Goal: Task Accomplishment & Management: Complete application form

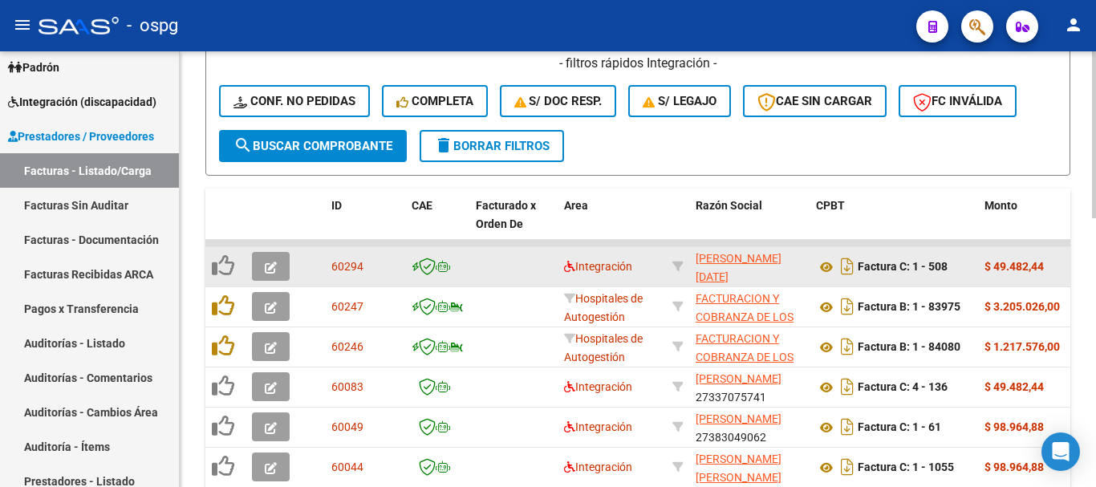
scroll to position [383, 0]
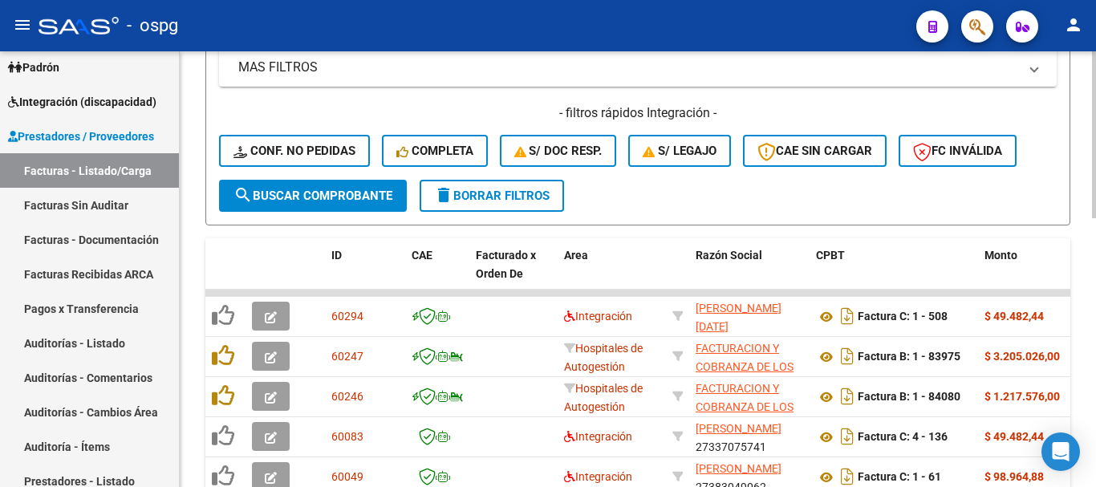
click at [518, 199] on span "delete Borrar Filtros" at bounding box center [492, 196] width 116 height 14
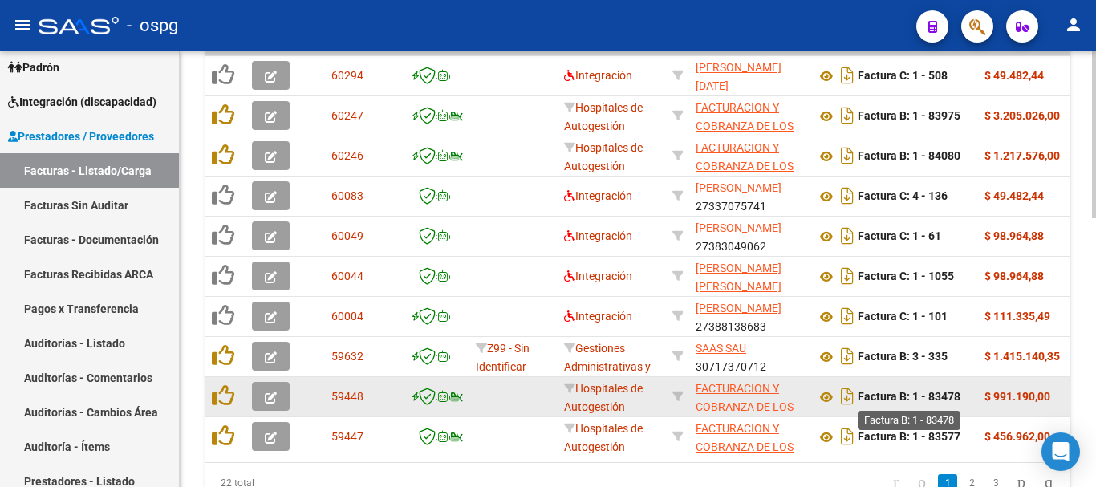
scroll to position [704, 0]
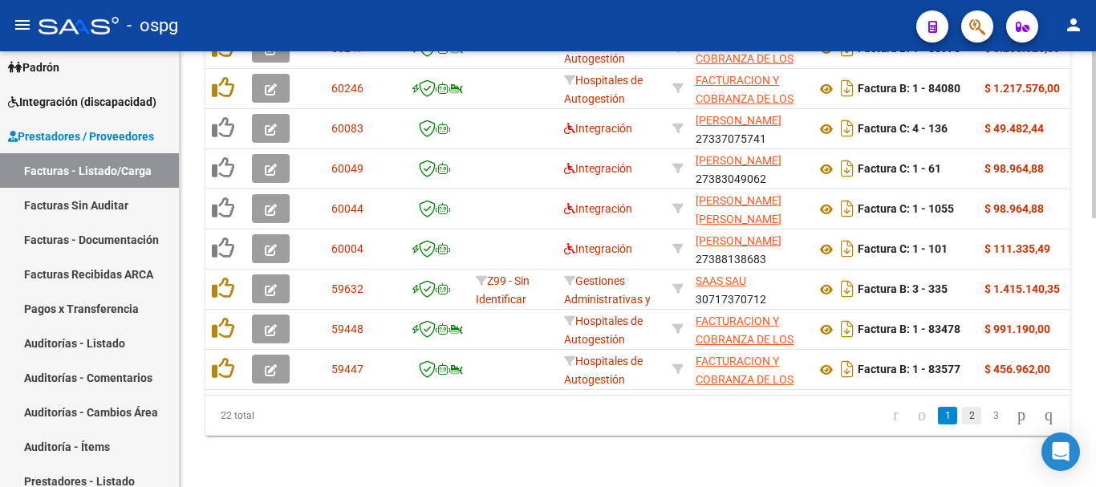
click at [962, 424] on link "2" at bounding box center [971, 416] width 19 height 18
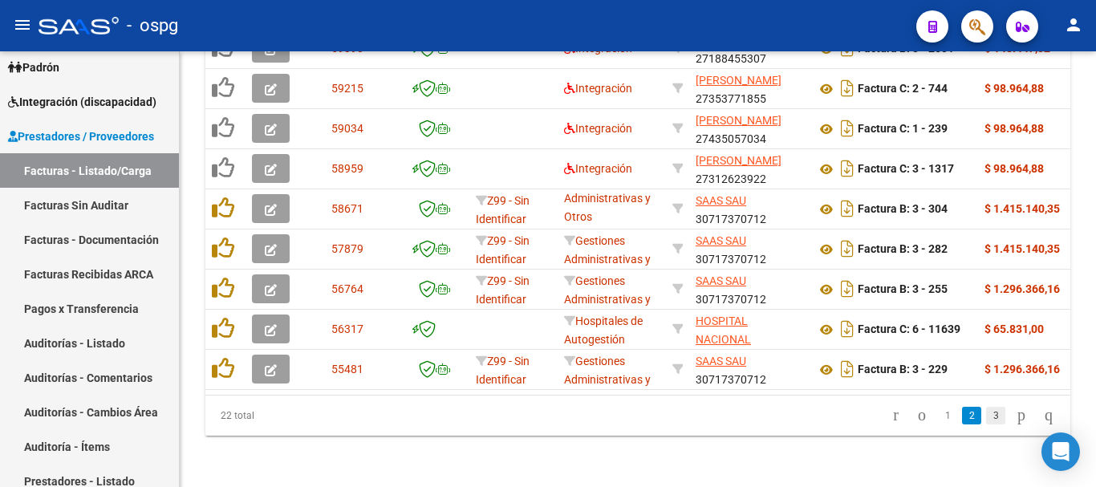
click at [986, 422] on link "3" at bounding box center [995, 416] width 19 height 18
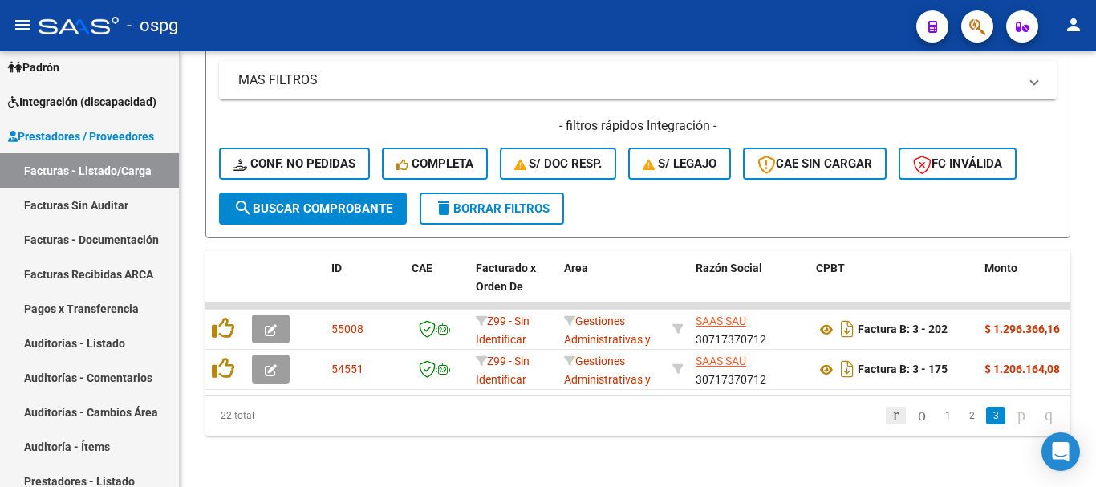
click at [891, 413] on icon "go to first page" at bounding box center [896, 414] width 10 height 19
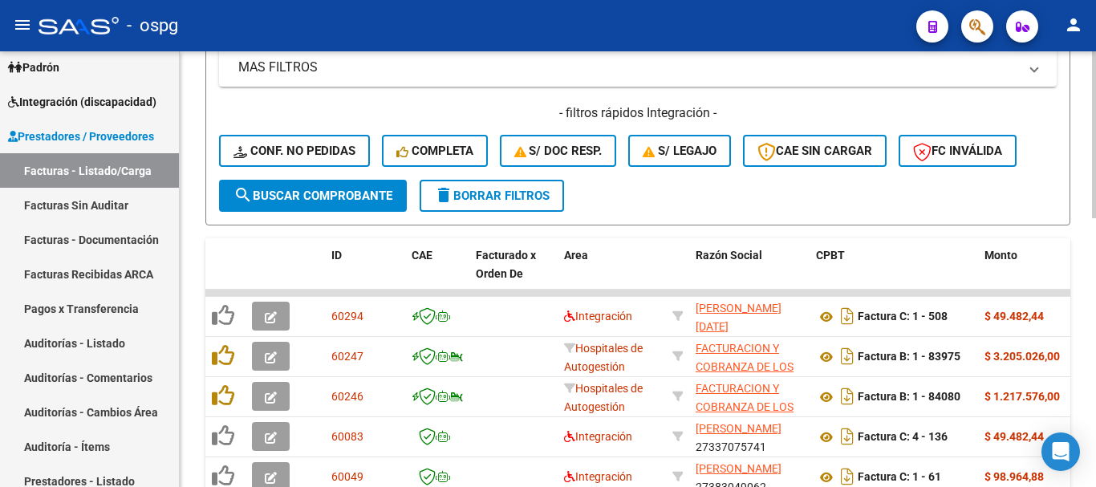
click at [532, 198] on span "delete Borrar Filtros" at bounding box center [492, 196] width 116 height 14
click at [495, 203] on button "delete Borrar Filtros" at bounding box center [492, 196] width 144 height 32
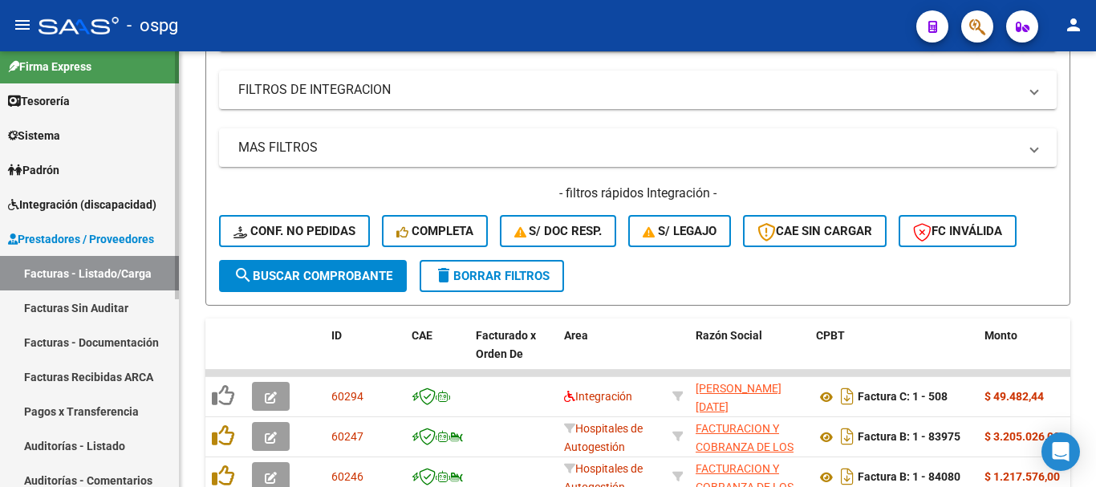
scroll to position [0, 0]
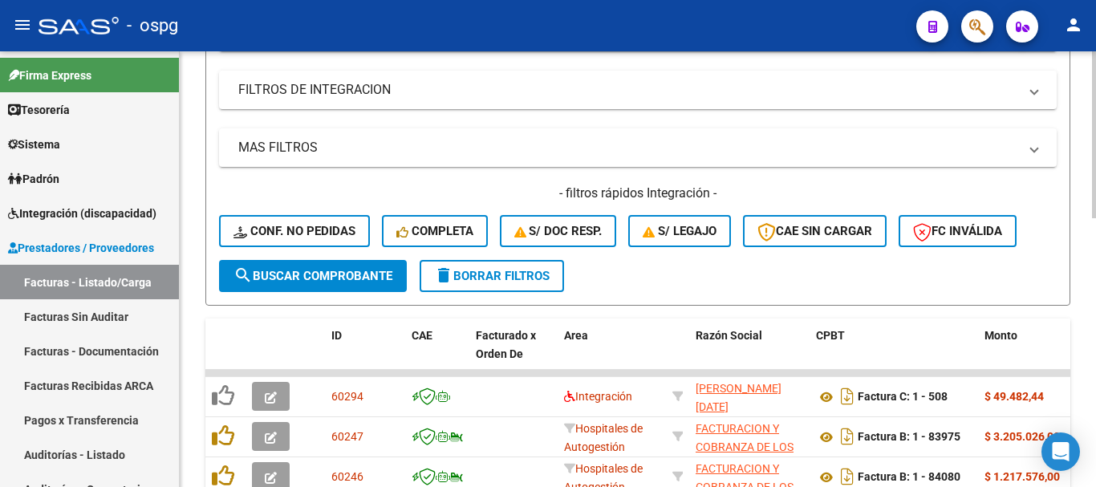
drag, startPoint x: 531, startPoint y: 282, endPoint x: 546, endPoint y: 283, distance: 15.3
click at [532, 282] on span "delete Borrar Filtros" at bounding box center [492, 276] width 116 height 14
click at [115, 150] on link "Sistema" at bounding box center [89, 144] width 179 height 35
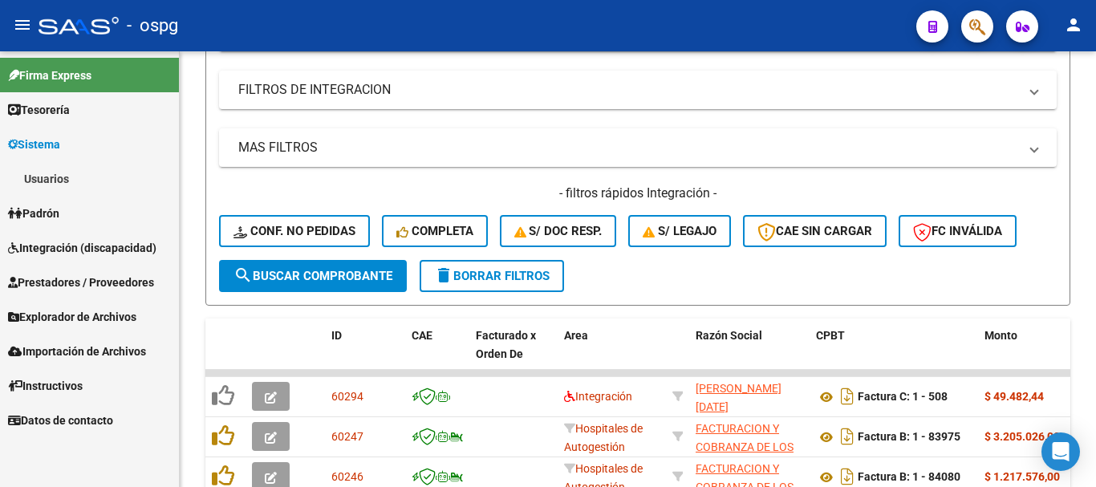
click at [101, 181] on link "Usuarios" at bounding box center [89, 178] width 179 height 35
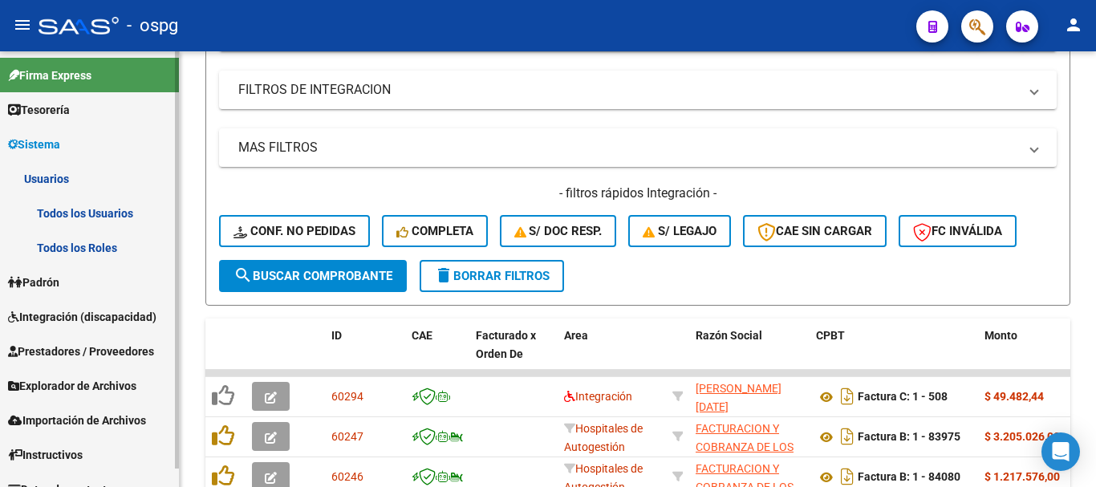
click at [108, 214] on link "Todos los Usuarios" at bounding box center [89, 213] width 179 height 35
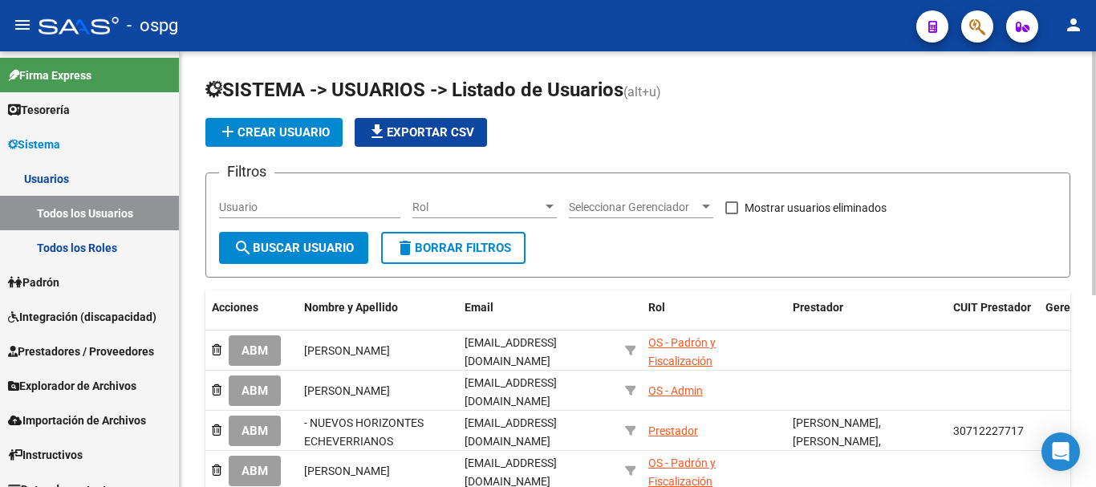
click at [323, 201] on input "Usuario" at bounding box center [309, 208] width 181 height 14
type input "[PERSON_NAME]"
click at [330, 250] on span "search Buscar Usuario" at bounding box center [293, 248] width 120 height 14
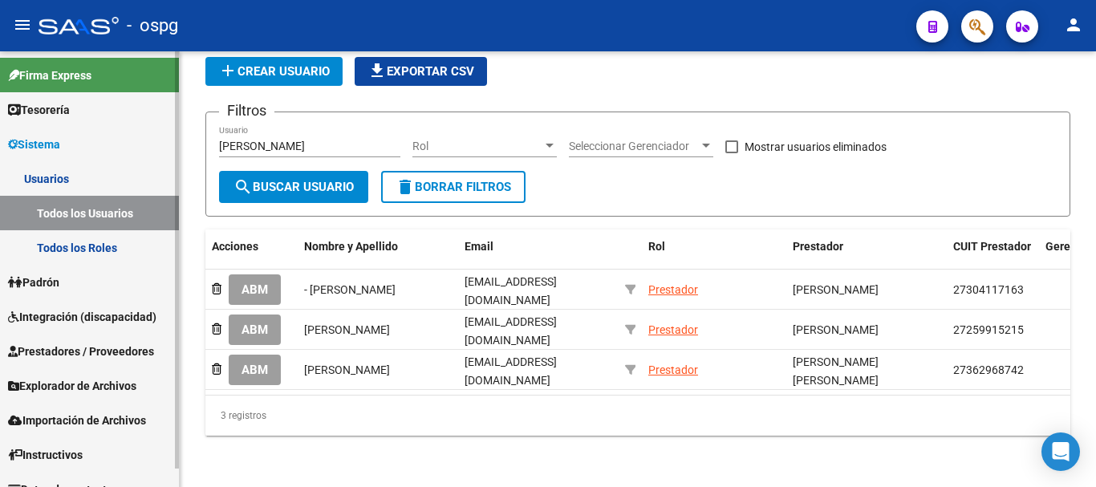
click at [83, 323] on span "Integración (discapacidad)" at bounding box center [82, 317] width 148 height 18
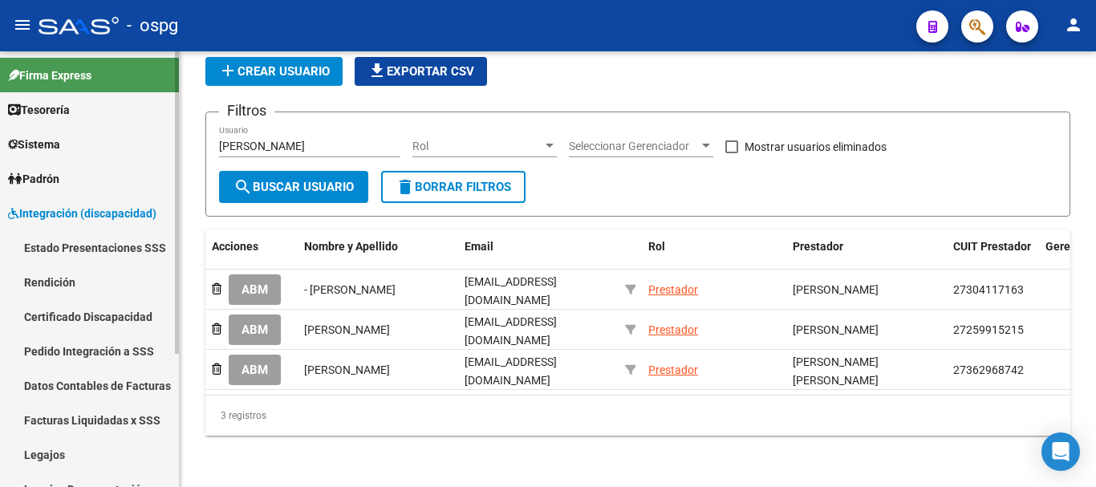
scroll to position [80, 0]
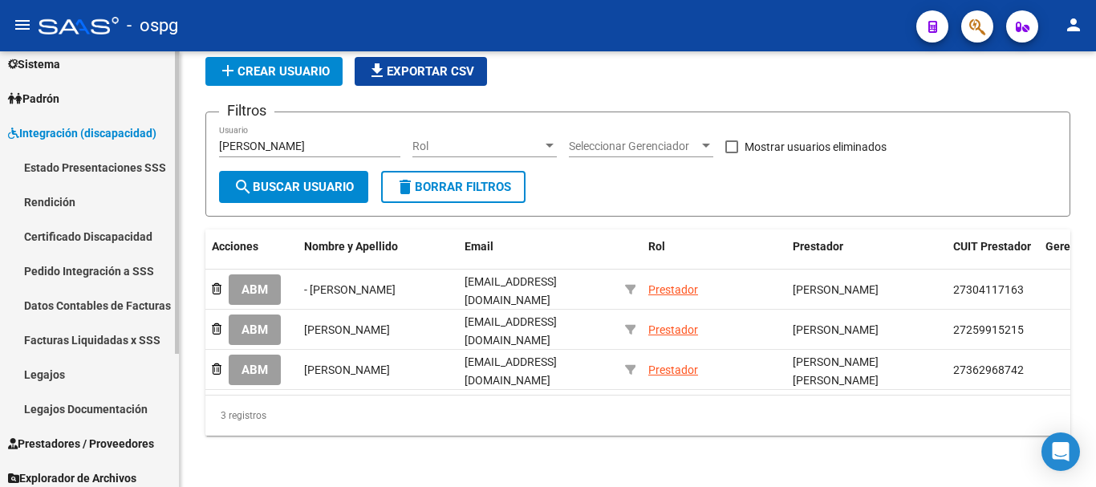
click at [86, 377] on link "Legajos" at bounding box center [89, 374] width 179 height 35
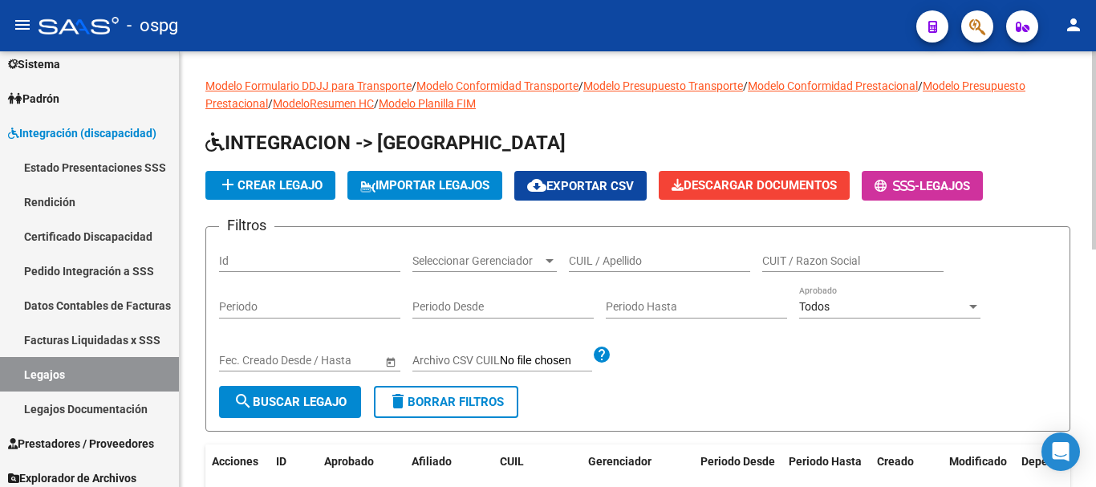
click at [286, 181] on span "add Crear Legajo" at bounding box center [270, 185] width 104 height 14
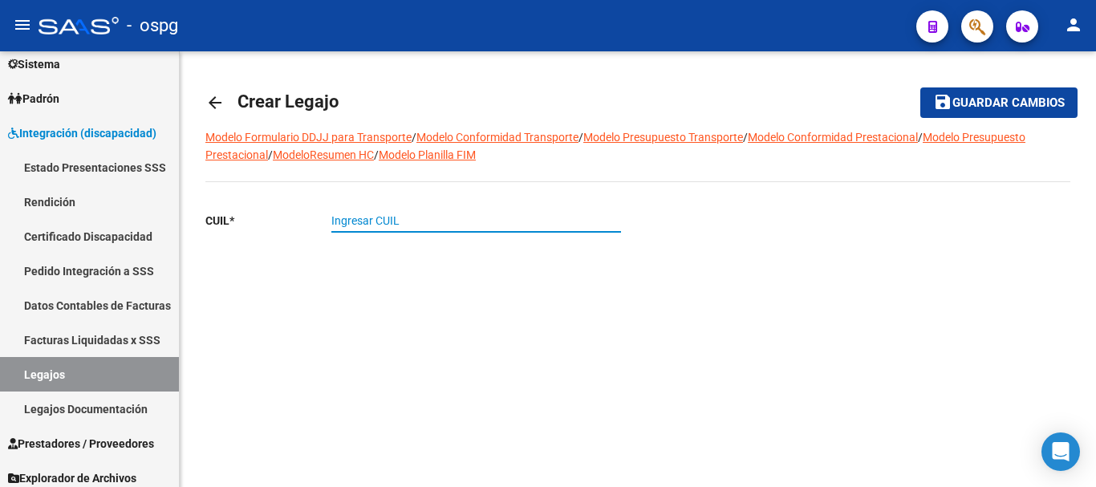
click at [546, 225] on input "Ingresar CUIL" at bounding box center [476, 221] width 290 height 14
type input "27-05341863-0"
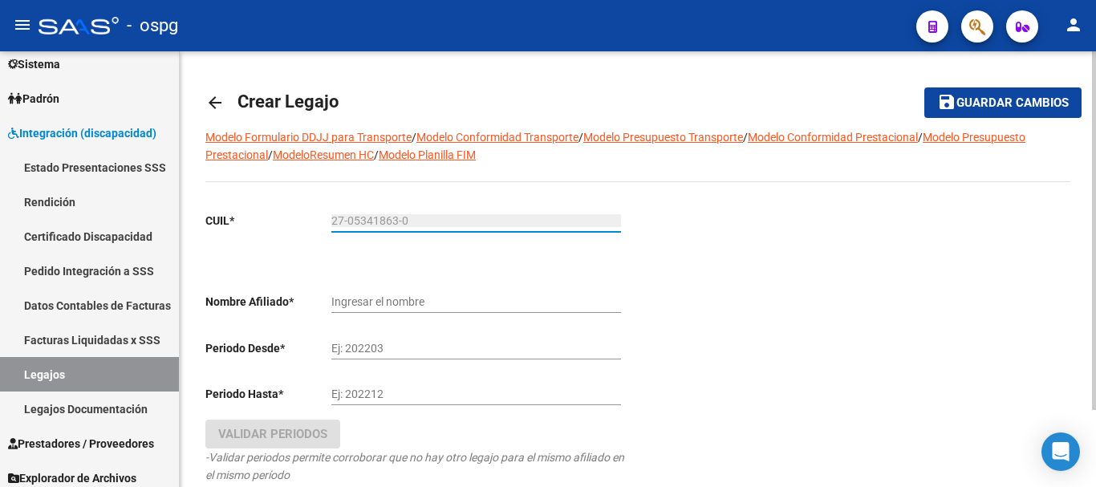
type input "[PERSON_NAME]"
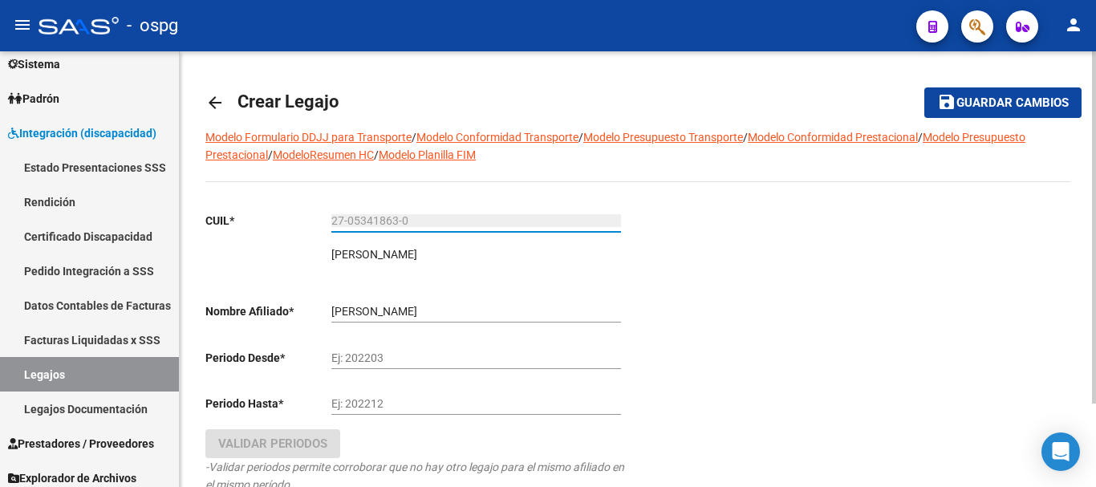
type input "27-05341863-0"
click at [446, 357] on input "Ej: 202203" at bounding box center [476, 358] width 290 height 14
type input "202508"
click at [404, 404] on input "Ej: 202212" at bounding box center [476, 404] width 290 height 14
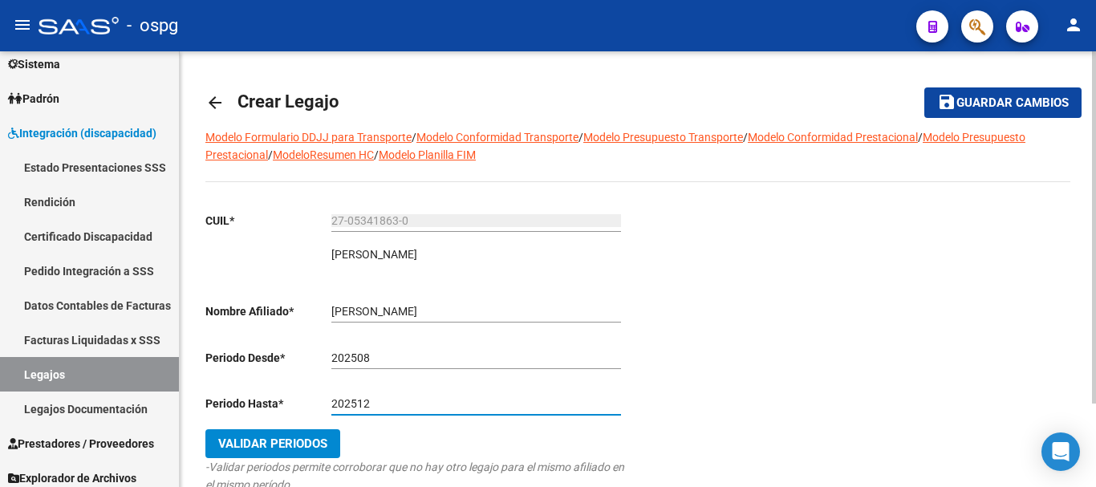
type input "202512"
click at [278, 449] on span "Validar Periodos" at bounding box center [272, 443] width 109 height 14
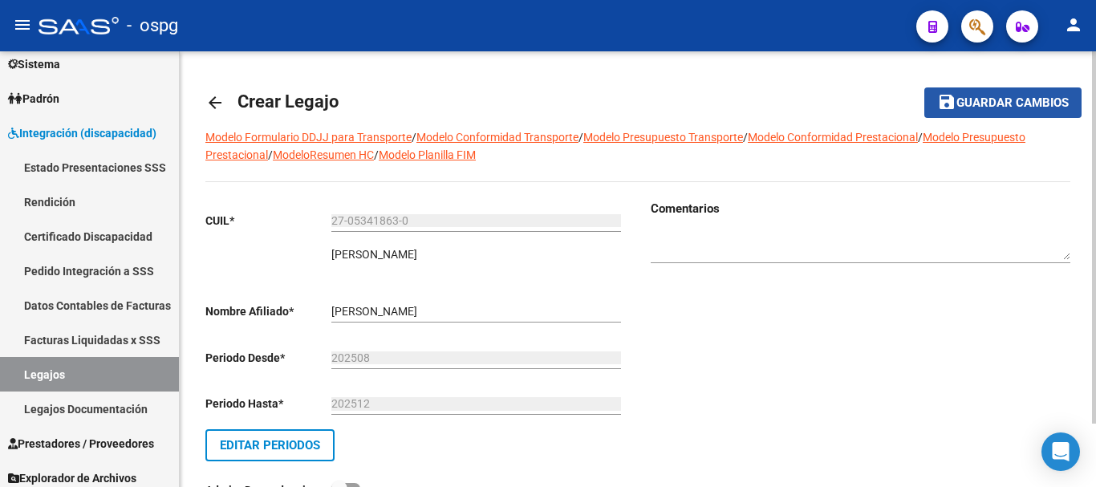
click at [1013, 107] on span "Guardar cambios" at bounding box center [1012, 103] width 112 height 14
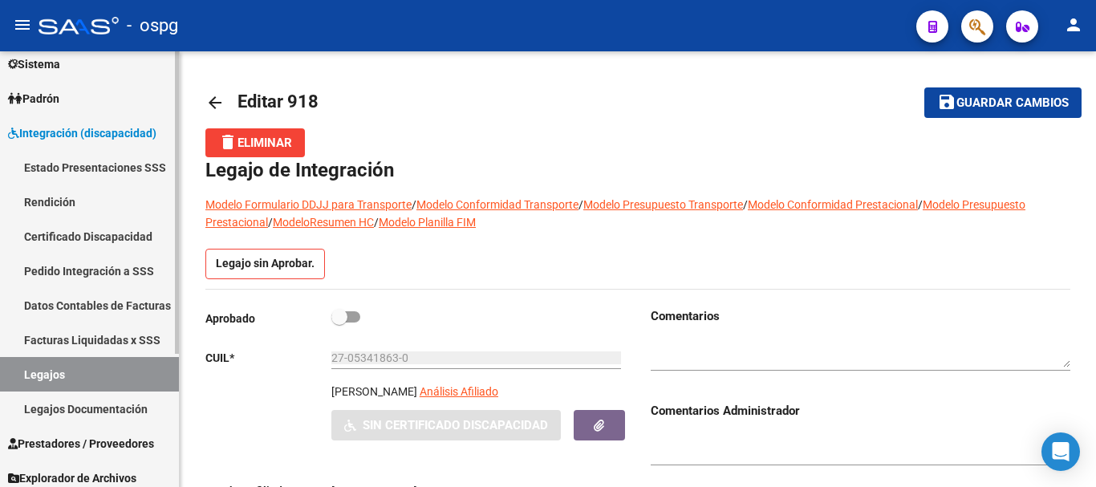
click at [99, 243] on link "Certificado Discapacidad" at bounding box center [89, 236] width 179 height 35
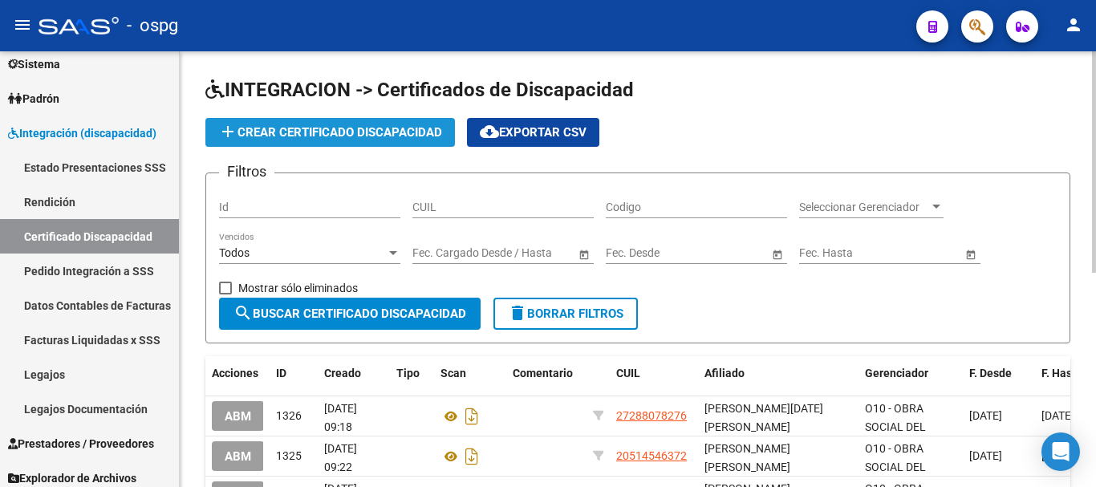
click at [316, 135] on span "add Crear Certificado Discapacidad" at bounding box center [330, 132] width 224 height 14
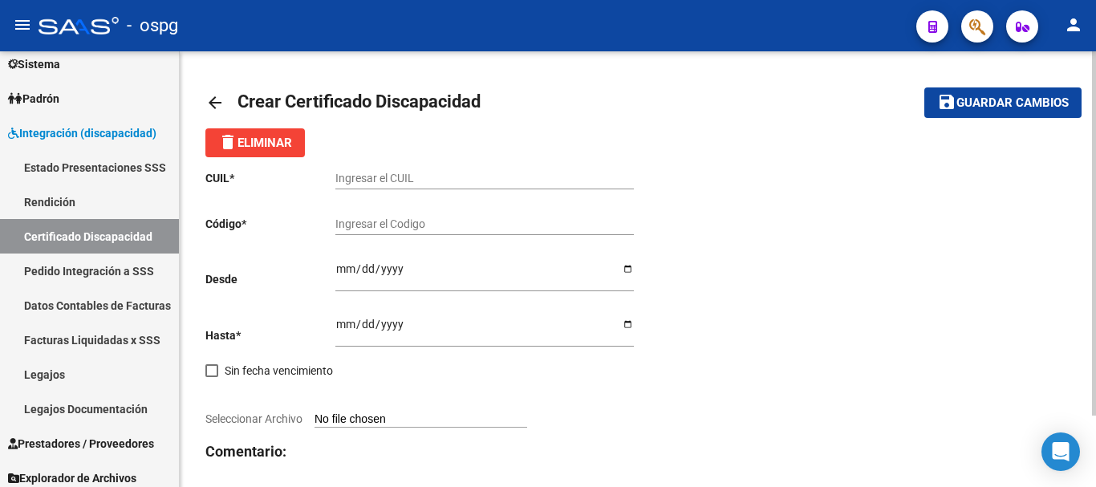
click at [522, 181] on input "Ingresar el CUIL" at bounding box center [484, 179] width 298 height 14
type input "27-05341863-0"
click at [387, 420] on input "Seleccionar Archivo" at bounding box center [421, 419] width 213 height 15
type input "C:\fakepath\27053418630.jpg"
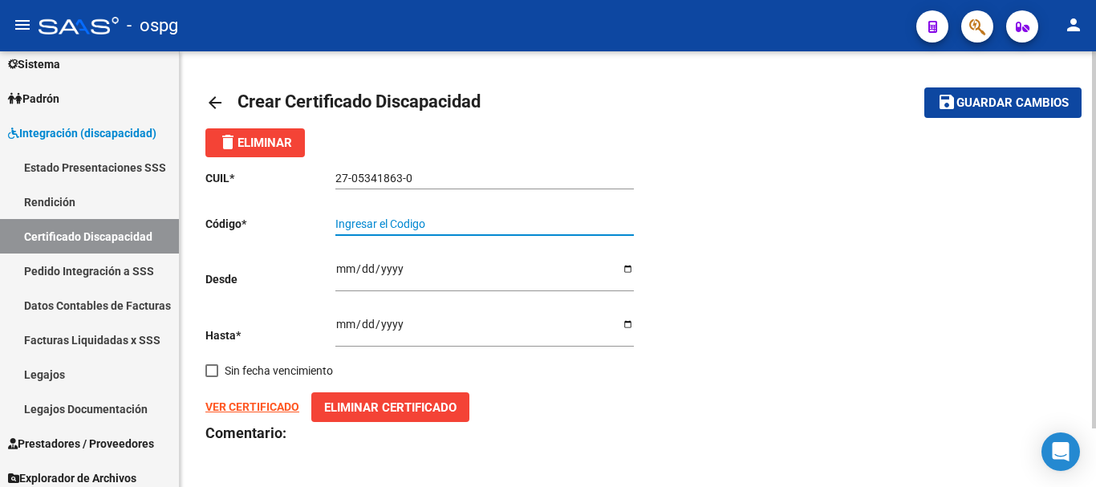
click at [523, 224] on input "Ingresar el Codigo" at bounding box center [484, 224] width 298 height 14
type input "2444324509"
click at [482, 275] on input "Ingresar fec. Desde" at bounding box center [484, 274] width 298 height 24
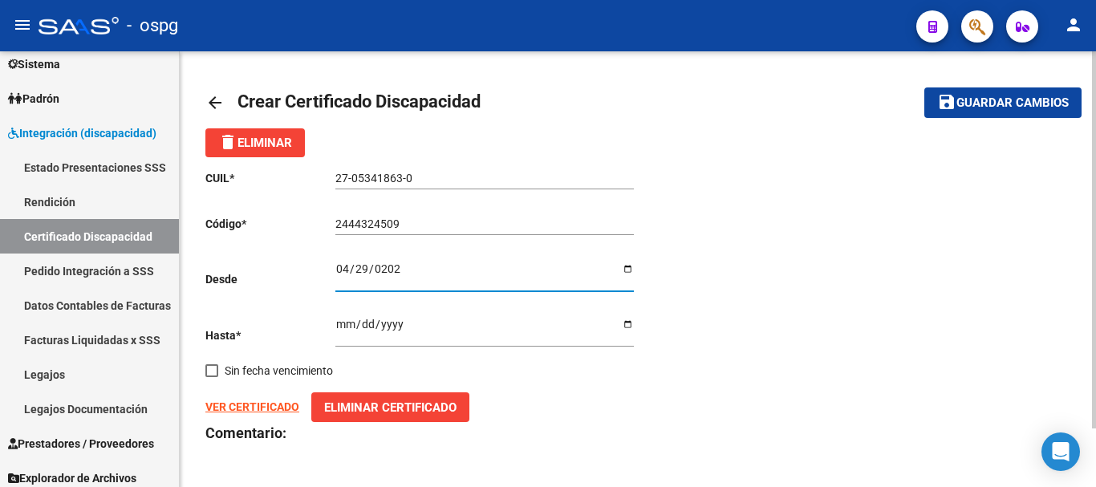
type input "[DATE]"
click at [450, 320] on input "Ingresar fec. Hasta" at bounding box center [484, 330] width 298 height 24
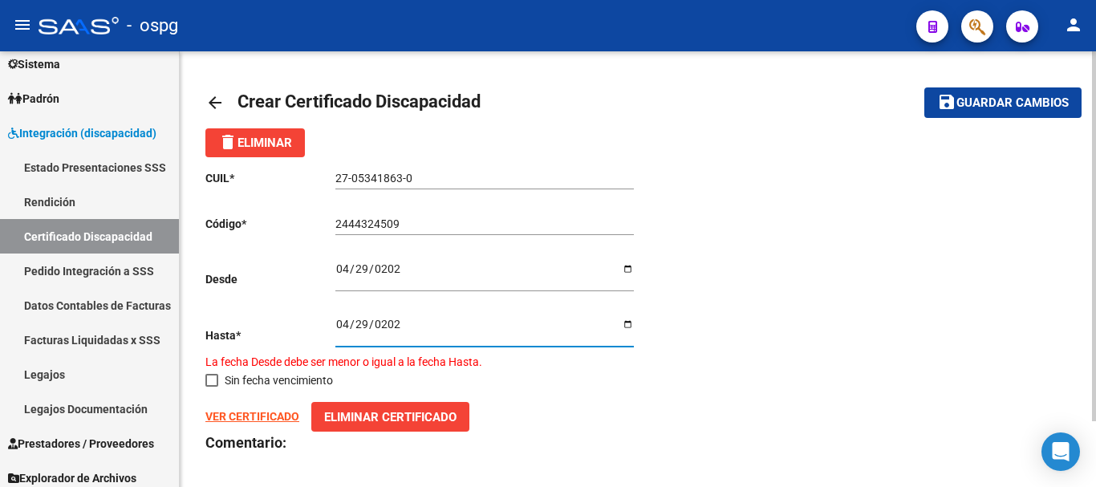
type input "[DATE]"
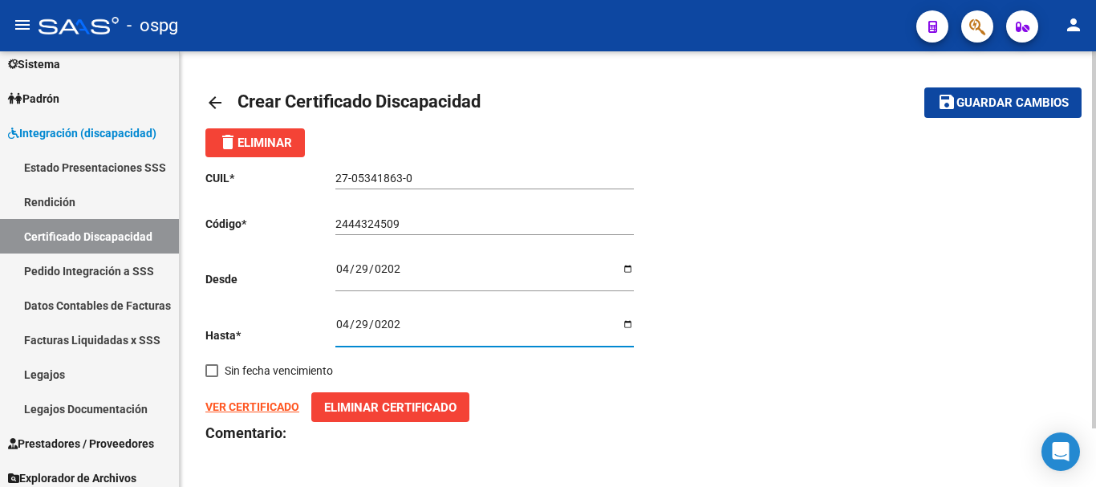
click at [742, 375] on div "CUIL * 27-05341863-0 Ingresar el CUIL Código * 2444324509 Ingresar el Codigo De…" at bounding box center [637, 336] width 865 height 359
click at [1016, 110] on span "Guardar cambios" at bounding box center [1012, 103] width 112 height 14
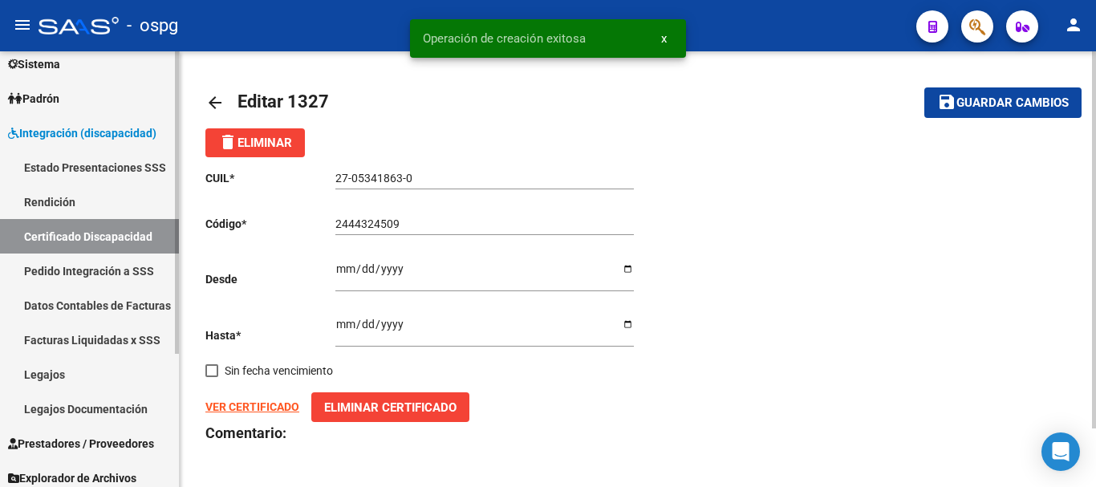
click at [83, 370] on link "Legajos" at bounding box center [89, 374] width 179 height 35
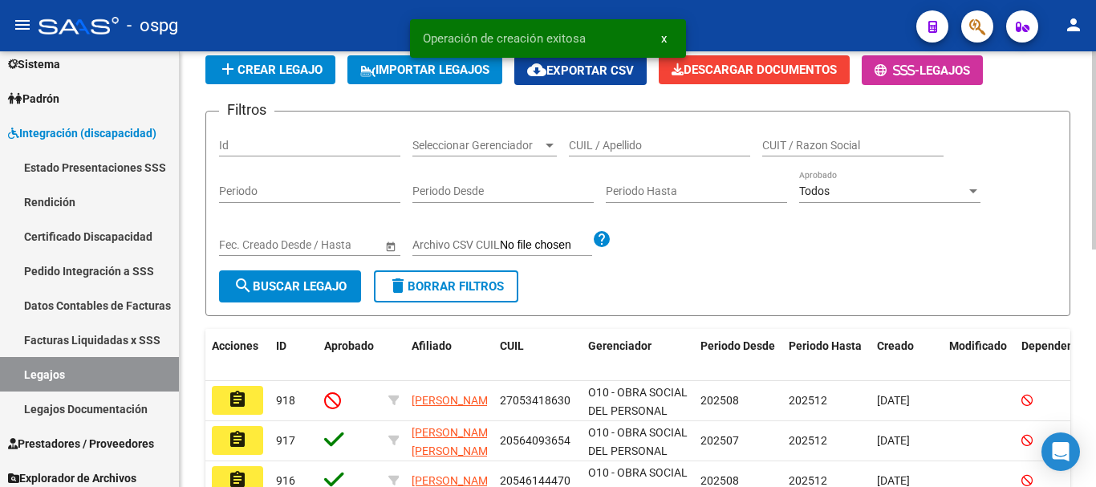
scroll to position [160, 0]
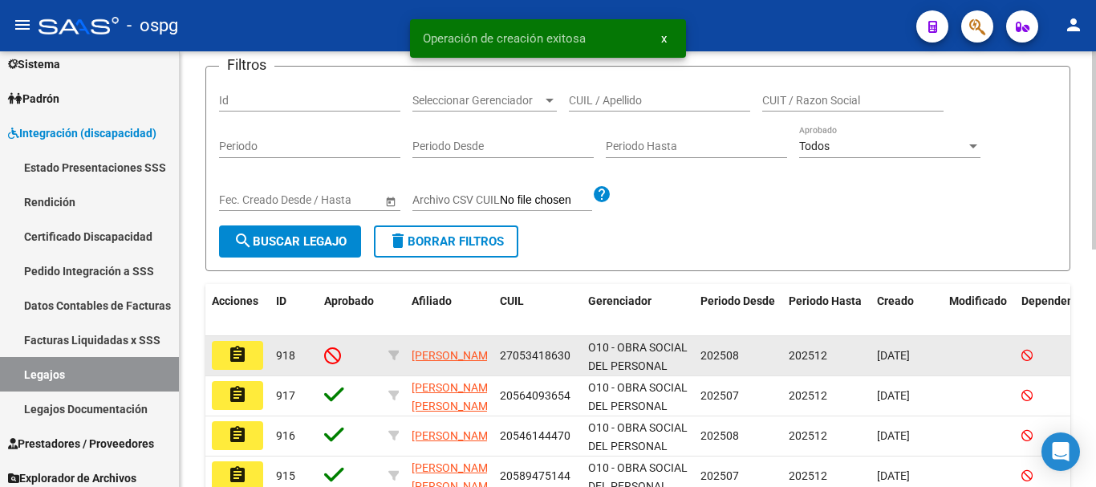
click at [258, 363] on button "assignment" at bounding box center [237, 355] width 51 height 29
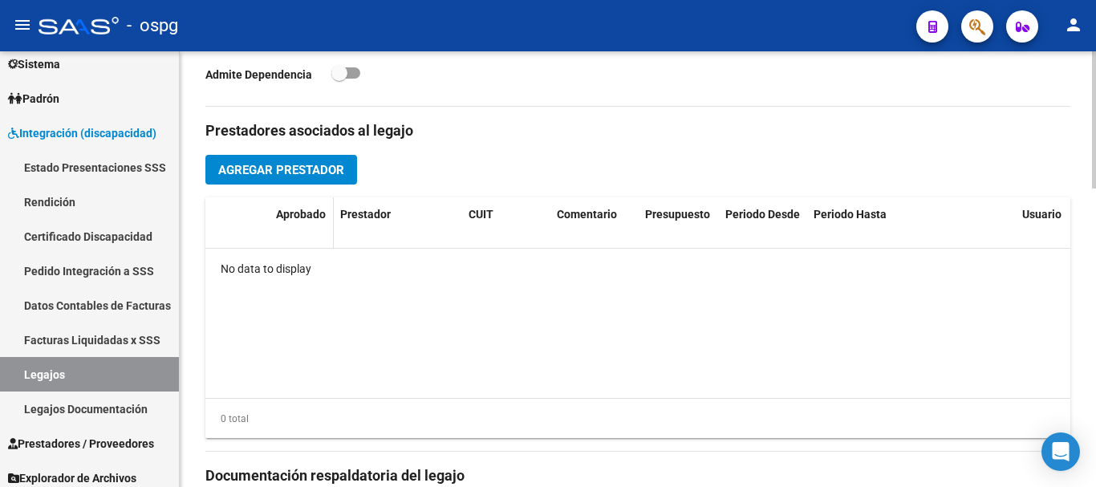
scroll to position [562, 0]
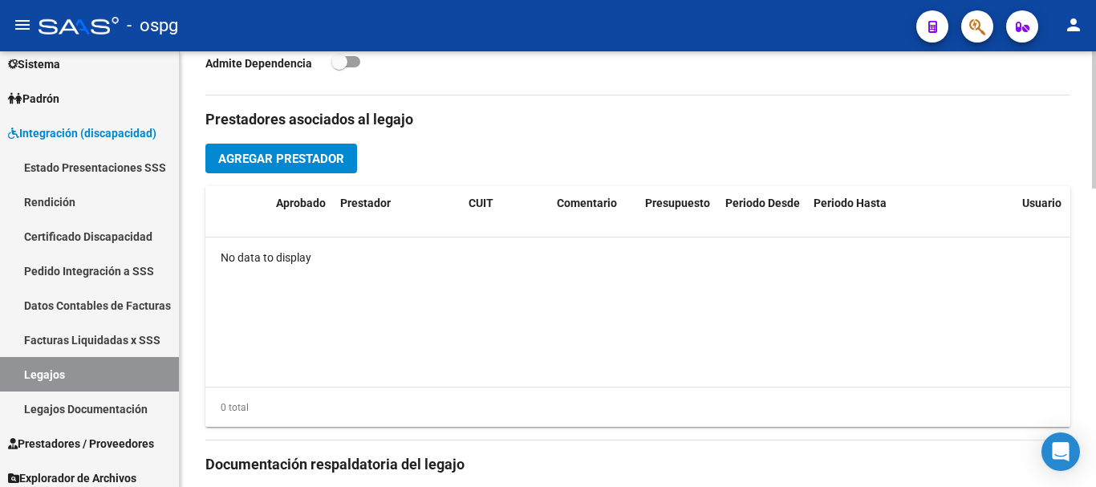
click at [263, 156] on span "Agregar Prestador" at bounding box center [281, 159] width 126 height 14
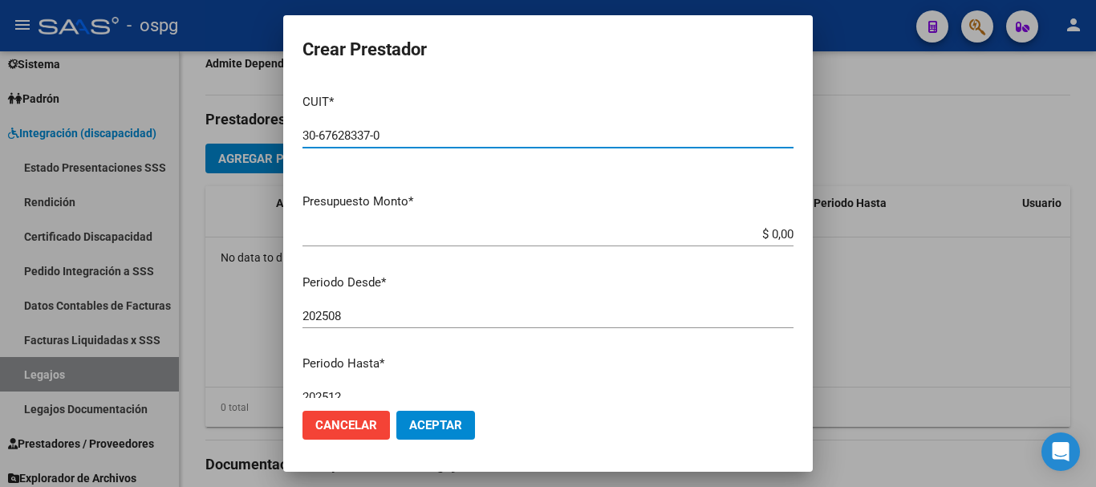
type input "30-67628337-0"
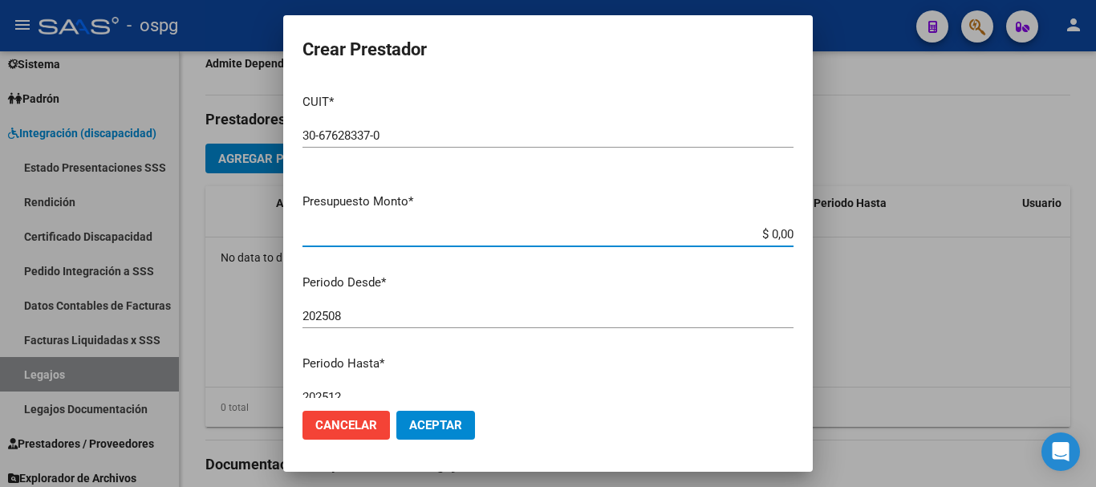
click at [761, 233] on input "$ 0,00" at bounding box center [547, 234] width 491 height 14
click at [765, 232] on input "$ 0,00" at bounding box center [547, 234] width 491 height 14
click at [781, 234] on input "$ 435.376,00" at bounding box center [547, 234] width 491 height 14
click at [765, 233] on input "$ 43.537,56" at bounding box center [547, 234] width 491 height 14
type input "$ 435.376,56"
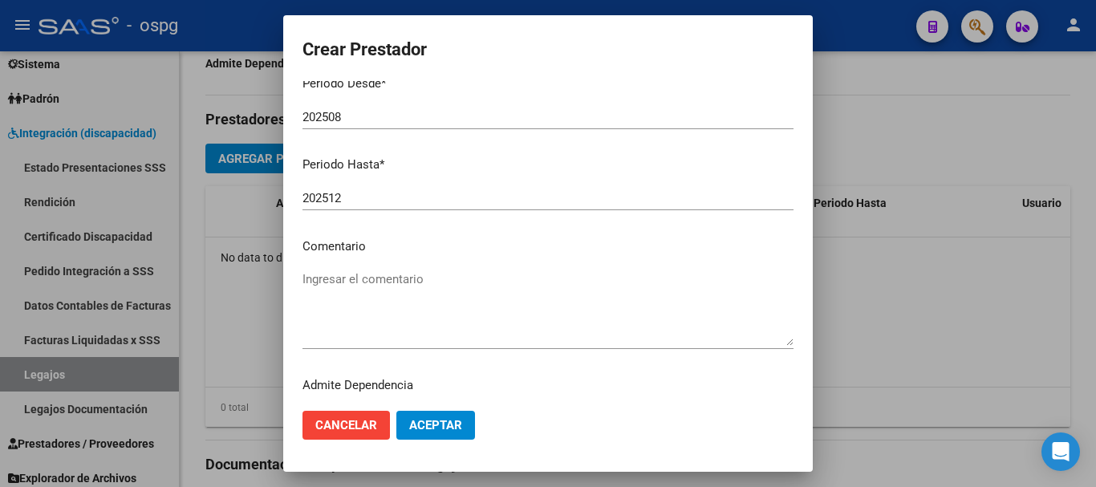
scroll to position [233, 0]
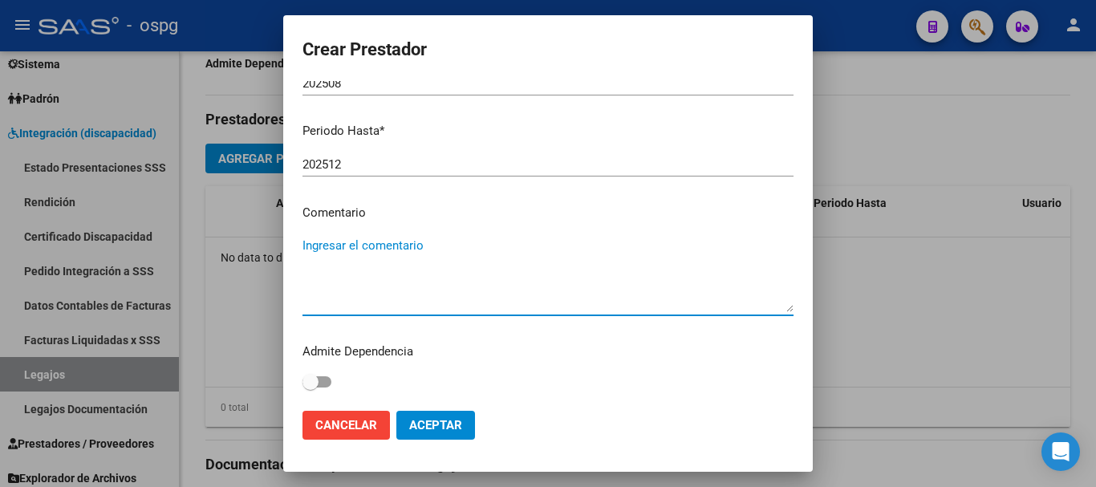
click at [426, 269] on textarea "Ingresar el comentario" at bounding box center [547, 274] width 491 height 75
type textarea "MOD REHABILITACION INTENSIVO COD 90"
click at [461, 431] on span "Aceptar" at bounding box center [435, 425] width 53 height 14
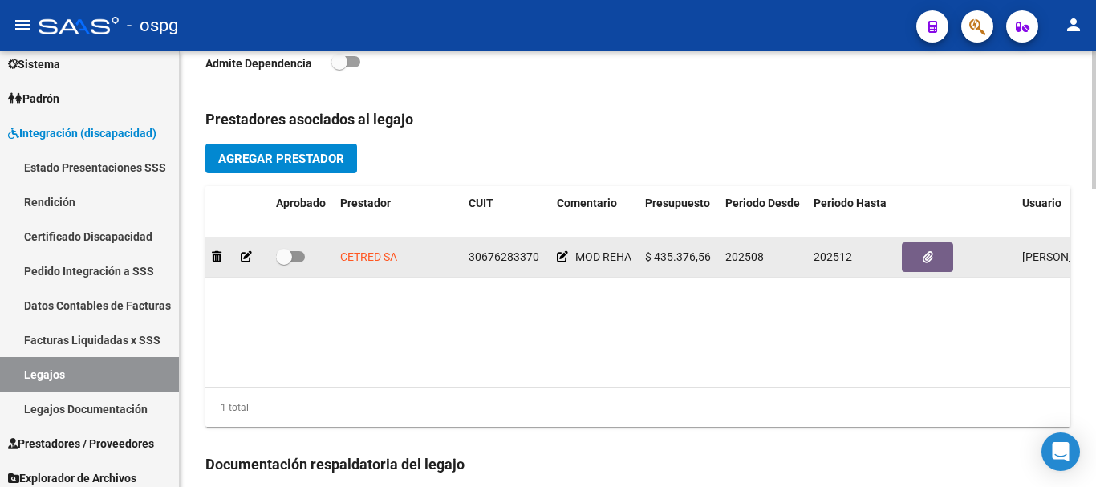
drag, startPoint x: 283, startPoint y: 260, endPoint x: 298, endPoint y: 260, distance: 14.4
click at [298, 260] on span at bounding box center [290, 256] width 29 height 11
click at [284, 262] on input "checkbox" at bounding box center [283, 262] width 1 height 1
checkbox input "true"
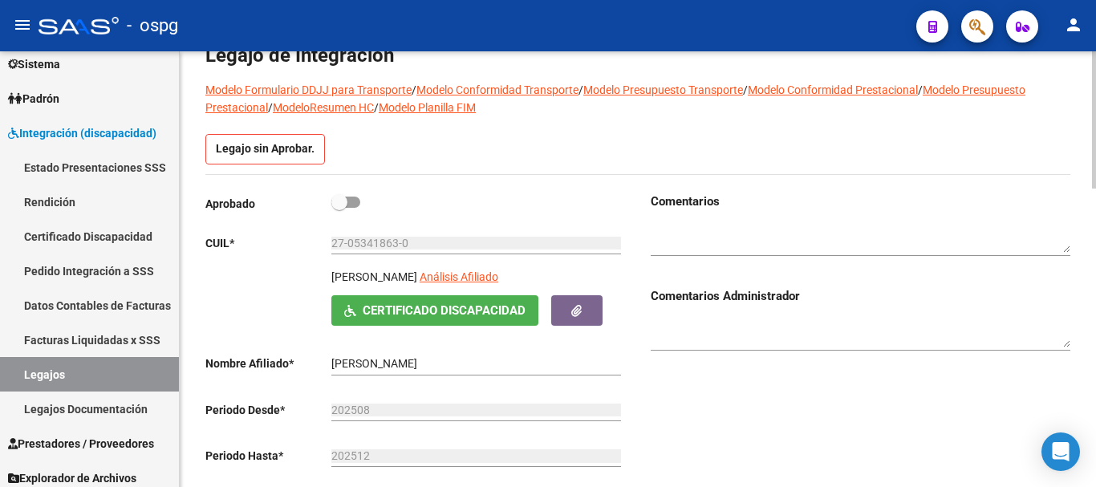
scroll to position [80, 0]
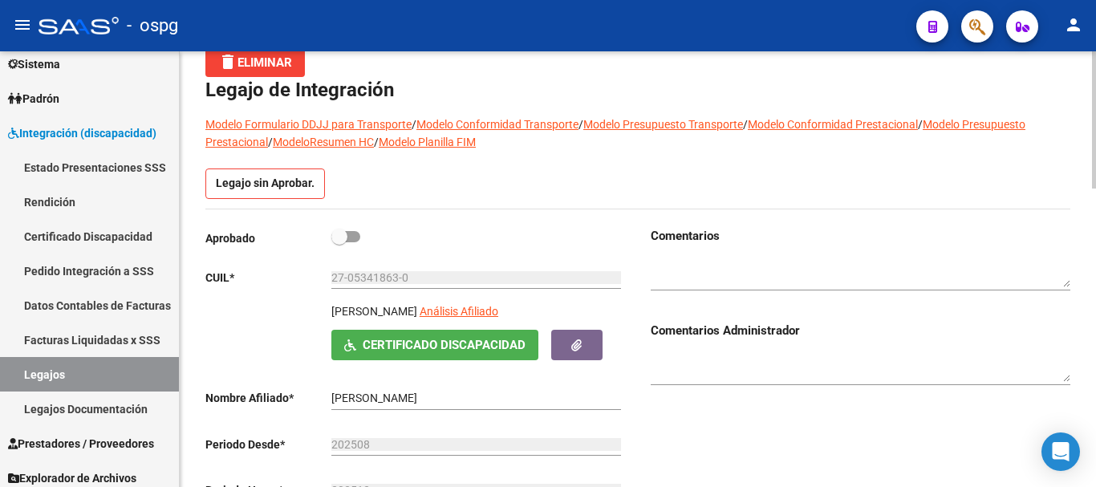
drag, startPoint x: 338, startPoint y: 229, endPoint x: 347, endPoint y: 231, distance: 9.1
click at [347, 231] on span at bounding box center [339, 237] width 16 height 16
click at [339, 242] on input "checkbox" at bounding box center [339, 242] width 1 height 1
checkbox input "true"
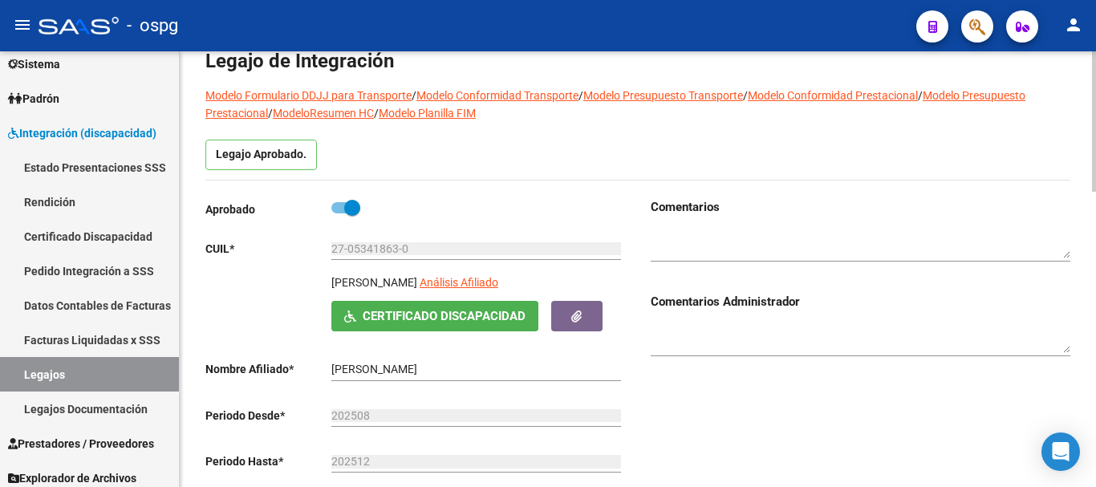
scroll to position [0, 0]
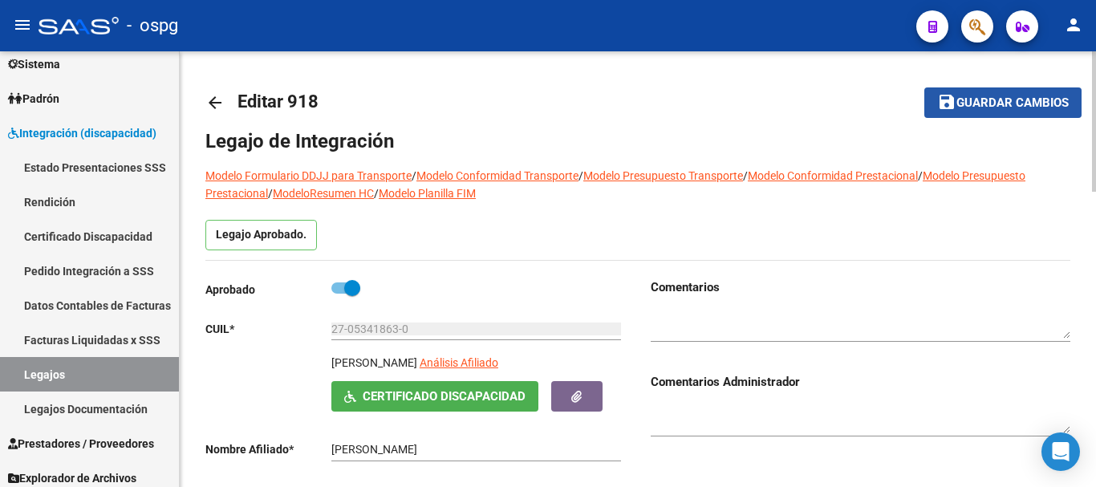
click at [999, 103] on span "Guardar cambios" at bounding box center [1012, 103] width 112 height 14
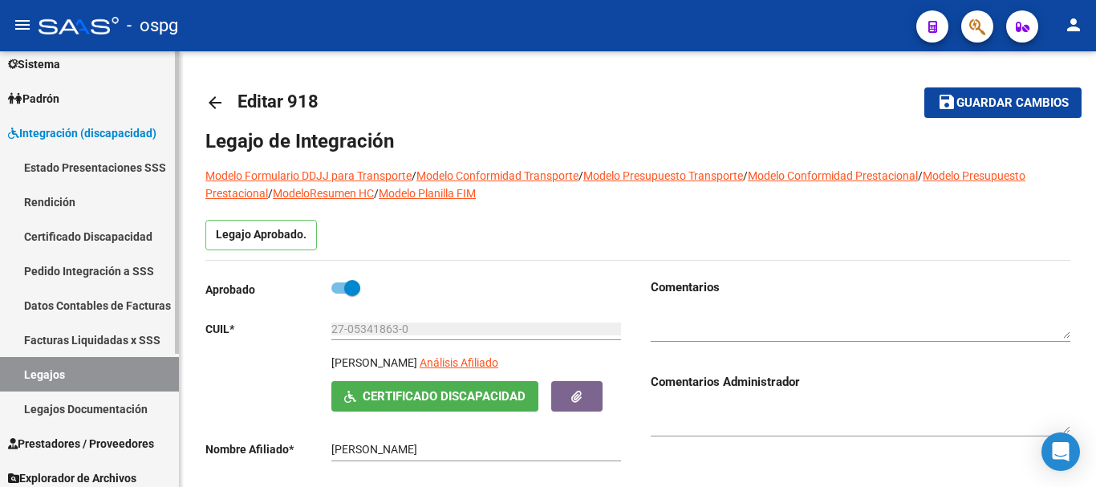
click at [114, 246] on link "Certificado Discapacidad" at bounding box center [89, 236] width 179 height 35
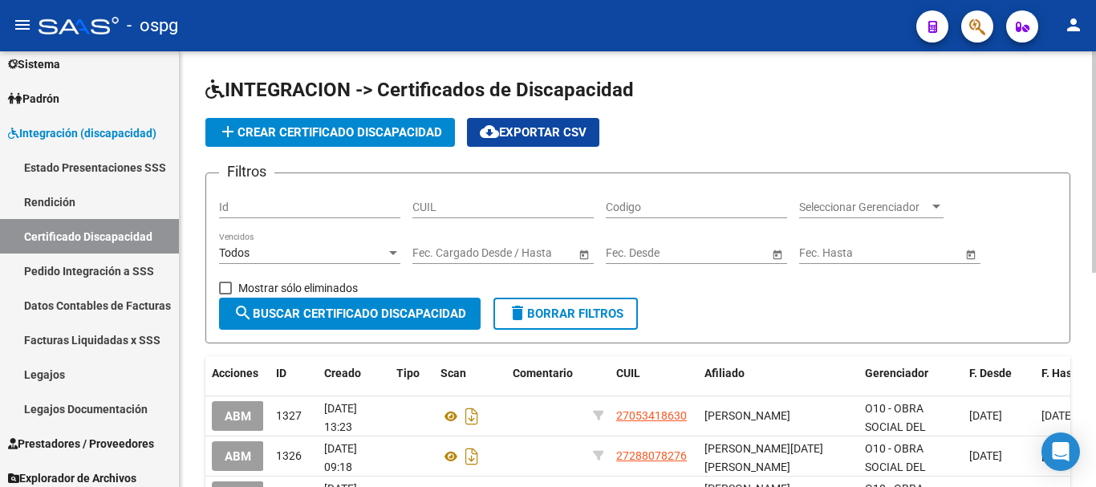
click at [569, 206] on input "CUIL" at bounding box center [502, 208] width 181 height 14
type input "20-56343681-7"
click at [389, 319] on span "search Buscar Certificado Discapacidad" at bounding box center [349, 313] width 233 height 14
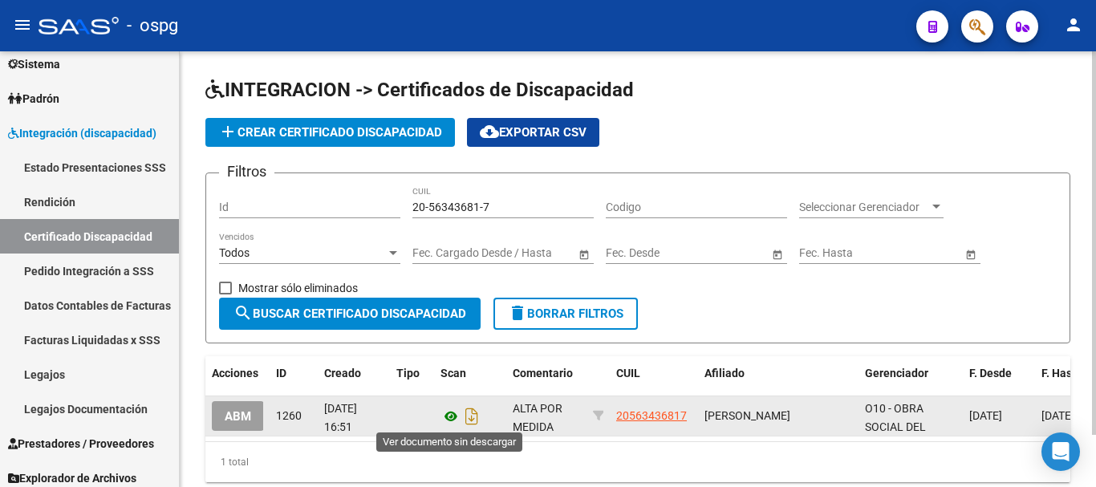
click at [450, 414] on icon at bounding box center [450, 416] width 21 height 19
click at [448, 417] on icon at bounding box center [450, 416] width 21 height 19
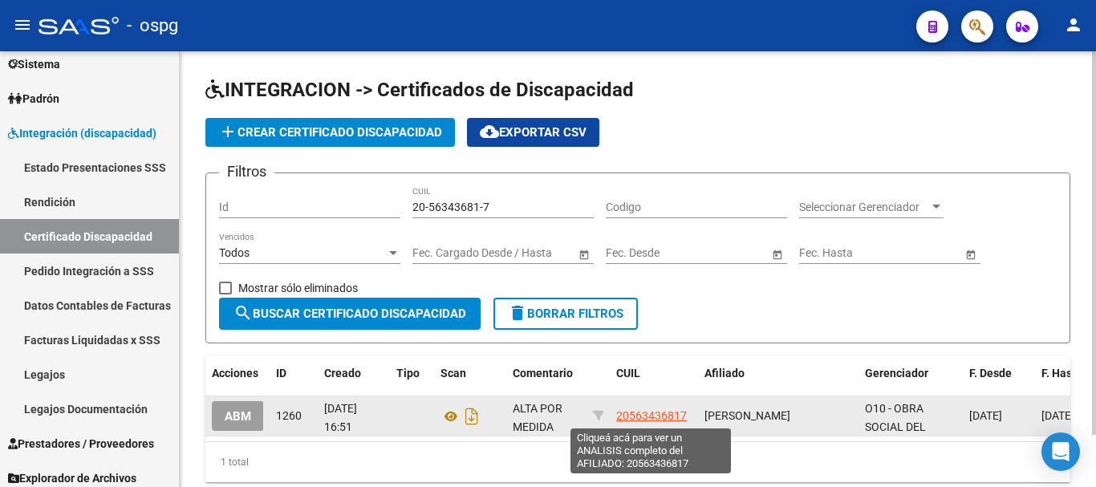
drag, startPoint x: 684, startPoint y: 417, endPoint x: 619, endPoint y: 419, distance: 65.0
click at [619, 419] on span "20563436817" at bounding box center [651, 415] width 71 height 13
copy span "20563436817"
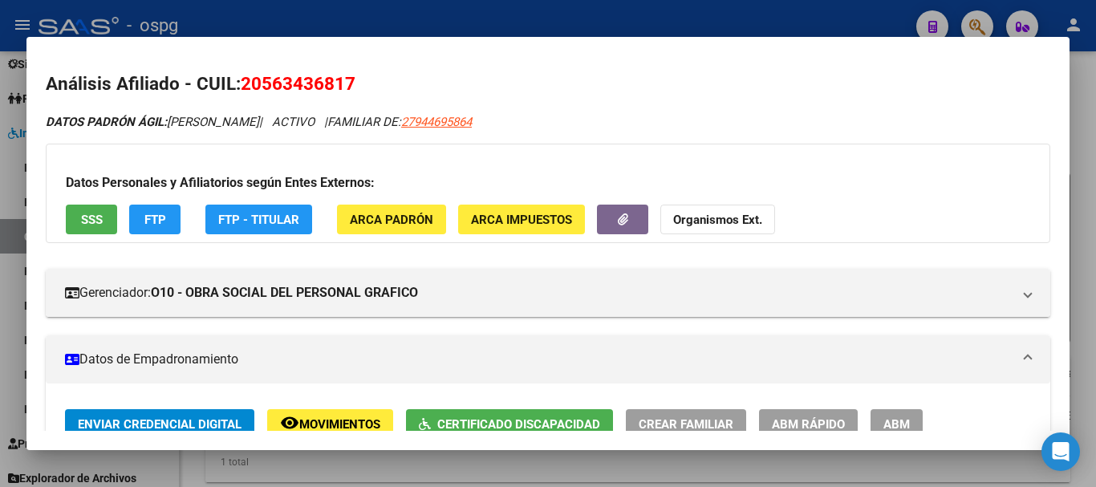
drag, startPoint x: 361, startPoint y: 83, endPoint x: 246, endPoint y: 84, distance: 114.7
click at [246, 84] on h2 "Análisis Afiliado - CUIL: 20563436817" at bounding box center [548, 84] width 1005 height 27
copy span "20563436817"
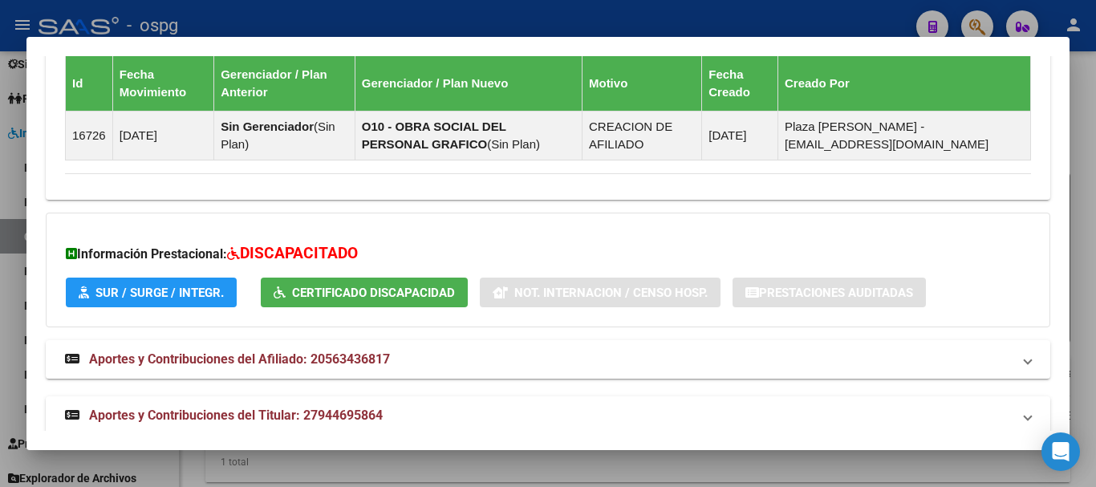
scroll to position [1093, 0]
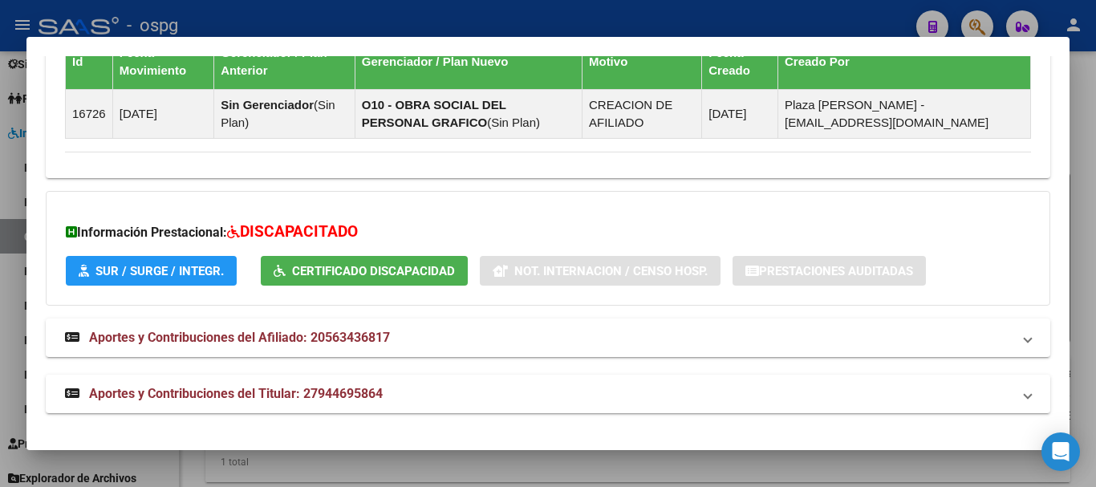
click at [1087, 339] on div at bounding box center [548, 243] width 1096 height 487
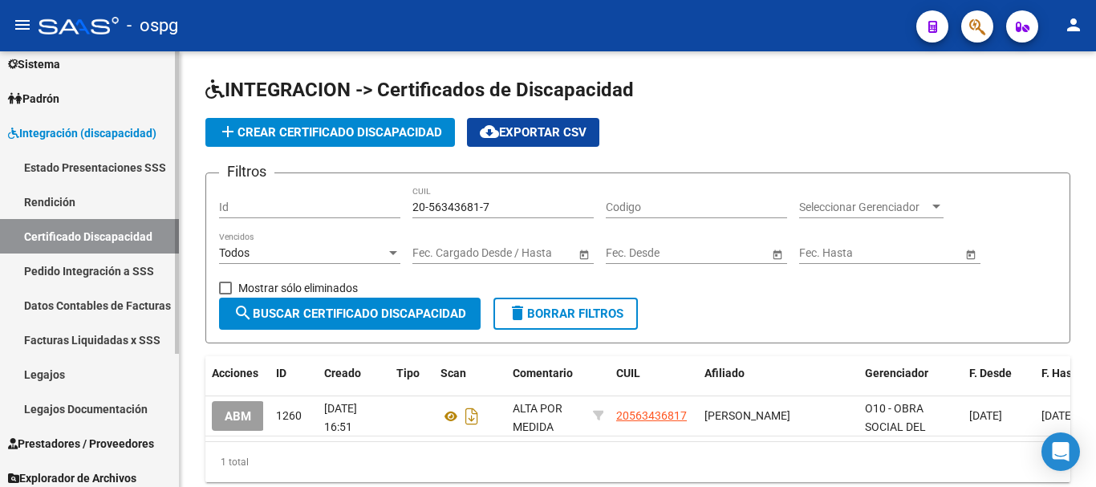
click at [67, 375] on link "Legajos" at bounding box center [89, 374] width 179 height 35
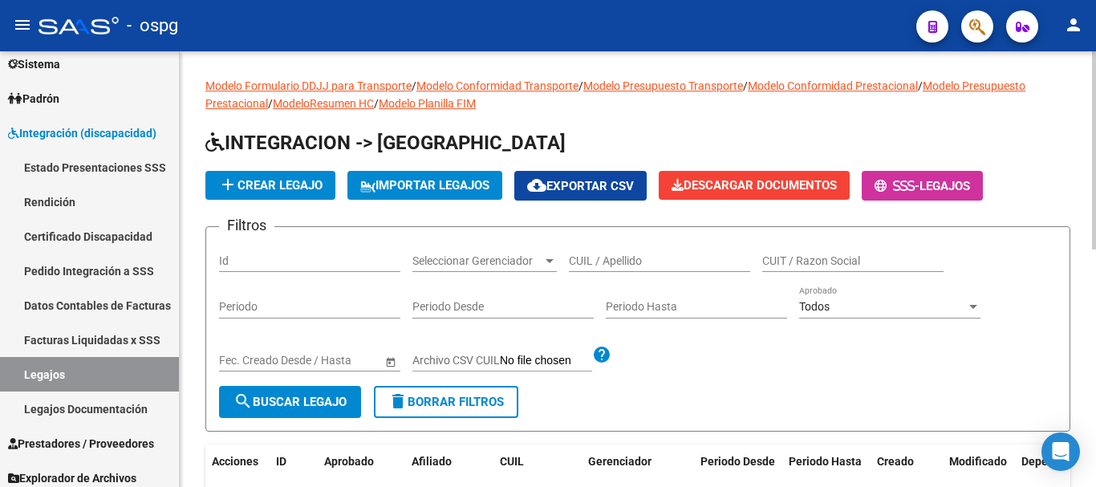
click at [629, 258] on input "CUIL / Apellido" at bounding box center [659, 261] width 181 height 14
type input "[PERSON_NAME]"
click at [318, 404] on span "search Buscar Legajo" at bounding box center [289, 402] width 113 height 14
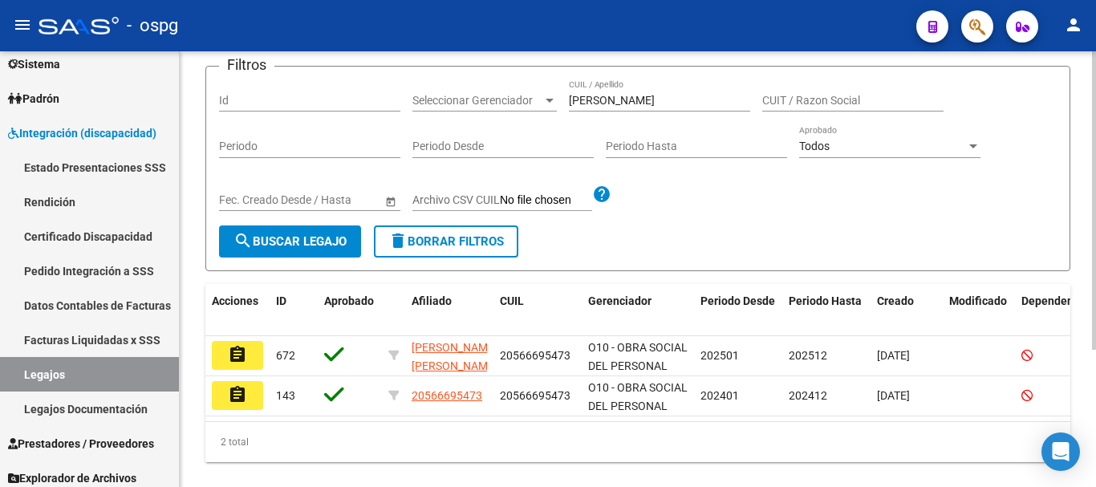
scroll to position [201, 0]
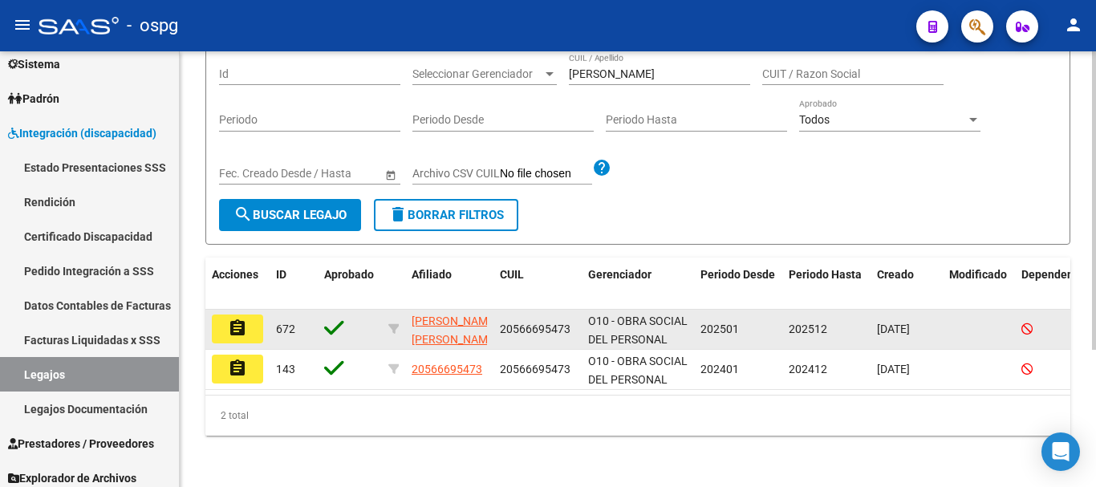
click at [253, 323] on button "assignment" at bounding box center [237, 329] width 51 height 29
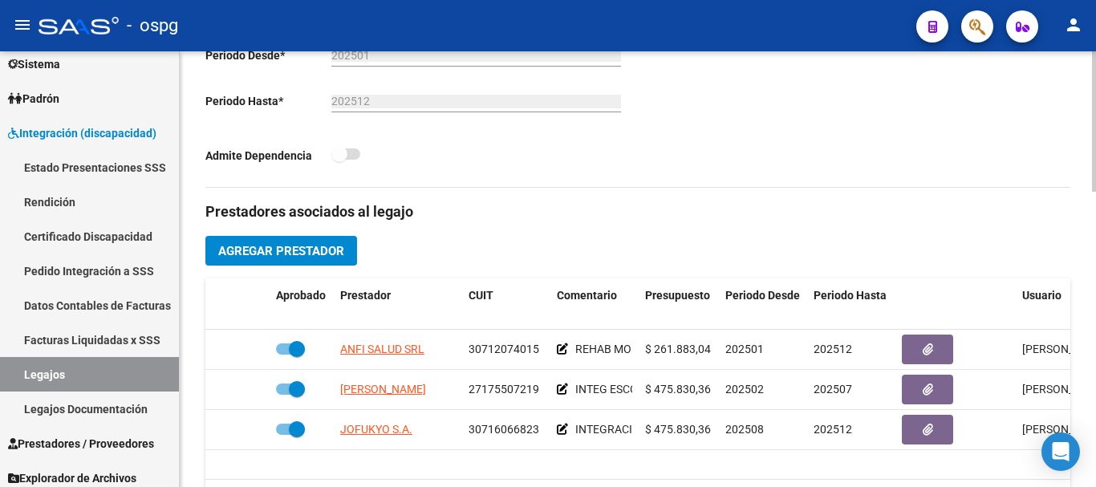
scroll to position [481, 0]
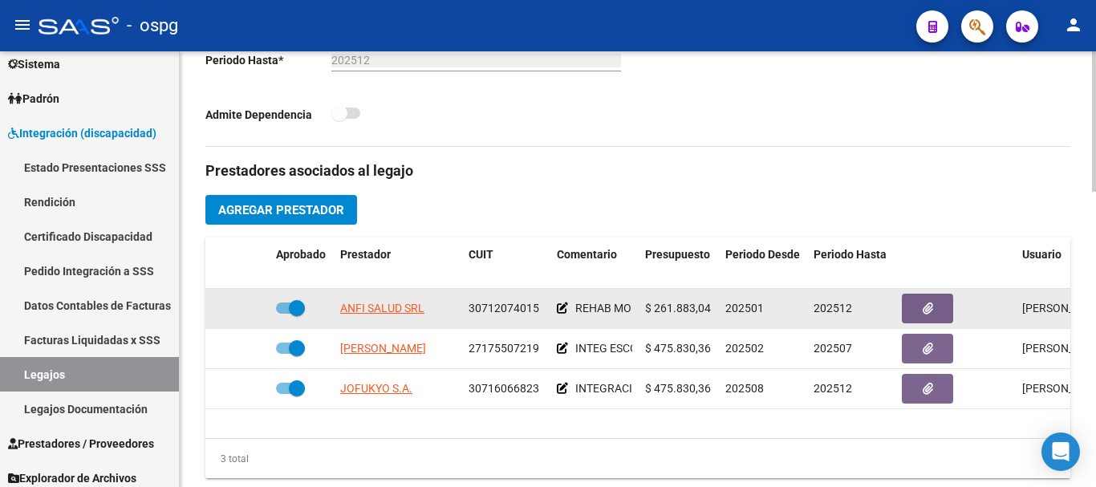
click at [562, 308] on icon at bounding box center [562, 307] width 11 height 11
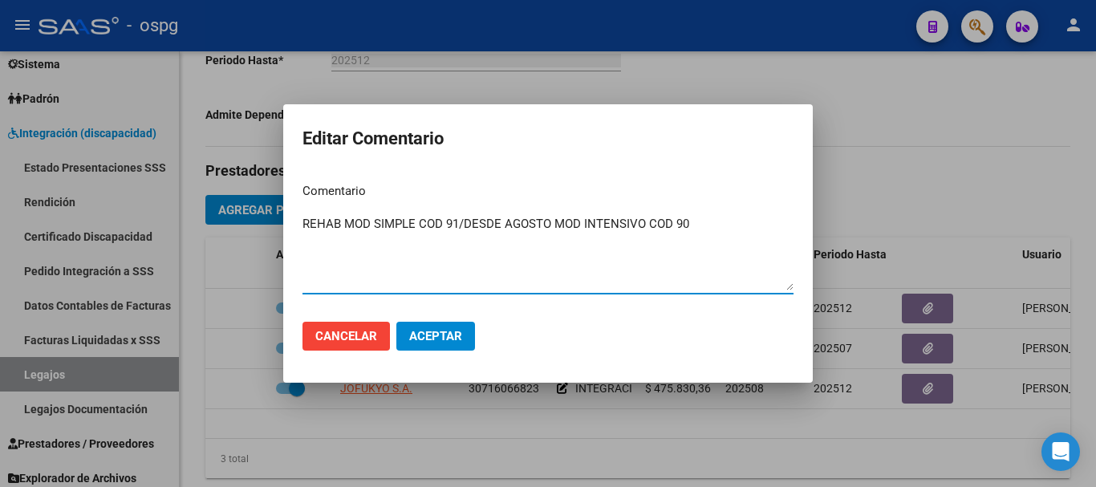
type textarea "REHAB MOD SIMPLE COD 91/DESDE AGOSTO MOD INTENSIVO COD 90"
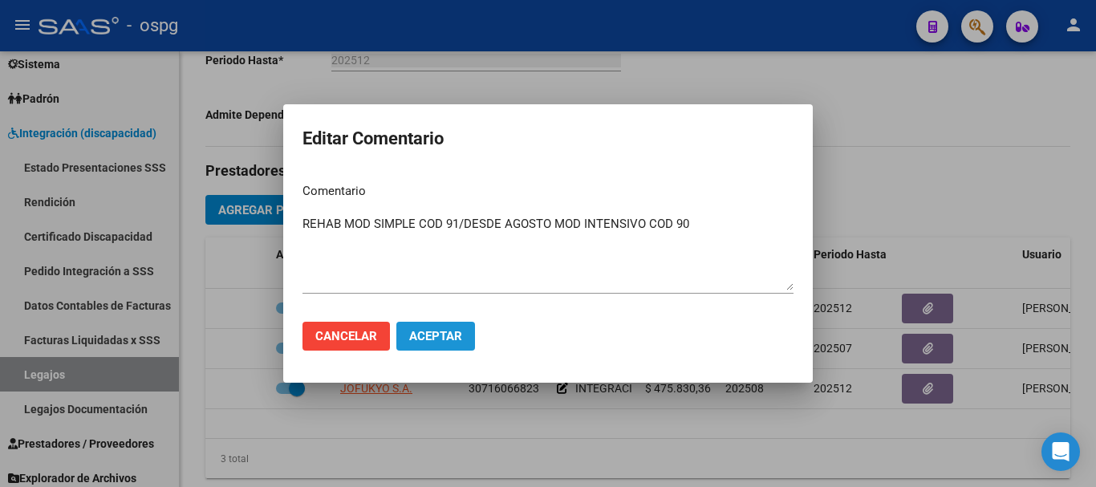
click at [428, 336] on span "Aceptar" at bounding box center [435, 336] width 53 height 14
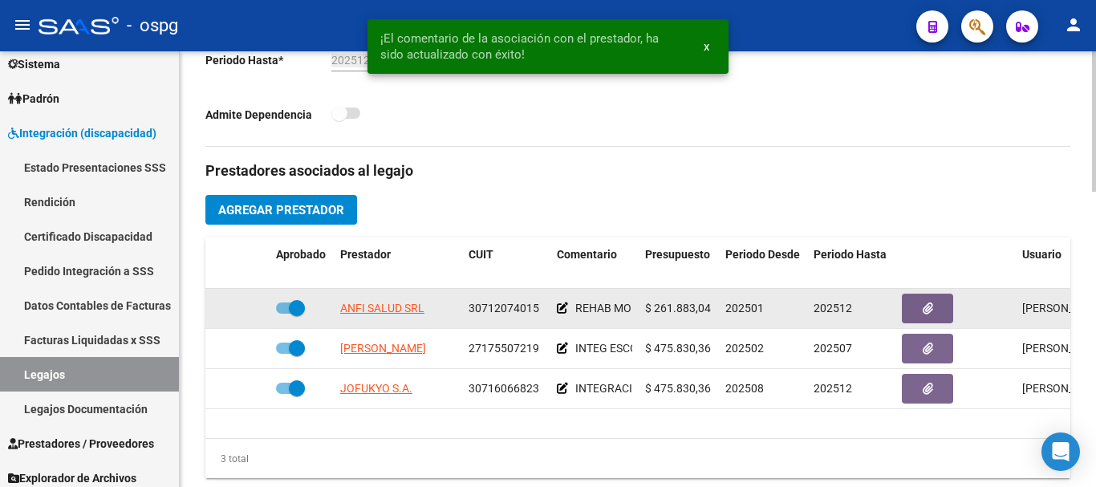
click at [563, 309] on icon at bounding box center [562, 307] width 11 height 11
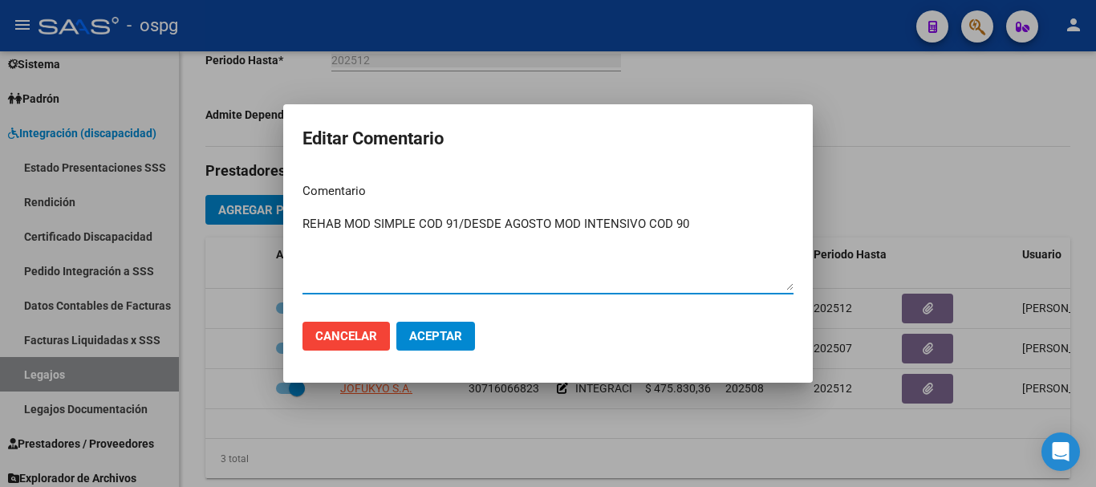
drag, startPoint x: 502, startPoint y: 225, endPoint x: 701, endPoint y: 227, distance: 199.0
click at [701, 227] on textarea "REHAB MOD SIMPLE COD 91/DESDE AGOSTO MOD INTENSIVO COD 90" at bounding box center [547, 252] width 491 height 75
drag, startPoint x: 643, startPoint y: 229, endPoint x: 600, endPoint y: 243, distance: 44.9
click at [600, 243] on textarea "REHAB MOD SIMPLE COD 91/DESDE AGOSTO MOD INTENSIVO COD 90" at bounding box center [547, 252] width 491 height 75
click at [519, 265] on textarea "REHAB MOD SIMPLE COD 91/DESDE AGOSTO MOD INTENSIVO COD 90" at bounding box center [547, 252] width 491 height 75
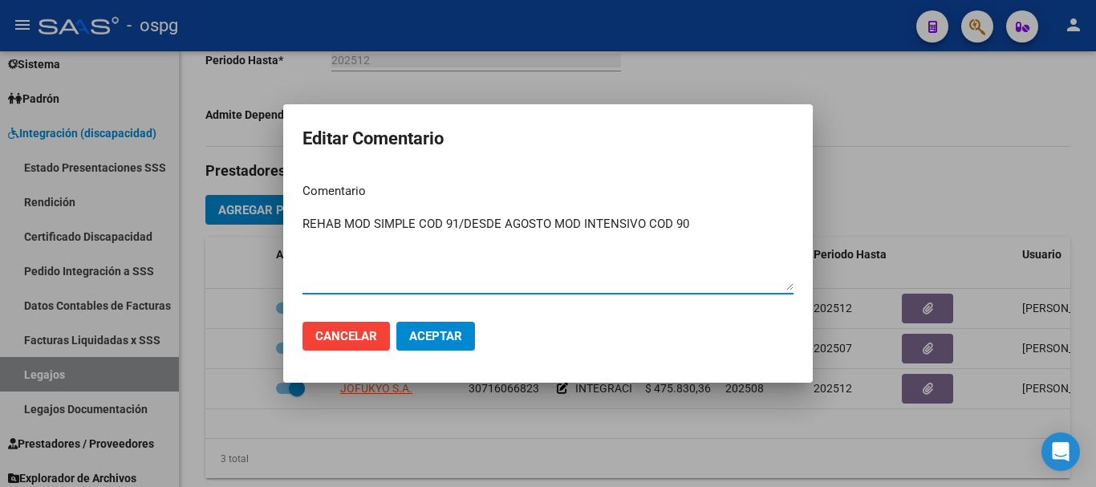
click at [432, 339] on span "Aceptar" at bounding box center [435, 336] width 53 height 14
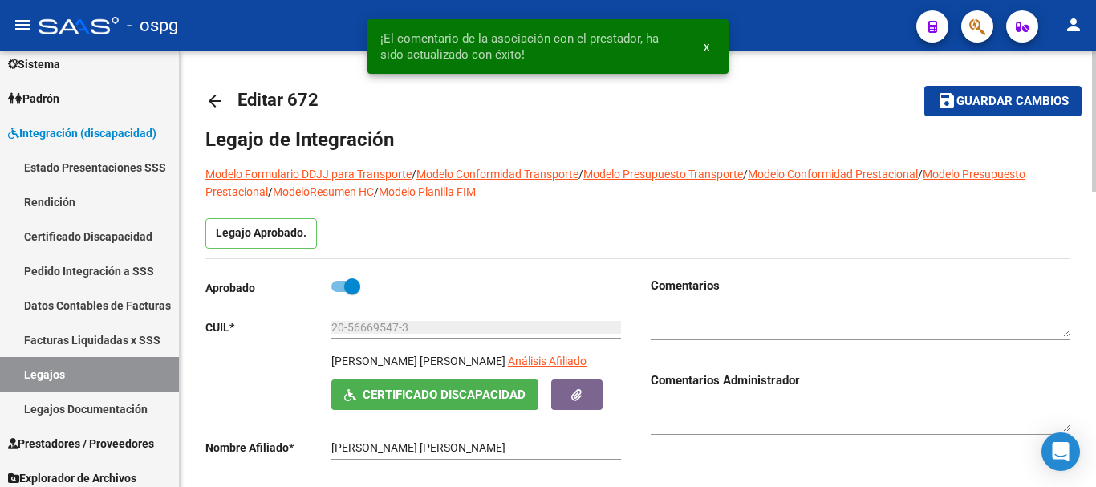
scroll to position [0, 0]
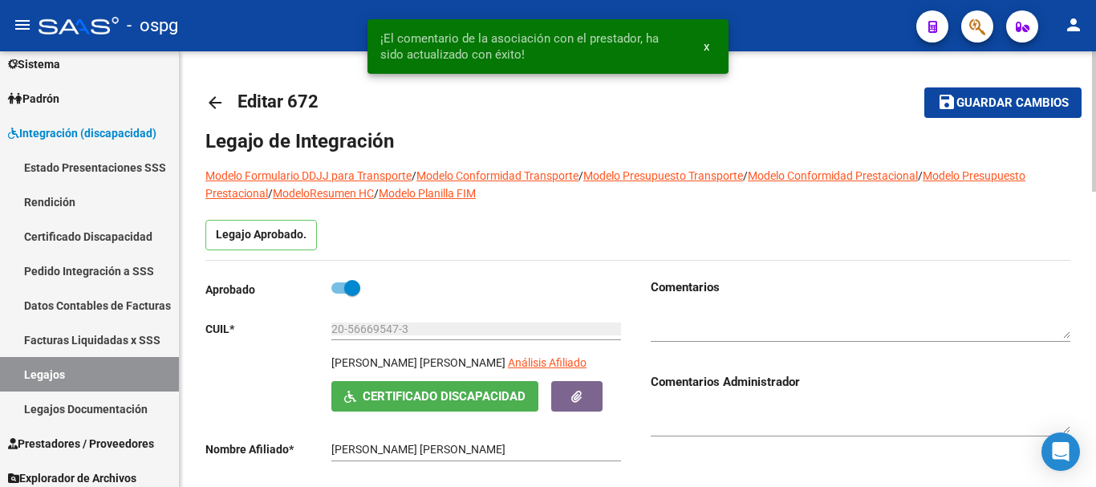
click at [972, 107] on span "Guardar cambios" at bounding box center [1012, 103] width 112 height 14
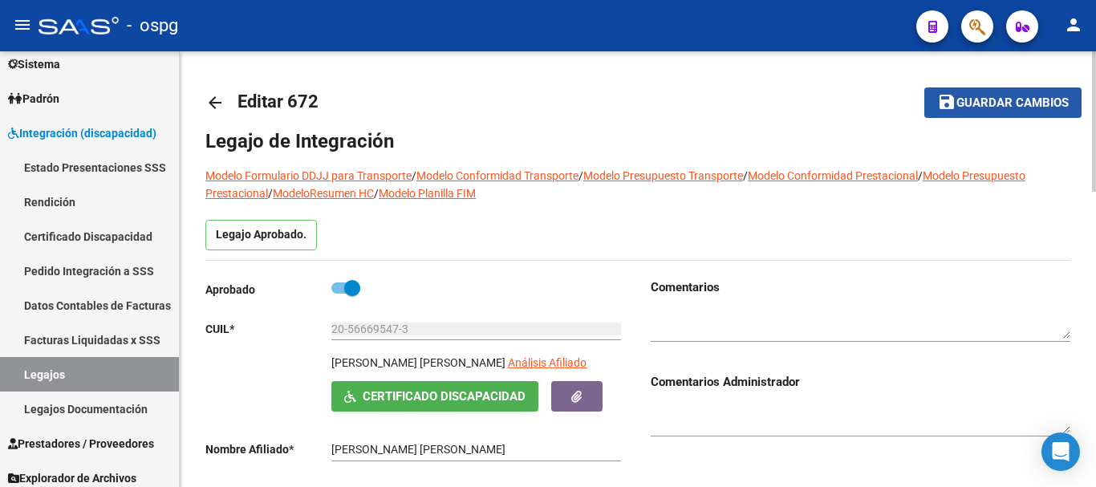
click at [978, 106] on span "Guardar cambios" at bounding box center [1012, 103] width 112 height 14
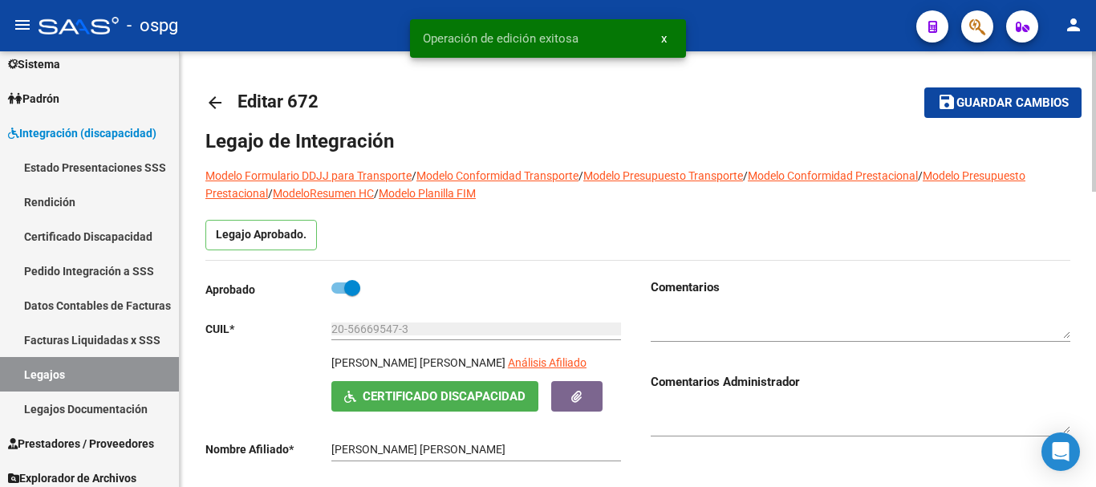
click at [218, 99] on mat-icon "arrow_back" at bounding box center [214, 102] width 19 height 19
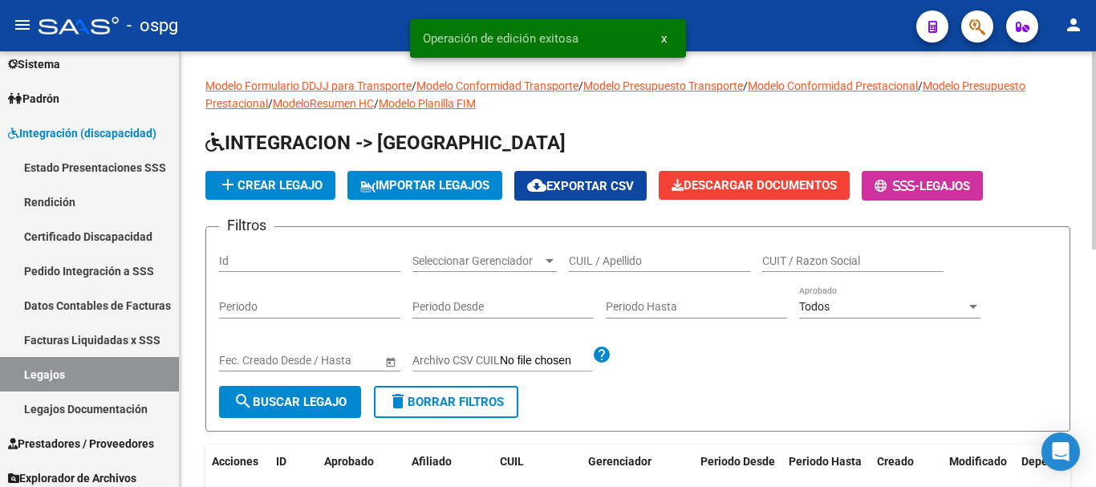
click at [645, 257] on input "CUIL / Apellido" at bounding box center [659, 261] width 181 height 14
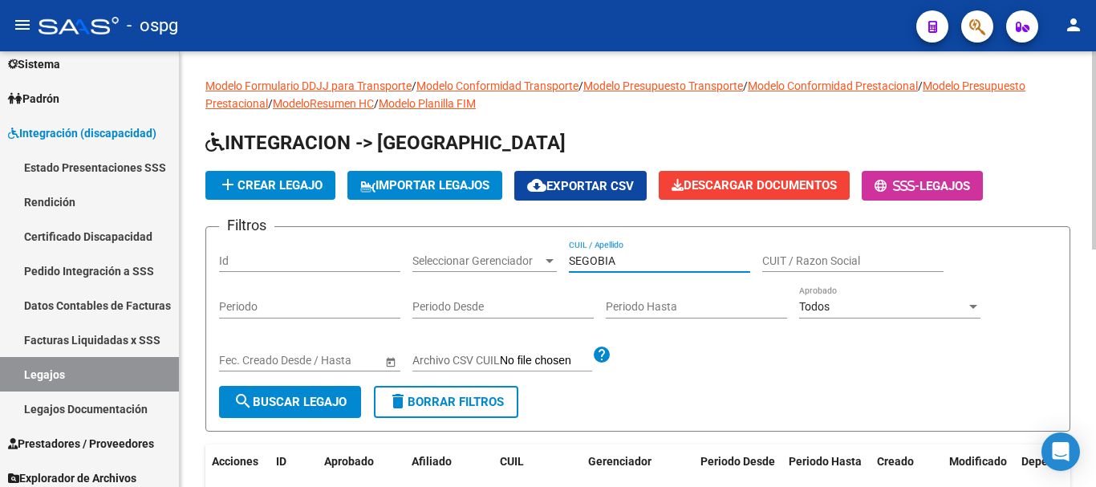
click at [311, 393] on button "search Buscar Legajo" at bounding box center [290, 402] width 142 height 32
click at [603, 262] on input "SEGOBIA" at bounding box center [659, 261] width 181 height 14
type input "[GEOGRAPHIC_DATA]"
click at [306, 409] on span "search Buscar Legajo" at bounding box center [289, 402] width 113 height 14
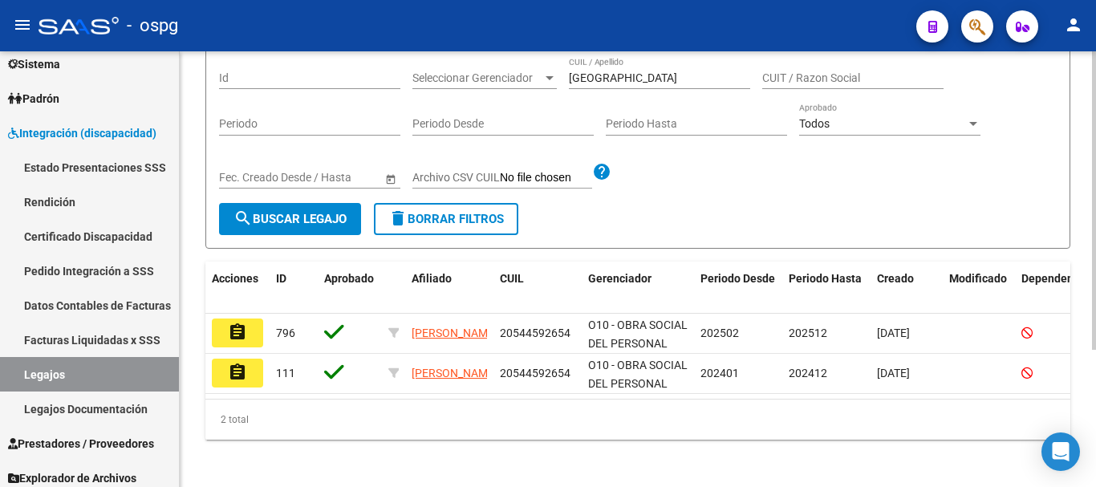
scroll to position [201, 0]
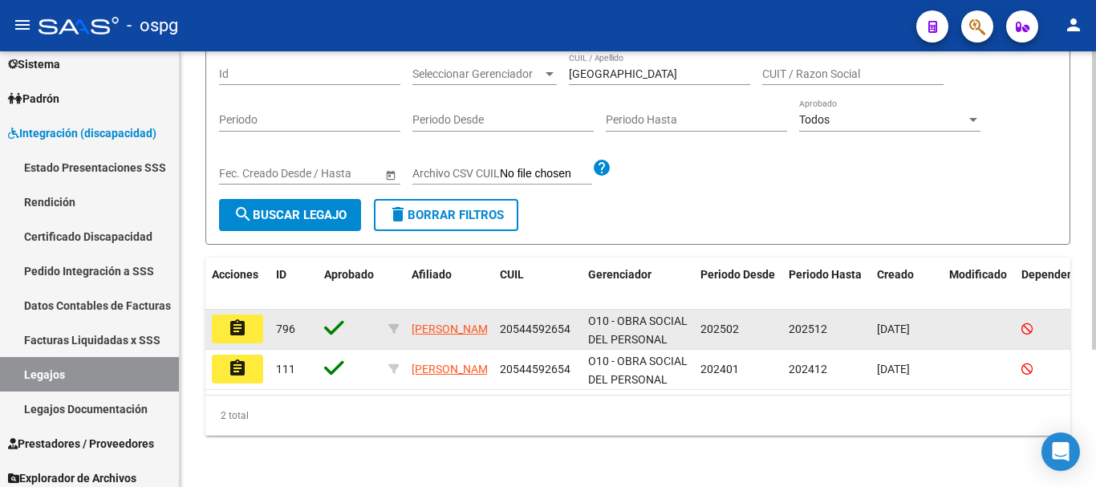
click at [255, 315] on button "assignment" at bounding box center [237, 329] width 51 height 29
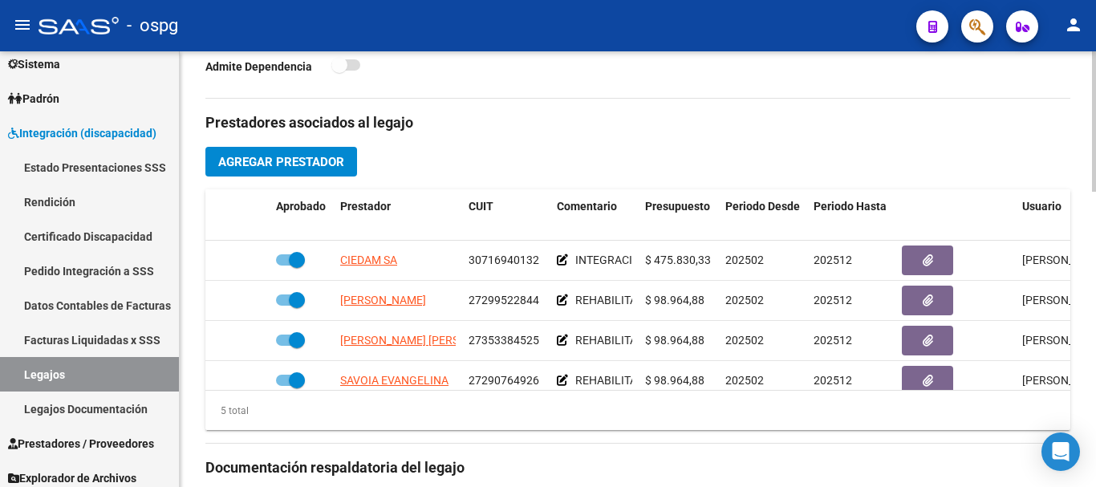
scroll to position [562, 0]
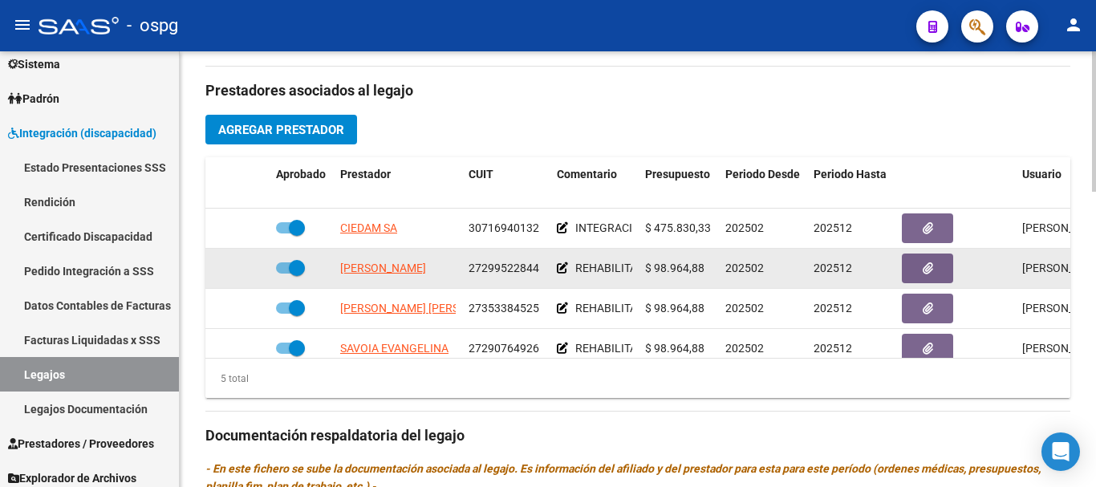
click at [562, 270] on icon at bounding box center [562, 267] width 11 height 11
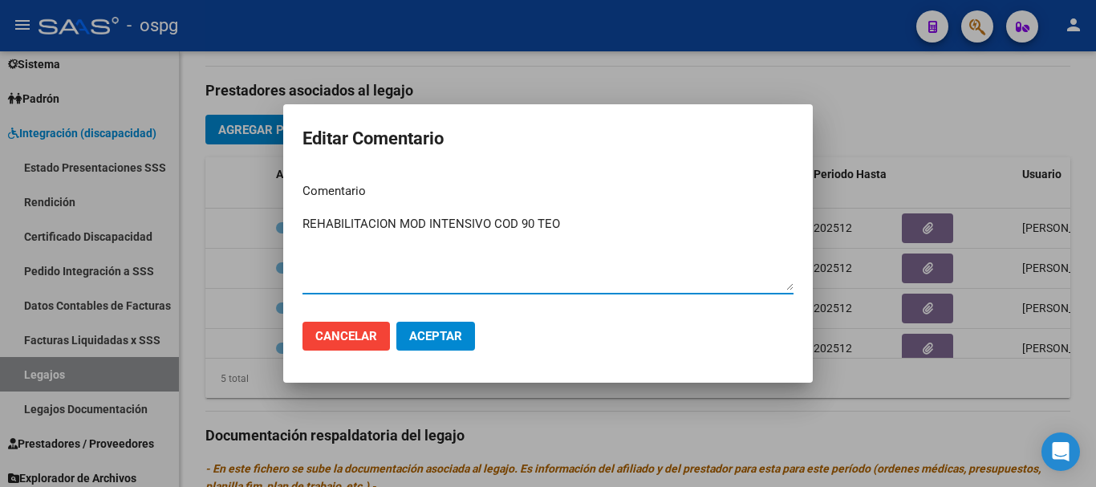
click at [855, 392] on div at bounding box center [548, 243] width 1096 height 487
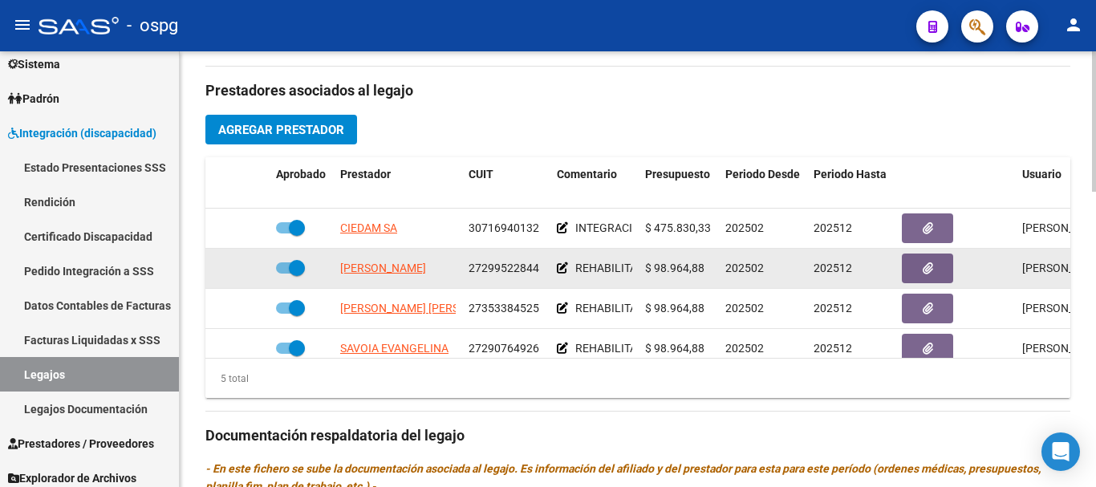
drag, startPoint x: 298, startPoint y: 264, endPoint x: 282, endPoint y: 268, distance: 16.5
click at [282, 268] on span at bounding box center [290, 267] width 29 height 11
click at [283, 274] on input "checkbox" at bounding box center [283, 274] width 1 height 1
checkbox input "false"
click at [243, 268] on icon at bounding box center [246, 267] width 11 height 11
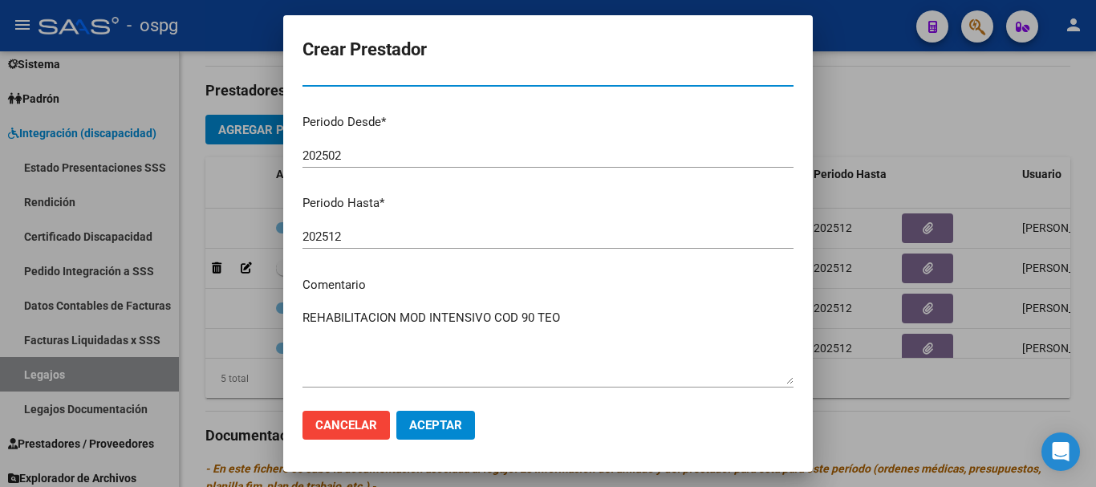
scroll to position [80, 0]
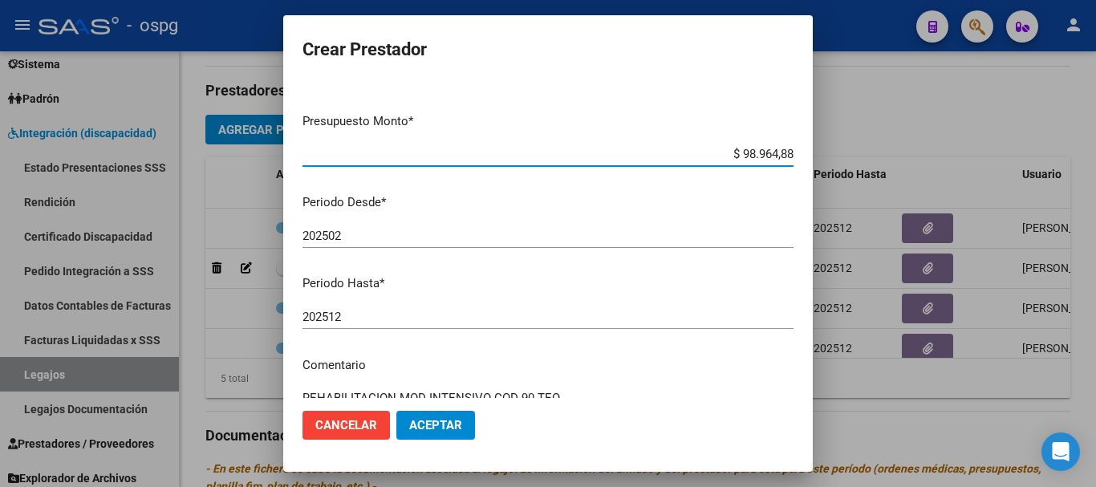
click at [444, 314] on input "202512" at bounding box center [547, 317] width 491 height 14
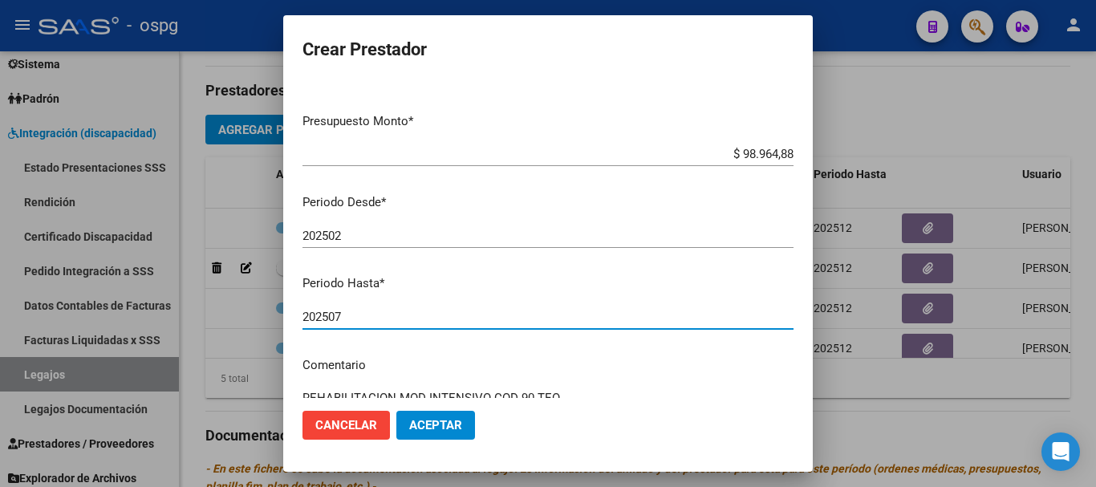
type input "202507"
click at [457, 432] on button "Aceptar" at bounding box center [435, 425] width 79 height 29
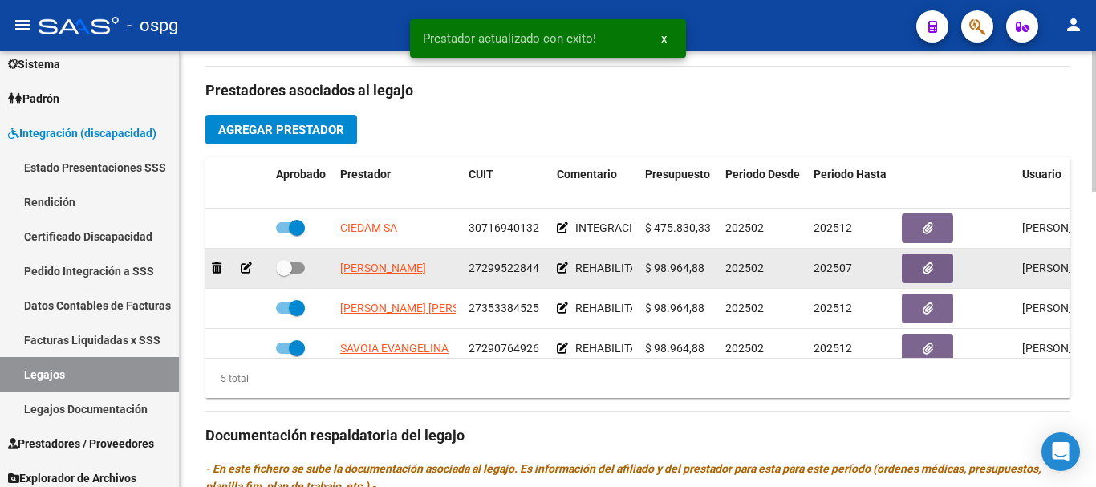
click at [295, 268] on span at bounding box center [290, 267] width 29 height 11
click at [284, 274] on input "checkbox" at bounding box center [283, 274] width 1 height 1
checkbox input "true"
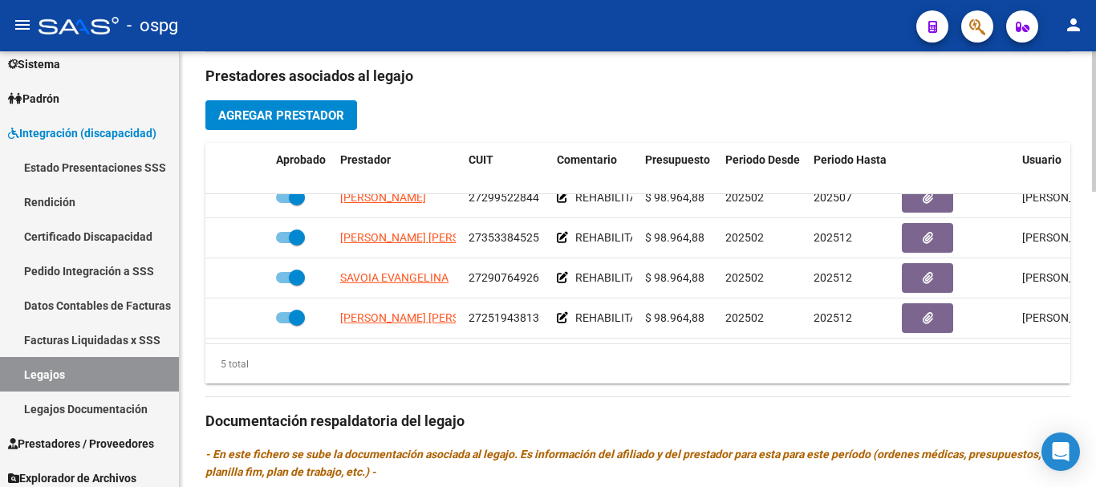
scroll to position [562, 0]
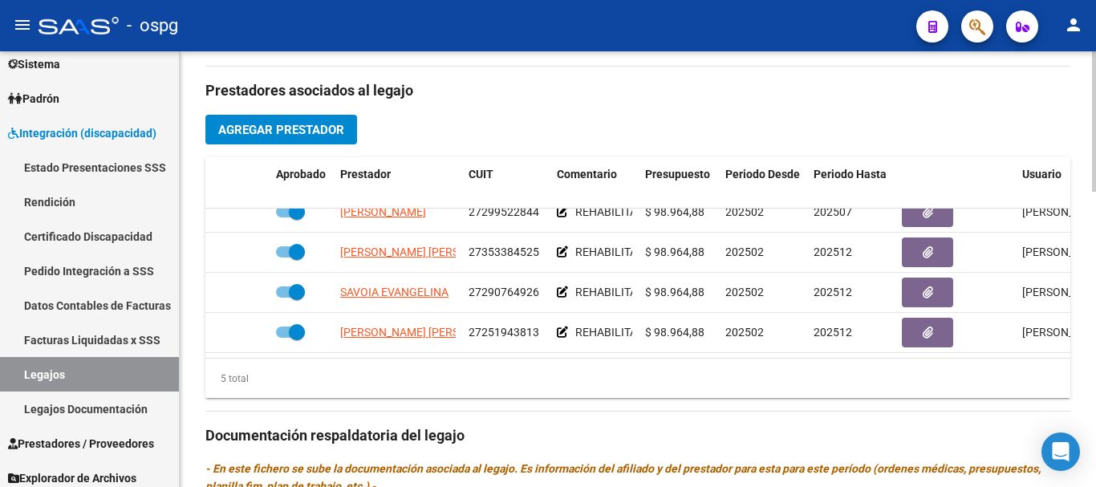
click at [315, 136] on span "Agregar Prestador" at bounding box center [281, 130] width 126 height 14
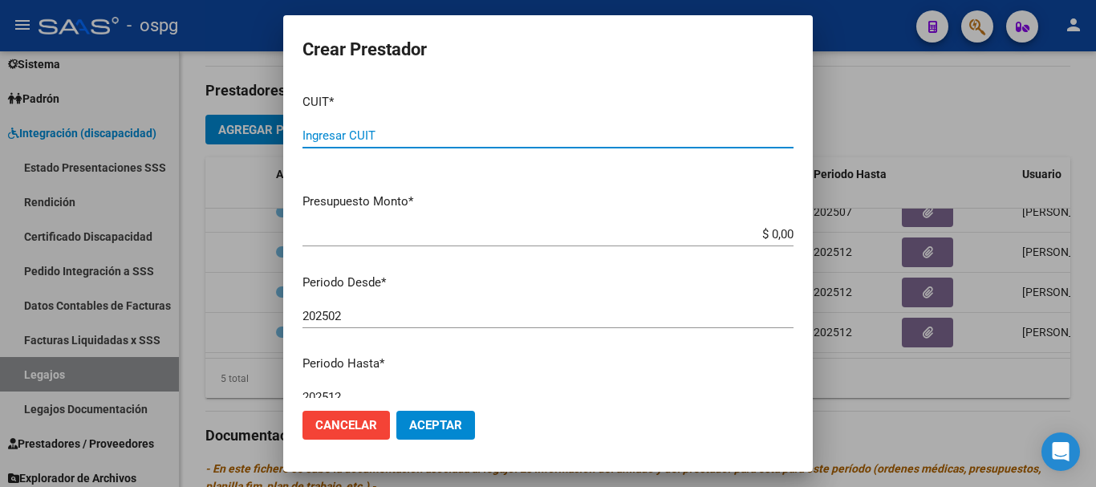
click at [445, 132] on input "Ingresar CUIT" at bounding box center [547, 135] width 491 height 14
type input "27-34332243-2"
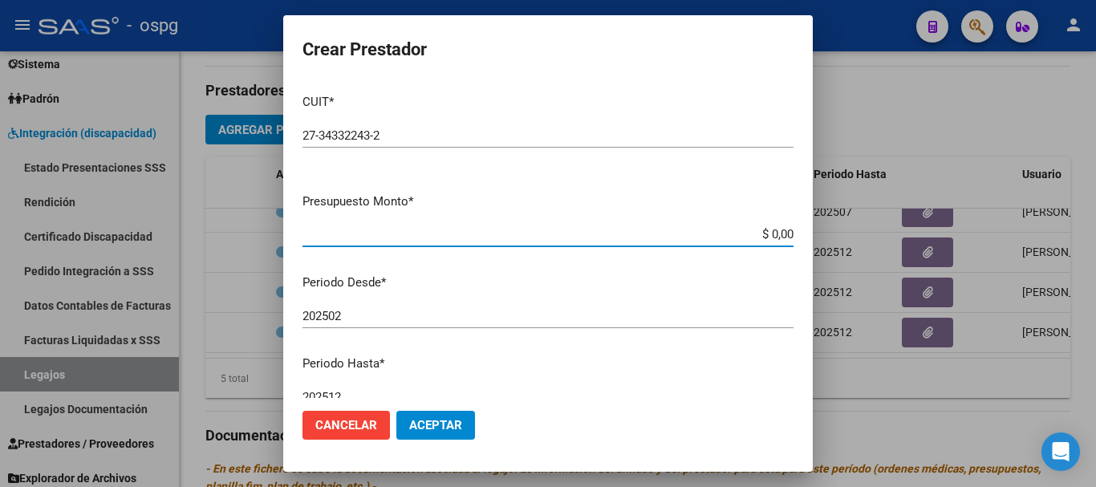
click at [766, 234] on input "$ 0,00" at bounding box center [547, 234] width 491 height 14
click at [780, 234] on input "$ 98.964,00" at bounding box center [547, 234] width 491 height 14
type input "$ 98.964,88"
click at [404, 313] on input "202502" at bounding box center [547, 316] width 491 height 14
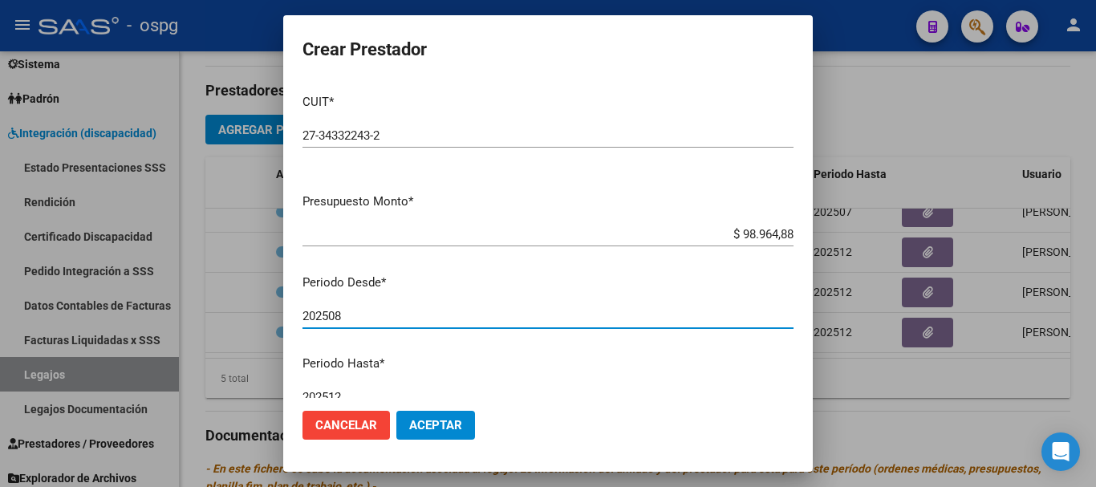
type input "202508"
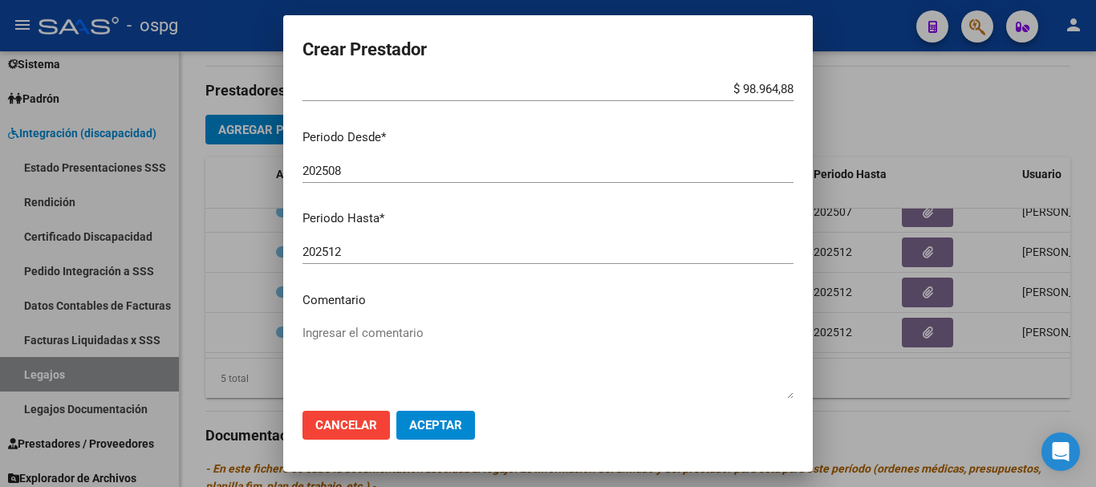
scroll to position [160, 0]
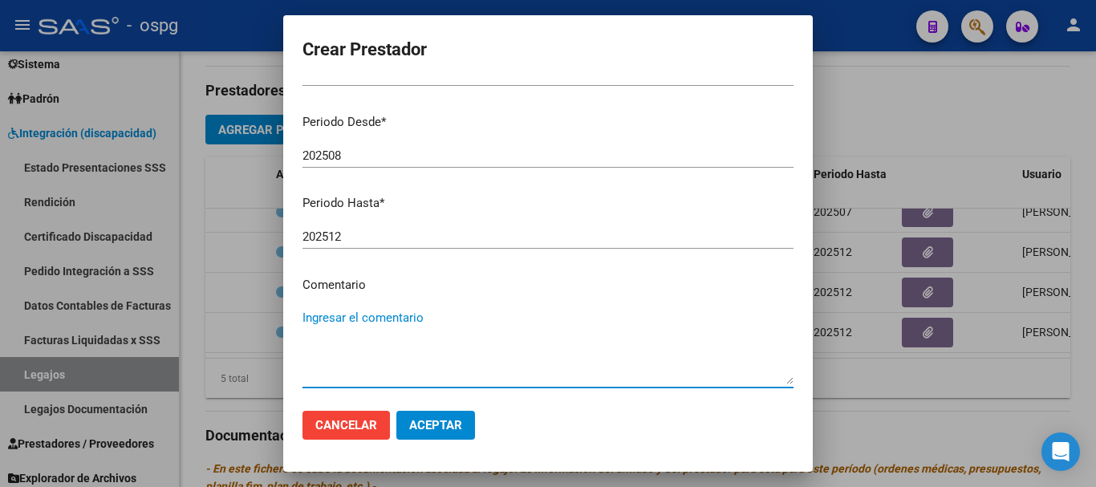
click at [387, 319] on textarea "Ingresar el comentario" at bounding box center [547, 346] width 491 height 75
type textarea "REHAB MOD INTENSICO COD 90 KINE"
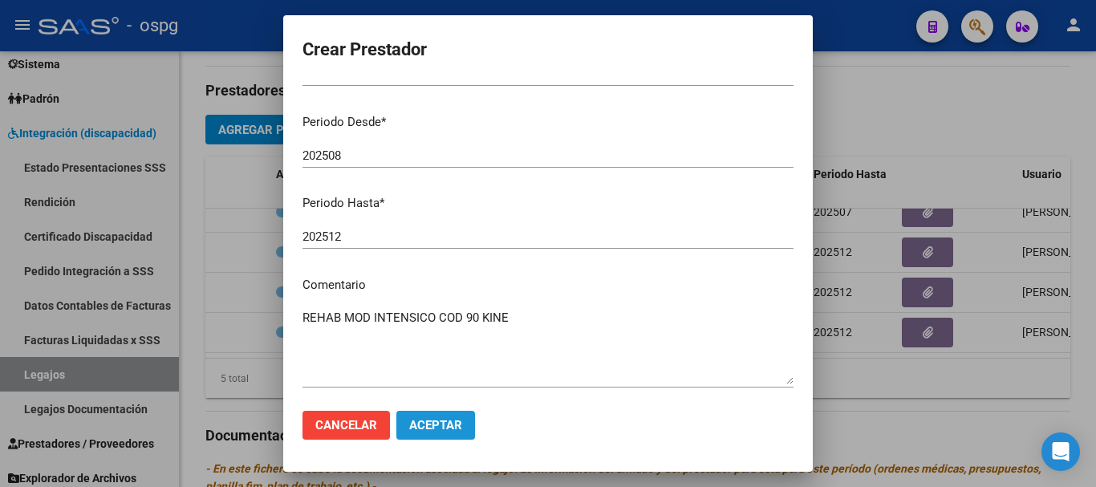
click at [432, 426] on span "Aceptar" at bounding box center [435, 425] width 53 height 14
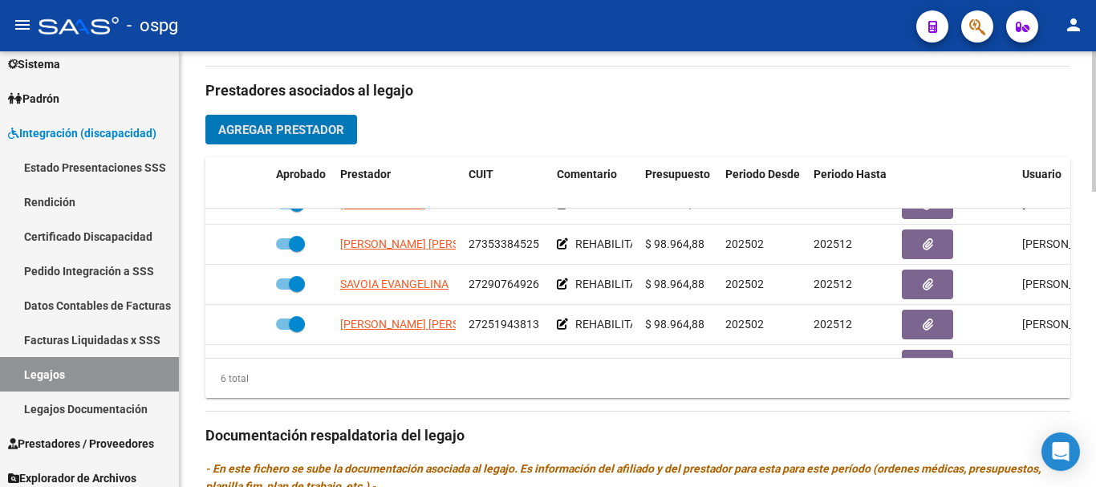
scroll to position [96, 0]
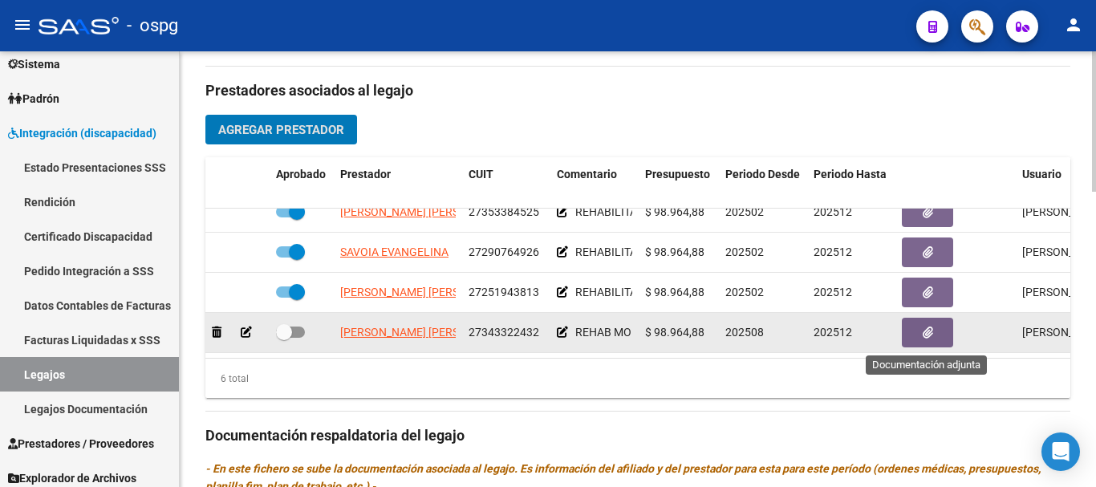
click at [919, 324] on button "button" at bounding box center [927, 333] width 51 height 30
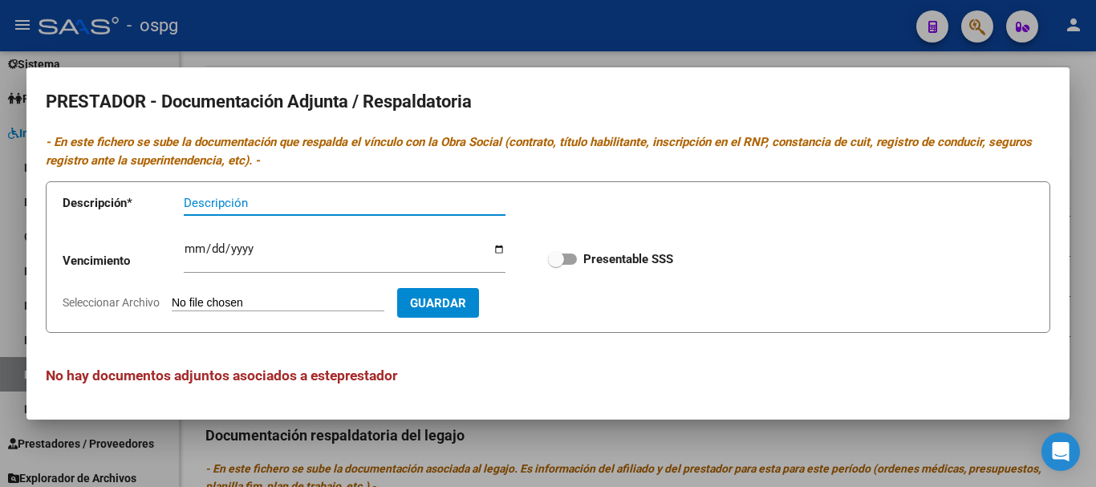
click at [200, 305] on input "Seleccionar Archivo" at bounding box center [278, 303] width 213 height 15
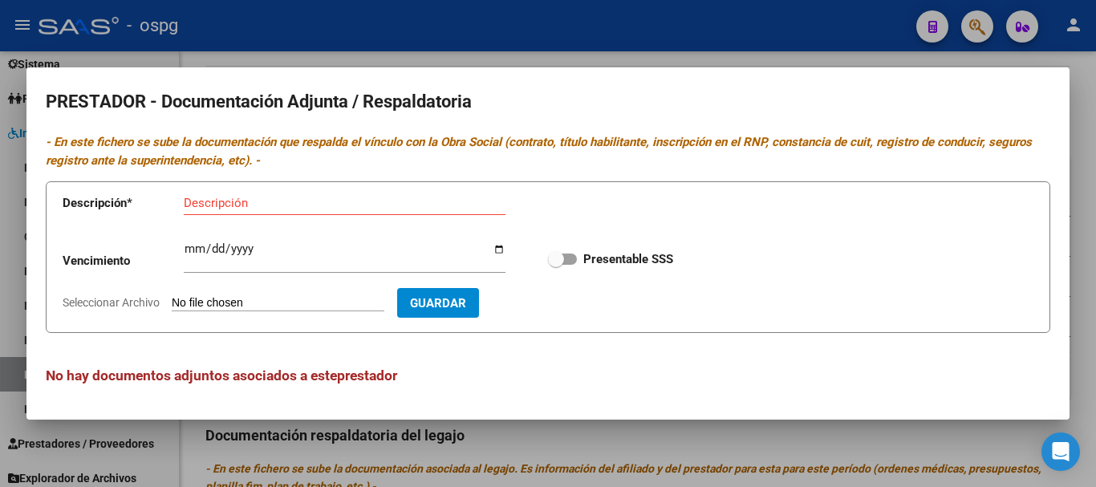
type input "C:\fakepath\Escaneo0002.jpg"
click at [272, 204] on input "Descripción" at bounding box center [345, 203] width 322 height 14
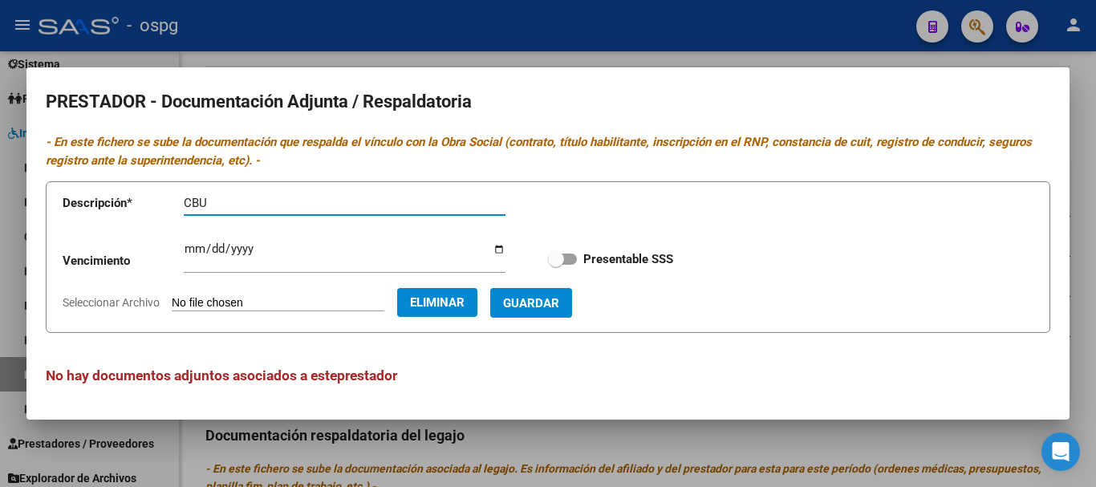
type input "CBU"
click at [559, 301] on span "Guardar" at bounding box center [531, 303] width 56 height 14
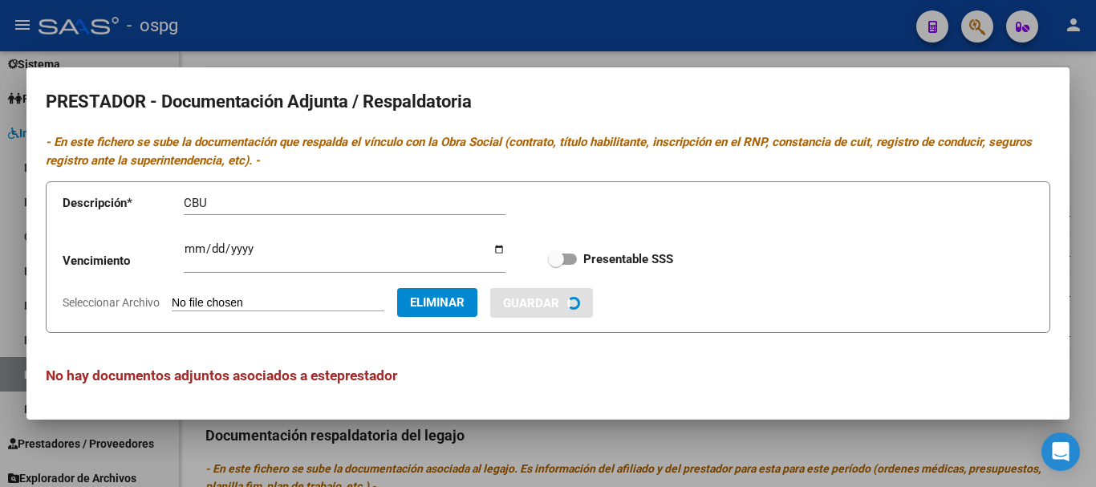
checkbox input "true"
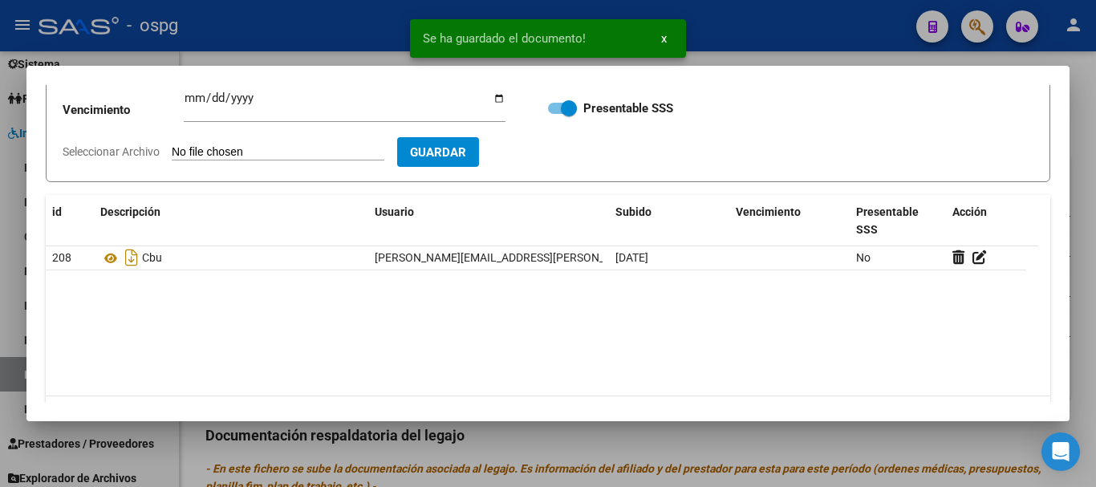
scroll to position [160, 0]
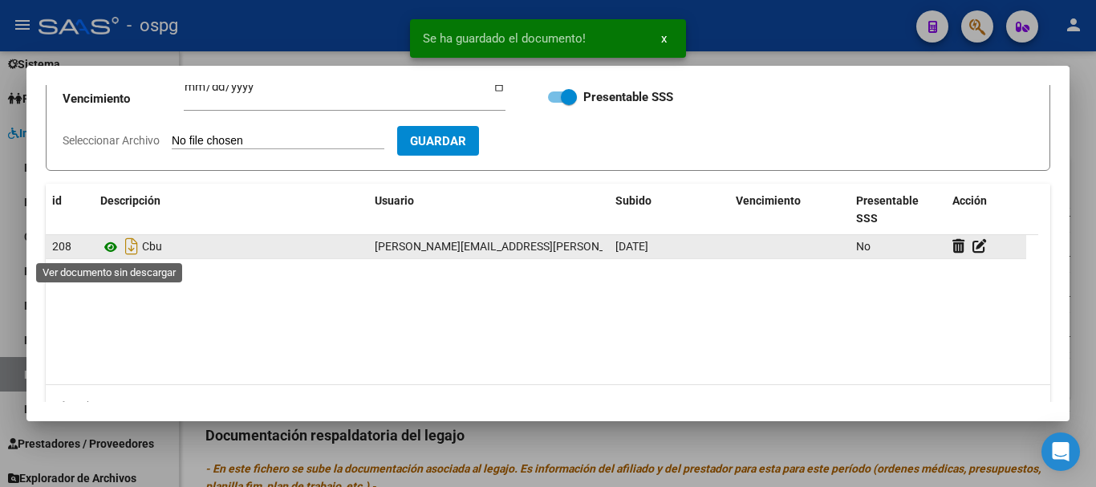
click at [112, 249] on icon at bounding box center [110, 246] width 21 height 19
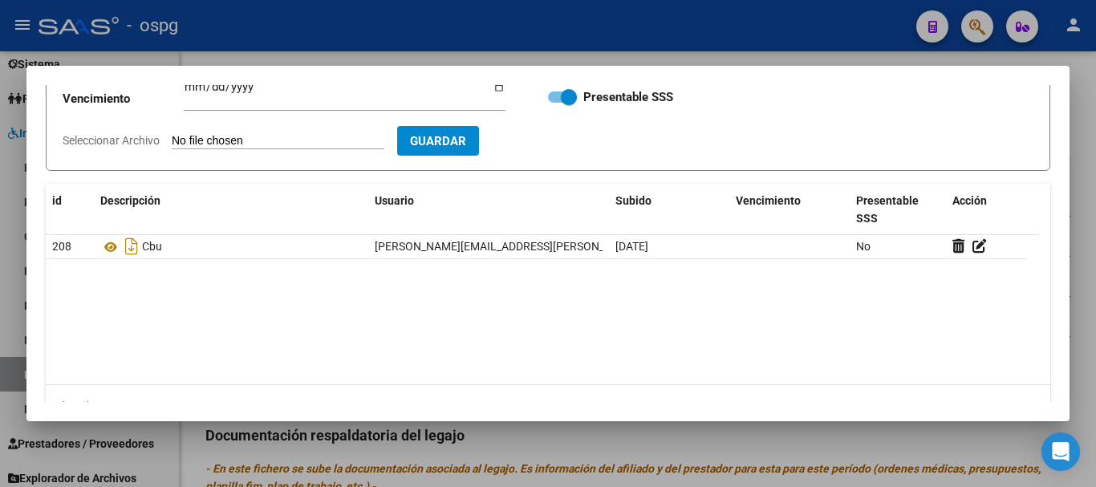
click at [1092, 315] on div at bounding box center [548, 243] width 1096 height 487
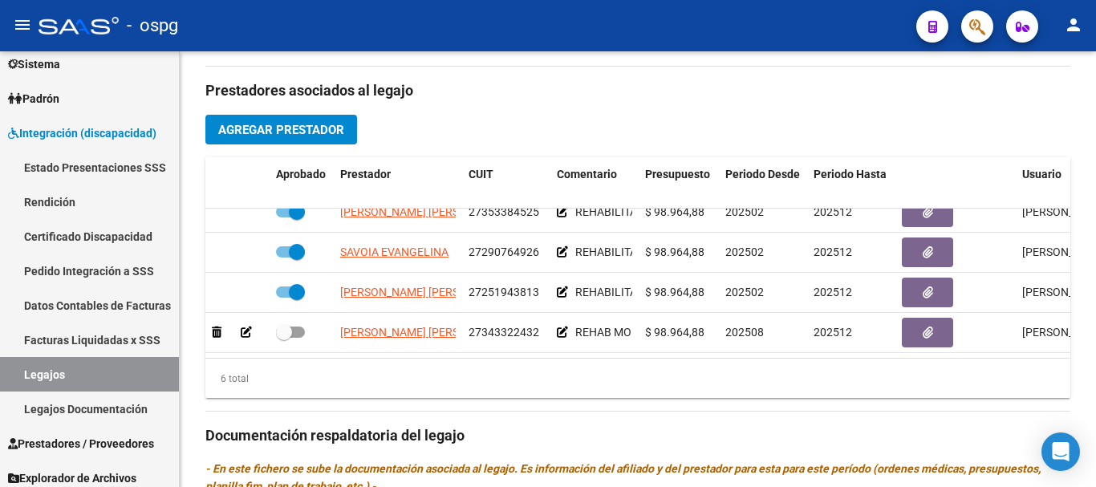
scroll to position [98, 0]
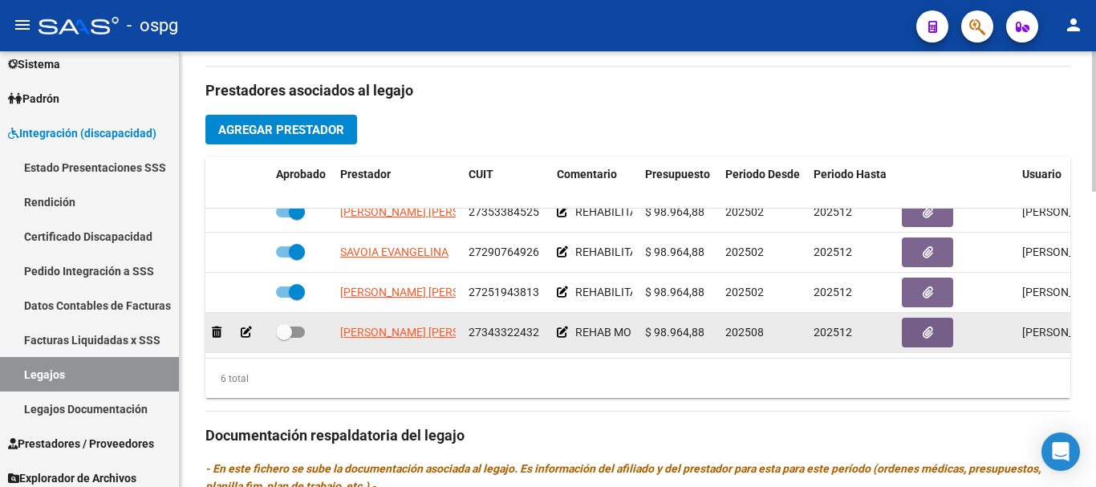
drag, startPoint x: 283, startPoint y: 331, endPoint x: 292, endPoint y: 330, distance: 8.9
click at [292, 330] on span at bounding box center [290, 332] width 29 height 11
click at [284, 338] on input "checkbox" at bounding box center [283, 338] width 1 height 1
checkbox input "true"
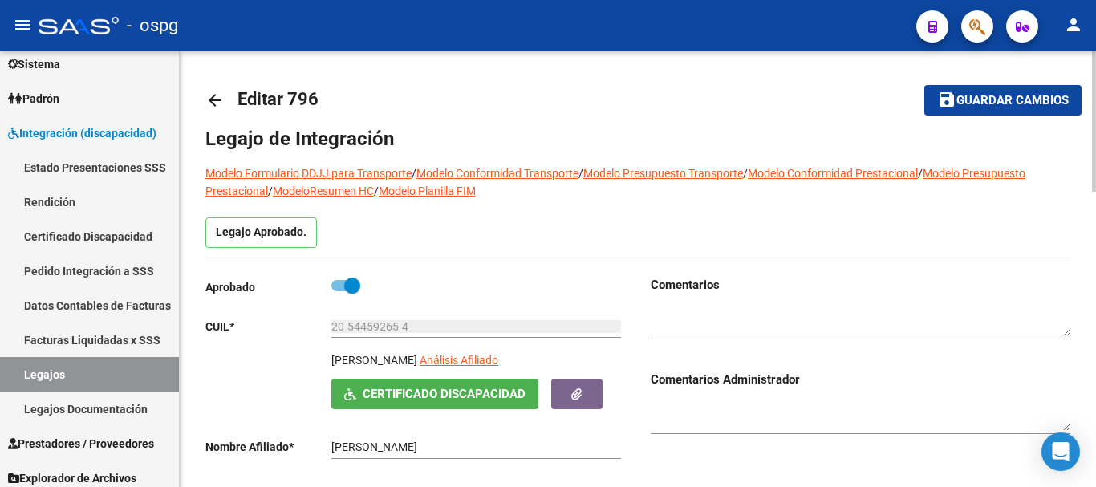
scroll to position [0, 0]
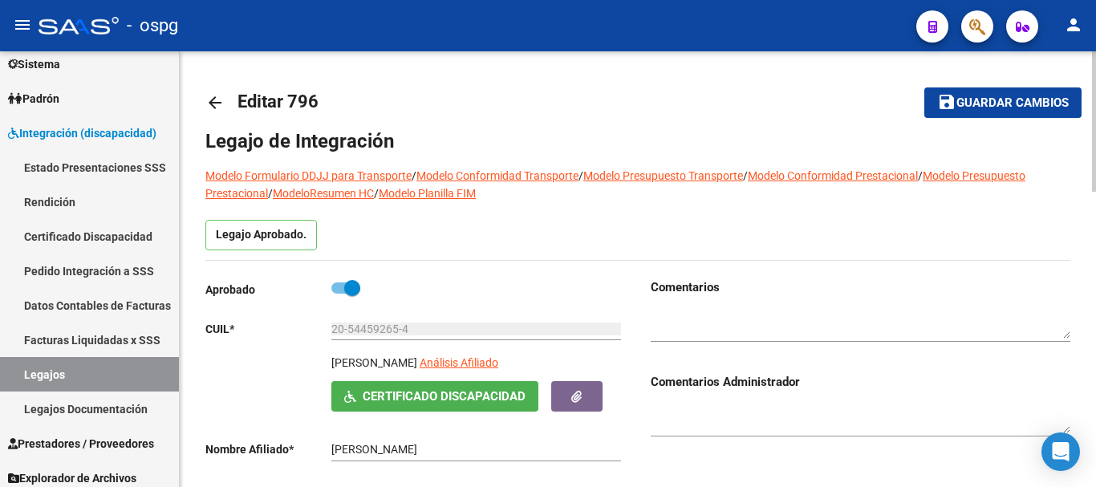
click at [1005, 108] on span "Guardar cambios" at bounding box center [1012, 103] width 112 height 14
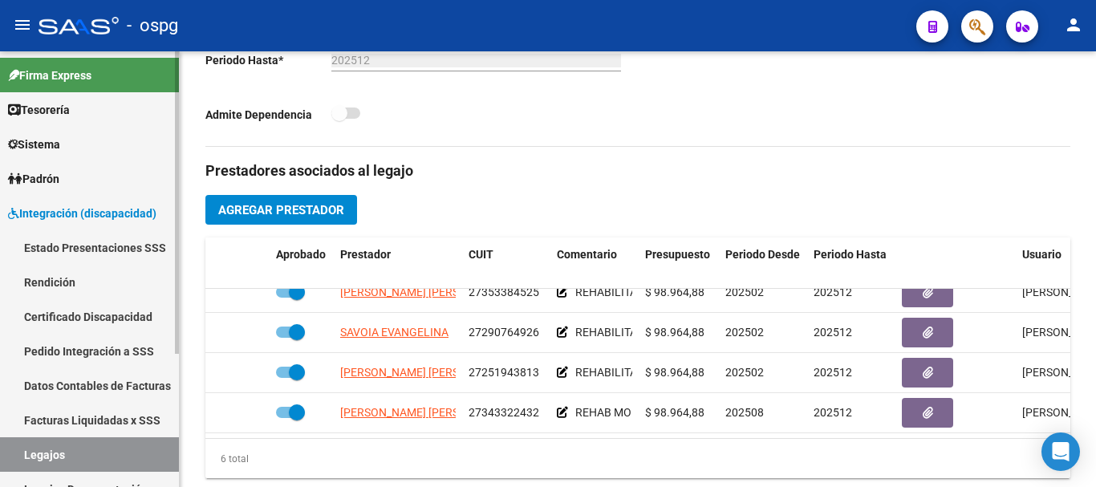
click at [87, 217] on span "Integración (discapacidad)" at bounding box center [82, 214] width 148 height 18
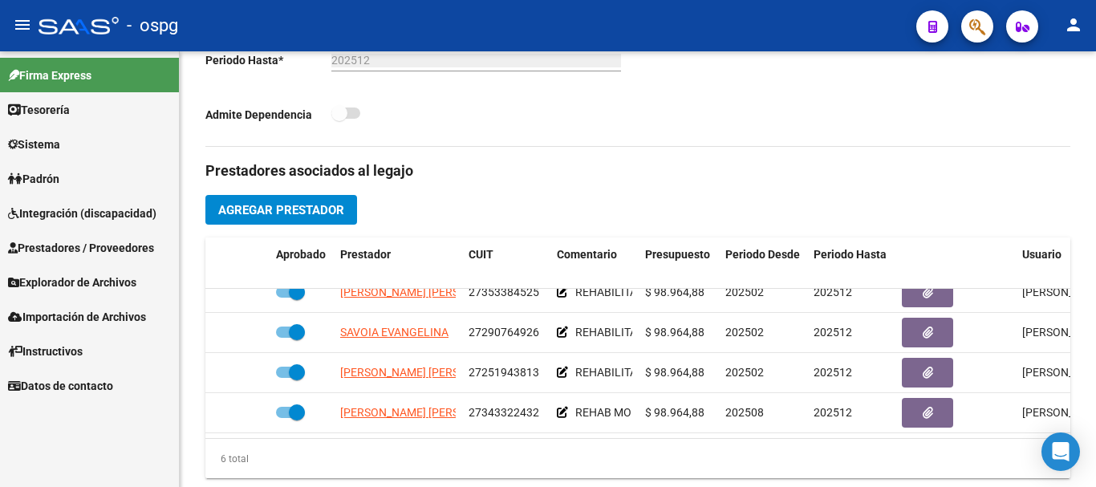
click at [63, 221] on span "Integración (discapacidad)" at bounding box center [82, 214] width 148 height 18
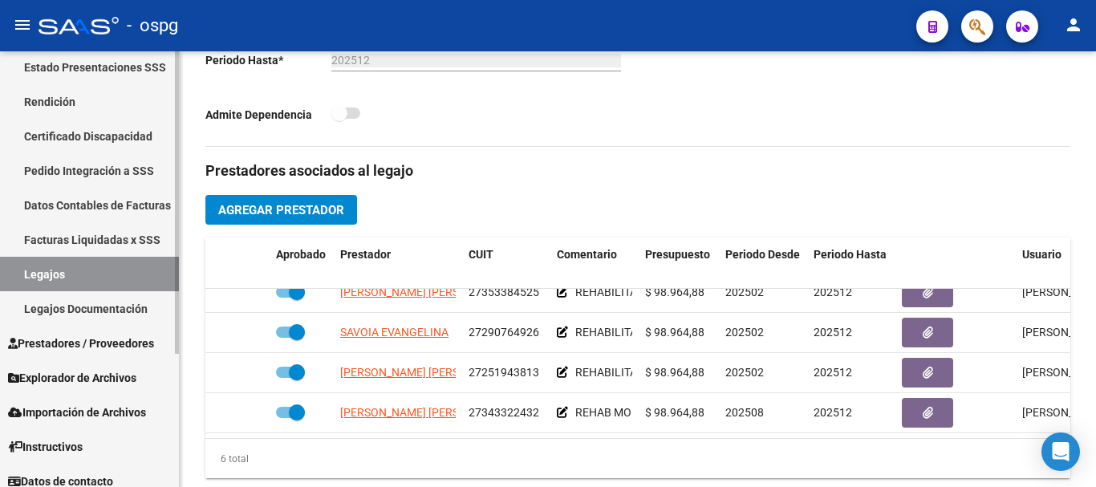
scroll to position [192, 0]
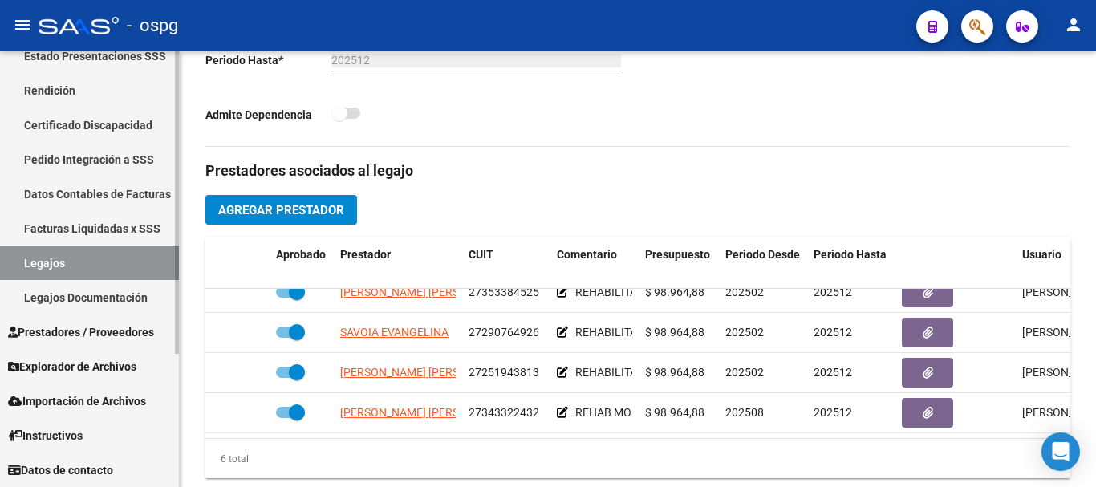
click at [107, 343] on link "Prestadores / Proveedores" at bounding box center [89, 332] width 179 height 35
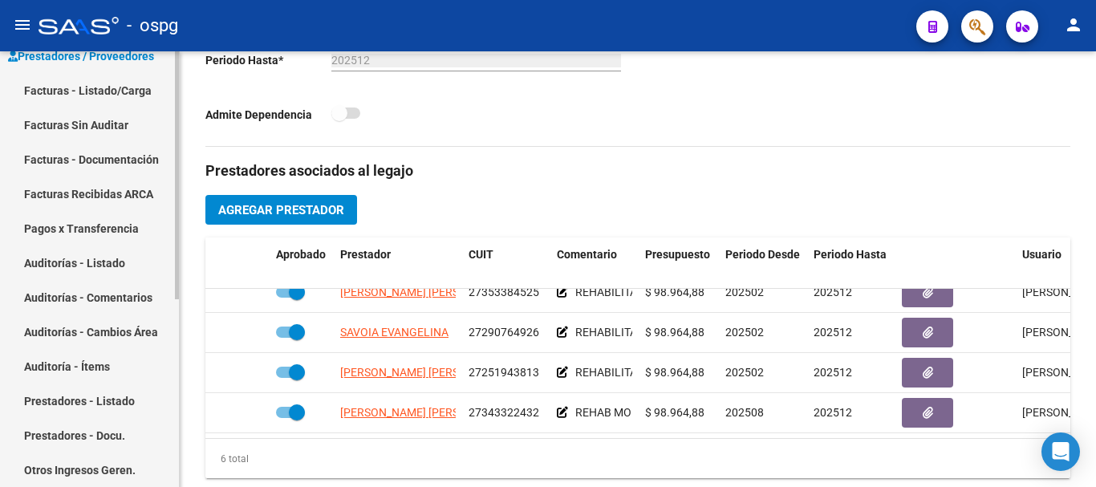
click at [112, 92] on link "Facturas - Listado/Carga" at bounding box center [89, 90] width 179 height 35
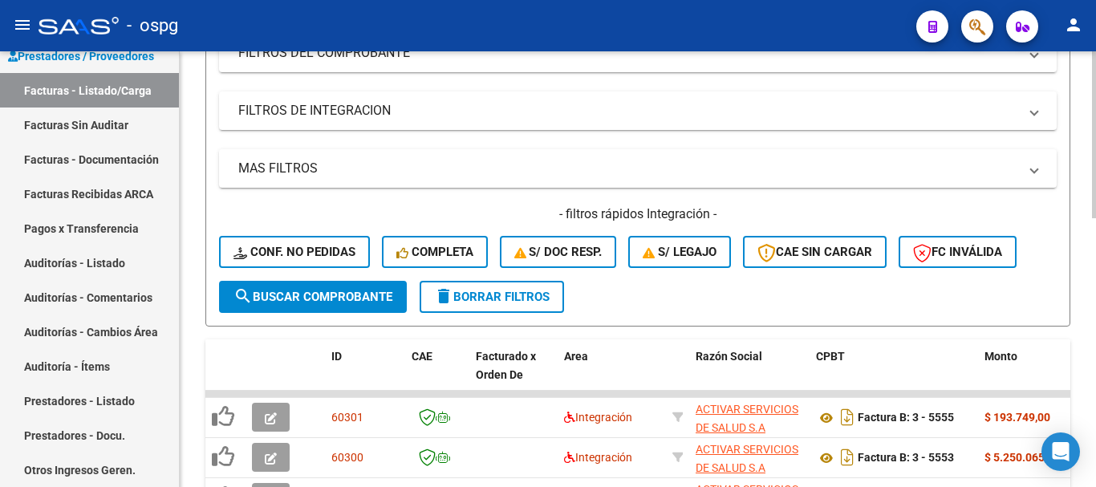
scroll to position [481, 0]
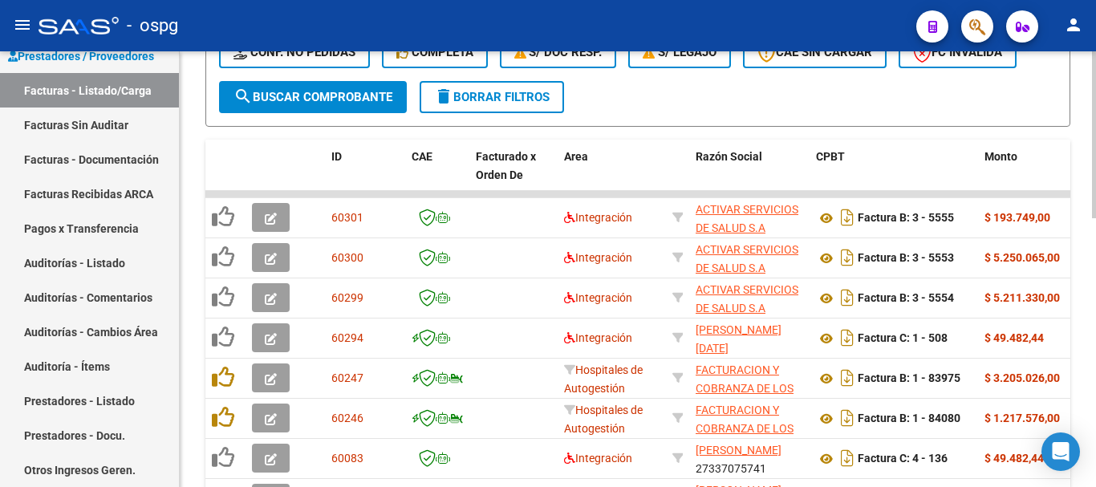
click at [521, 99] on span "delete Borrar Filtros" at bounding box center [492, 97] width 116 height 14
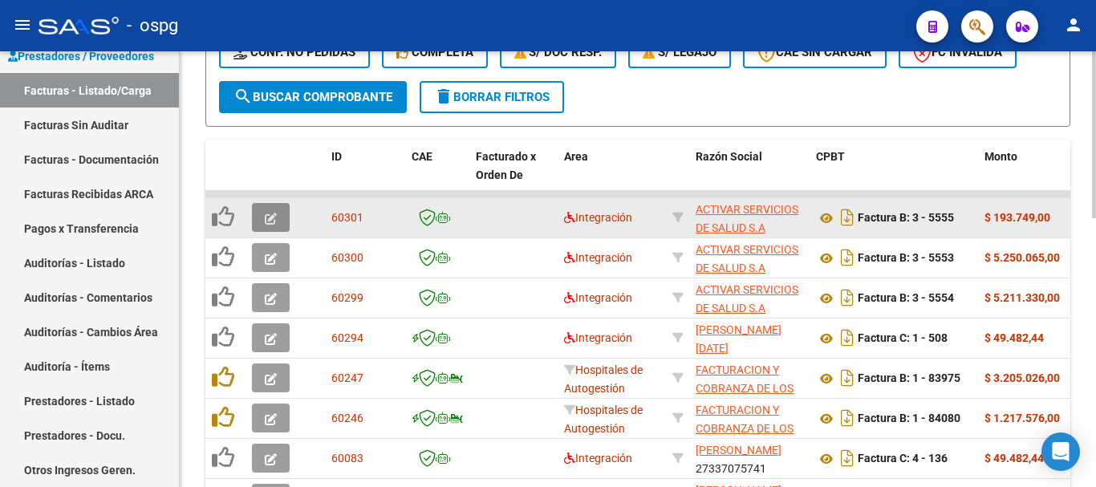
click at [273, 222] on icon "button" at bounding box center [271, 219] width 12 height 12
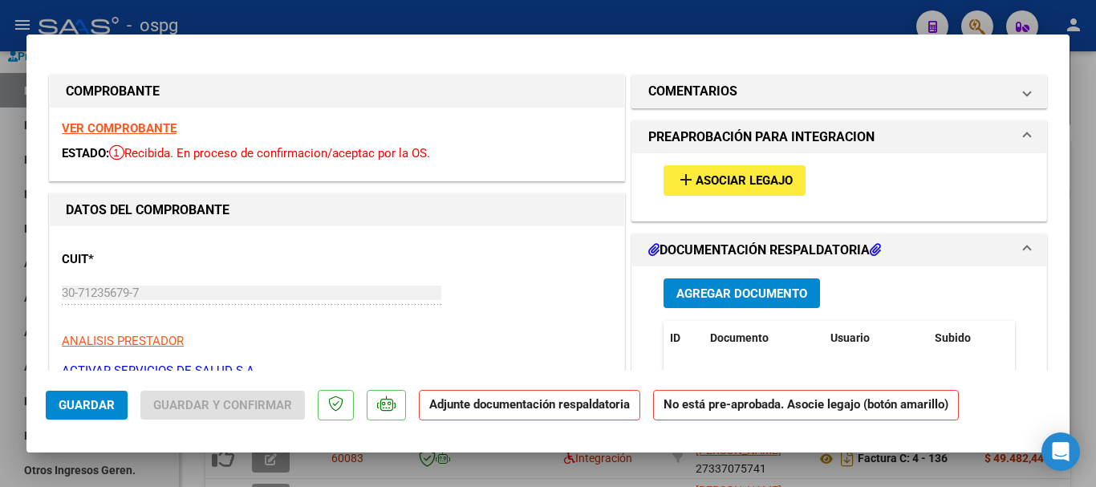
click at [137, 125] on strong "VER COMPROBANTE" at bounding box center [119, 128] width 115 height 14
click at [1088, 252] on div at bounding box center [548, 243] width 1096 height 487
type input "$ 0,00"
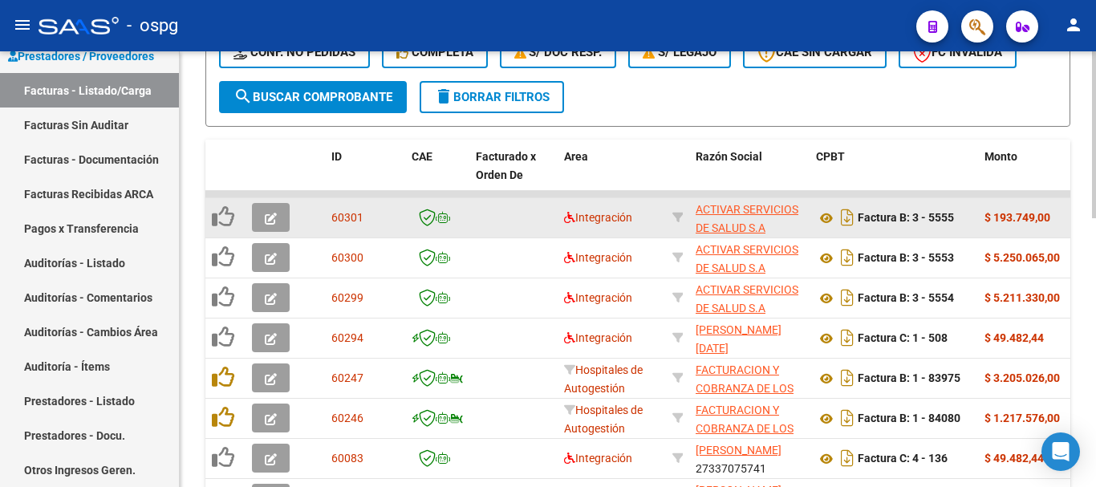
click at [266, 221] on icon "button" at bounding box center [271, 219] width 12 height 12
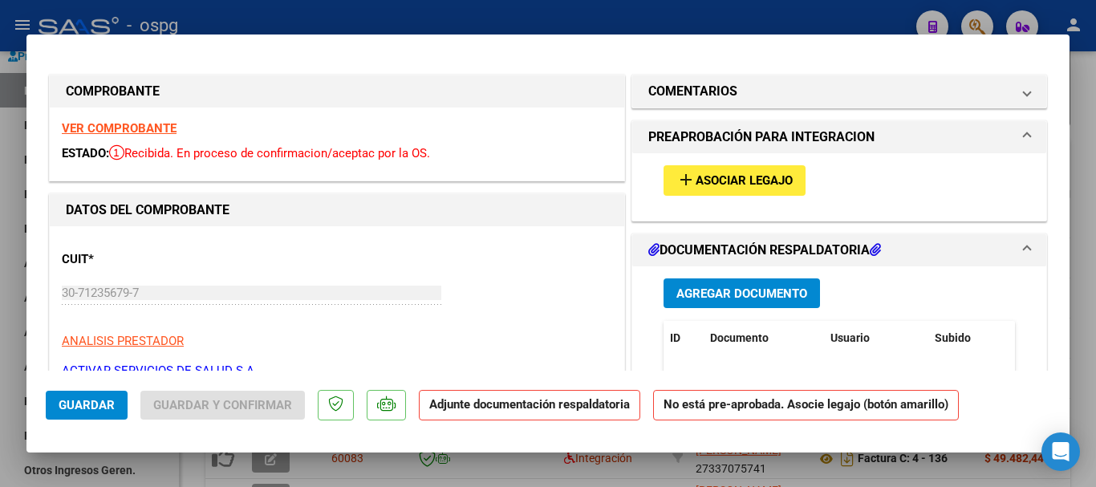
click at [156, 130] on strong "VER COMPROBANTE" at bounding box center [119, 128] width 115 height 14
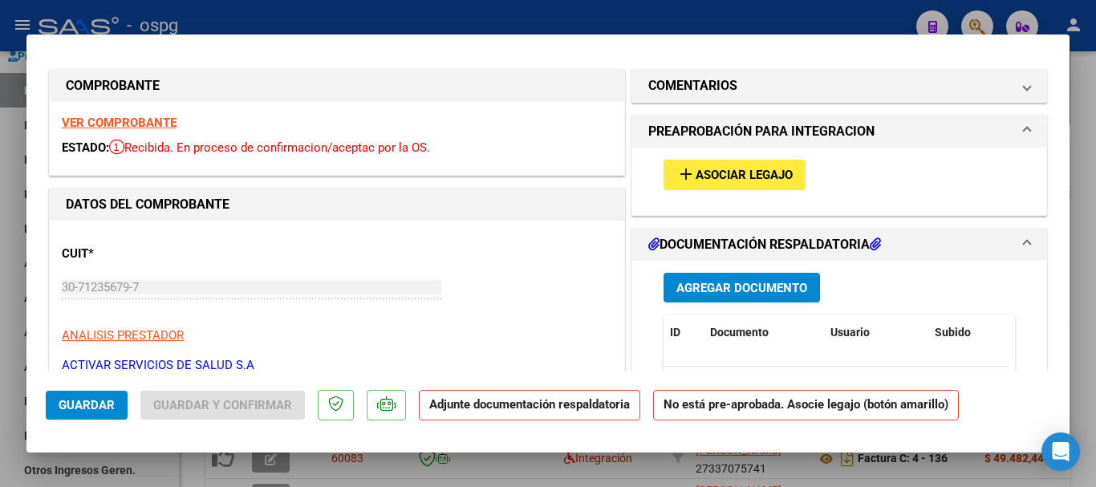
scroll to position [0, 0]
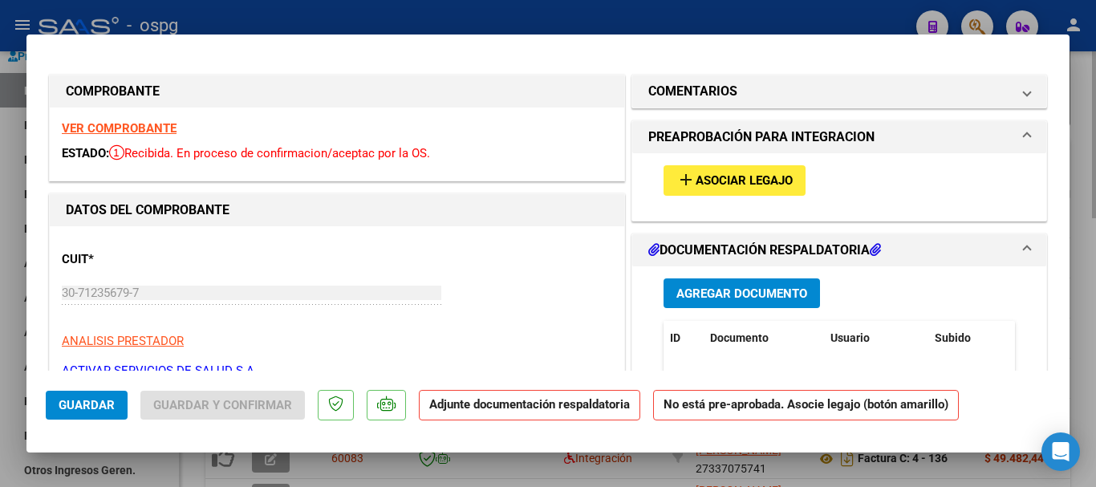
click at [1078, 229] on div at bounding box center [548, 243] width 1096 height 487
type input "$ 0,00"
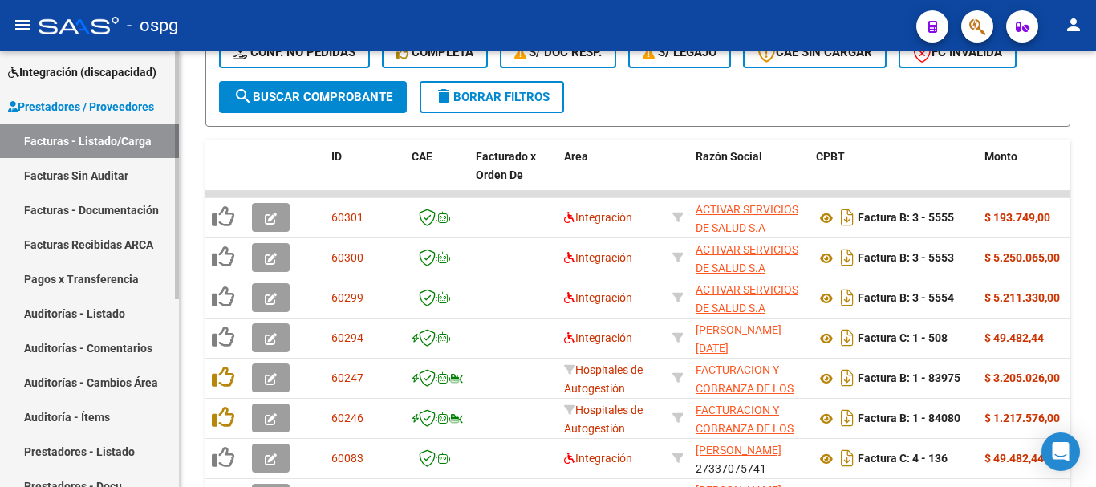
scroll to position [89, 0]
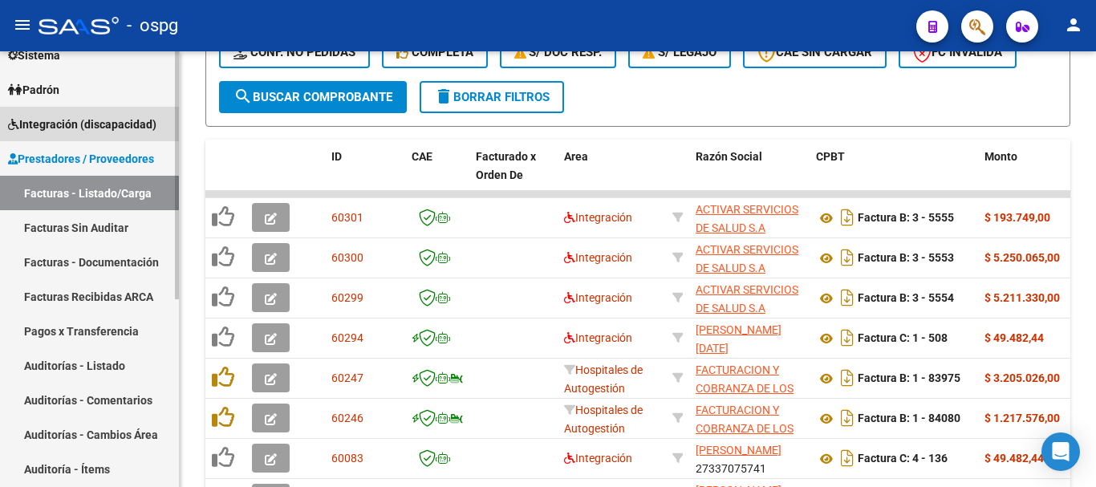
click at [87, 128] on span "Integración (discapacidad)" at bounding box center [82, 125] width 148 height 18
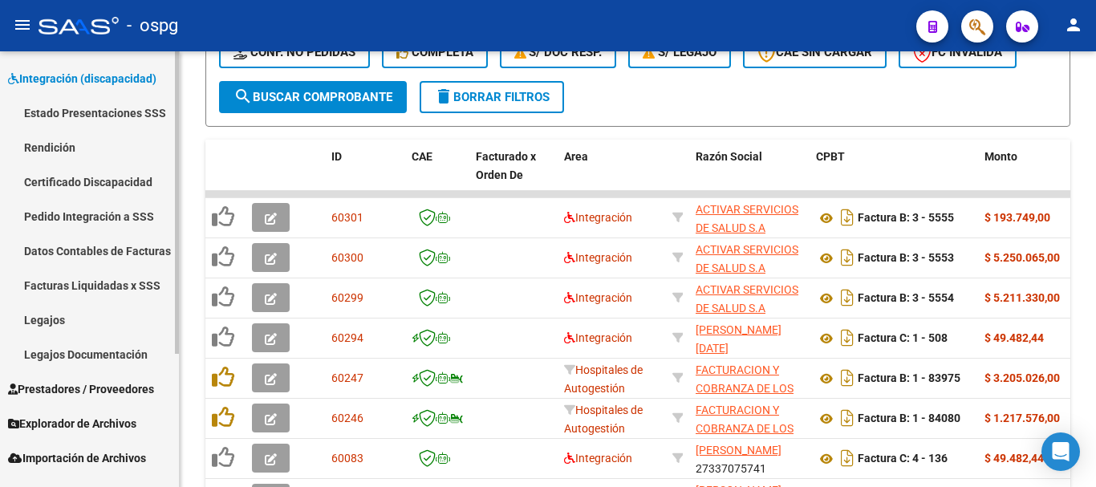
scroll to position [169, 0]
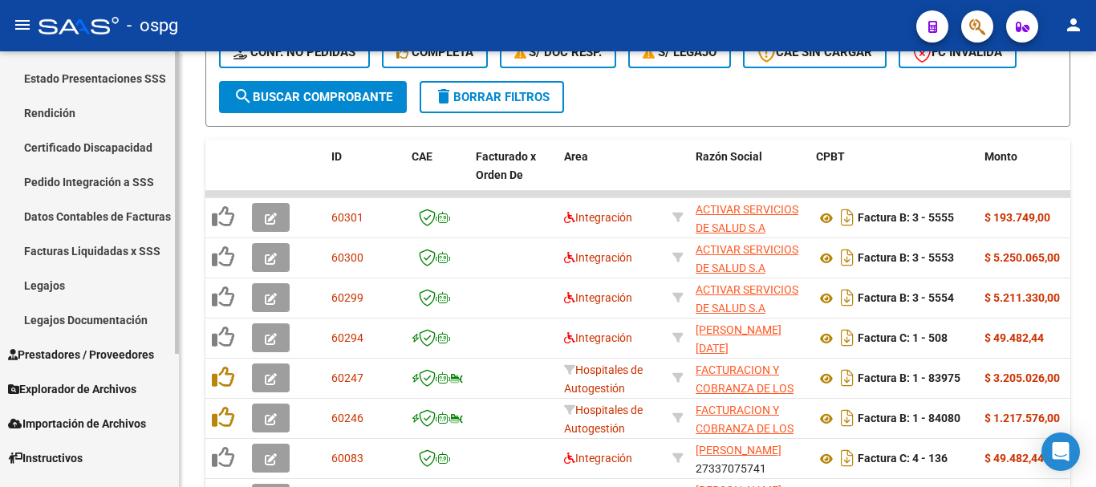
click at [95, 284] on link "Legajos" at bounding box center [89, 285] width 179 height 35
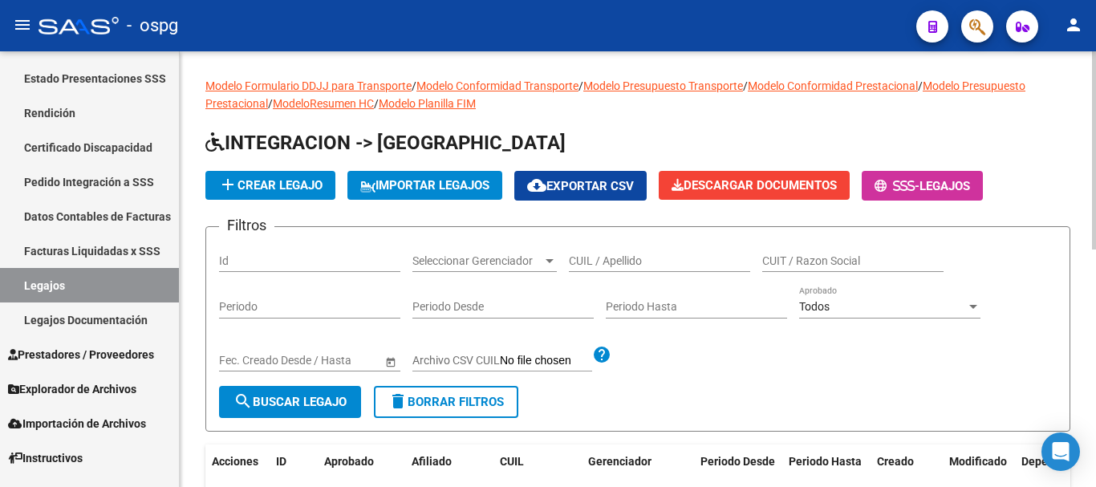
click at [600, 255] on input "CUIL / Apellido" at bounding box center [659, 261] width 181 height 14
type input "[PERSON_NAME]"
click at [285, 410] on button "search Buscar Legajo" at bounding box center [290, 402] width 142 height 32
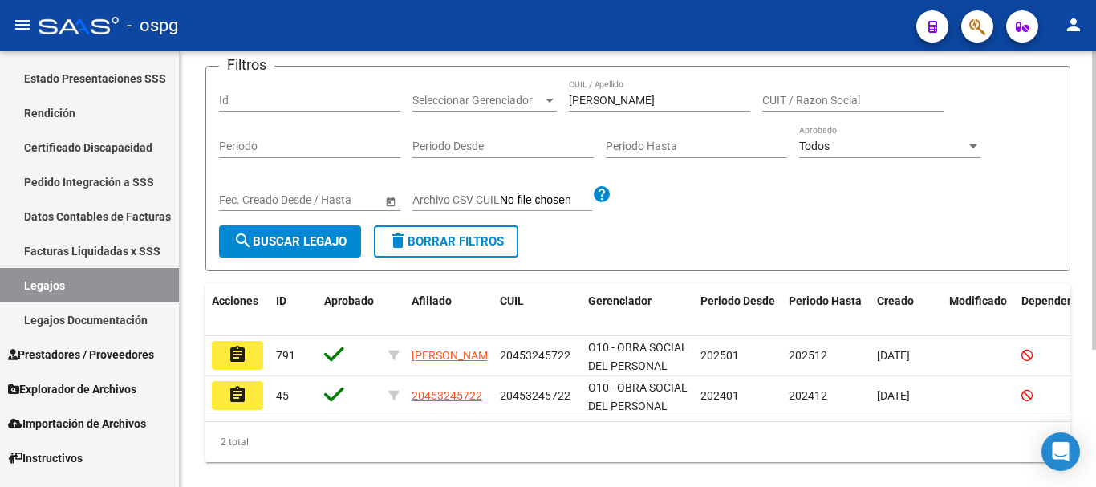
scroll to position [201, 0]
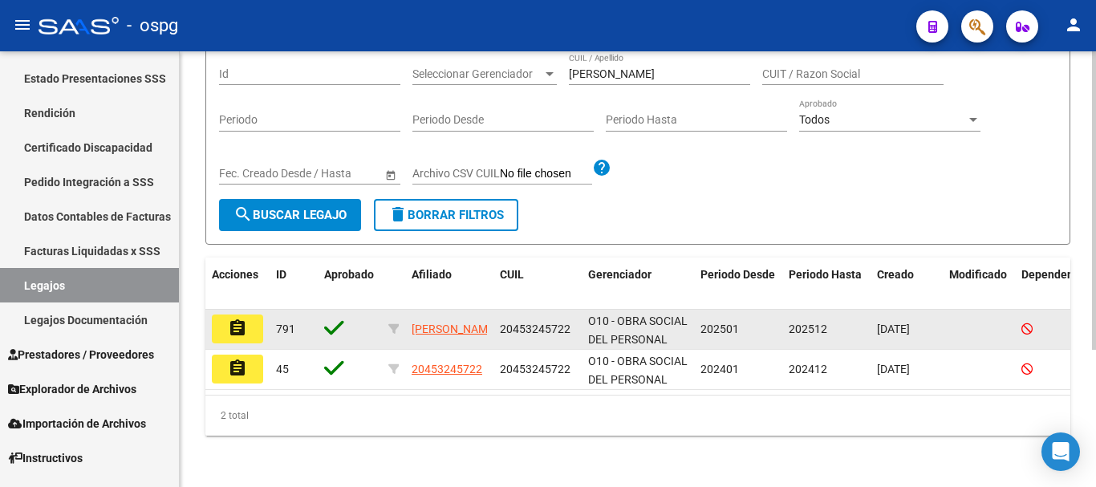
click at [250, 321] on button "assignment" at bounding box center [237, 329] width 51 height 29
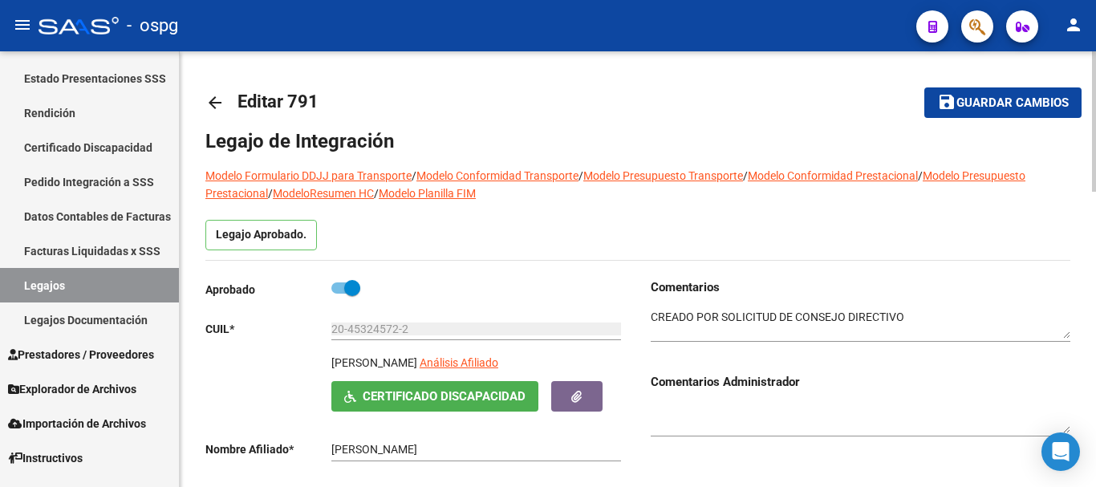
click at [211, 98] on mat-icon "arrow_back" at bounding box center [214, 102] width 19 height 19
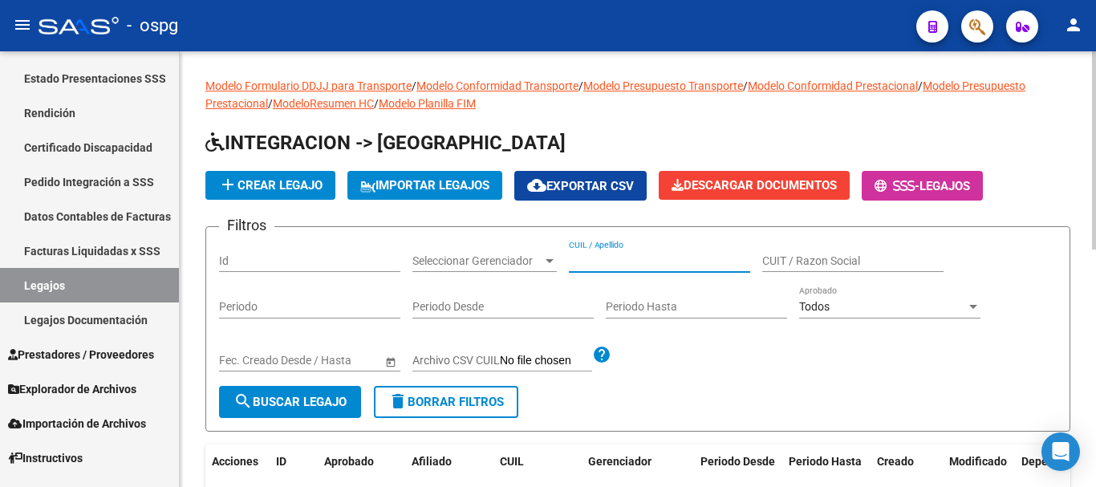
click at [657, 262] on input "CUIL / Apellido" at bounding box center [659, 261] width 181 height 14
type input "[PERSON_NAME]"
click at [309, 411] on button "search Buscar Legajo" at bounding box center [290, 402] width 142 height 32
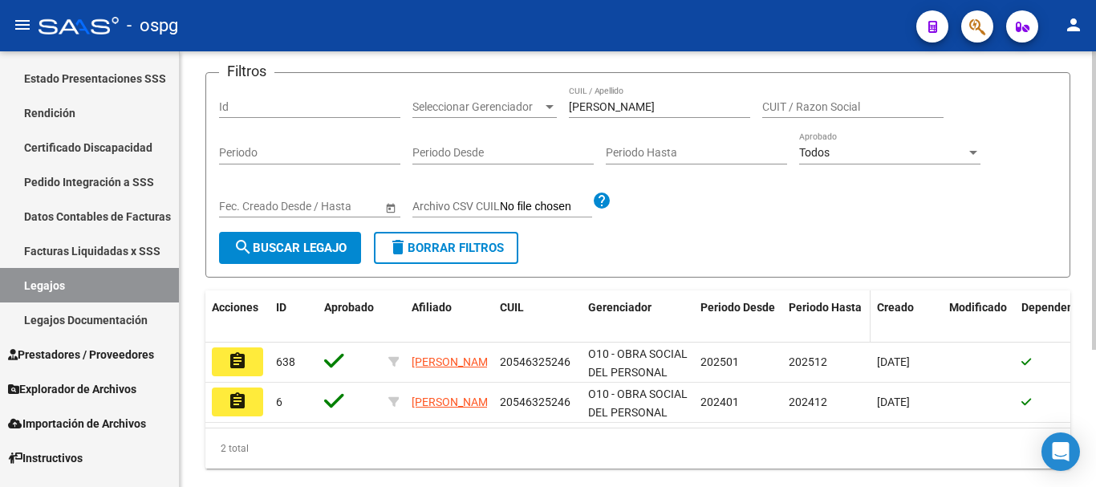
scroll to position [160, 0]
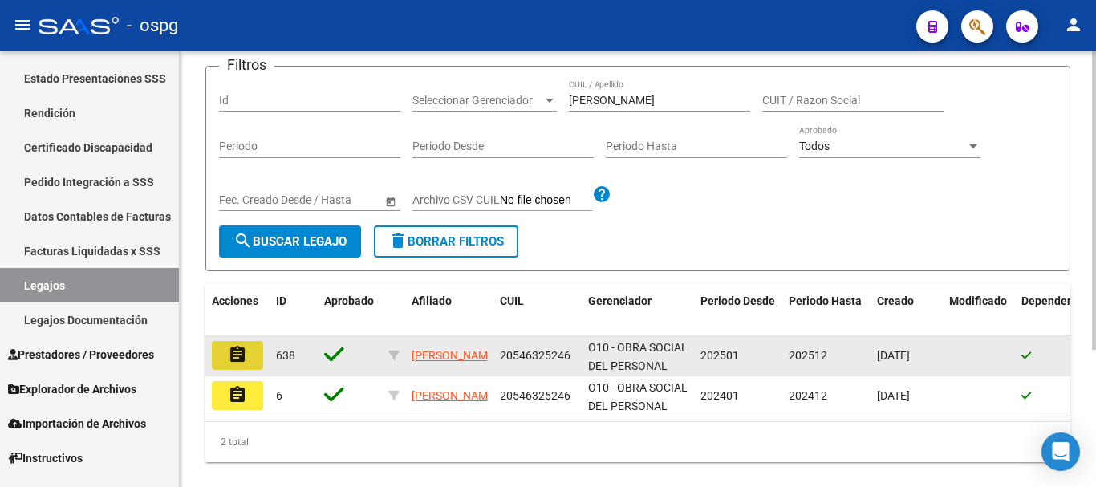
click at [251, 360] on button "assignment" at bounding box center [237, 355] width 51 height 29
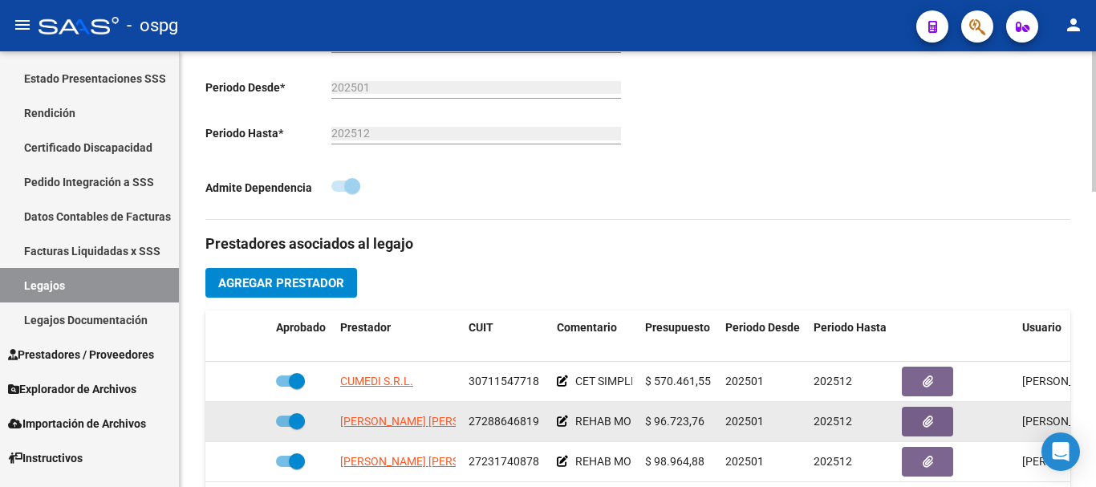
scroll to position [401, 0]
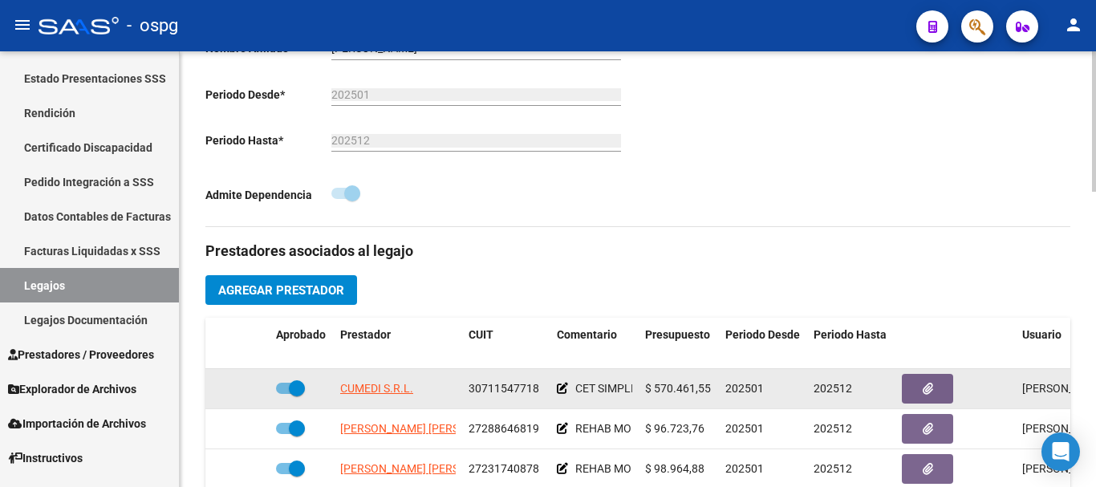
drag, startPoint x: 292, startPoint y: 387, endPoint x: 280, endPoint y: 388, distance: 12.1
click at [280, 388] on span at bounding box center [290, 388] width 29 height 11
click at [283, 394] on input "checkbox" at bounding box center [283, 394] width 1 height 1
checkbox input "false"
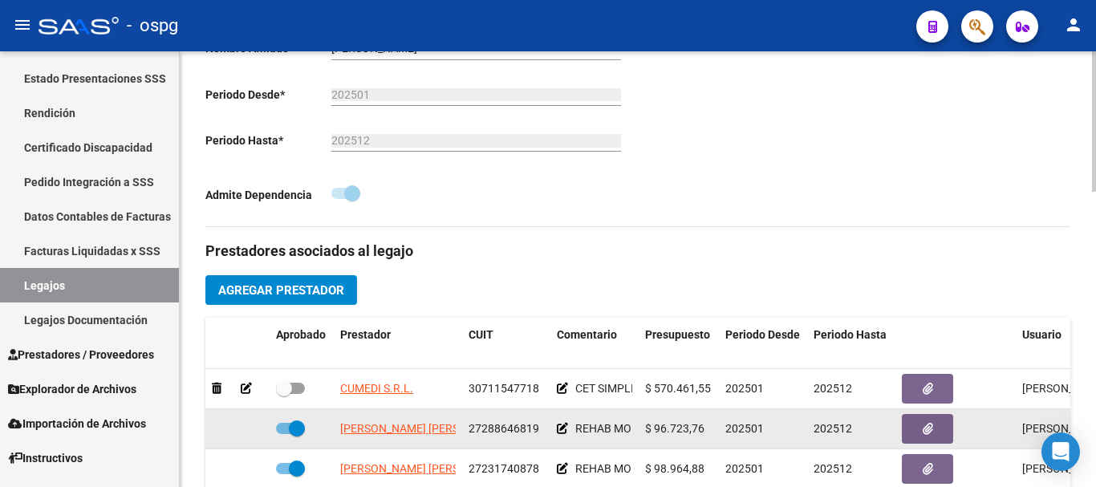
drag, startPoint x: 297, startPoint y: 430, endPoint x: 281, endPoint y: 430, distance: 16.0
click at [281, 430] on span at bounding box center [290, 428] width 29 height 11
click at [283, 434] on input "checkbox" at bounding box center [283, 434] width 1 height 1
checkbox input "false"
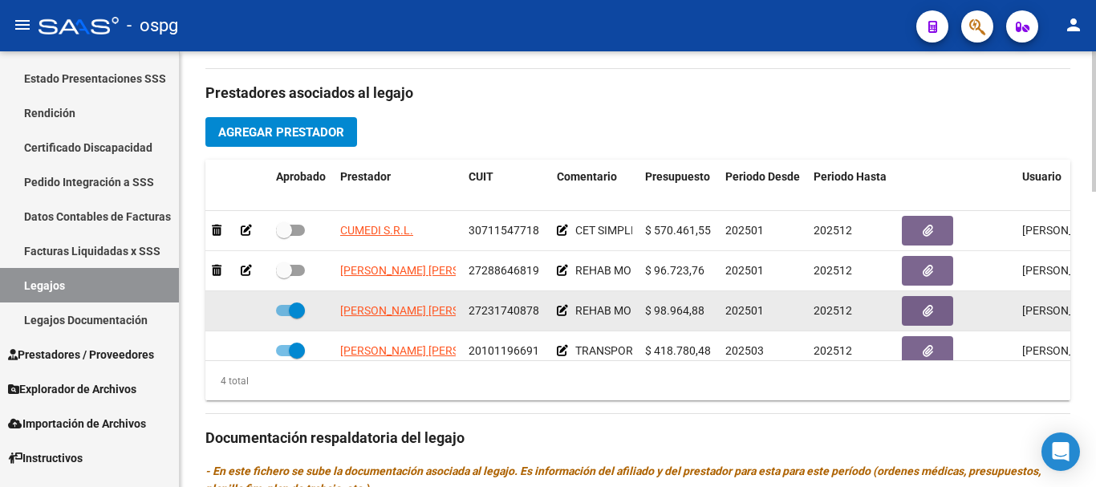
scroll to position [562, 0]
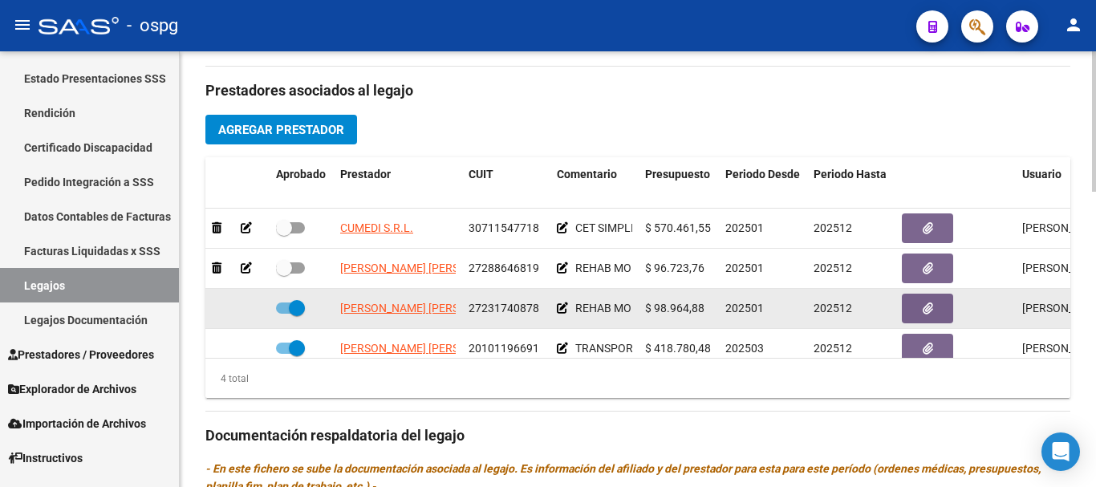
drag, startPoint x: 294, startPoint y: 311, endPoint x: 265, endPoint y: 311, distance: 28.9
click at [265, 311] on div "[PERSON_NAME] [PERSON_NAME] 27231740878 REHAB MOD SIMPLE COD 91 TEO $ 98.964,88…" at bounding box center [698, 309] width 987 height 40
drag, startPoint x: 291, startPoint y: 310, endPoint x: 282, endPoint y: 311, distance: 9.7
click at [282, 311] on span at bounding box center [290, 307] width 29 height 11
click at [283, 314] on input "checkbox" at bounding box center [283, 314] width 1 height 1
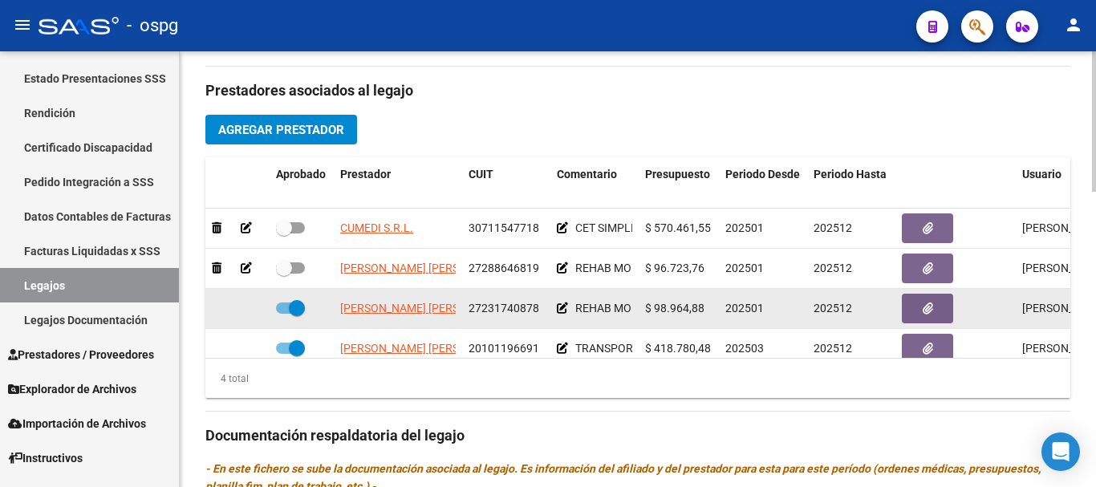
checkbox input "false"
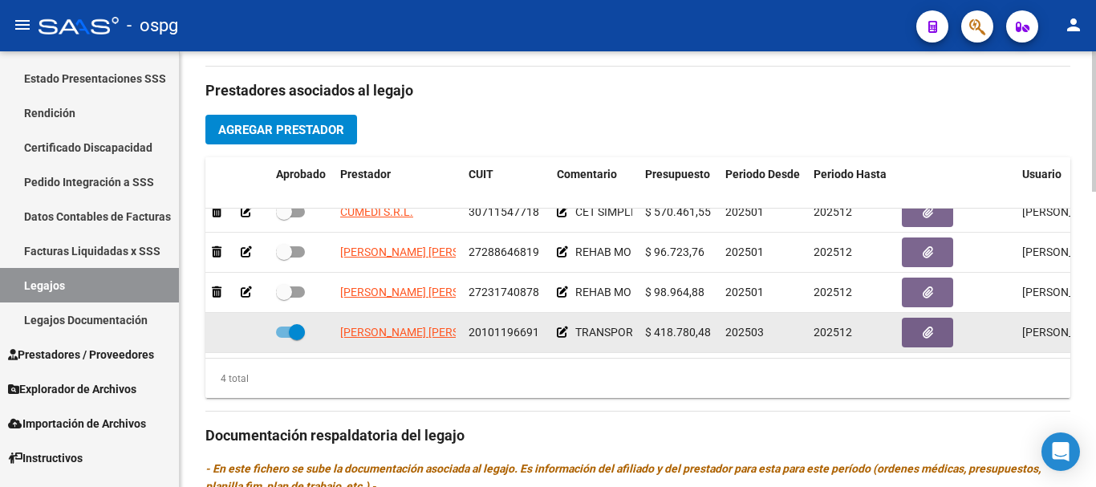
drag, startPoint x: 294, startPoint y: 317, endPoint x: 284, endPoint y: 318, distance: 9.7
click at [284, 327] on span at bounding box center [290, 332] width 29 height 11
click at [284, 338] on input "checkbox" at bounding box center [283, 338] width 1 height 1
checkbox input "false"
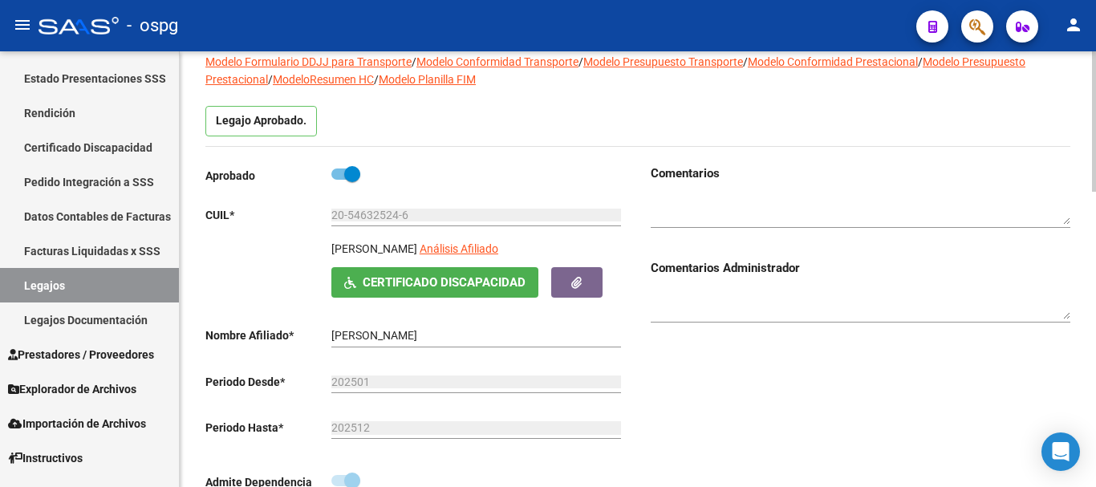
scroll to position [80, 0]
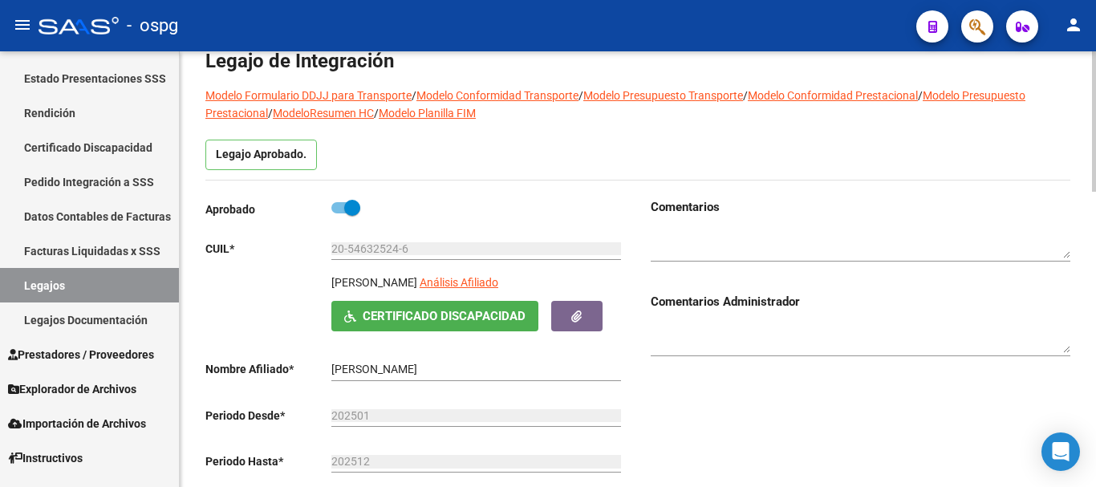
click at [735, 246] on textarea at bounding box center [861, 244] width 420 height 30
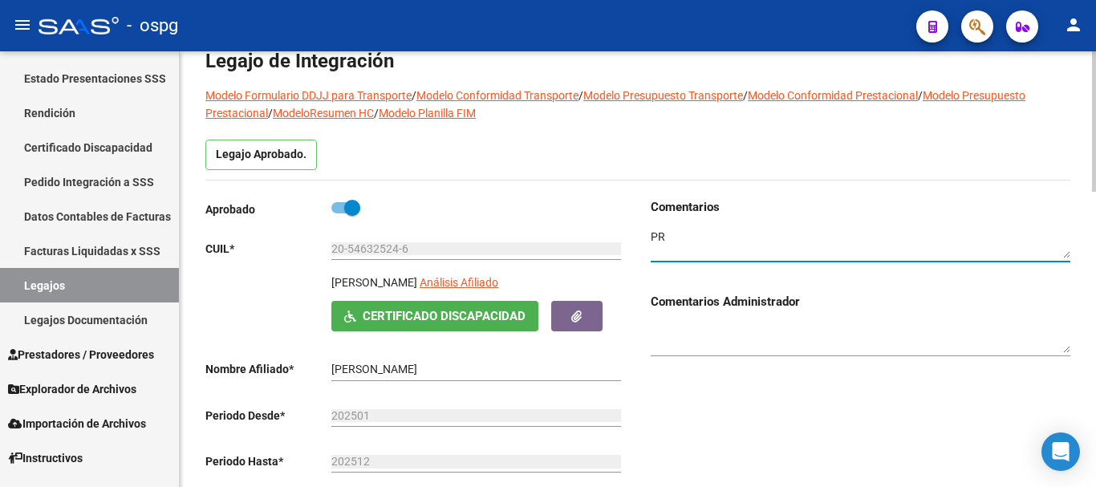
type textarea "P"
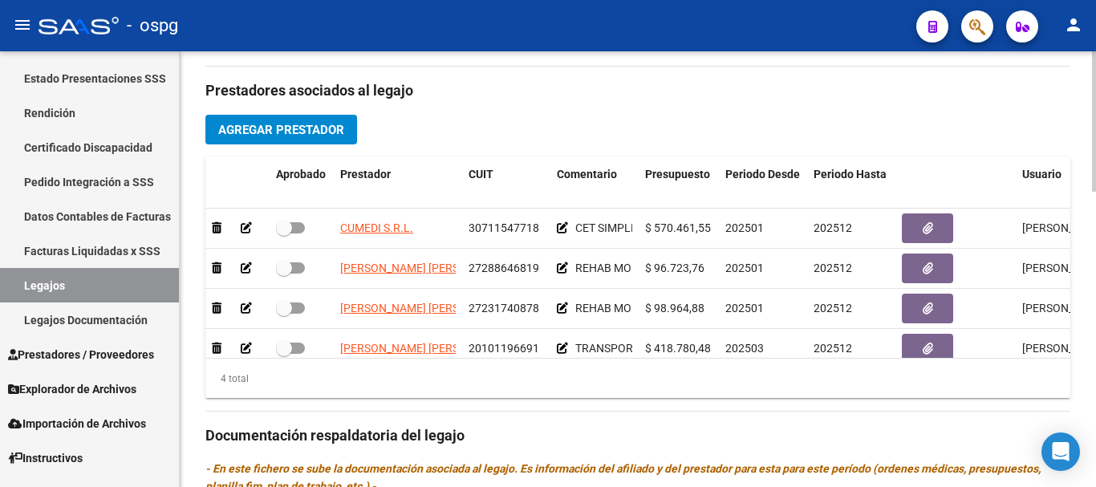
scroll to position [29, 0]
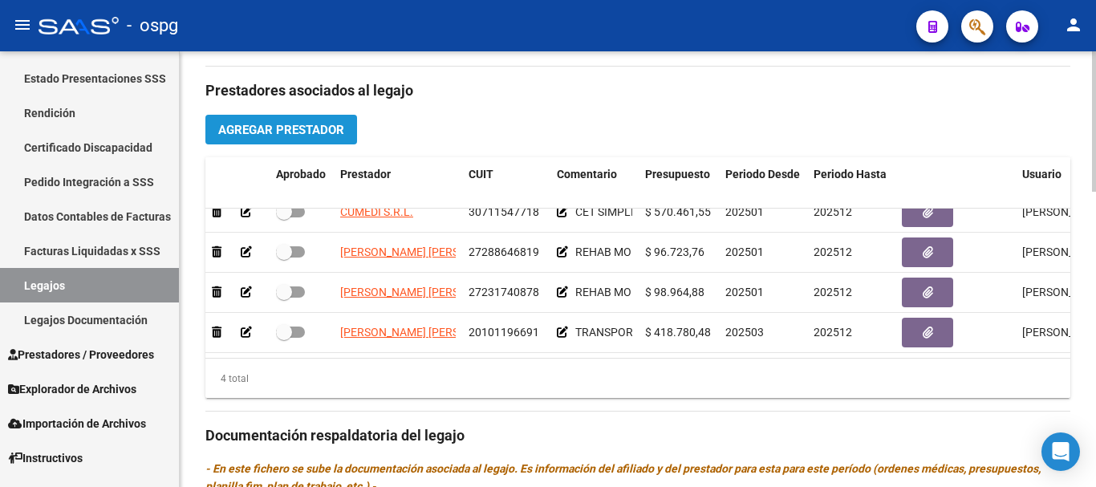
click at [303, 128] on span "Agregar Prestador" at bounding box center [281, 130] width 126 height 14
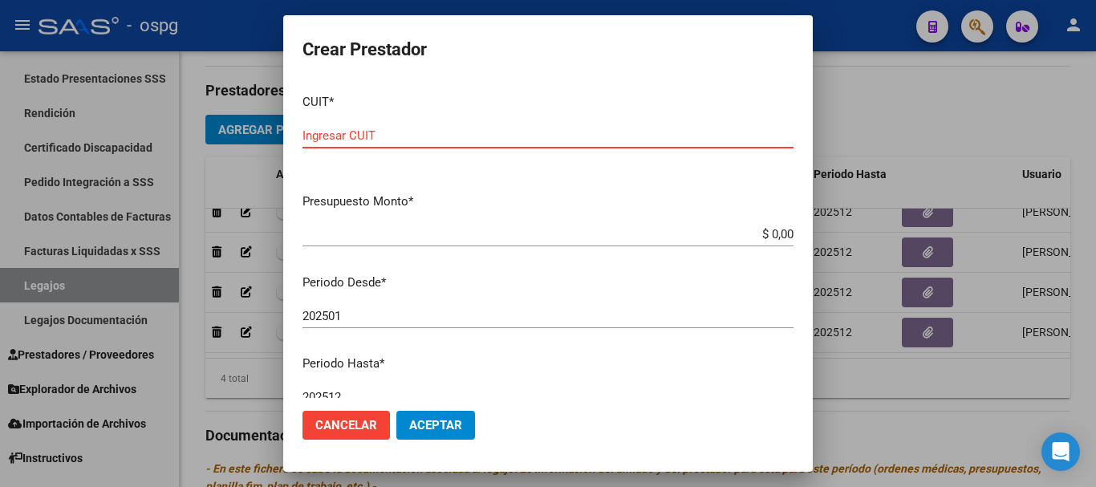
paste input "30-71235679-7"
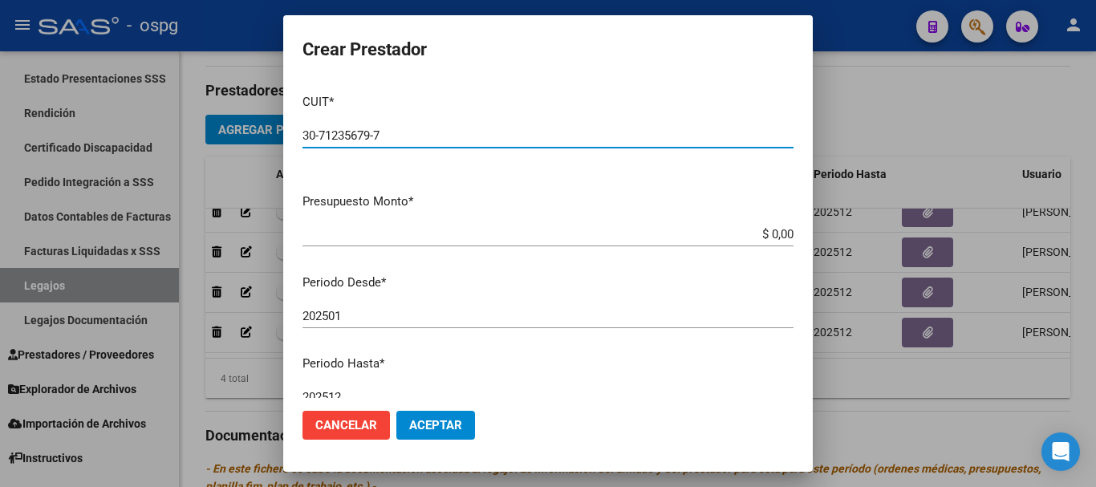
type input "30-71235679-7"
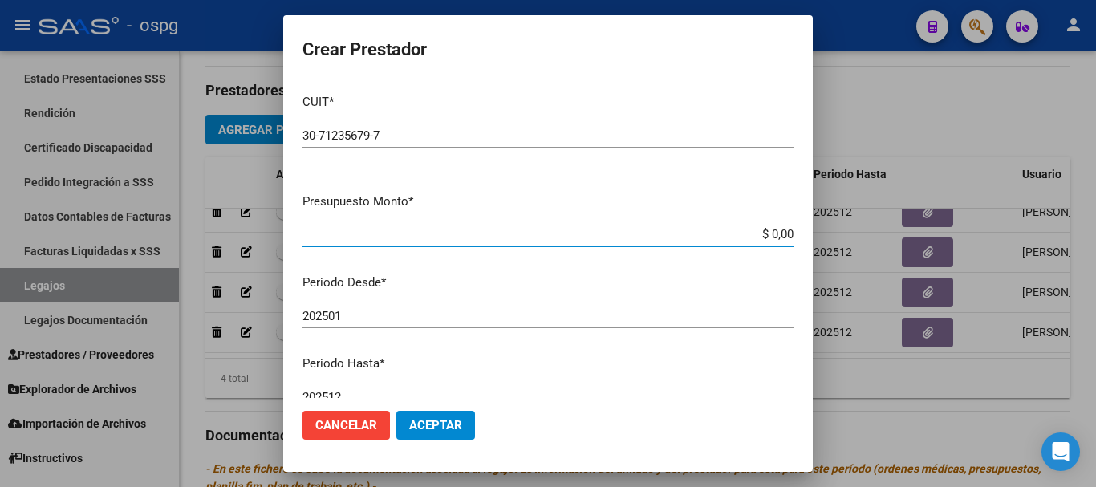
drag, startPoint x: 764, startPoint y: 233, endPoint x: 803, endPoint y: 262, distance: 49.3
click at [763, 233] on input "$ 0,00" at bounding box center [547, 234] width 491 height 14
click at [780, 235] on input "$ 3.540.814,00" at bounding box center [547, 234] width 491 height 14
type input "$ 3.540.814,47"
click at [453, 317] on input "202501" at bounding box center [547, 316] width 491 height 14
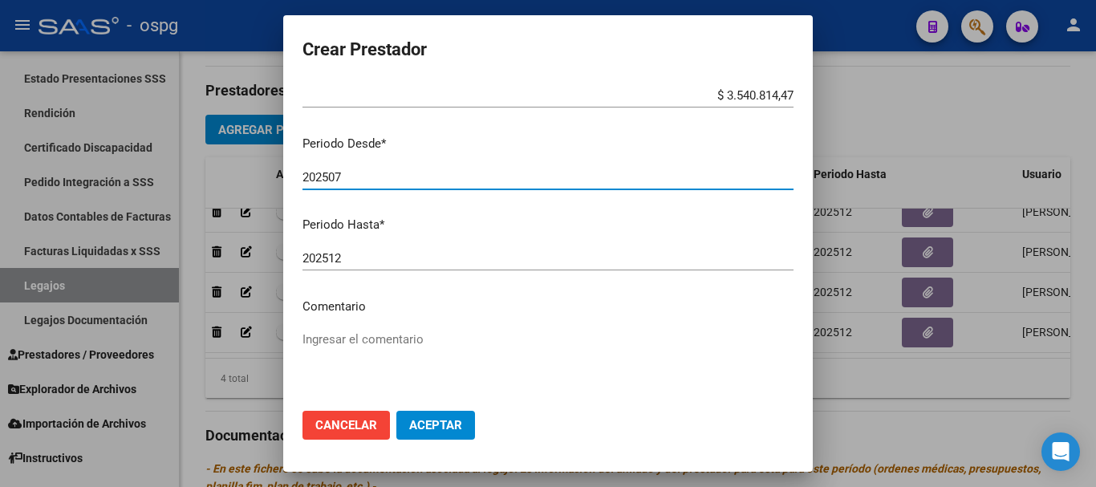
scroll to position [160, 0]
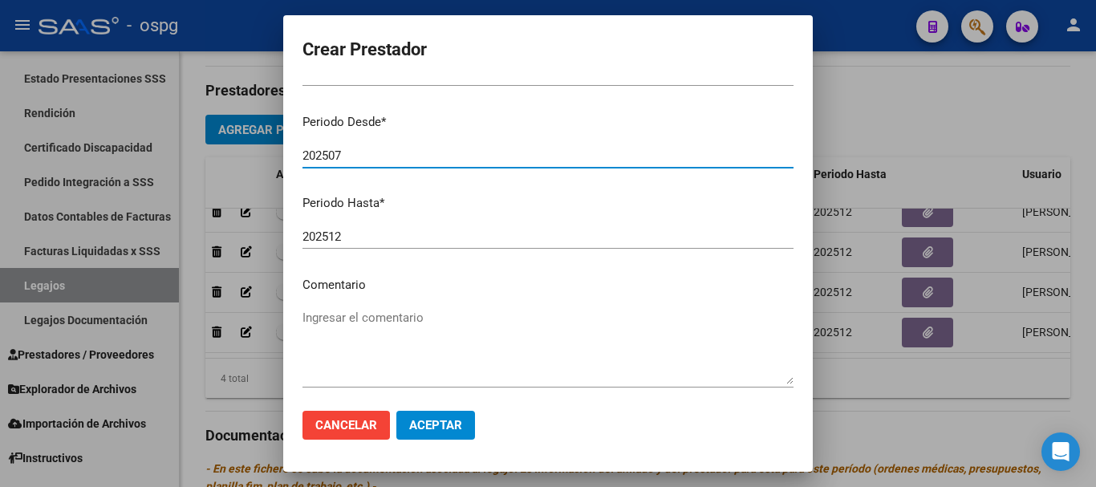
type input "202507"
click at [422, 304] on mat-dialog-content "CUIT * 30-71235679-7 Ingresar CUIT ARCA Padrón Presupuesto Monto * $ 3.540.814,…" at bounding box center [548, 239] width 530 height 317
click at [416, 323] on textarea "Ingresar el comentario" at bounding box center [547, 346] width 491 height 75
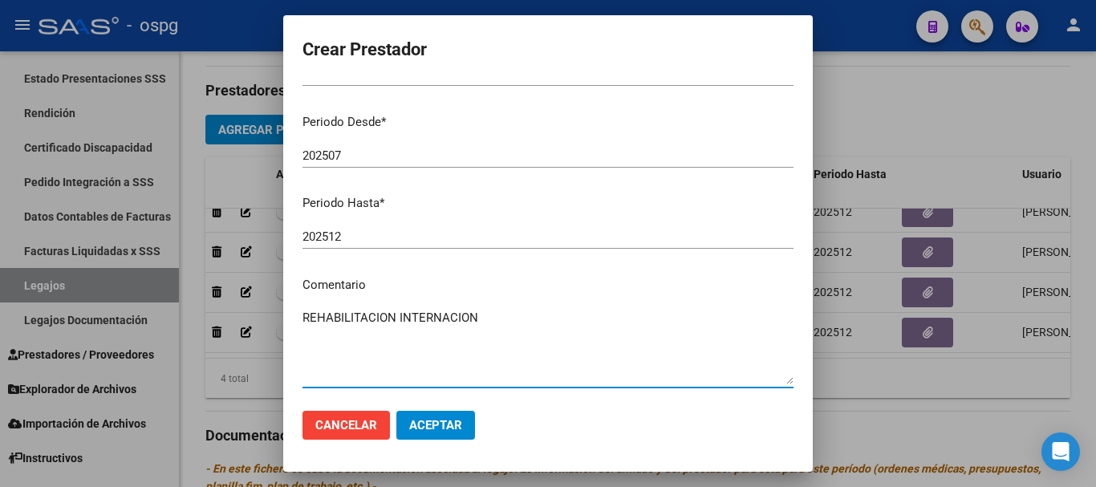
type textarea "REHABILITACION INTERNACION"
click at [455, 434] on button "Aceptar" at bounding box center [435, 425] width 79 height 29
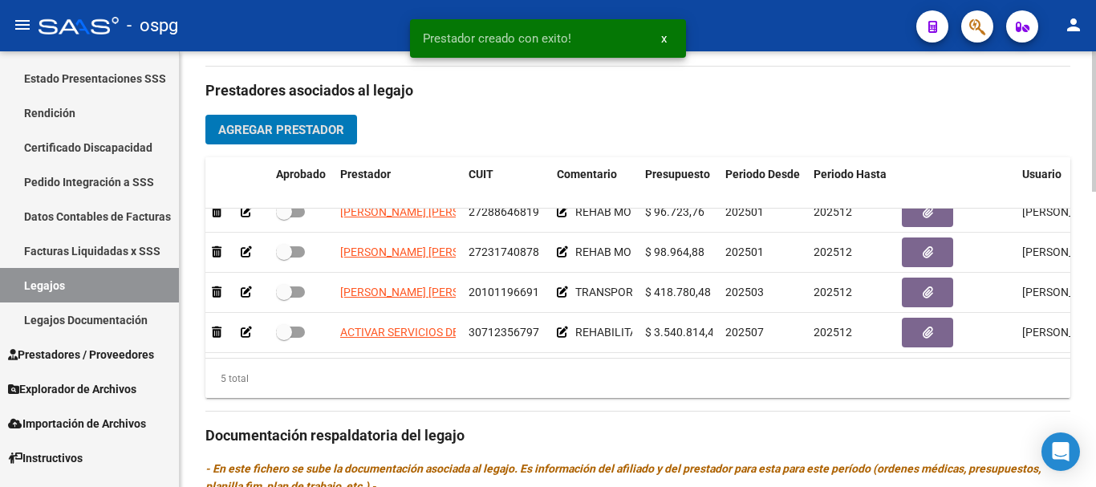
scroll to position [69, 0]
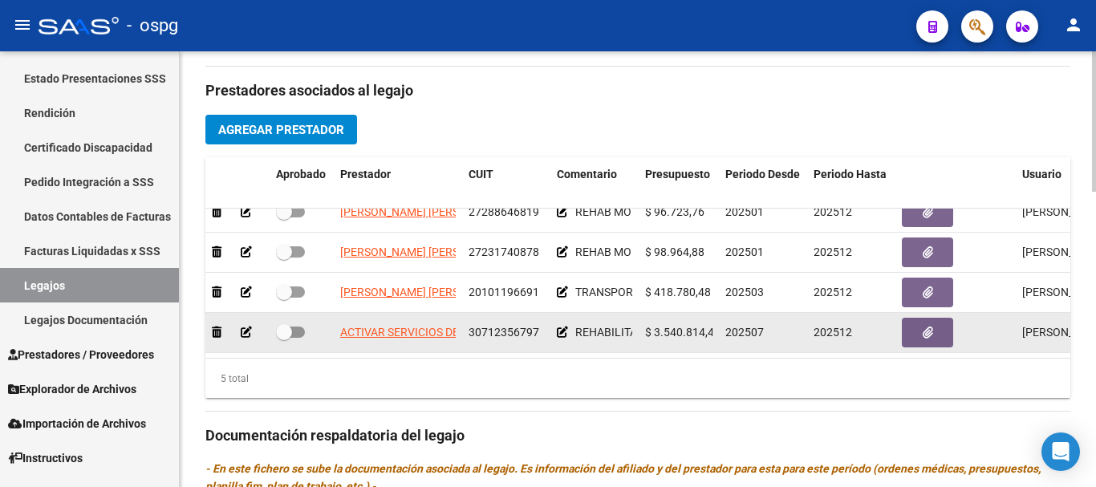
click at [294, 327] on span at bounding box center [290, 332] width 29 height 11
click at [284, 338] on input "checkbox" at bounding box center [283, 338] width 1 height 1
checkbox input "true"
click at [562, 327] on icon at bounding box center [562, 332] width 11 height 11
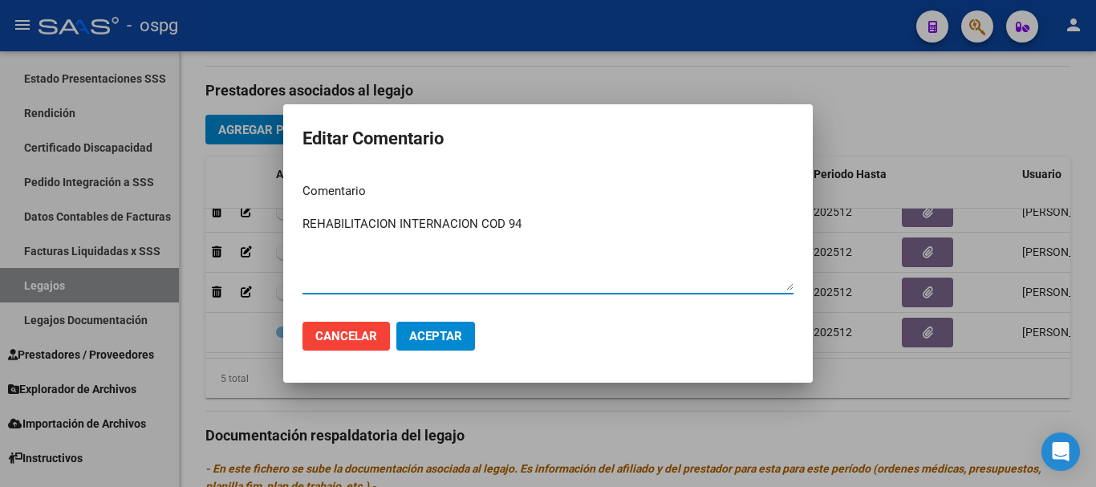
type textarea "REHABILITACION INTERNACION COD 94"
click at [435, 338] on span "Aceptar" at bounding box center [435, 336] width 53 height 14
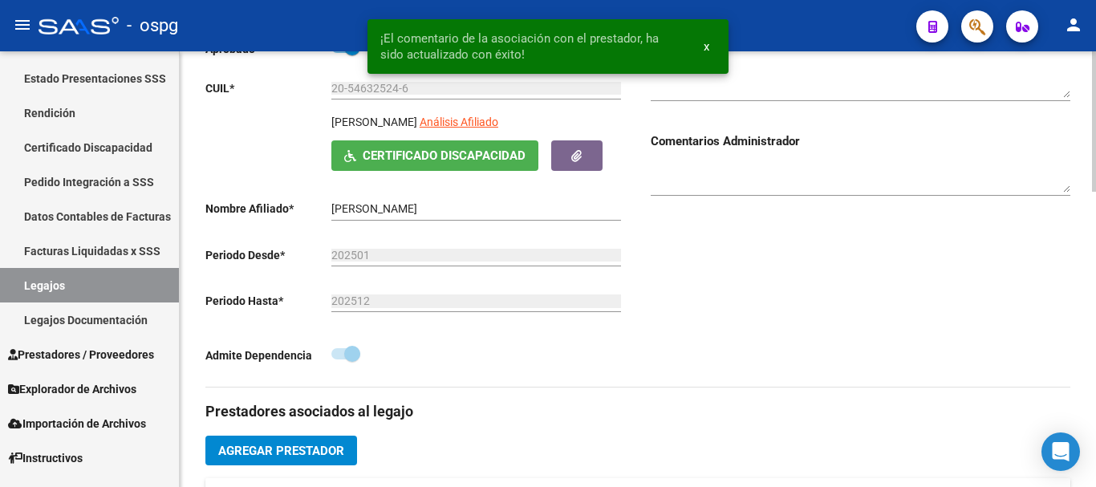
scroll to position [0, 0]
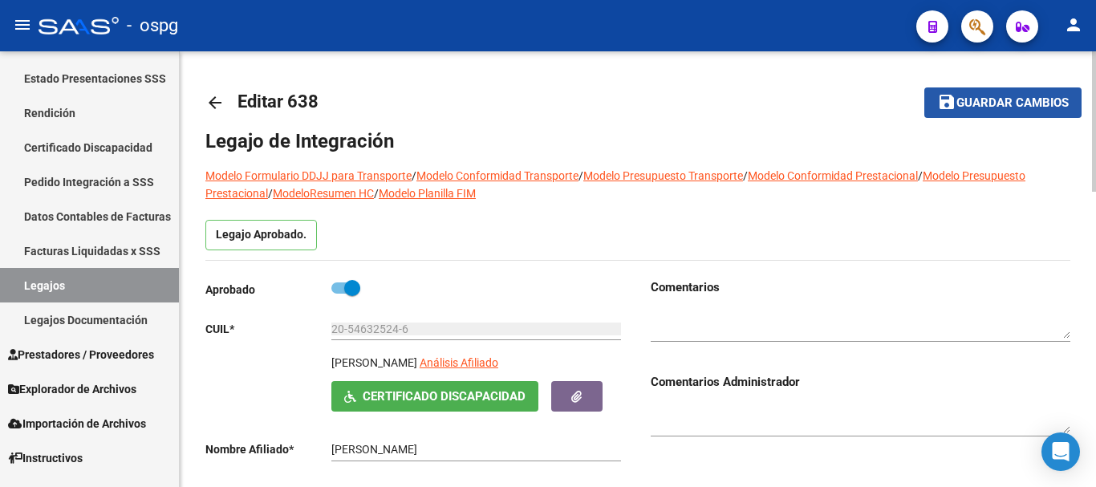
click at [1008, 112] on button "save Guardar cambios" at bounding box center [1002, 102] width 157 height 30
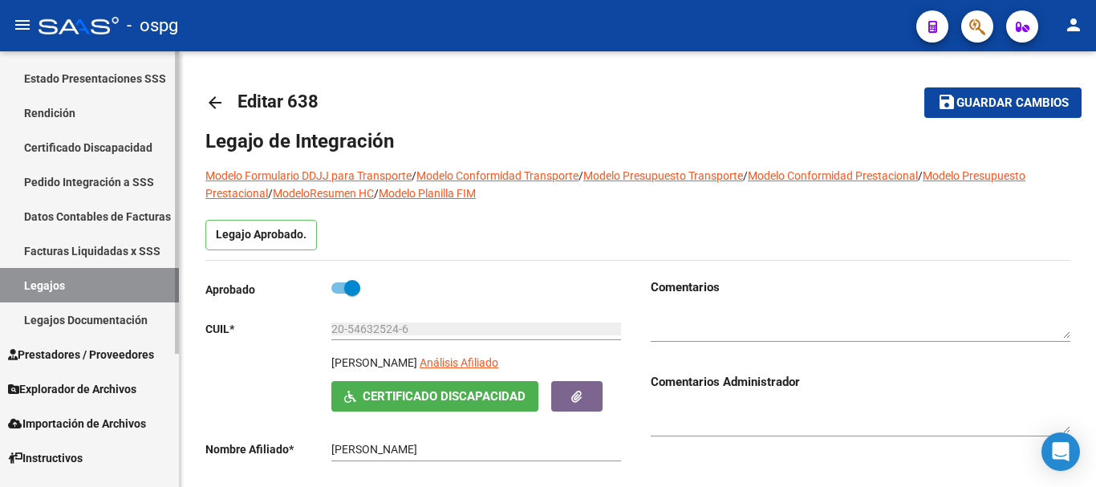
click at [114, 367] on link "Prestadores / Proveedores" at bounding box center [89, 354] width 179 height 35
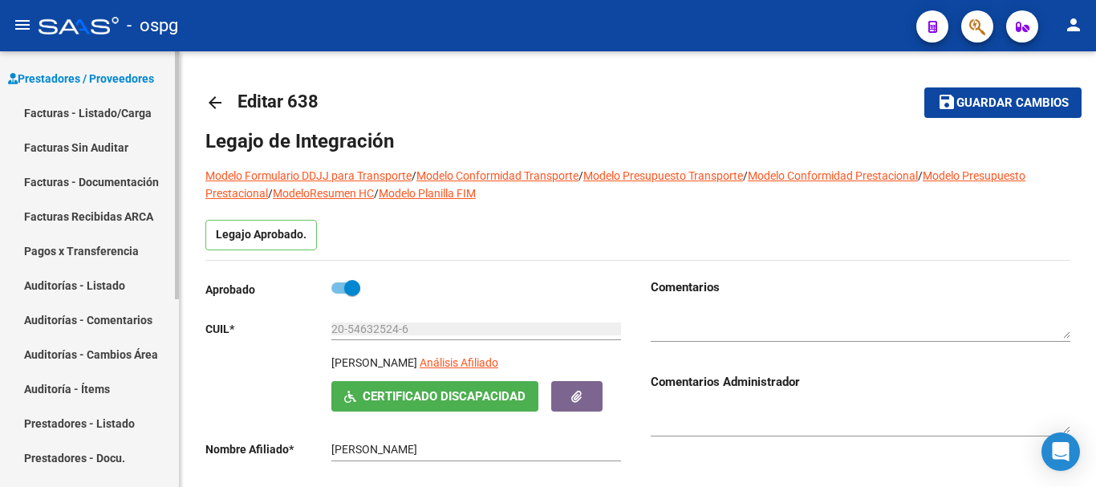
click at [108, 127] on link "Facturas - Listado/Carga" at bounding box center [89, 112] width 179 height 35
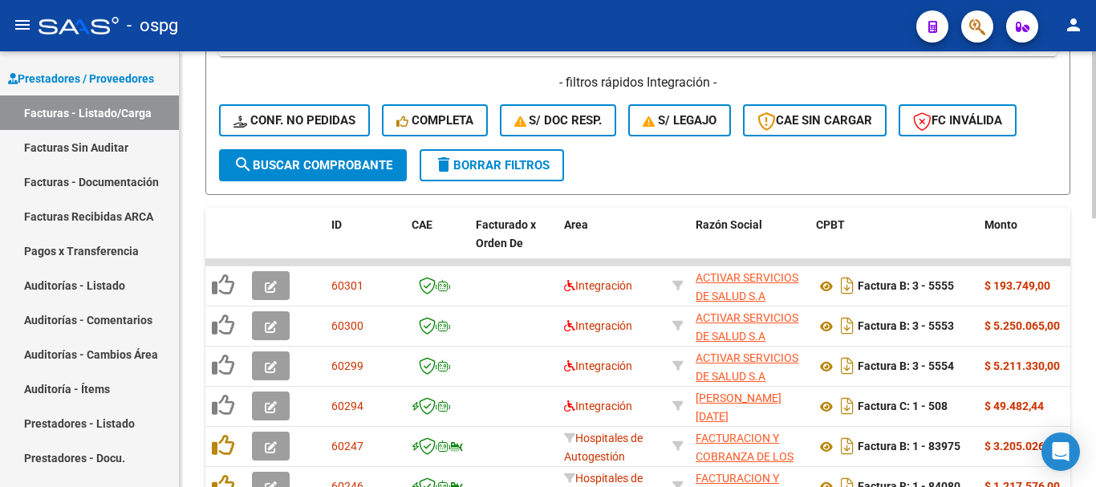
scroll to position [481, 0]
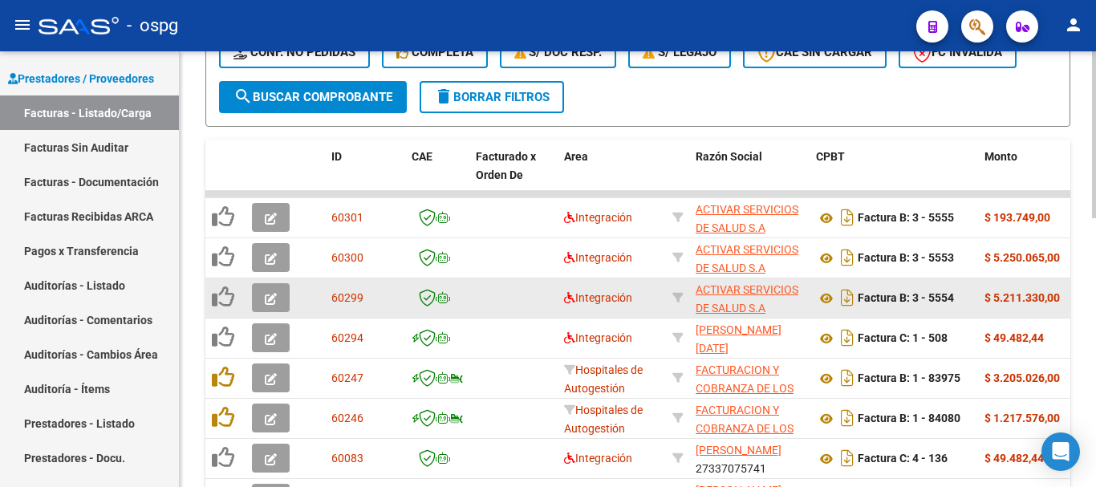
click at [268, 301] on icon "button" at bounding box center [271, 299] width 12 height 12
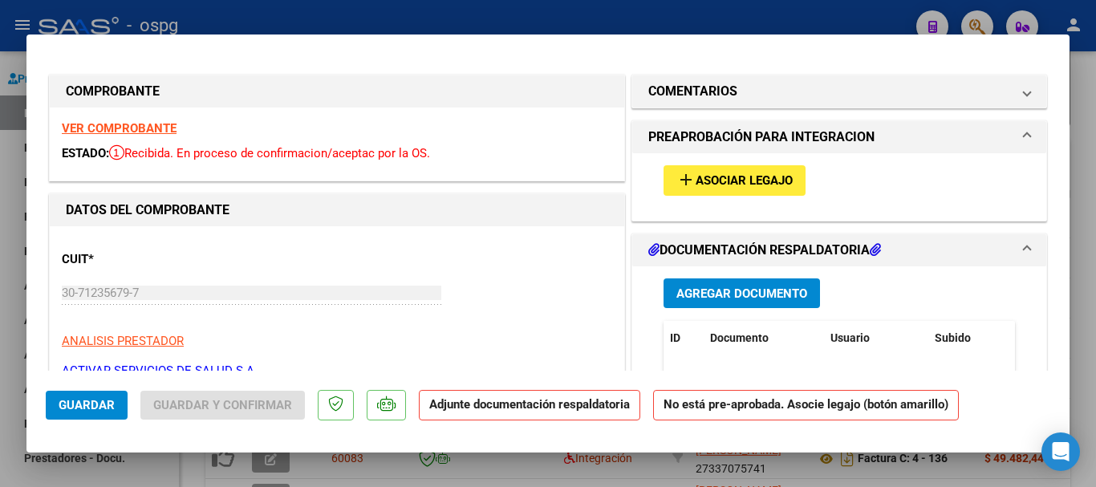
click at [128, 125] on strong "VER COMPROBANTE" at bounding box center [119, 128] width 115 height 14
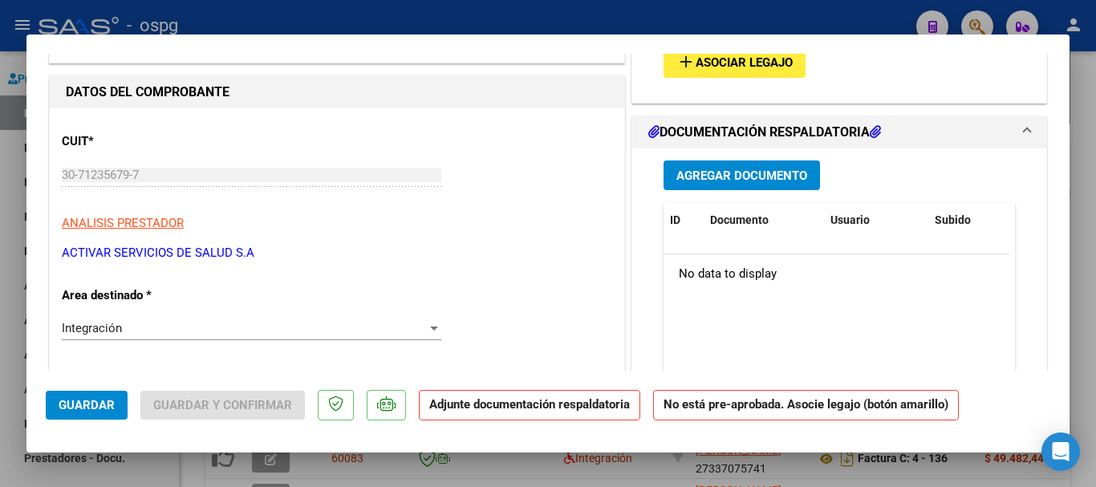
scroll to position [0, 0]
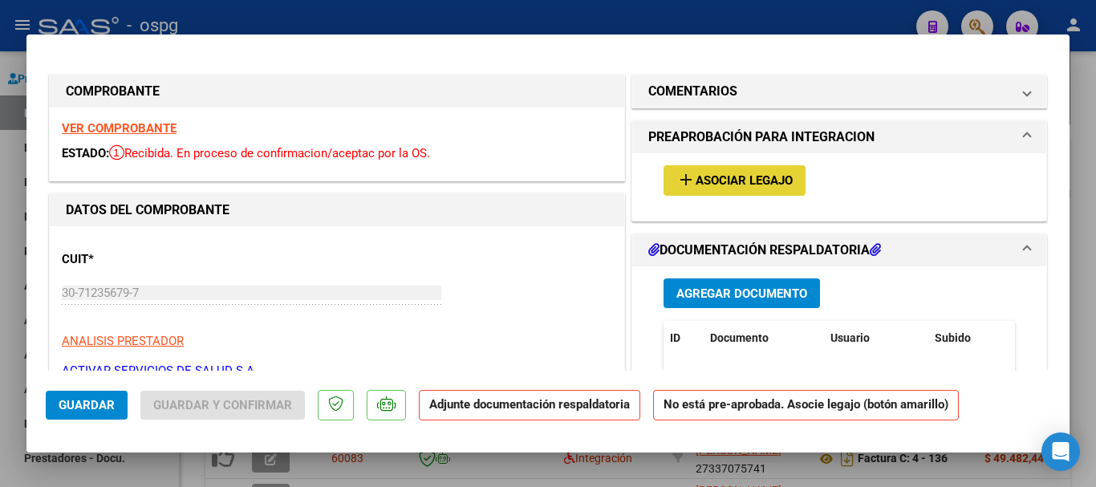
click at [725, 187] on span "Asociar Legajo" at bounding box center [744, 181] width 97 height 14
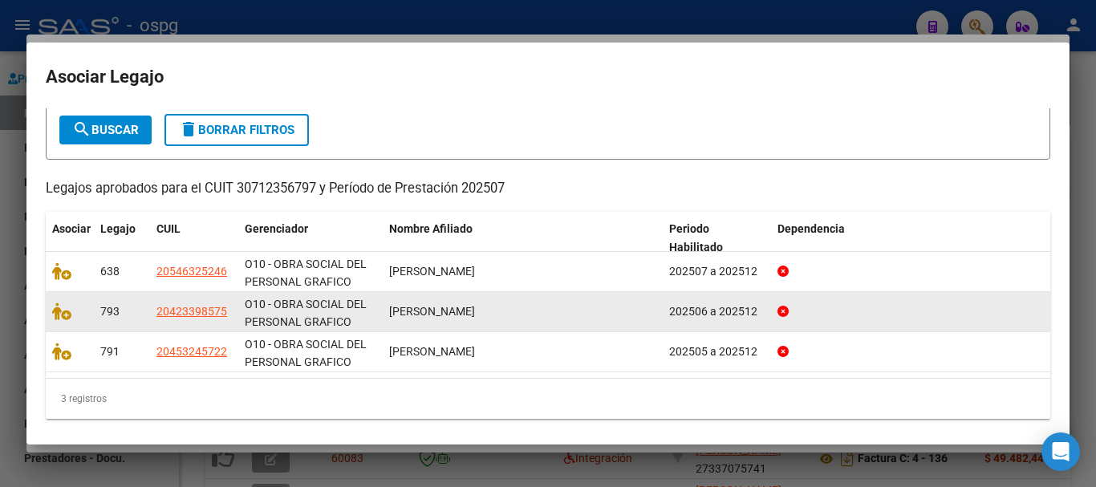
scroll to position [92, 0]
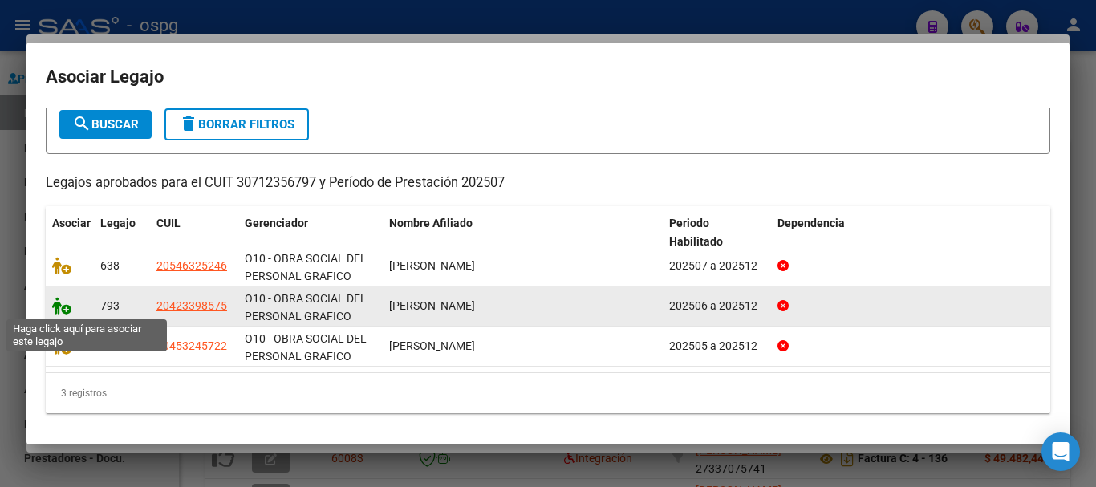
click at [67, 312] on icon at bounding box center [61, 306] width 19 height 18
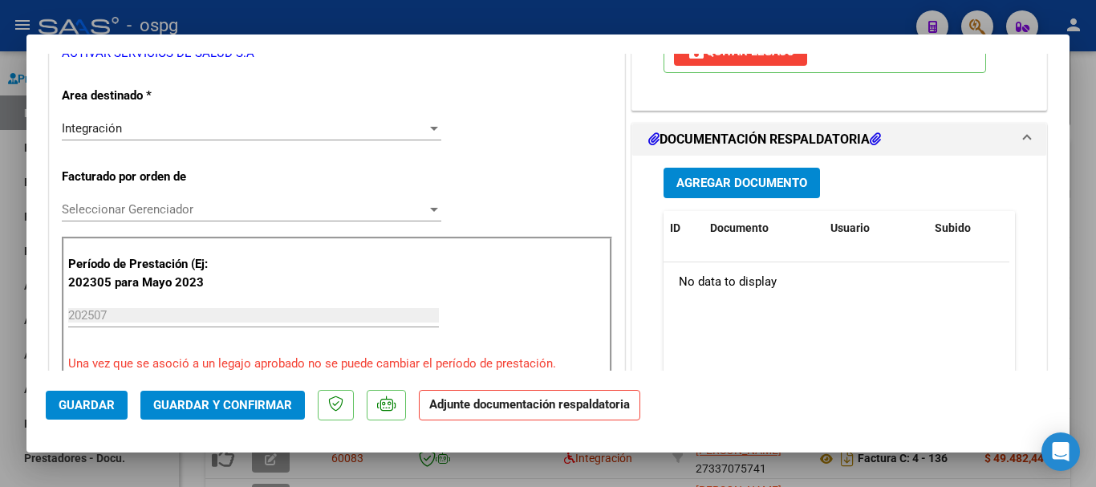
scroll to position [321, 0]
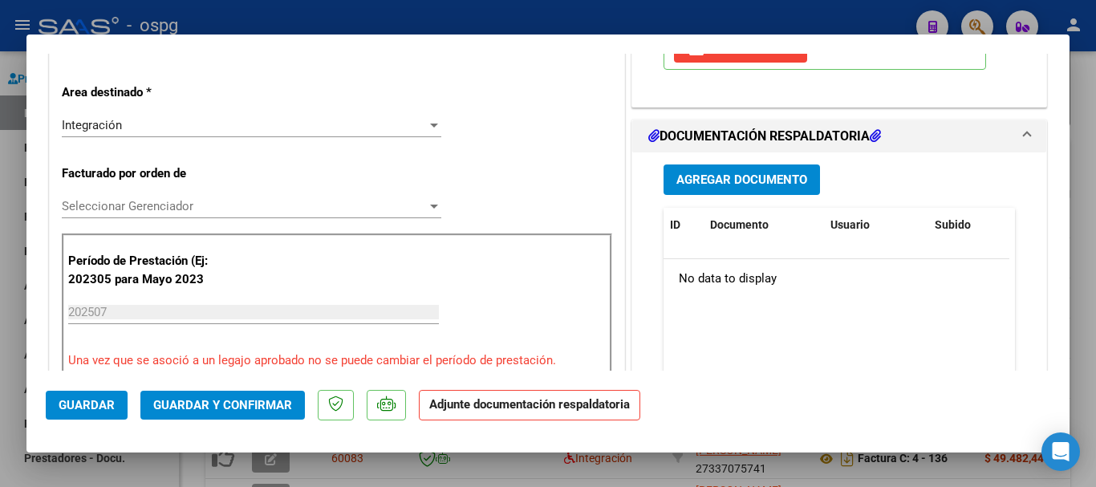
click at [114, 410] on button "Guardar" at bounding box center [87, 405] width 82 height 29
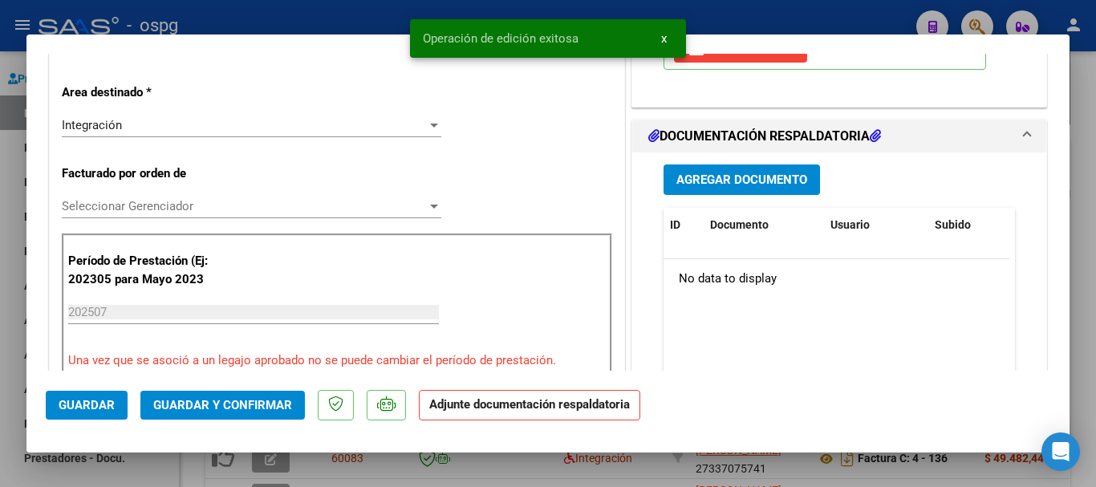
click at [1083, 320] on div at bounding box center [548, 243] width 1096 height 487
type input "$ 0,00"
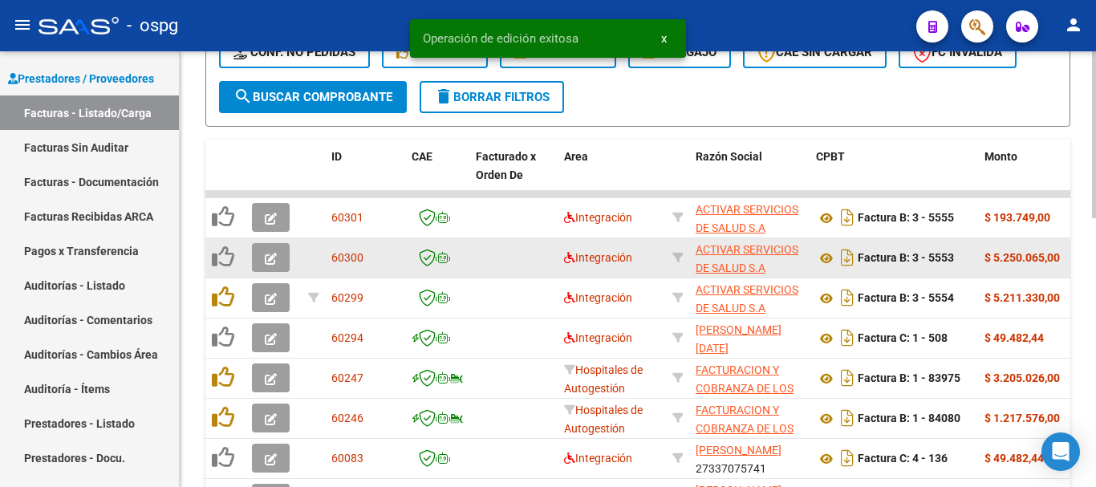
click at [270, 262] on icon "button" at bounding box center [271, 259] width 12 height 12
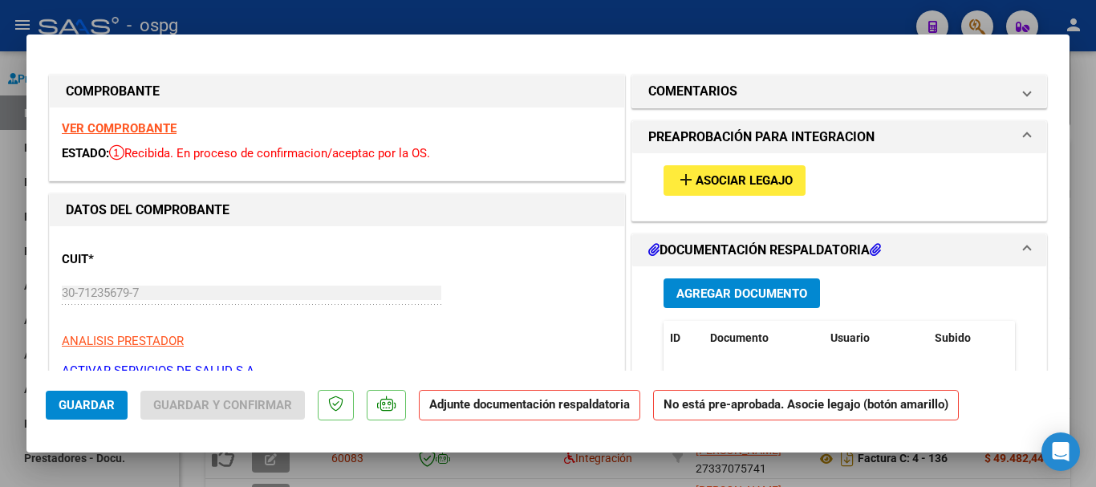
click at [141, 128] on strong "VER COMPROBANTE" at bounding box center [119, 128] width 115 height 14
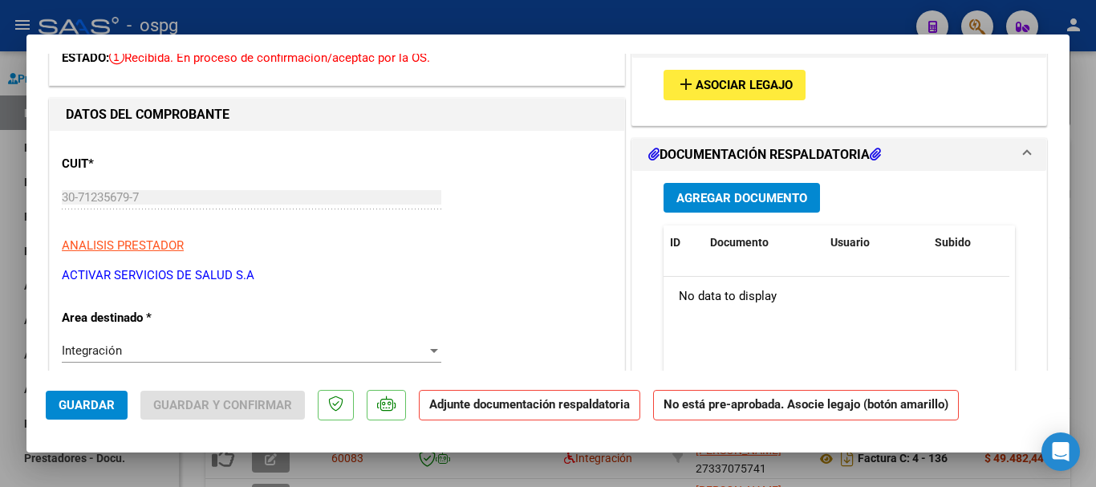
scroll to position [80, 0]
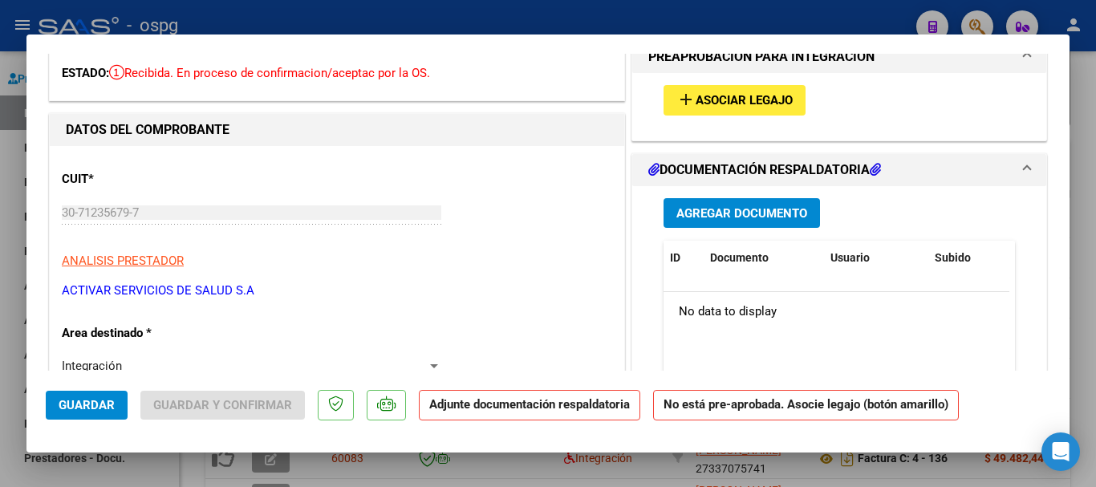
click at [709, 106] on span "Asociar Legajo" at bounding box center [744, 101] width 97 height 14
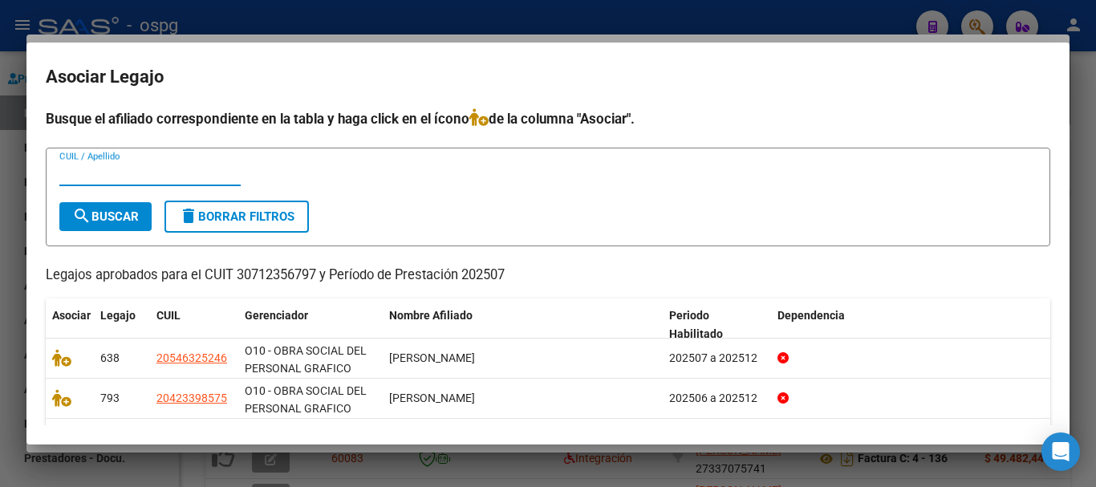
scroll to position [92, 0]
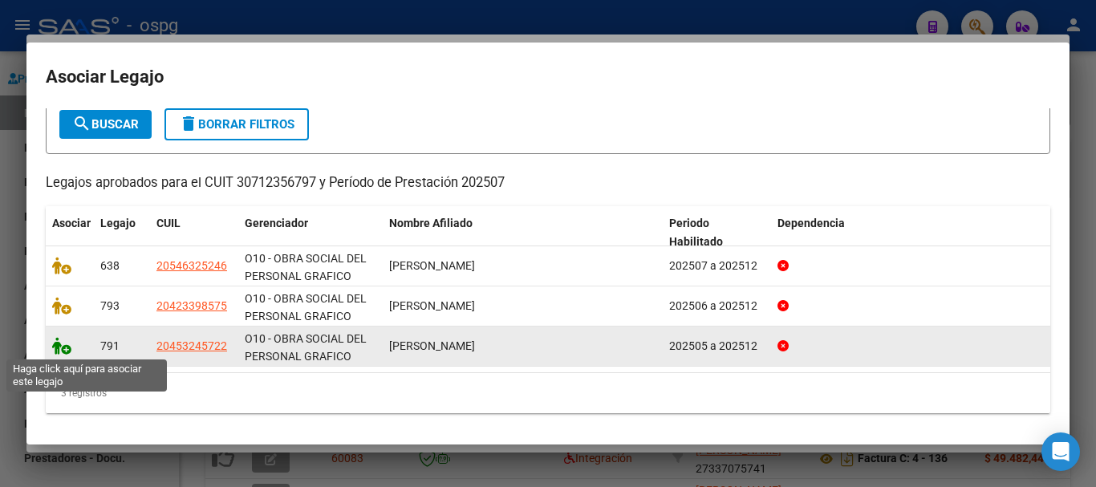
click at [66, 351] on icon at bounding box center [61, 346] width 19 height 18
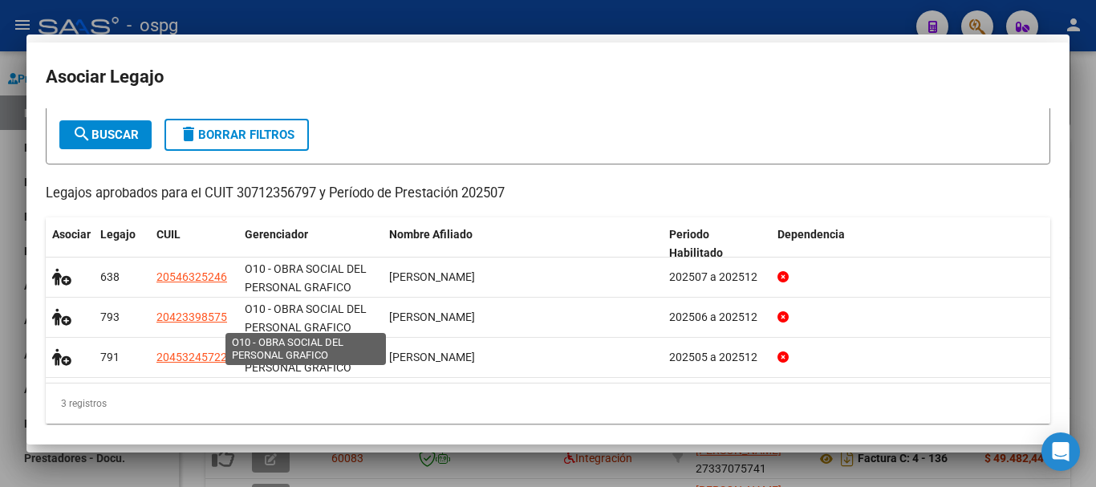
scroll to position [0, 0]
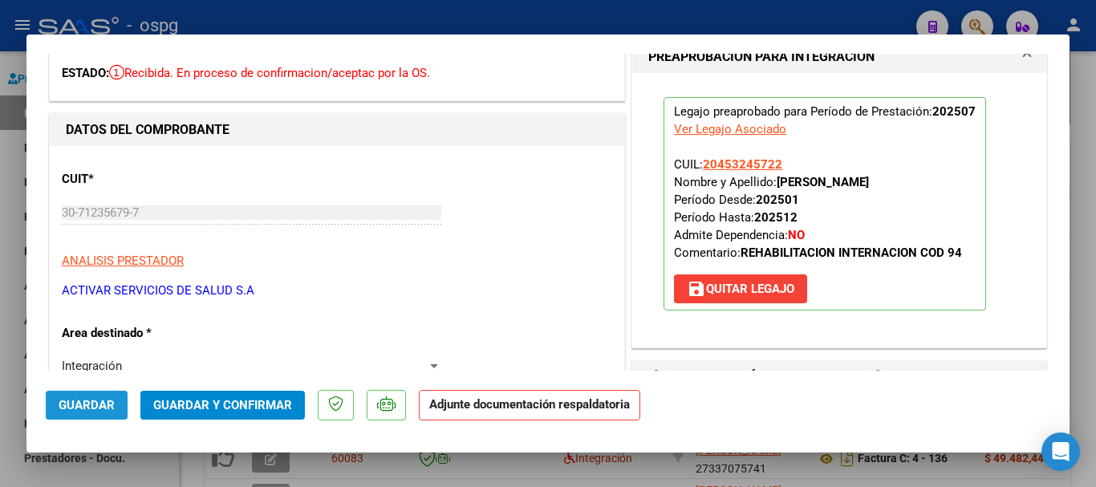
click at [108, 408] on span "Guardar" at bounding box center [87, 405] width 56 height 14
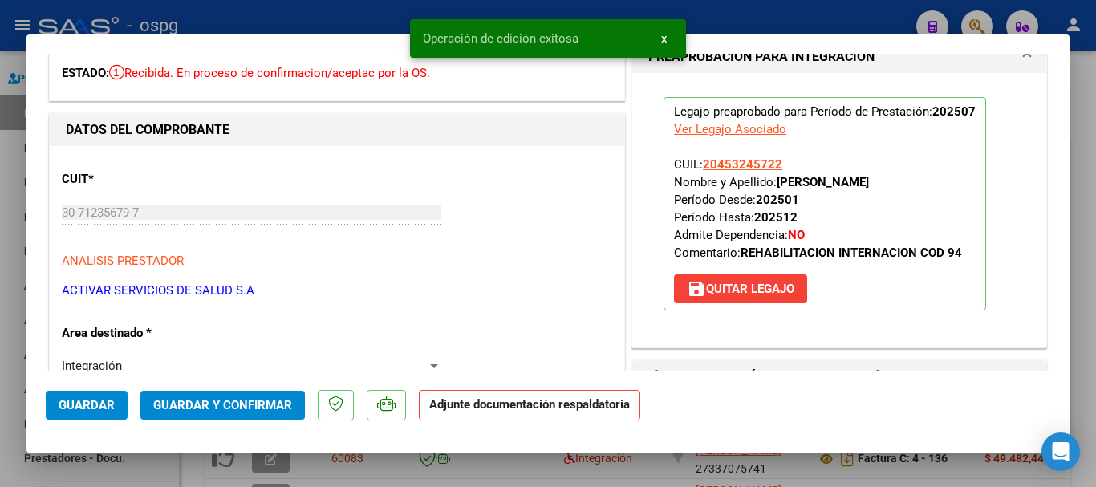
click at [1082, 319] on div at bounding box center [548, 243] width 1096 height 487
type input "$ 0,00"
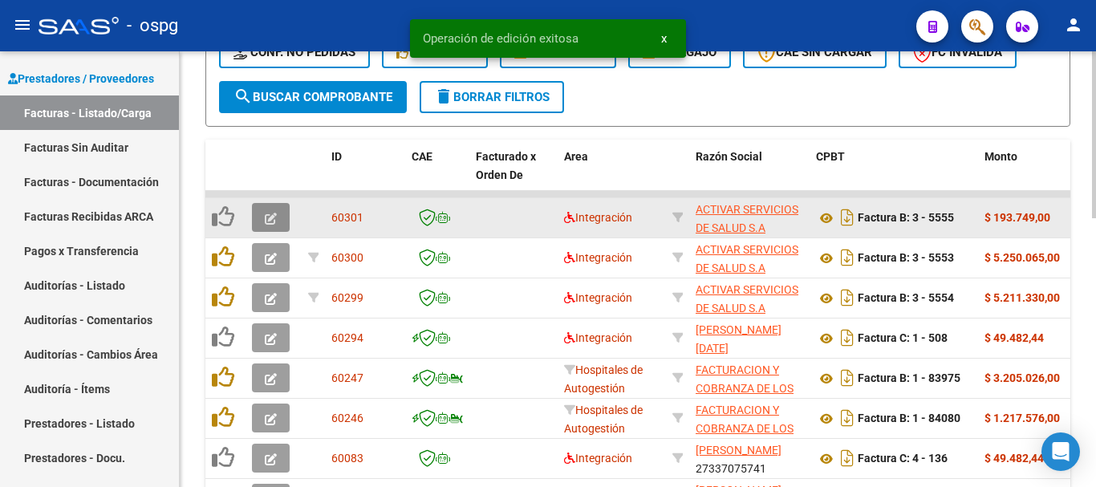
click at [271, 221] on icon "button" at bounding box center [271, 219] width 12 height 12
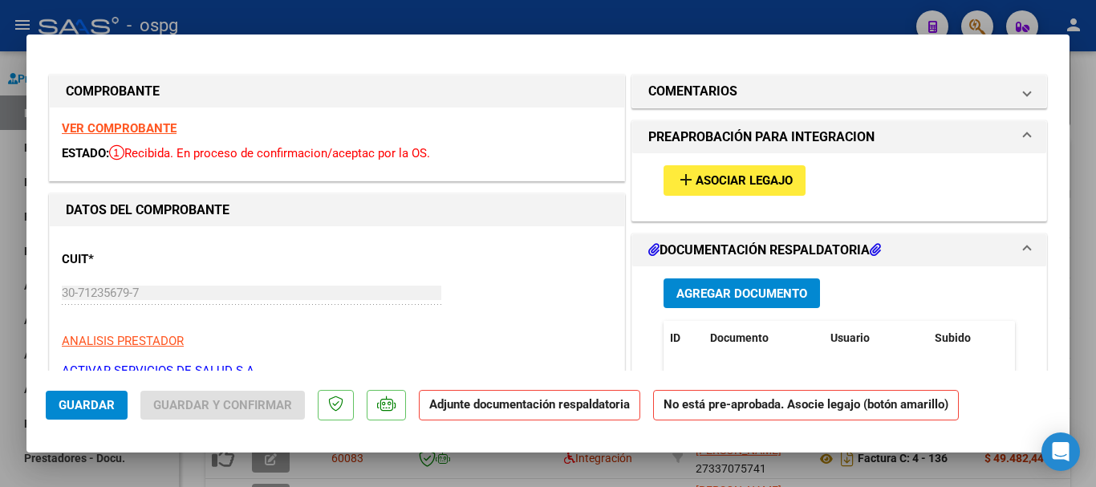
click at [161, 128] on strong "VER COMPROBANTE" at bounding box center [119, 128] width 115 height 14
click at [736, 176] on span "Asociar Legajo" at bounding box center [744, 181] width 97 height 14
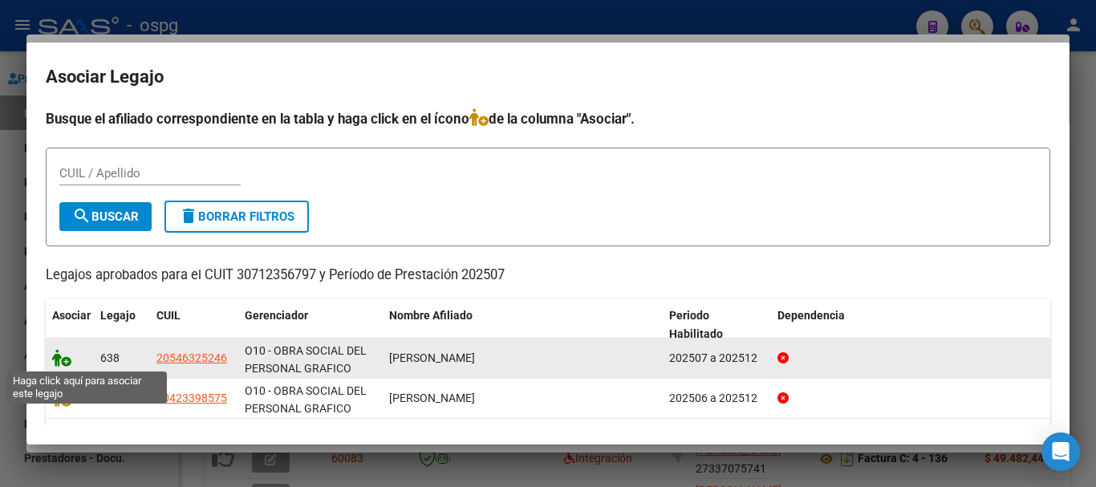
click at [65, 363] on icon at bounding box center [61, 358] width 19 height 18
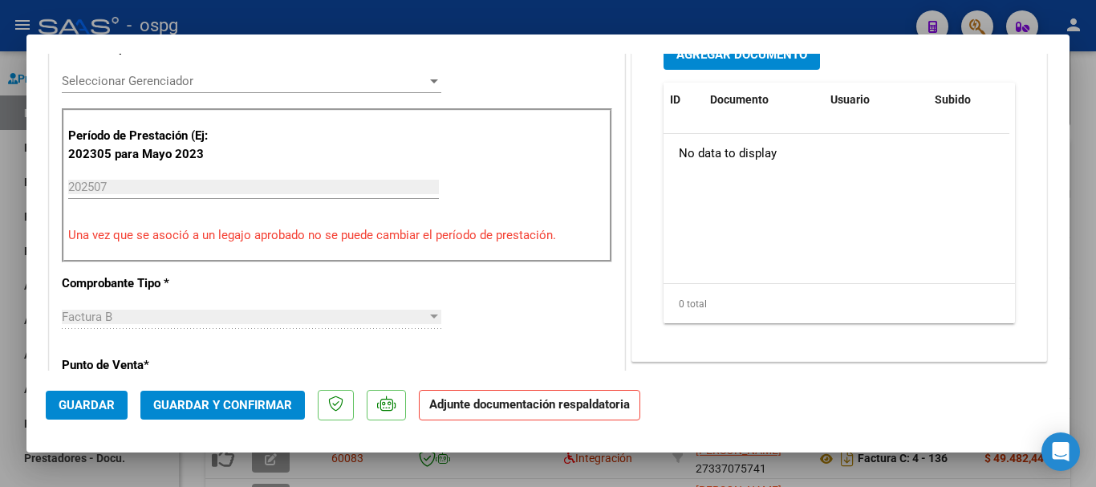
scroll to position [481, 0]
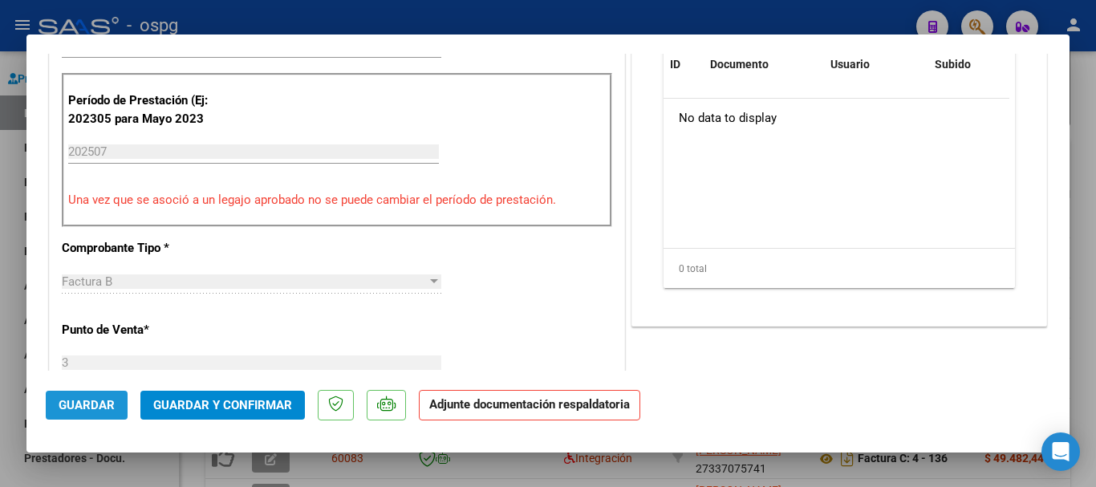
click at [83, 410] on span "Guardar" at bounding box center [87, 405] width 56 height 14
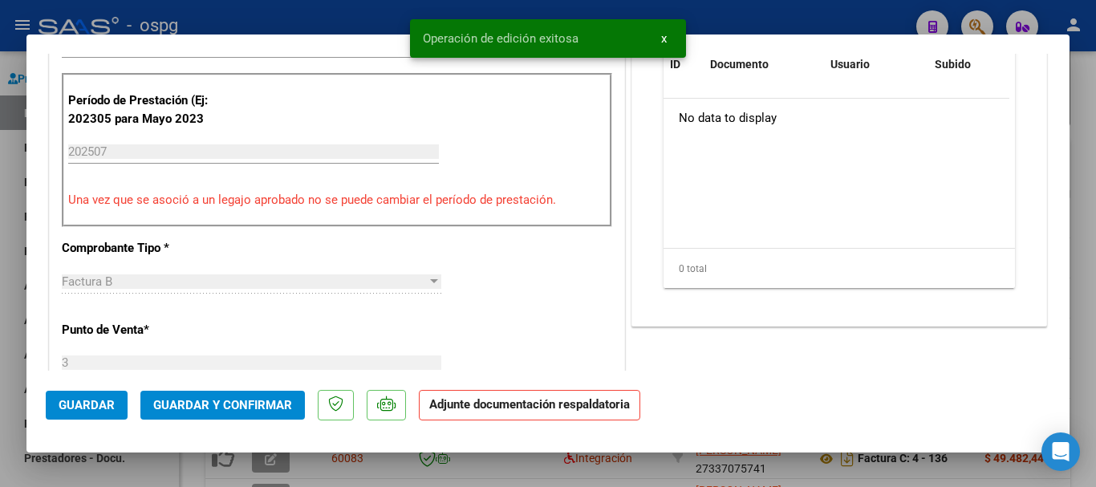
click at [1084, 324] on div at bounding box center [548, 243] width 1096 height 487
type input "$ 0,00"
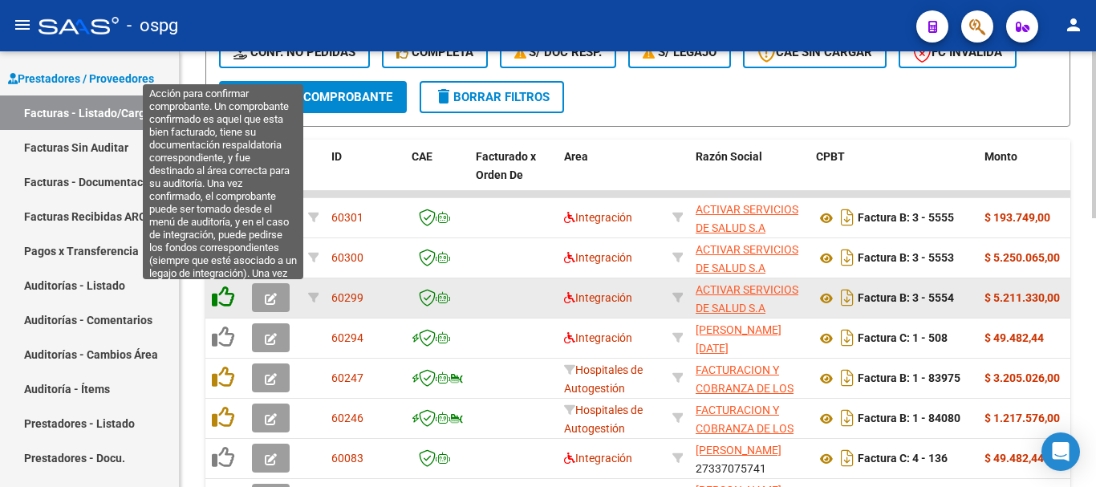
click at [228, 297] on icon at bounding box center [223, 297] width 22 height 22
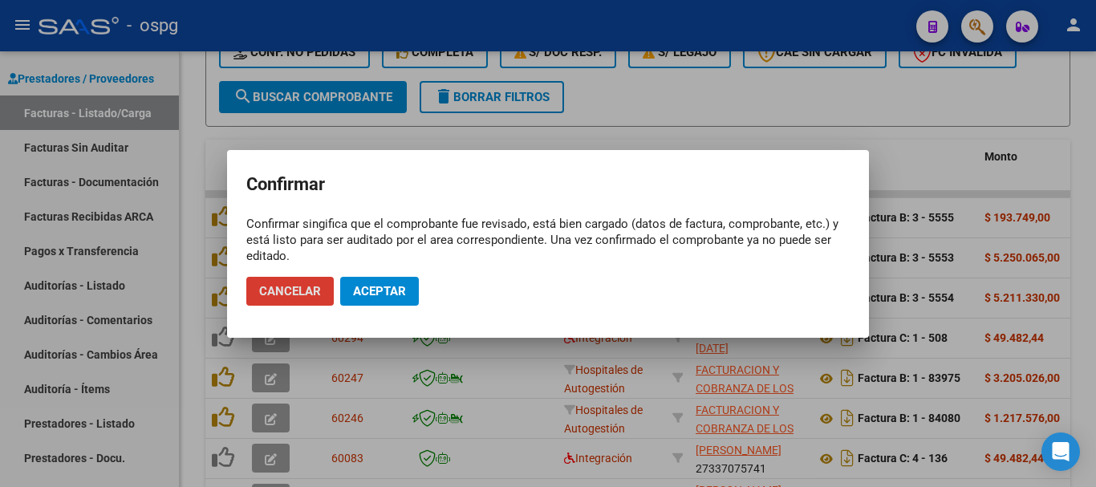
click at [377, 287] on span "Aceptar" at bounding box center [379, 291] width 53 height 14
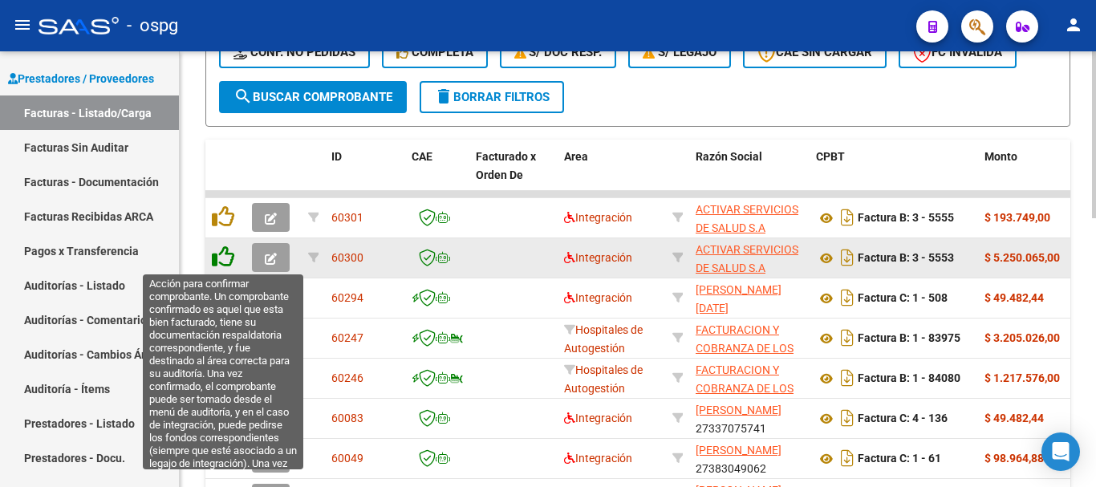
click at [229, 255] on icon at bounding box center [223, 257] width 22 height 22
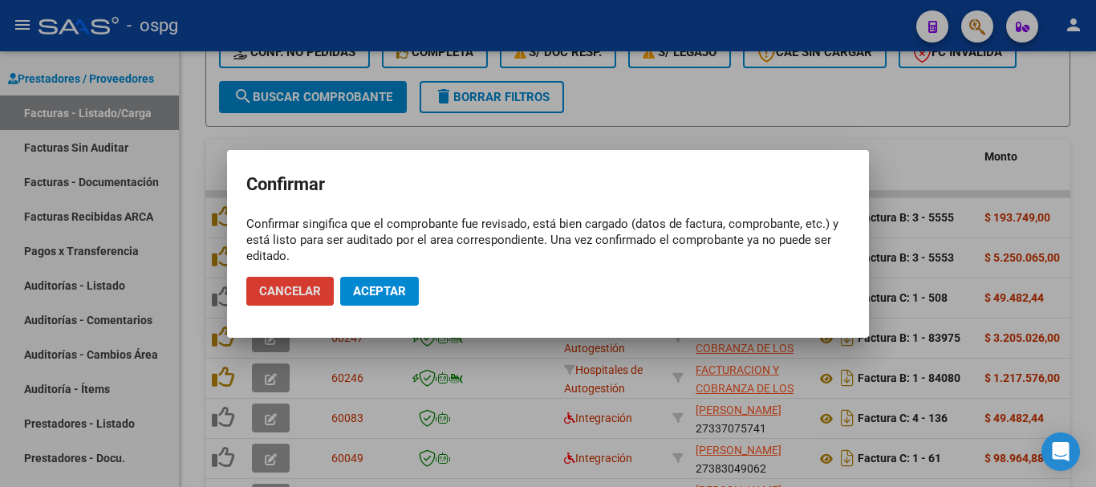
click at [391, 282] on button "Aceptar" at bounding box center [379, 291] width 79 height 29
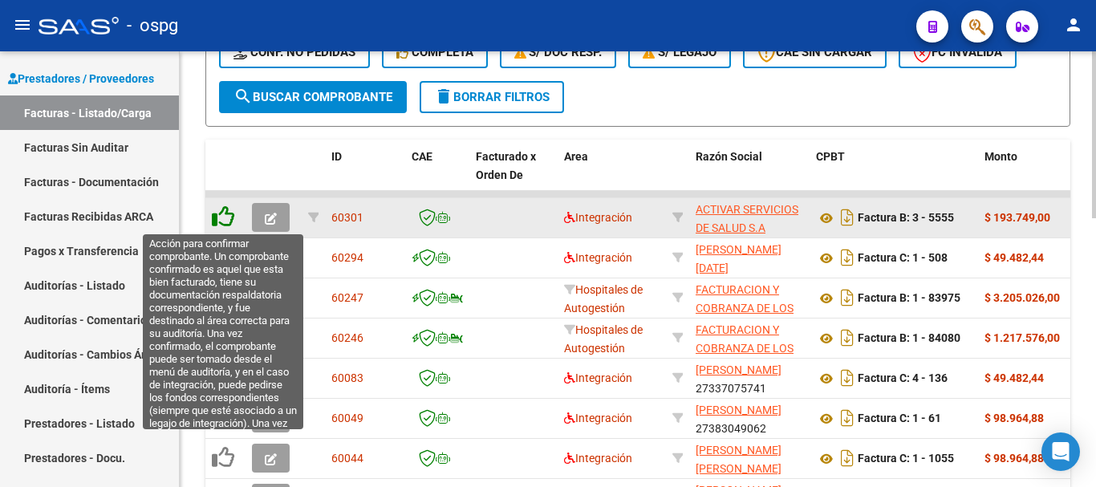
click at [226, 219] on icon at bounding box center [223, 216] width 22 height 22
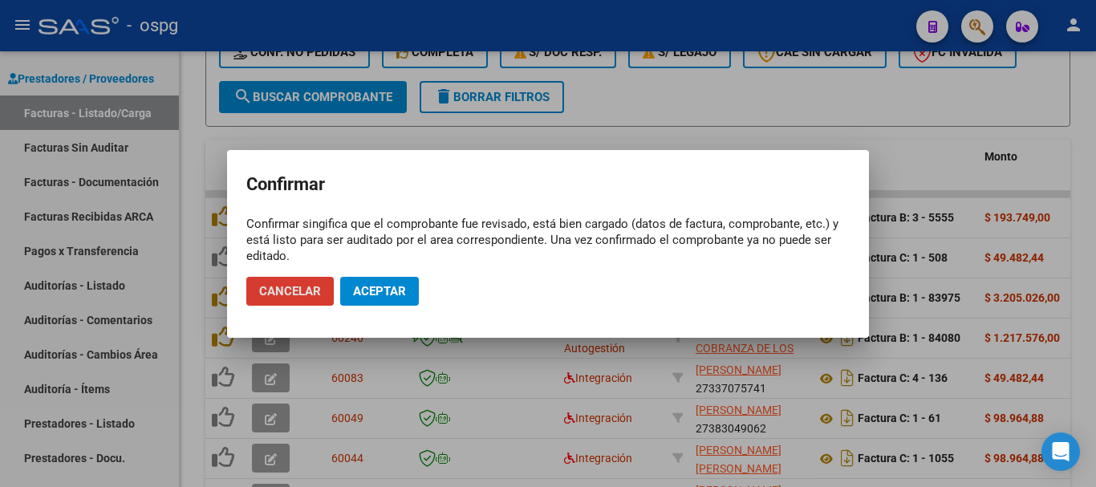
click at [395, 288] on span "Aceptar" at bounding box center [379, 291] width 53 height 14
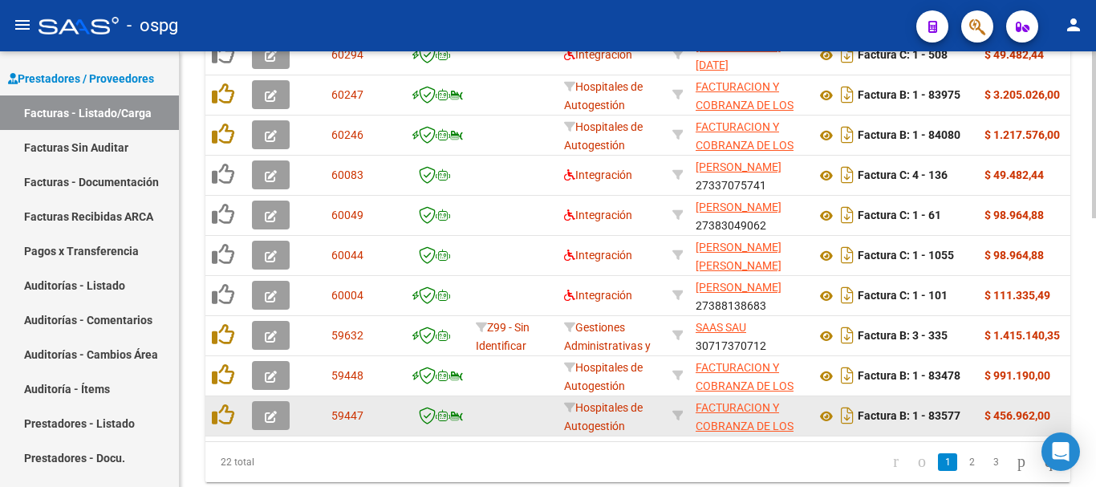
scroll to position [704, 0]
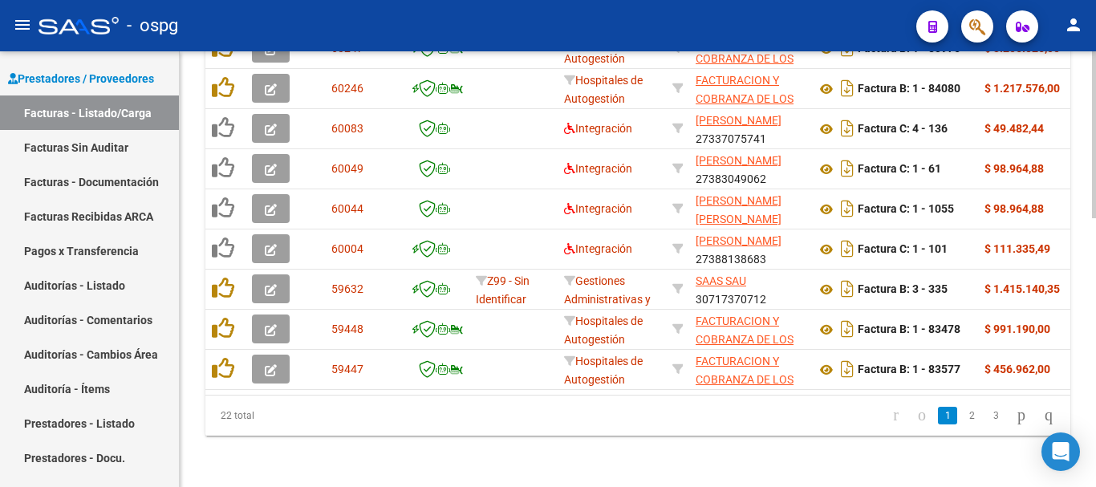
click at [960, 425] on li "2" at bounding box center [972, 415] width 24 height 27
click at [962, 420] on link "2" at bounding box center [971, 416] width 19 height 18
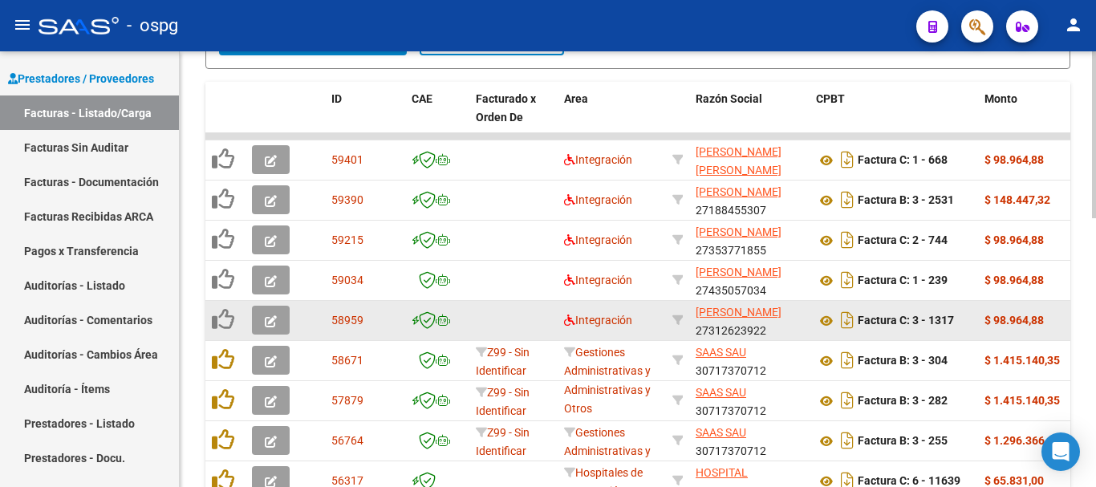
scroll to position [463, 0]
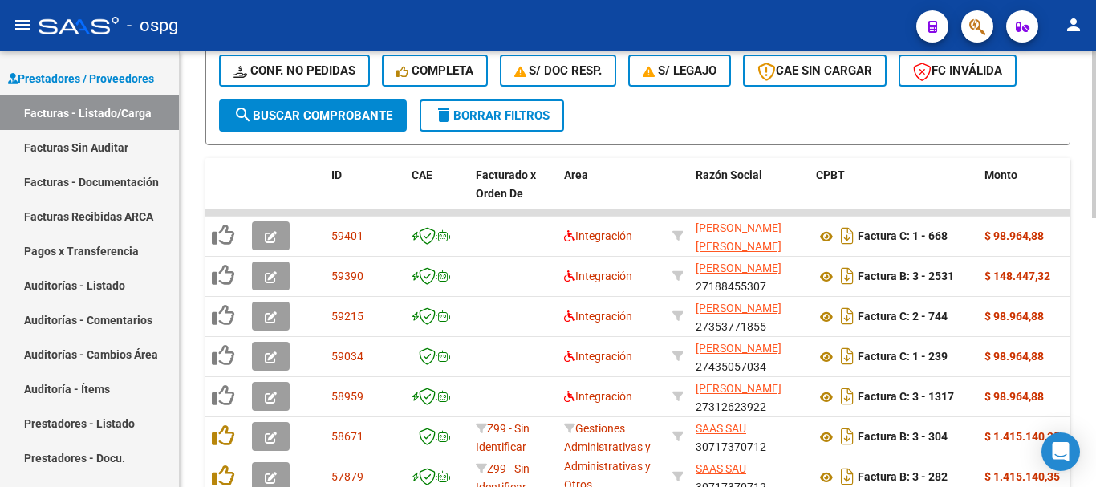
click at [497, 121] on span "delete Borrar Filtros" at bounding box center [492, 115] width 116 height 14
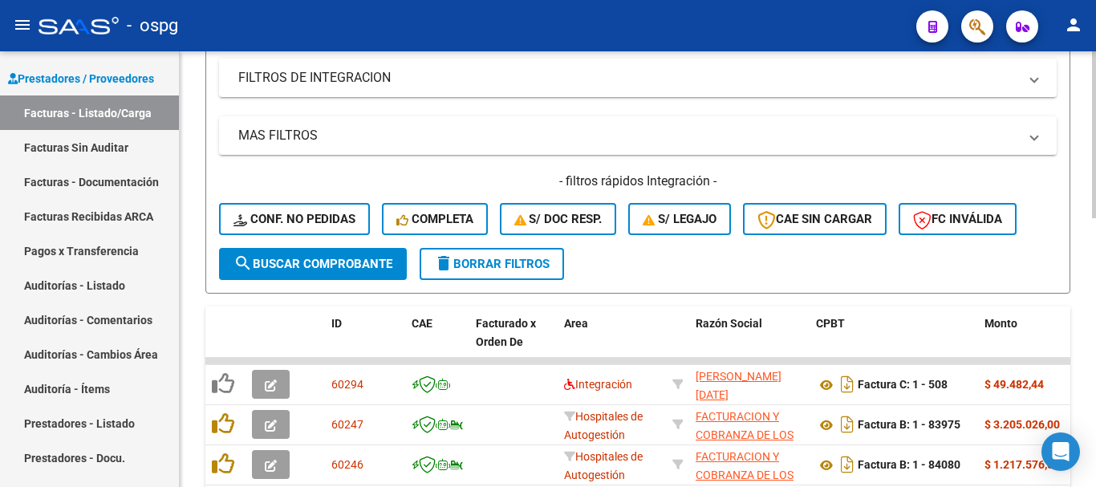
scroll to position [321, 0]
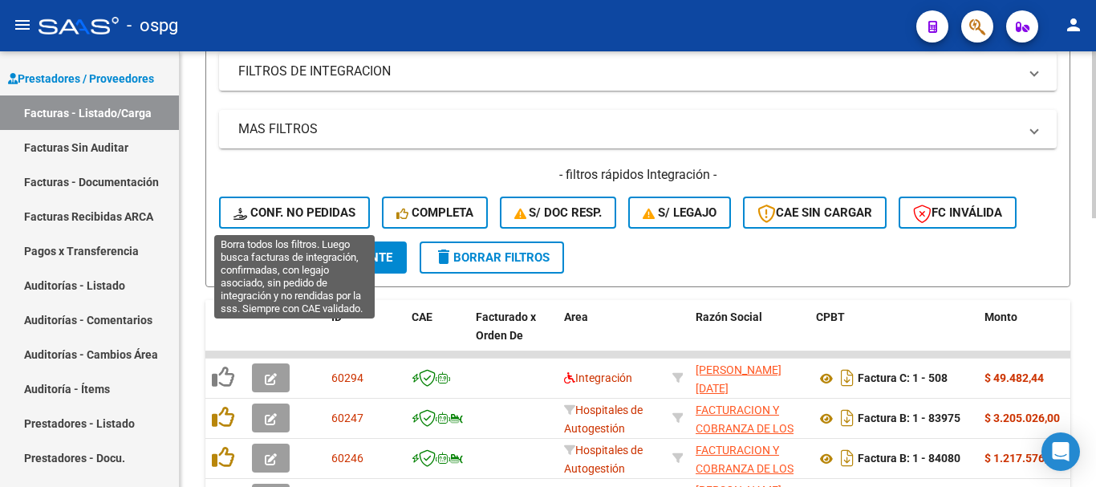
click at [311, 215] on span "Conf. no pedidas" at bounding box center [294, 212] width 122 height 14
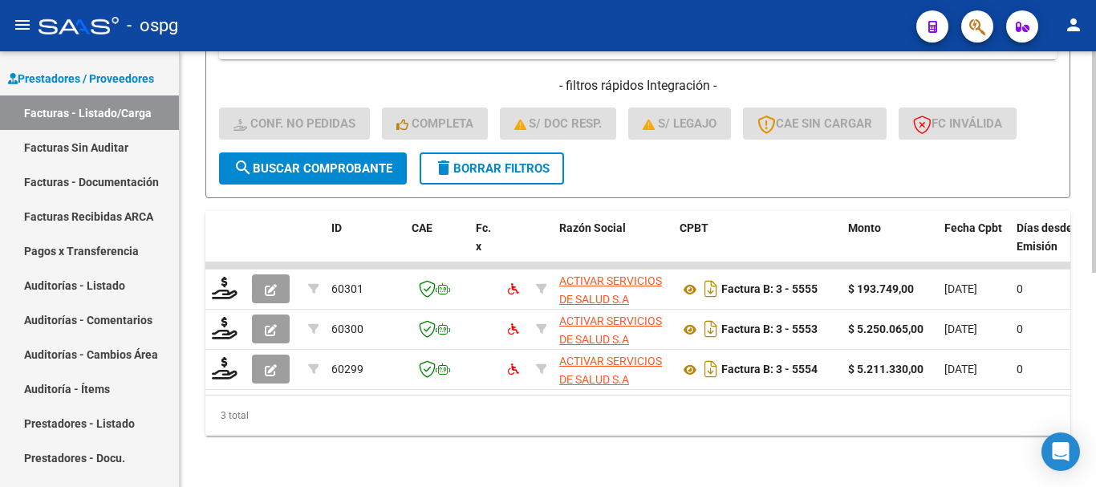
scroll to position [423, 0]
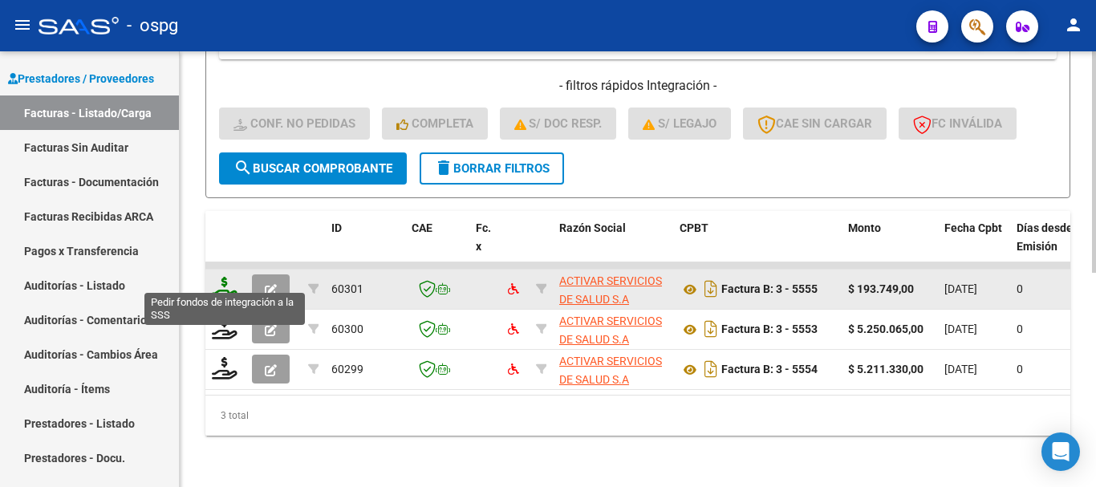
click at [225, 282] on icon at bounding box center [225, 288] width 26 height 22
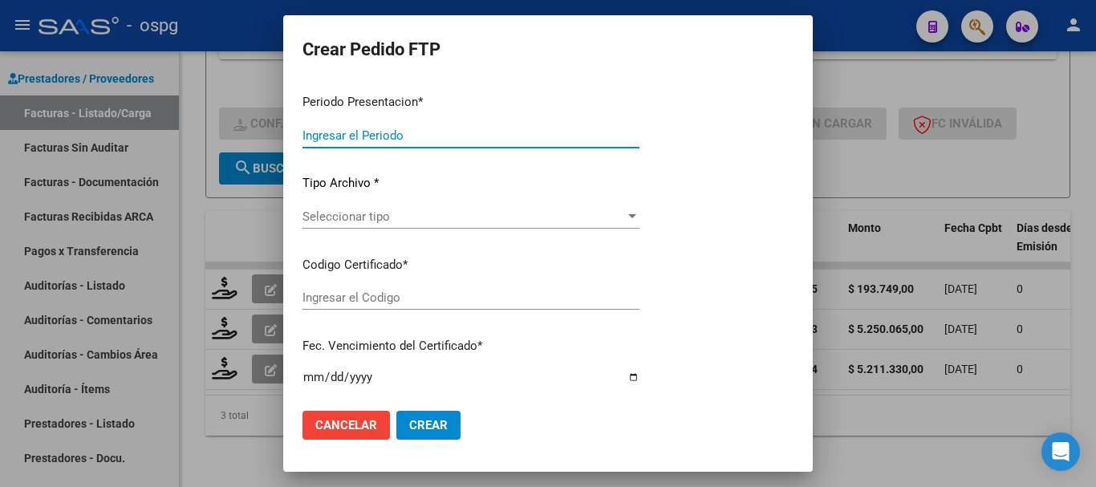
type input "202507"
type input "$ 193.749,00"
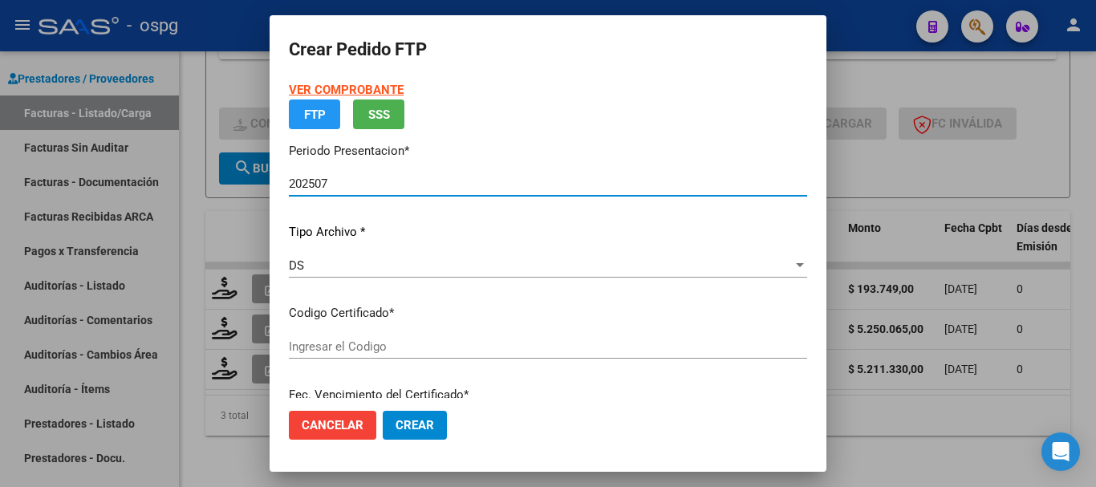
type input "2671250"
type input "[DATE]"
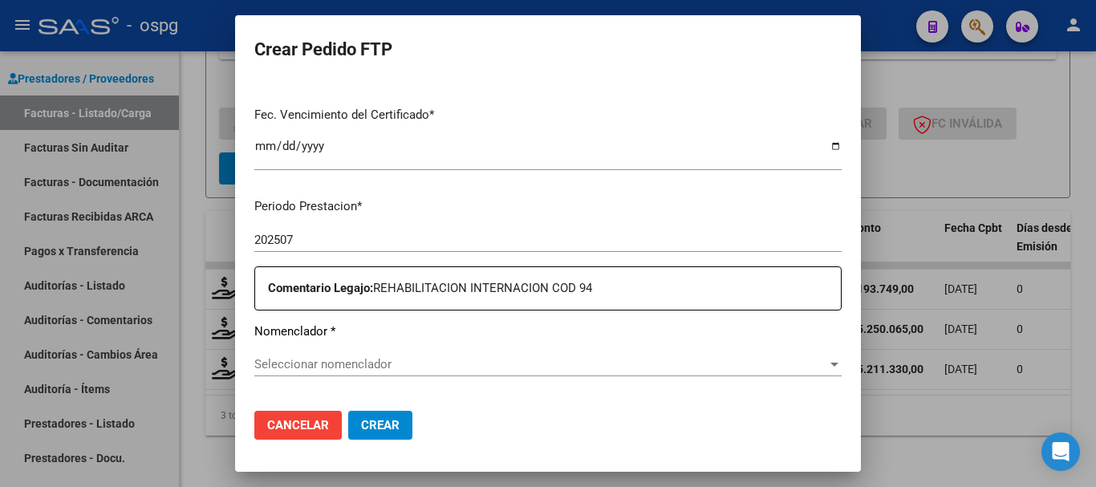
scroll to position [481, 0]
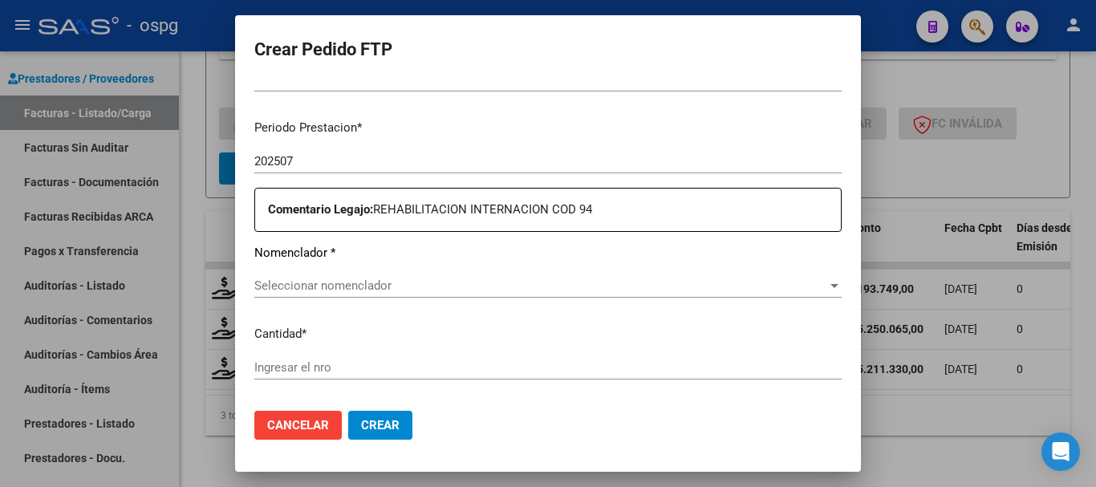
click at [489, 292] on span "Seleccionar nomenclador" at bounding box center [540, 285] width 573 height 14
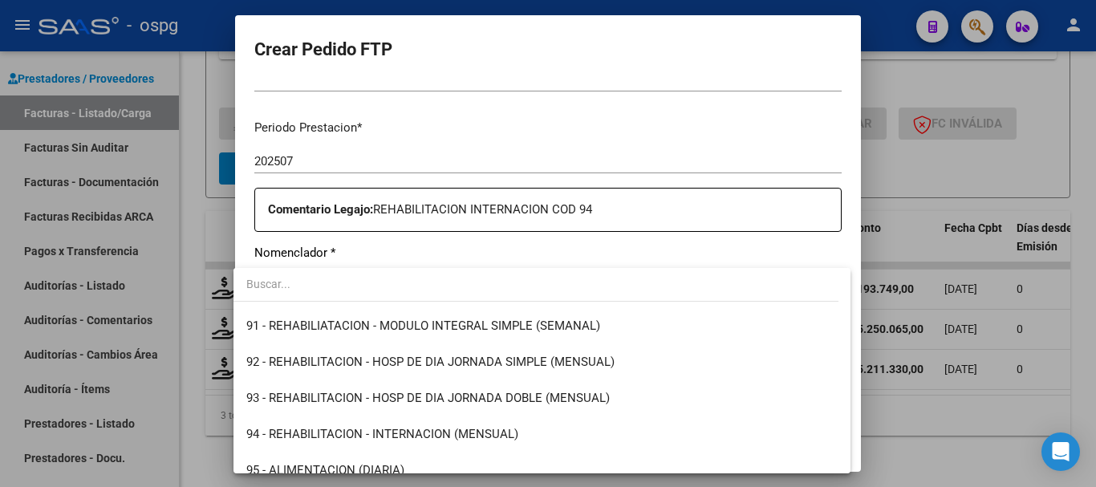
scroll to position [3290, 0]
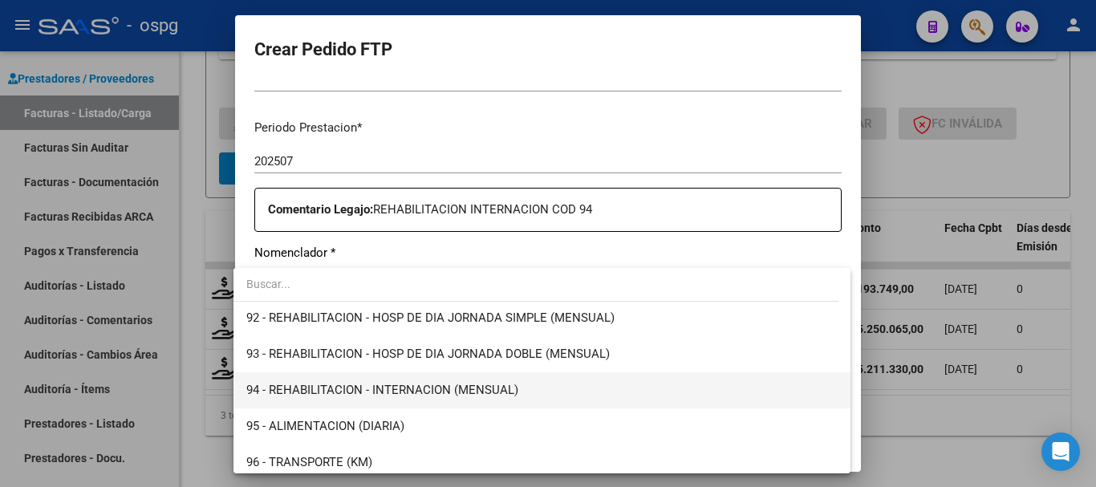
click at [538, 388] on span "94 - REHABILITACION - INTERNACION (MENSUAL)" at bounding box center [541, 390] width 591 height 36
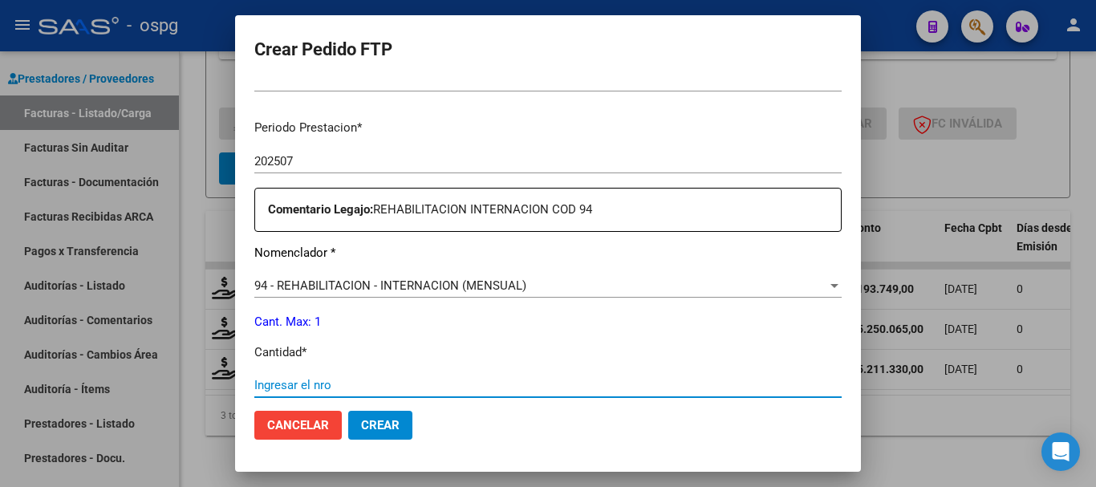
click at [507, 388] on input "Ingresar el nro" at bounding box center [547, 385] width 587 height 14
type input "1"
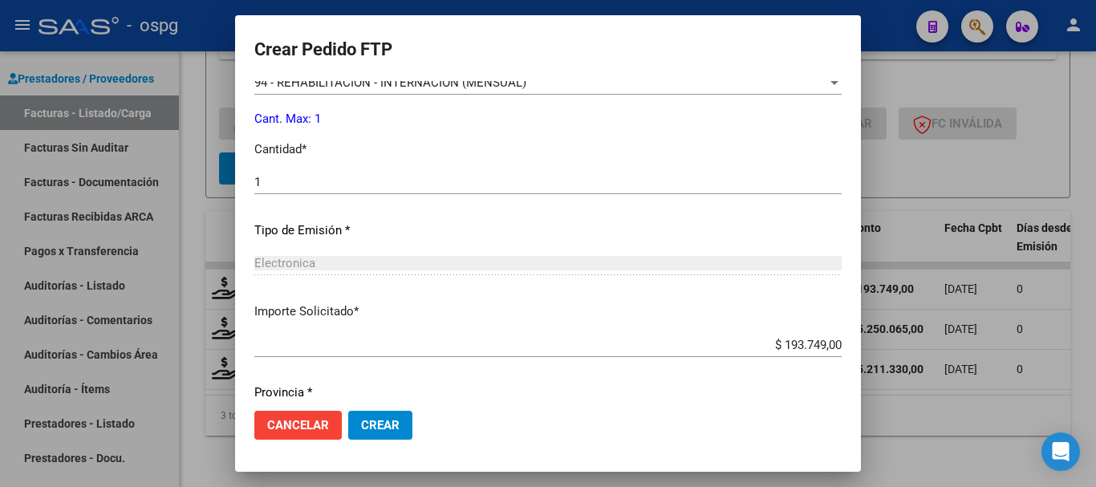
scroll to position [722, 0]
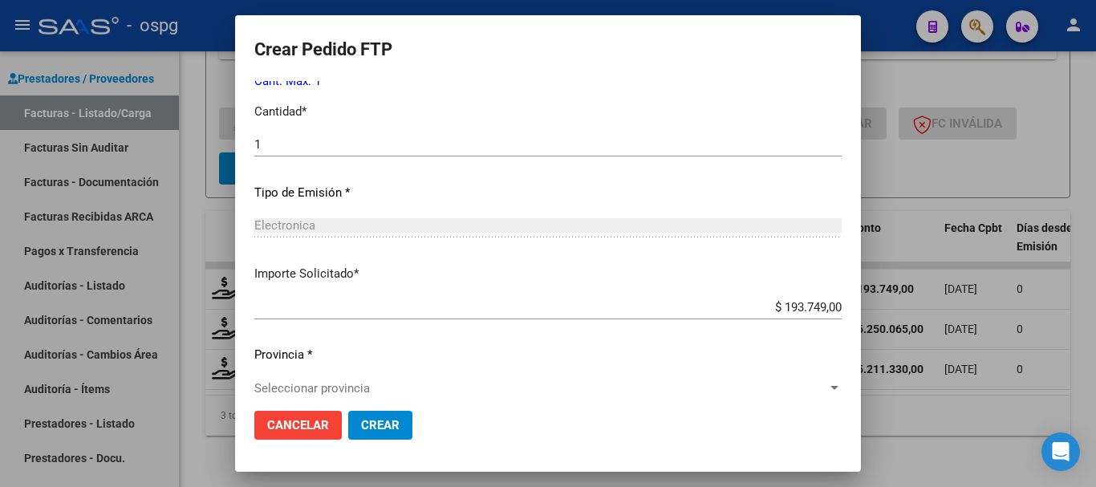
click at [346, 391] on span "Seleccionar provincia" at bounding box center [540, 388] width 573 height 14
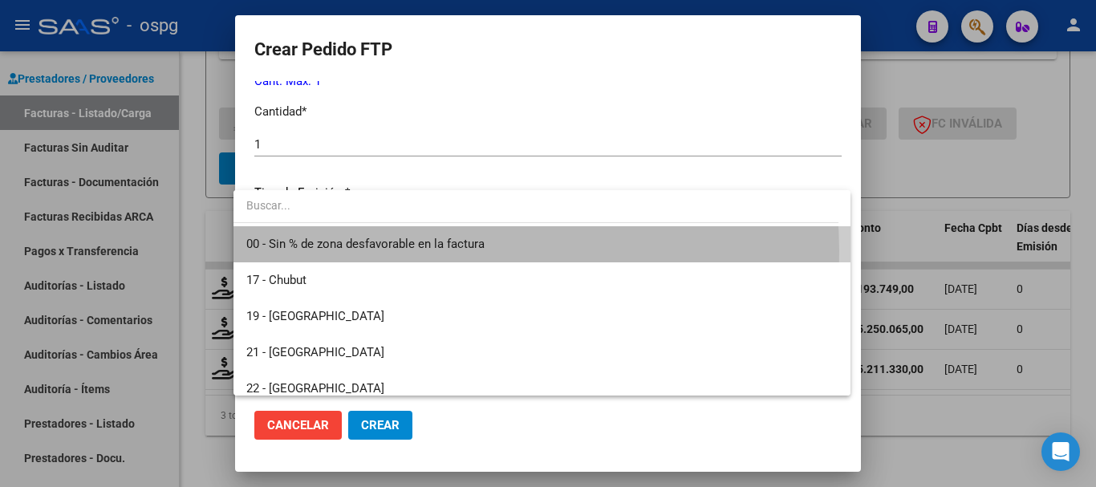
click at [454, 251] on span "00 - Sin % de zona desfavorable en la factura" at bounding box center [541, 244] width 591 height 36
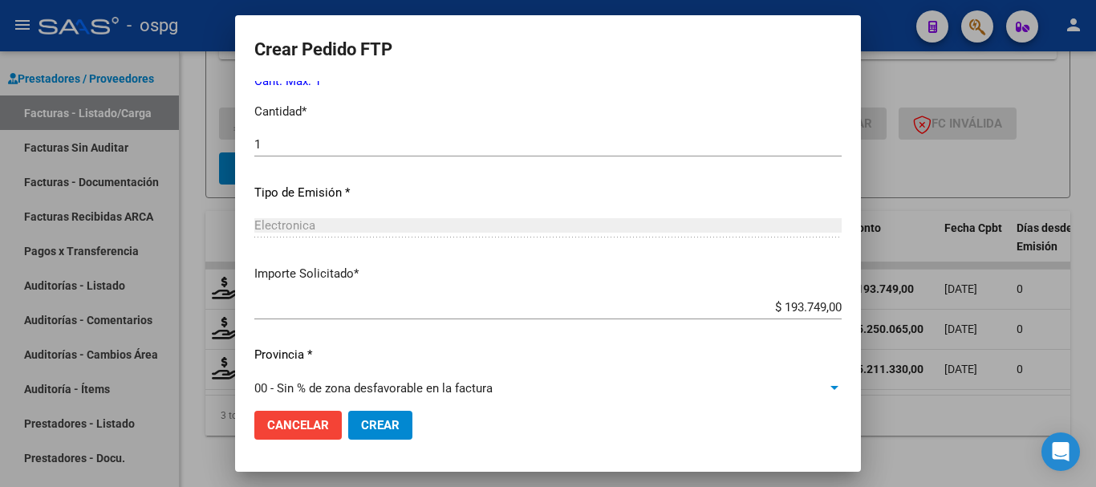
click at [384, 426] on span "Crear" at bounding box center [380, 425] width 39 height 14
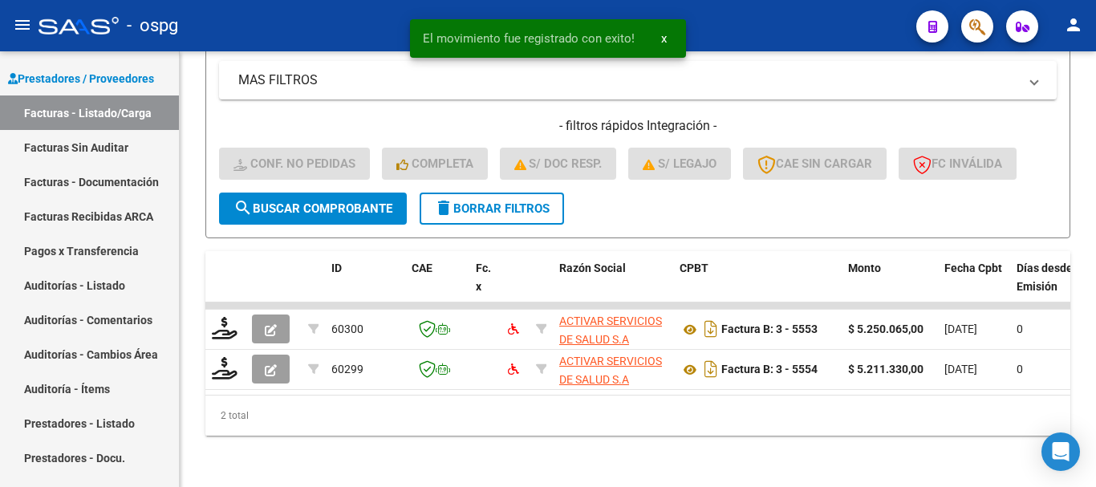
scroll to position [383, 0]
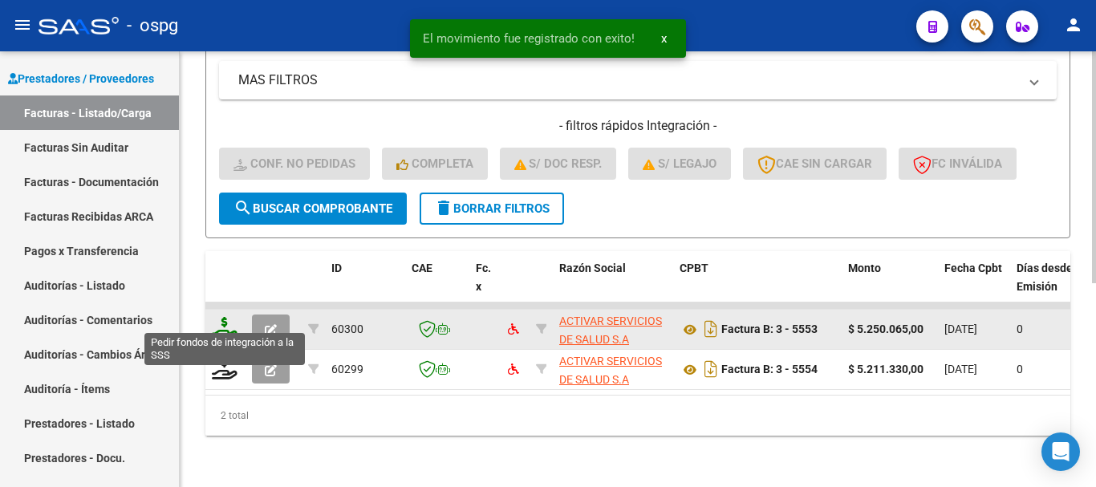
click at [224, 317] on icon at bounding box center [225, 328] width 26 height 22
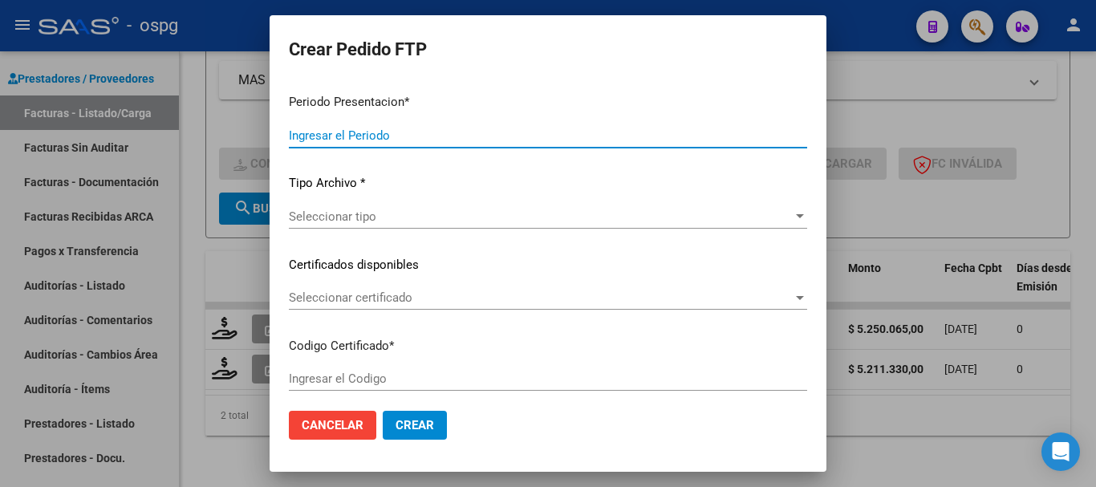
type input "202507"
type input "$ 5.250.065,00"
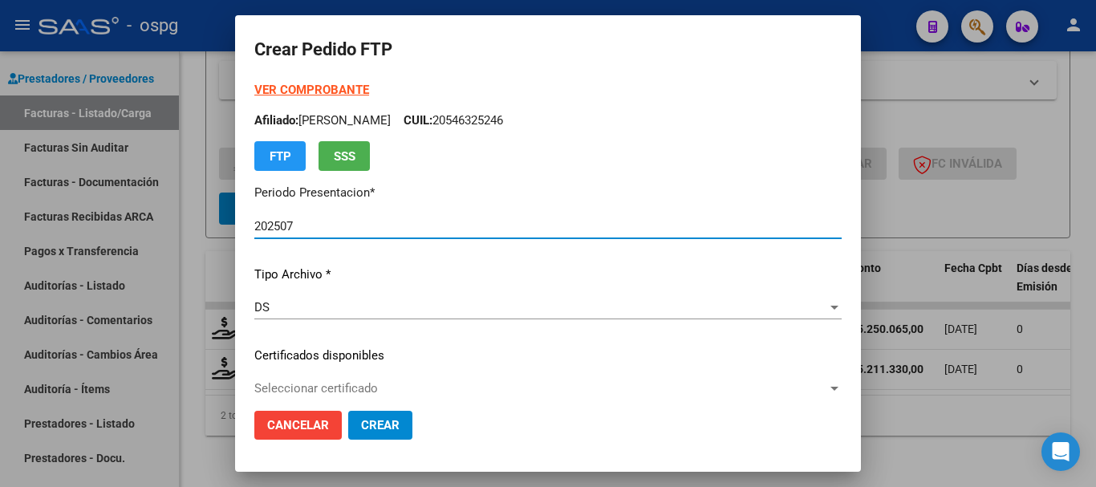
type input "5618105186"
type input "[DATE]"
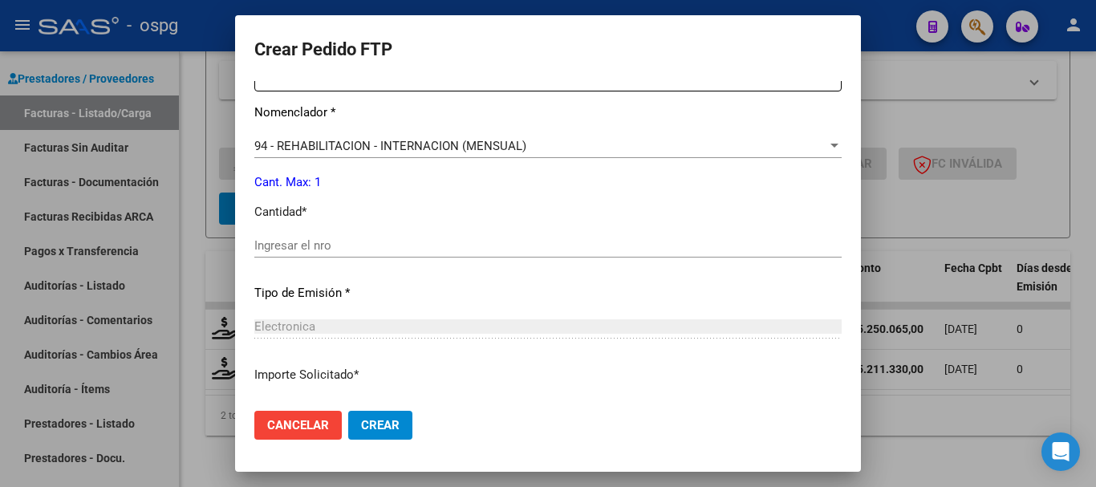
scroll to position [642, 0]
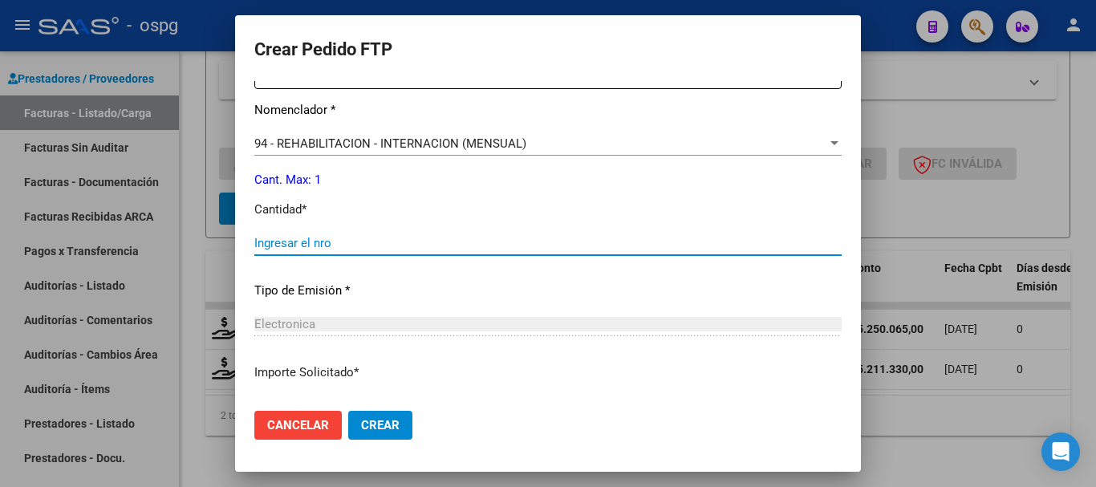
click at [576, 249] on input "Ingresar el nro" at bounding box center [547, 243] width 587 height 14
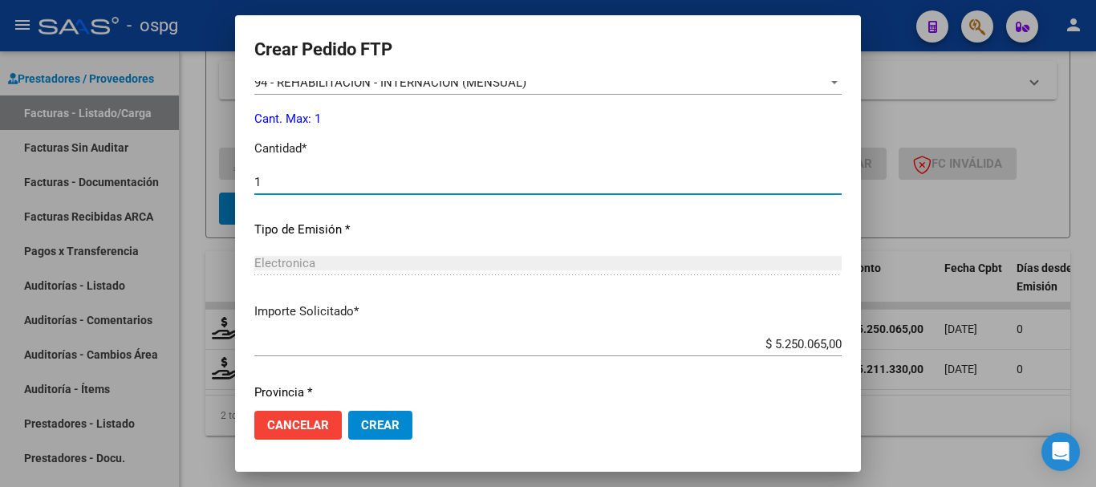
scroll to position [757, 0]
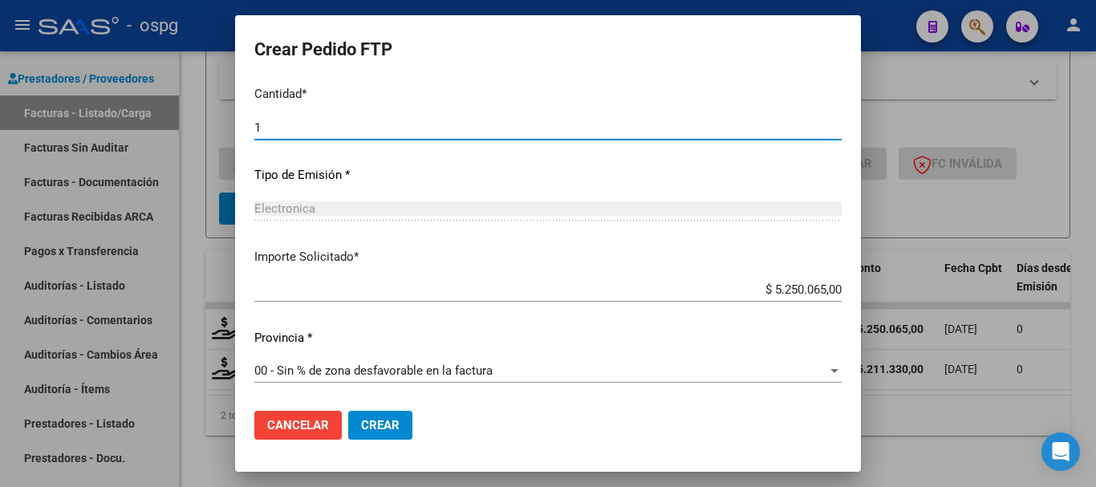
type input "1"
click at [384, 430] on span "Crear" at bounding box center [380, 425] width 39 height 14
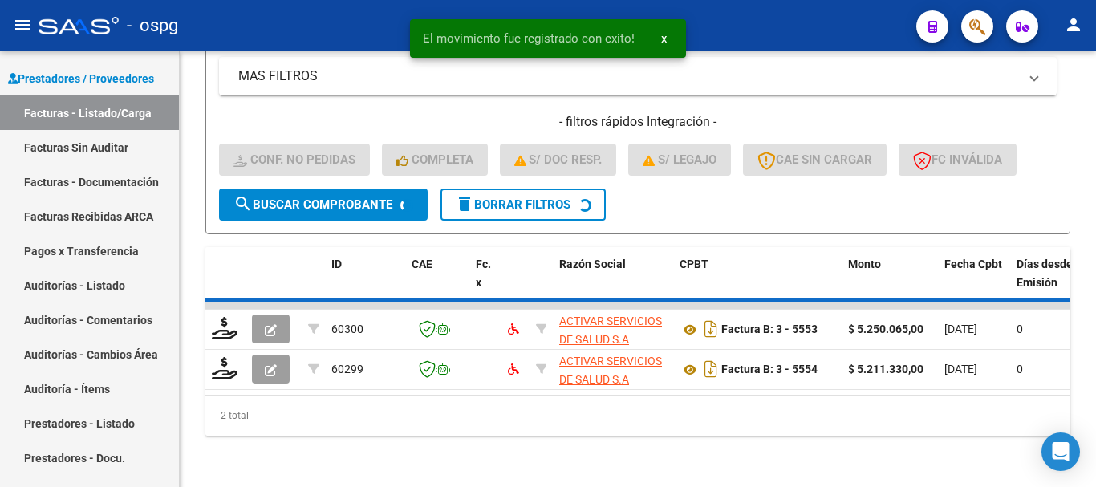
scroll to position [343, 0]
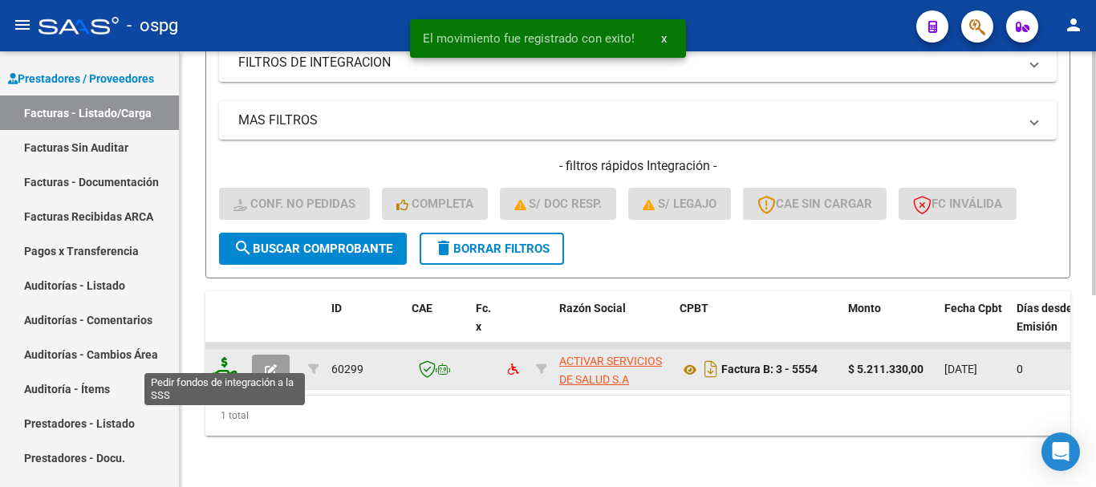
click at [227, 364] on icon at bounding box center [225, 368] width 26 height 22
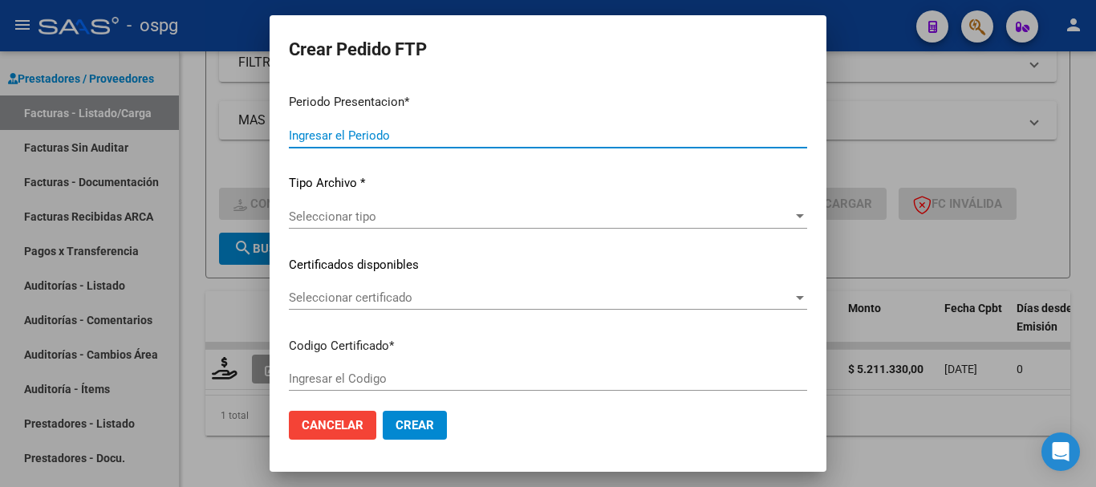
type input "202507"
type input "$ 5.211.330,00"
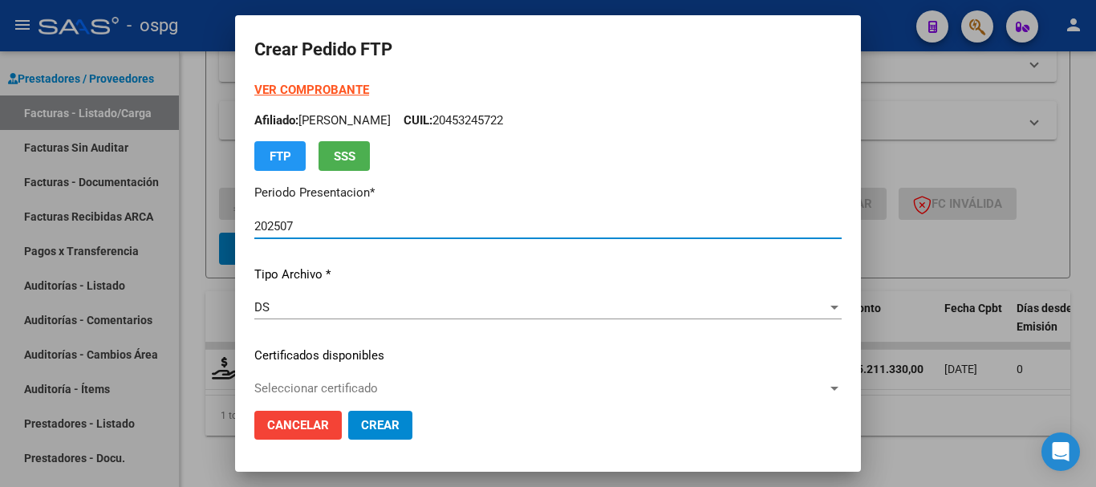
type input "4435733998"
type input "[DATE]"
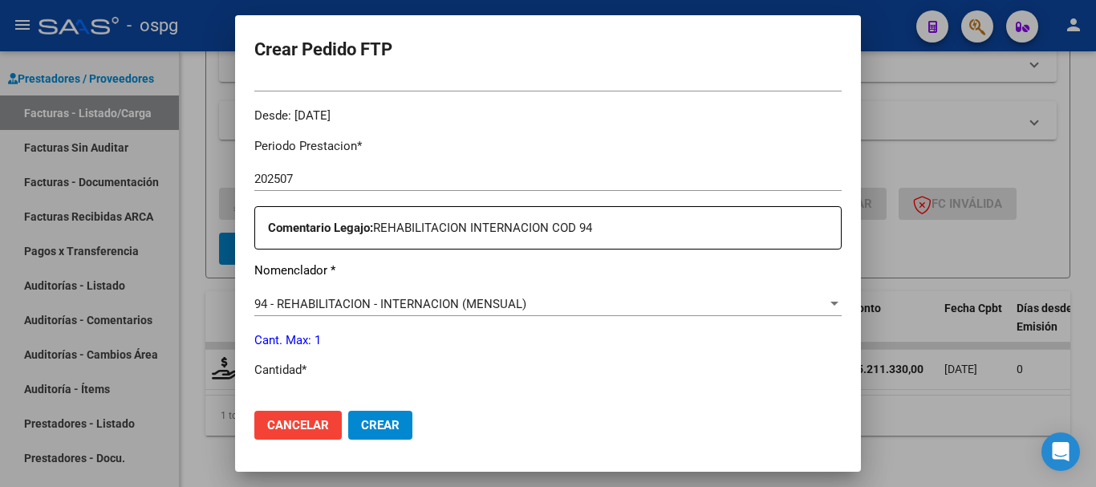
scroll to position [562, 0]
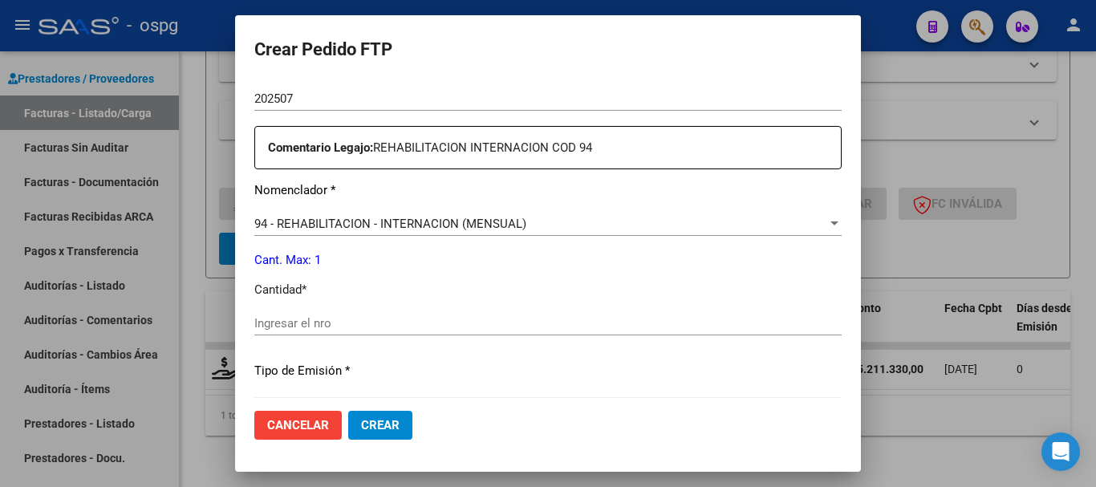
click at [428, 324] on input "Ingresar el nro" at bounding box center [547, 323] width 587 height 14
type input "1"
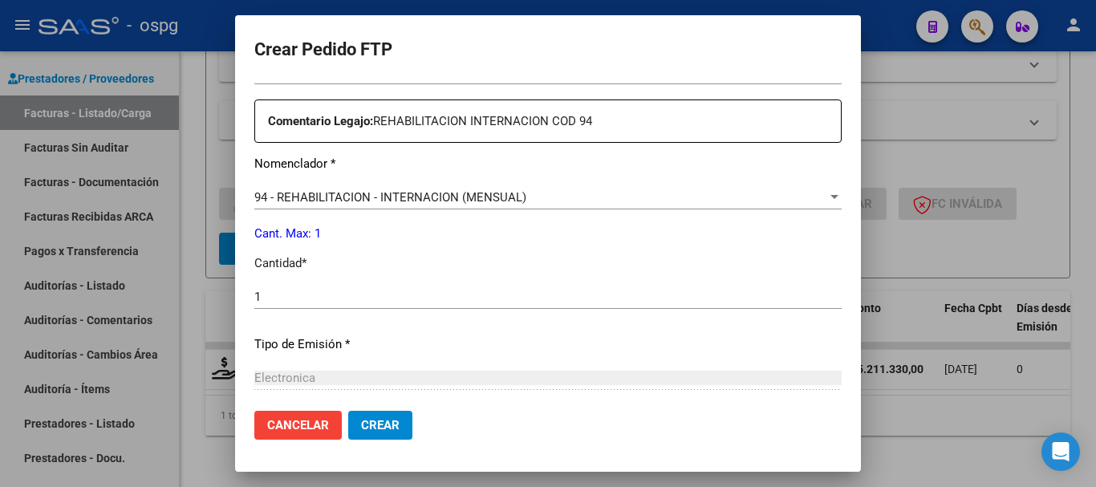
scroll to position [642, 0]
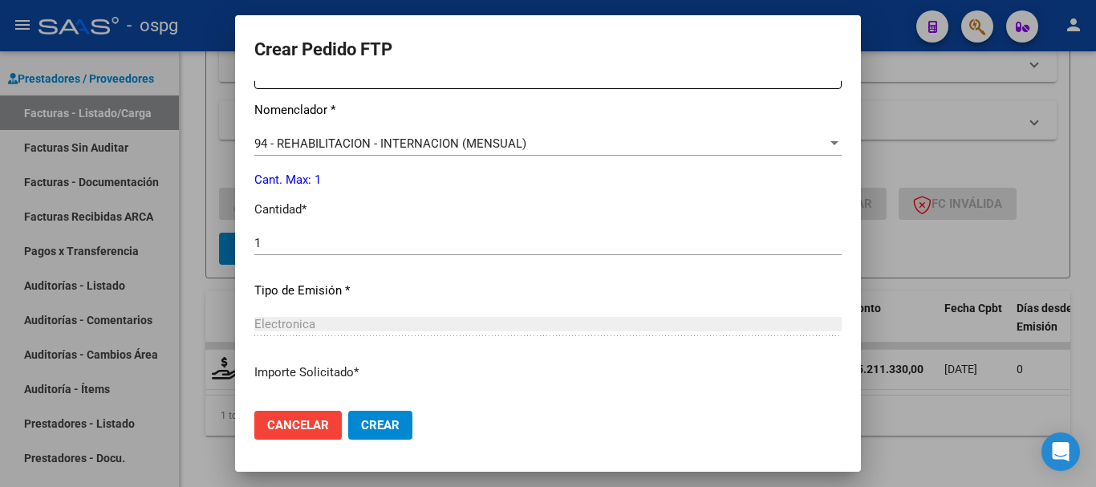
click at [380, 428] on span "Crear" at bounding box center [380, 425] width 39 height 14
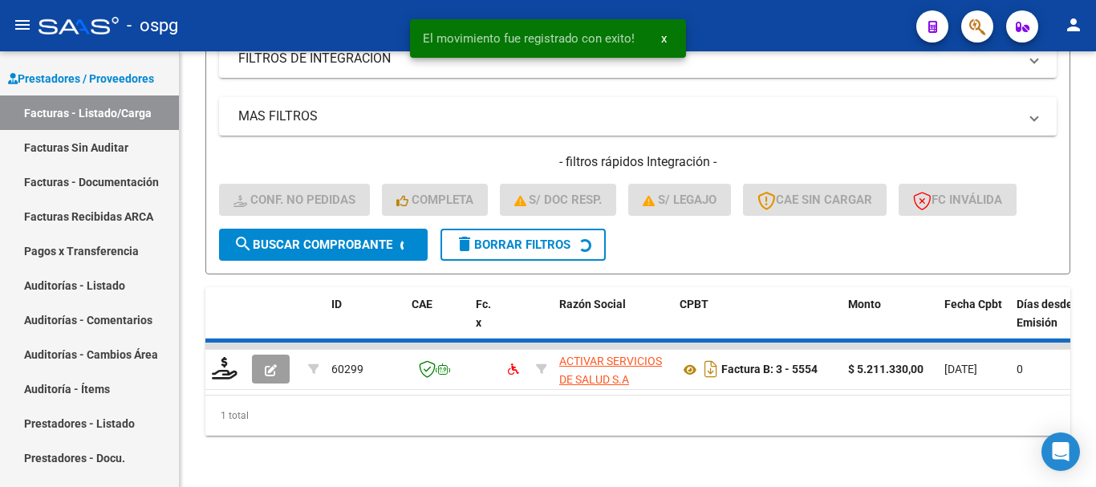
scroll to position [318, 0]
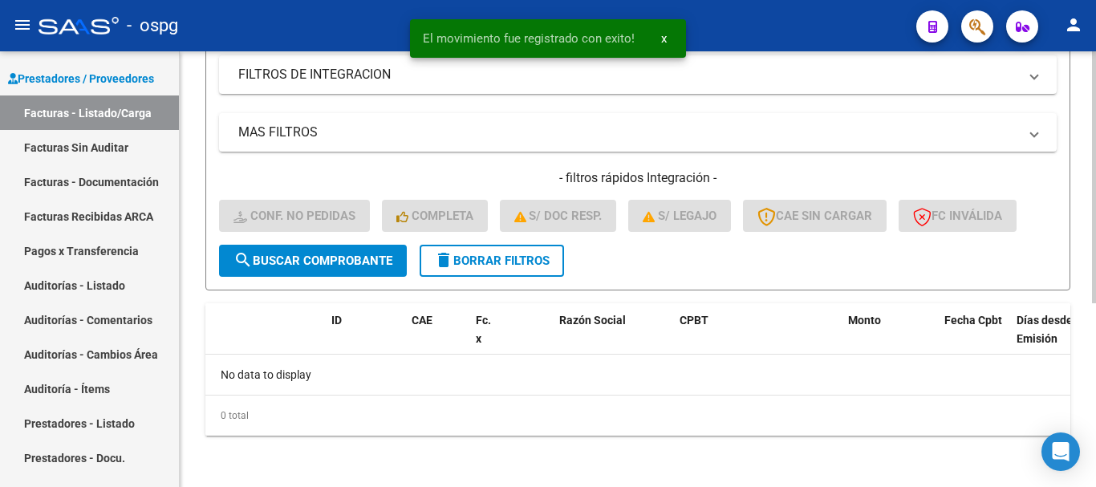
click at [542, 265] on span "delete Borrar Filtros" at bounding box center [492, 261] width 116 height 14
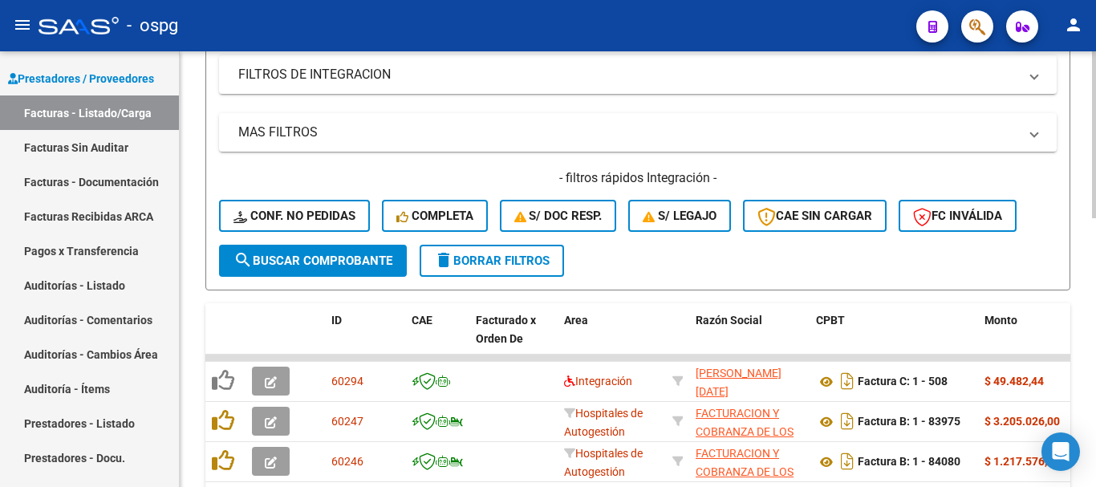
click at [501, 264] on span "delete Borrar Filtros" at bounding box center [492, 261] width 116 height 14
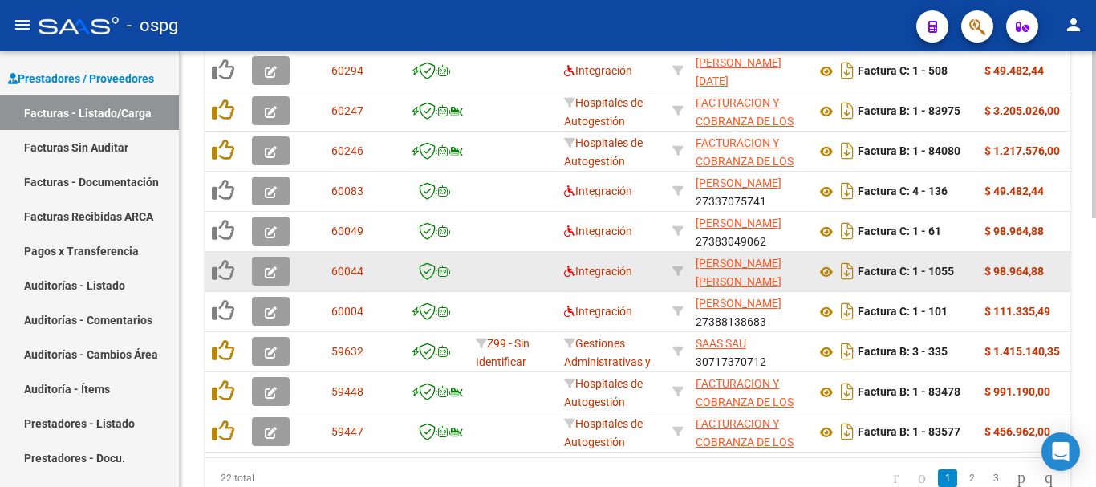
scroll to position [639, 0]
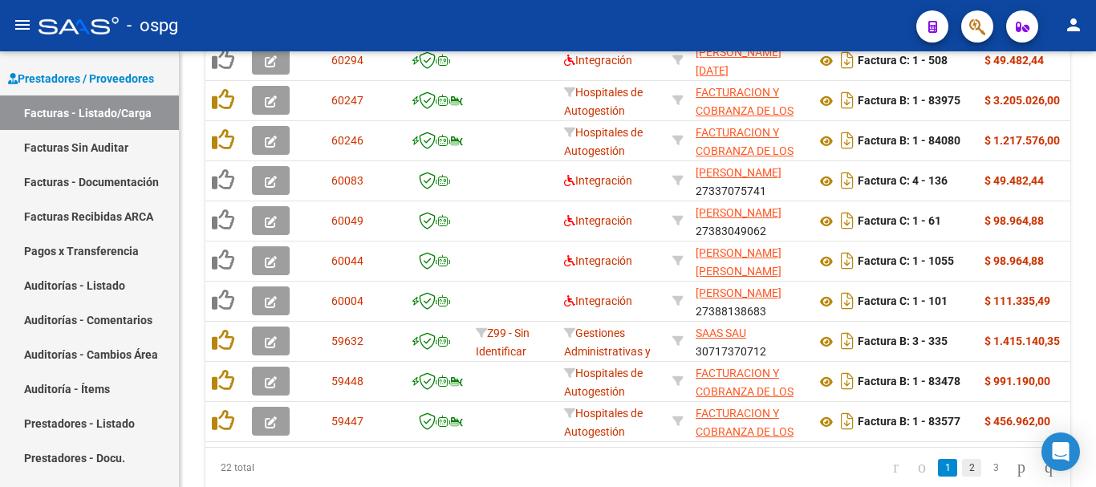
click at [962, 477] on link "2" at bounding box center [971, 468] width 19 height 18
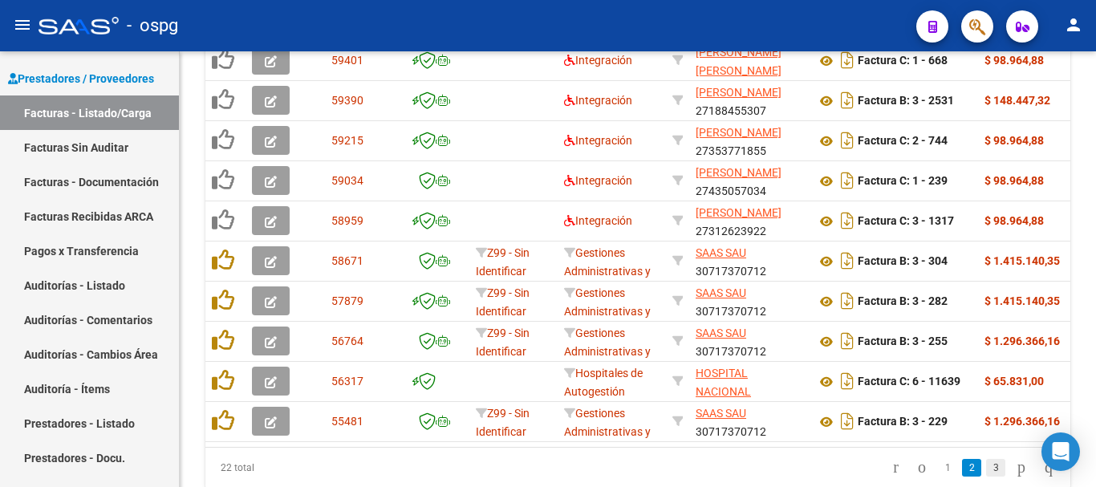
click at [986, 477] on link "3" at bounding box center [995, 468] width 19 height 18
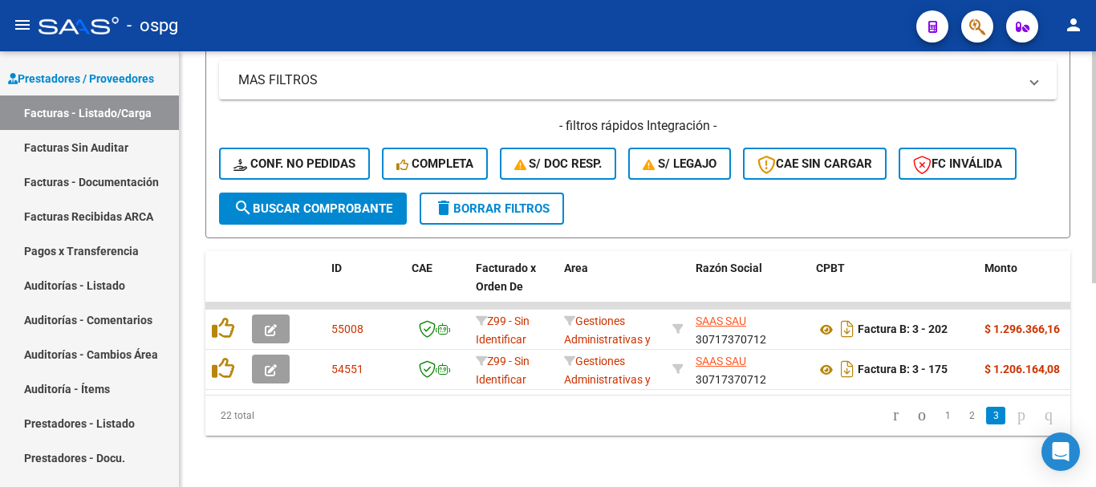
scroll to position [383, 0]
click at [496, 201] on span "delete Borrar Filtros" at bounding box center [492, 208] width 116 height 14
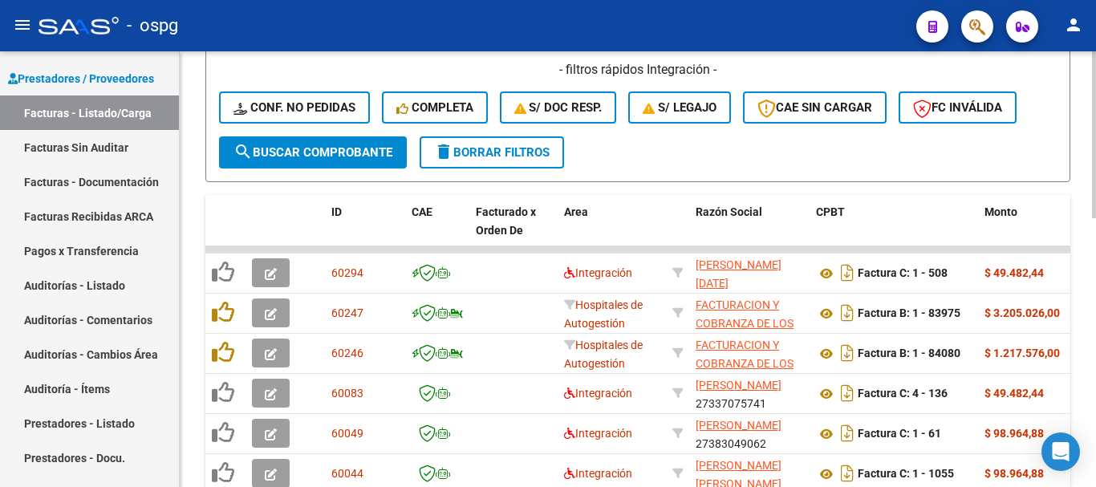
scroll to position [463, 0]
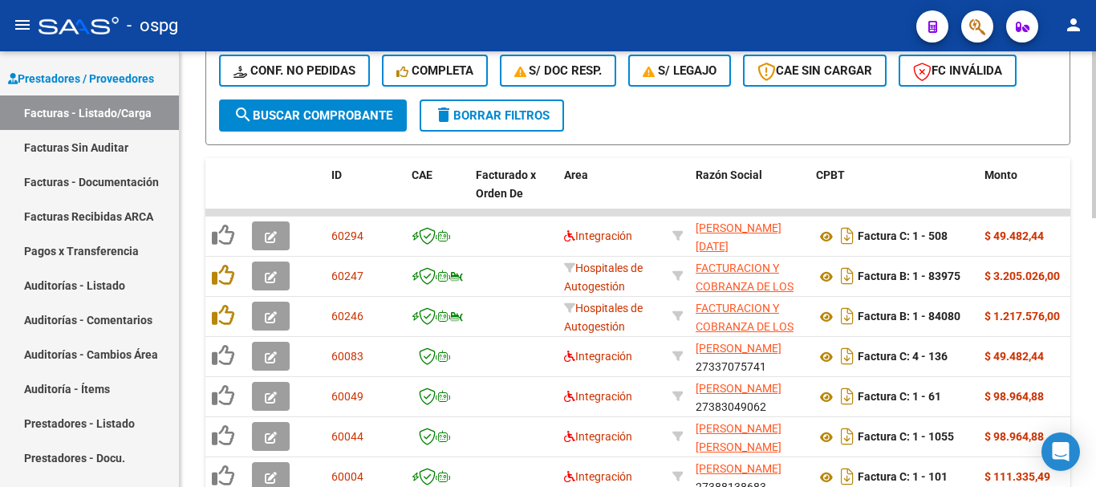
click at [505, 112] on span "delete Borrar Filtros" at bounding box center [492, 115] width 116 height 14
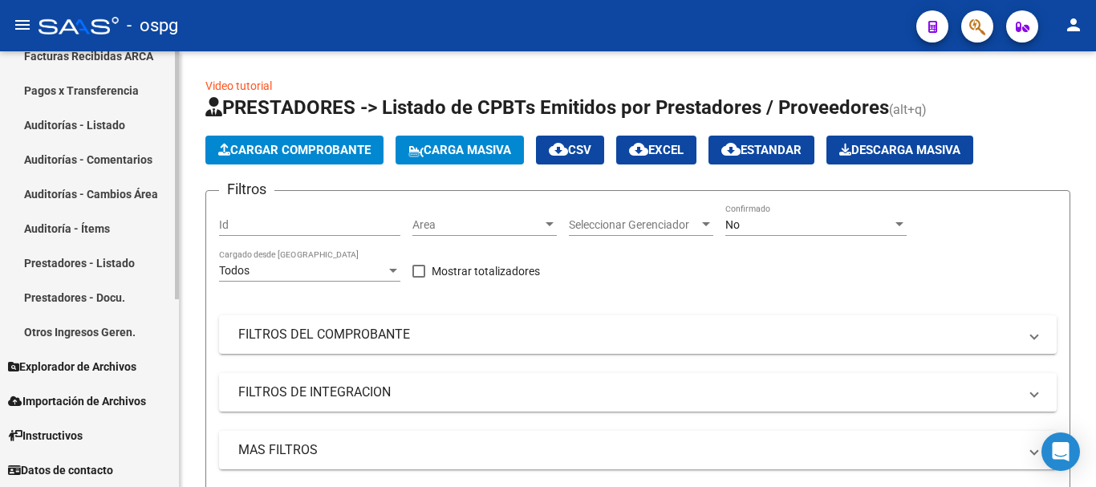
scroll to position [89, 0]
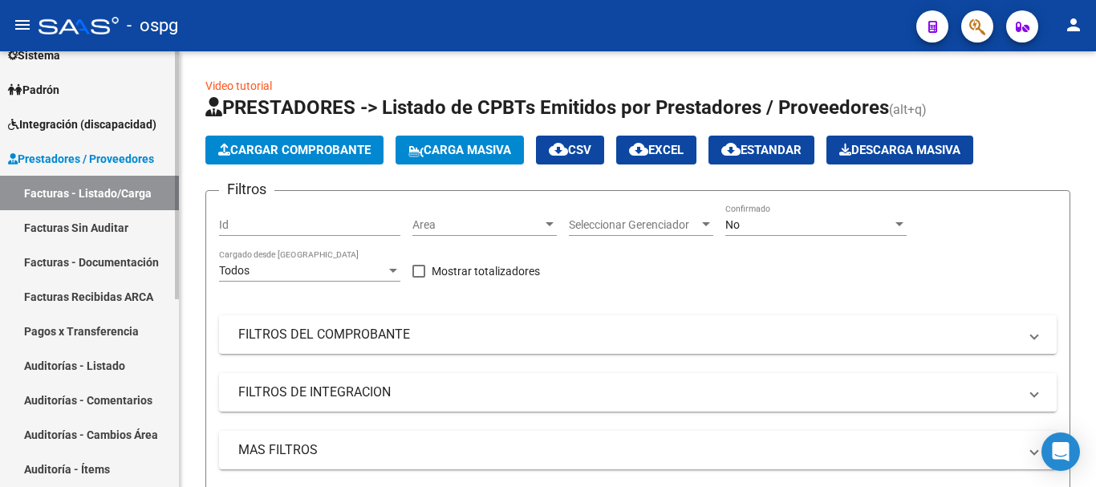
click at [99, 128] on span "Integración (discapacidad)" at bounding box center [82, 125] width 148 height 18
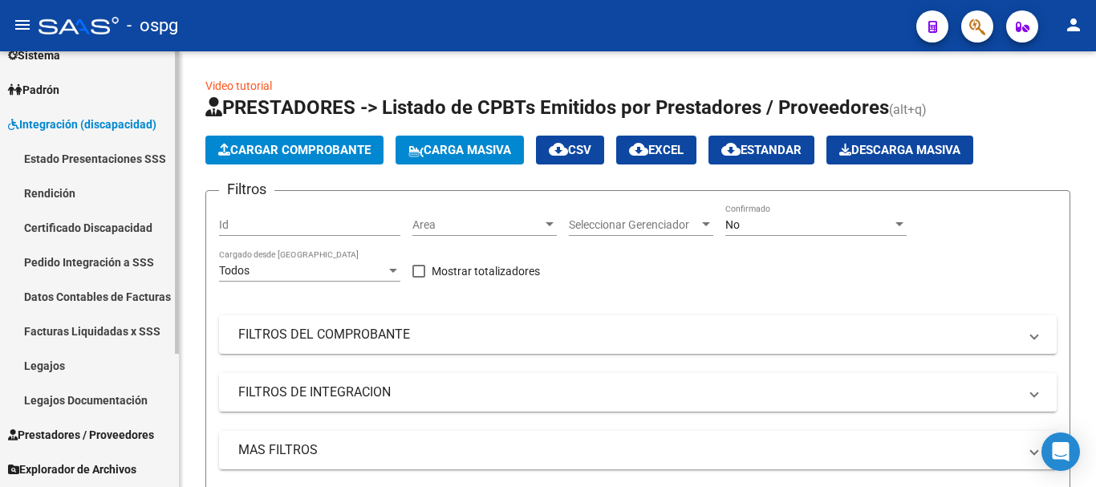
click at [86, 331] on link "Facturas Liquidadas x SSS" at bounding box center [89, 331] width 179 height 35
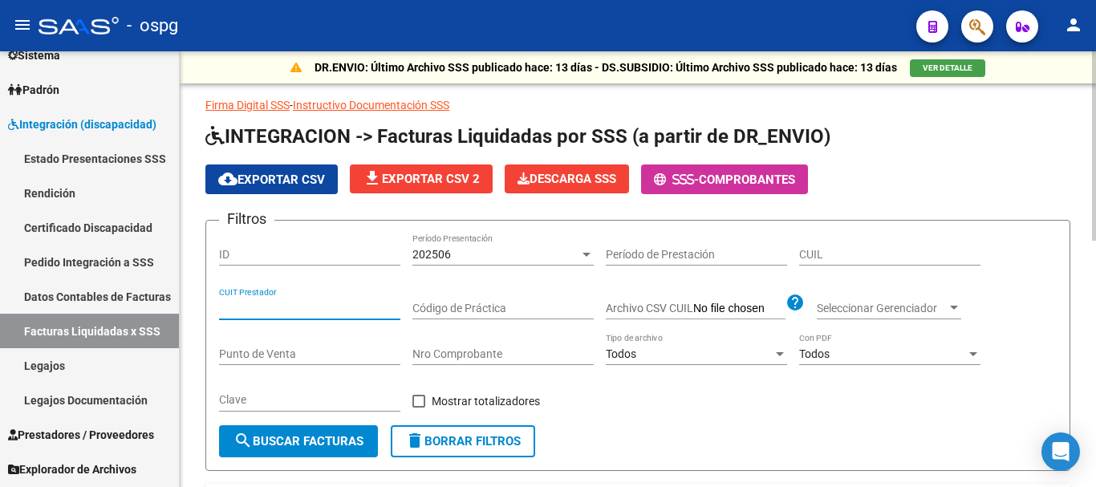
click at [311, 309] on input "CUIT Prestador" at bounding box center [309, 309] width 181 height 14
type input "30-71654708-2"
click at [327, 440] on span "search Buscar Facturas" at bounding box center [298, 441] width 130 height 14
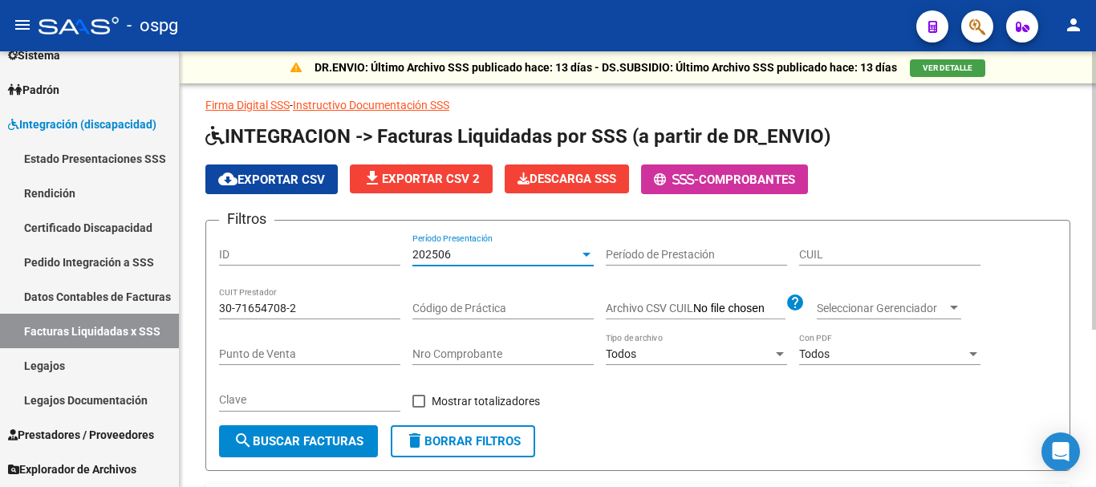
click at [582, 252] on div at bounding box center [586, 254] width 14 height 13
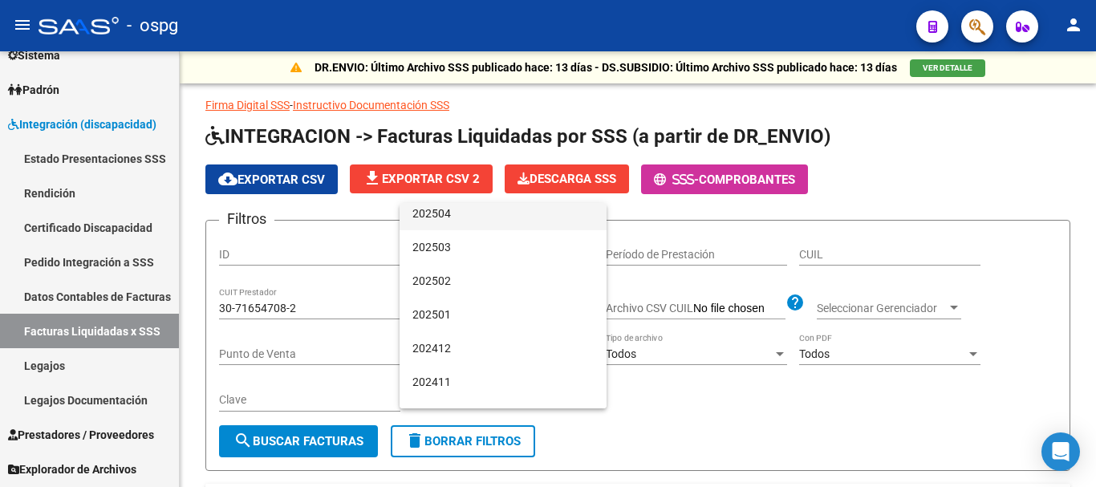
scroll to position [160, 0]
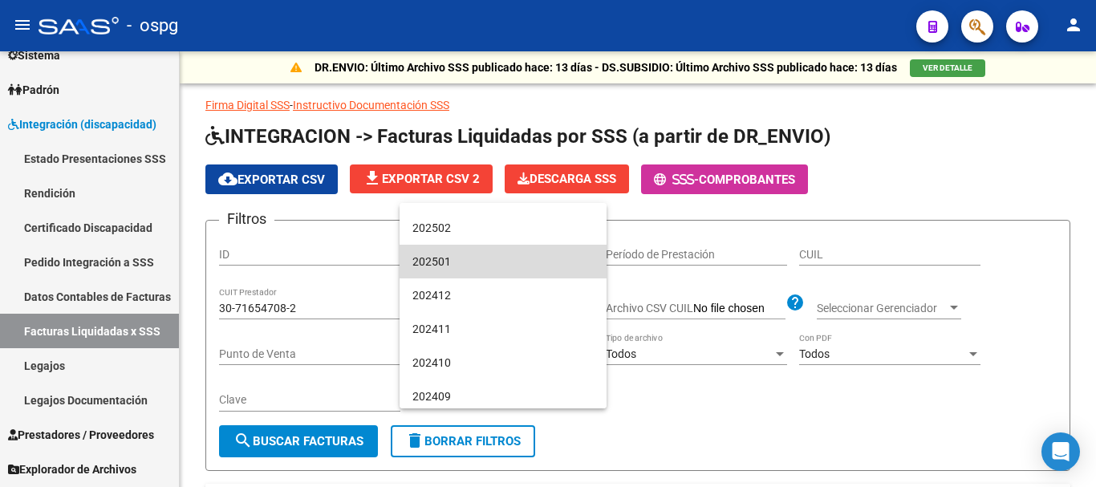
click at [508, 255] on span "202501" at bounding box center [502, 262] width 181 height 34
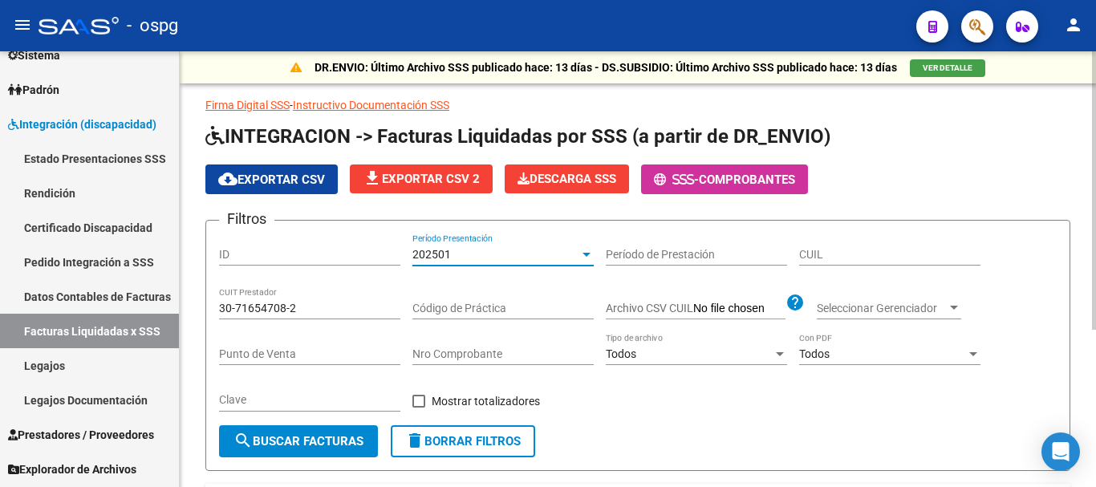
click at [303, 440] on span "search Buscar Facturas" at bounding box center [298, 441] width 130 height 14
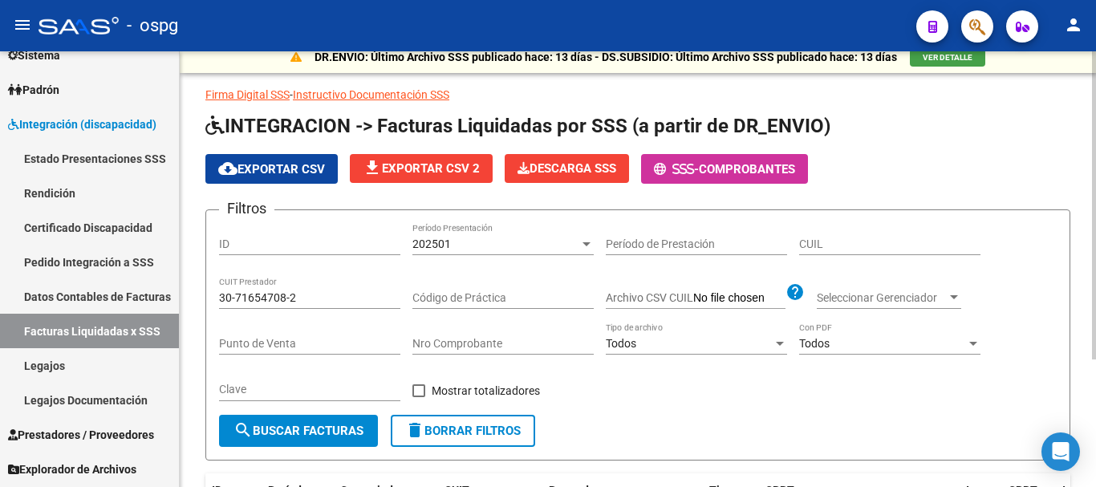
scroll to position [0, 0]
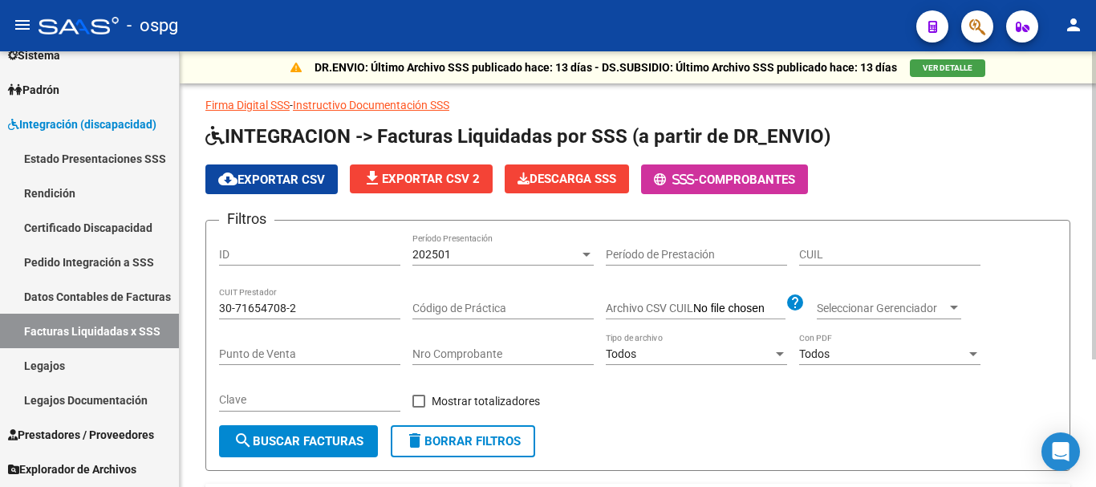
click at [578, 257] on div "202501" at bounding box center [495, 255] width 167 height 14
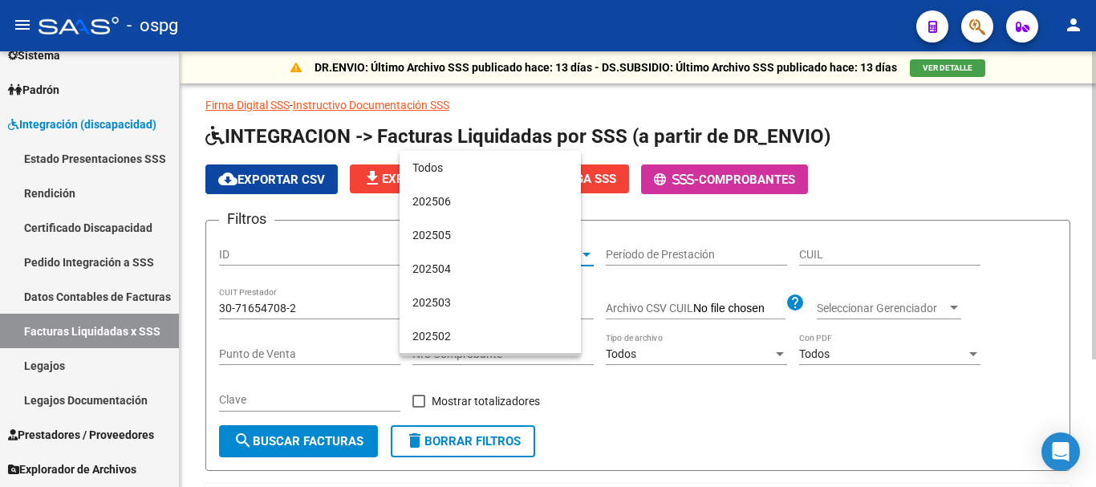
scroll to position [116, 0]
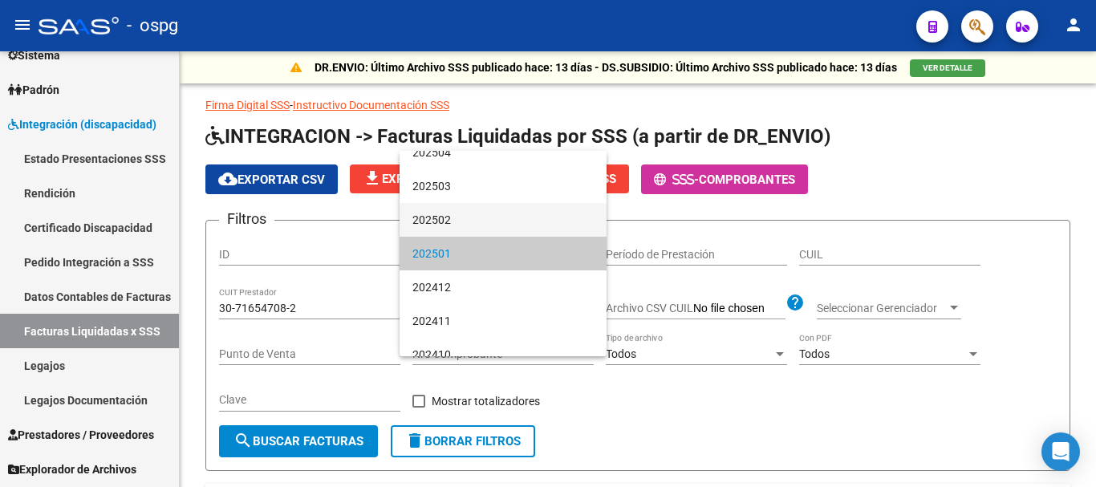
click at [509, 223] on span "202502" at bounding box center [502, 220] width 181 height 34
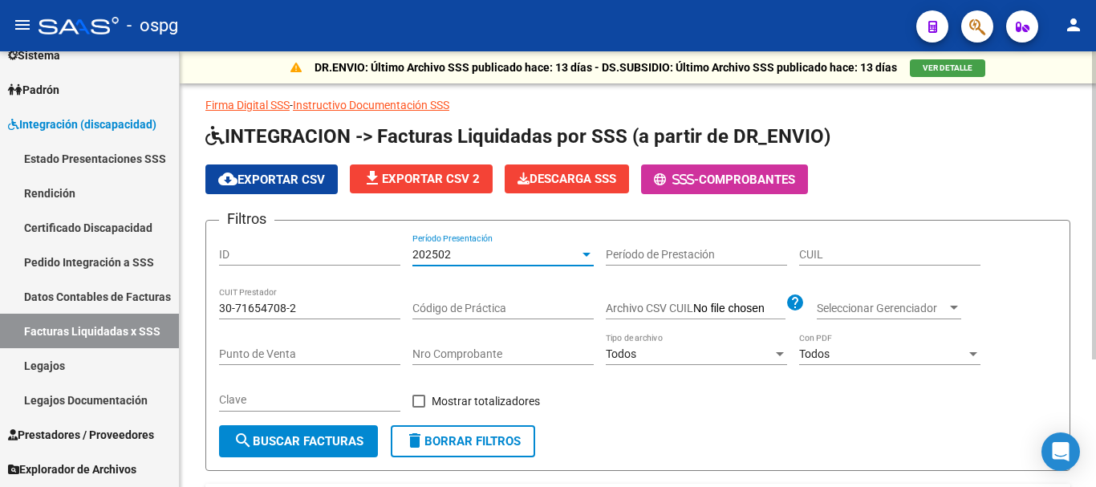
click at [331, 452] on button "search Buscar Facturas" at bounding box center [298, 441] width 159 height 32
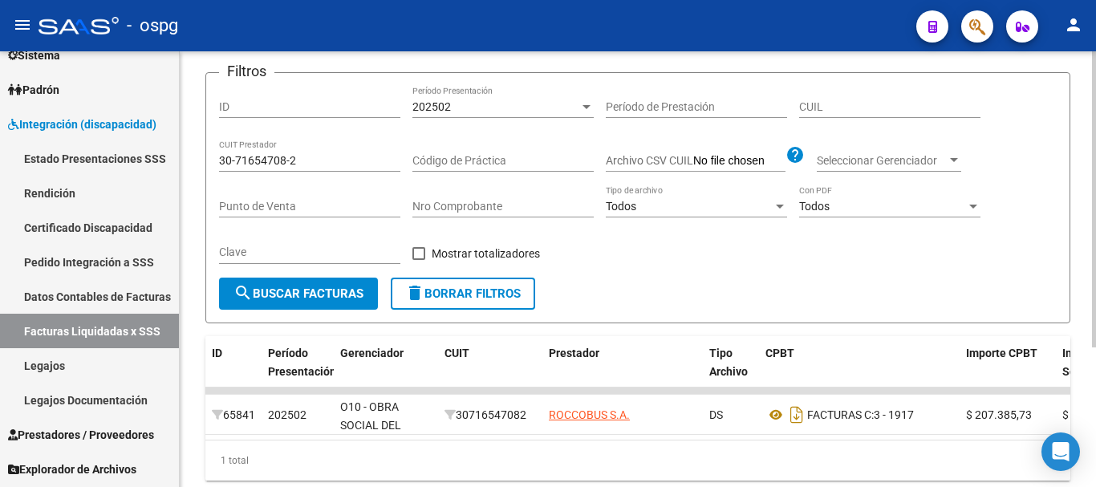
scroll to position [205, 0]
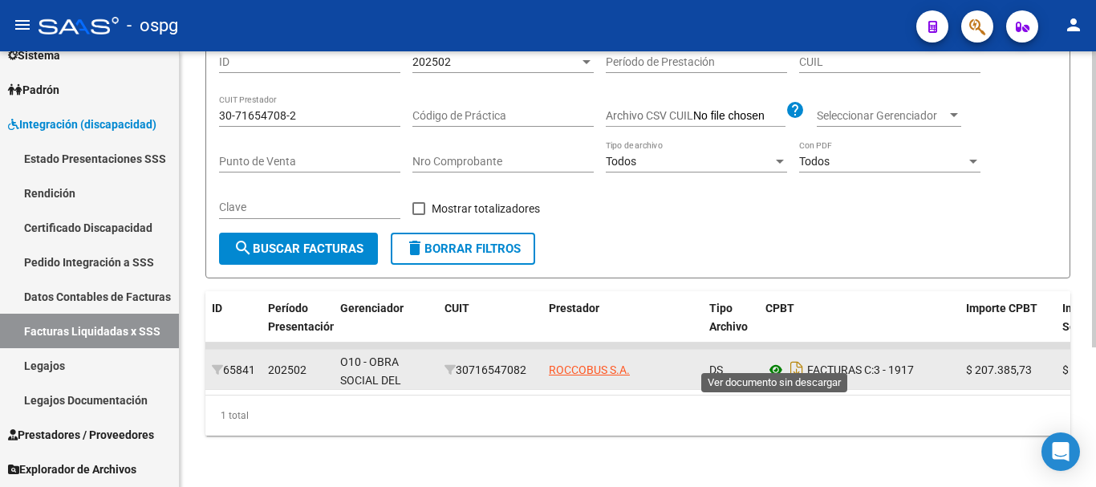
click at [776, 360] on icon at bounding box center [775, 369] width 21 height 19
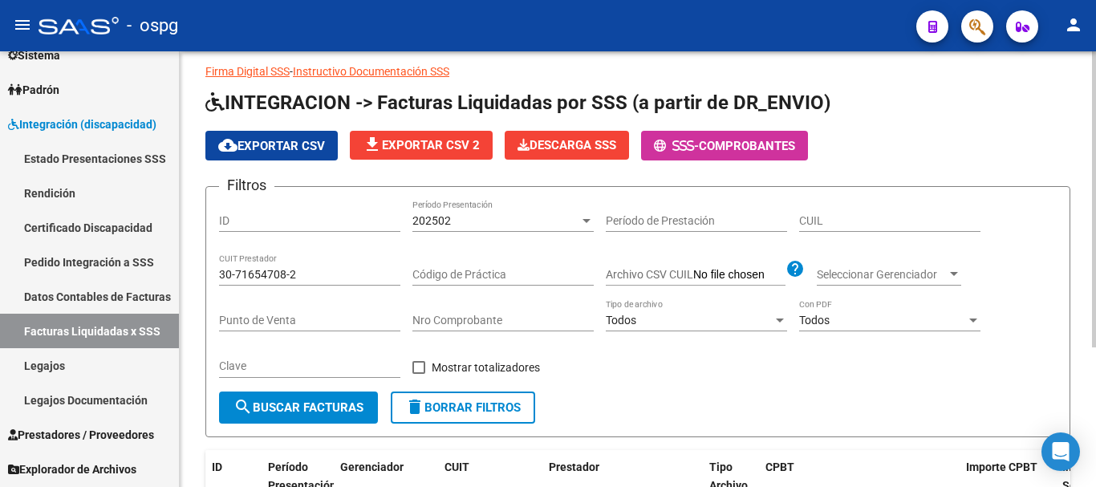
scroll to position [0, 0]
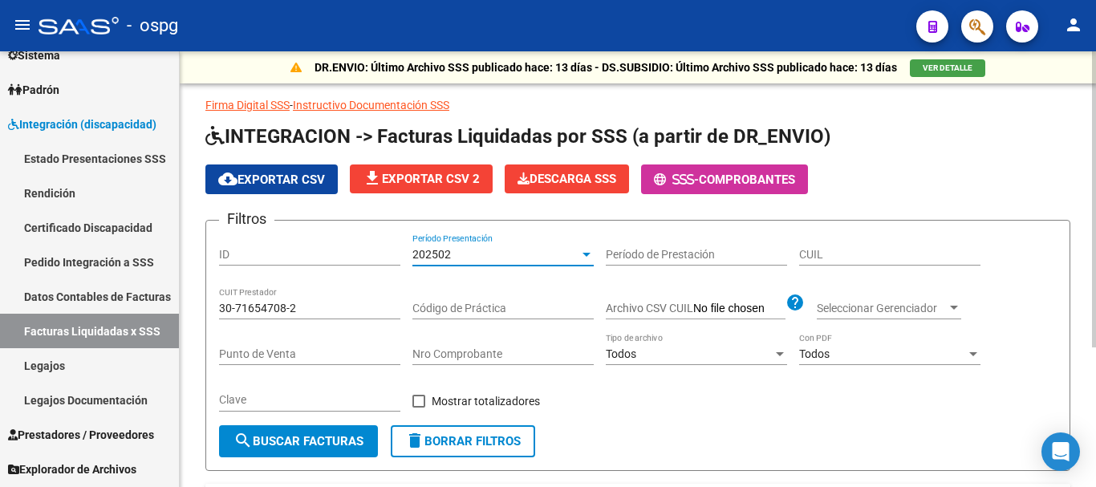
click at [581, 255] on div at bounding box center [586, 254] width 14 height 13
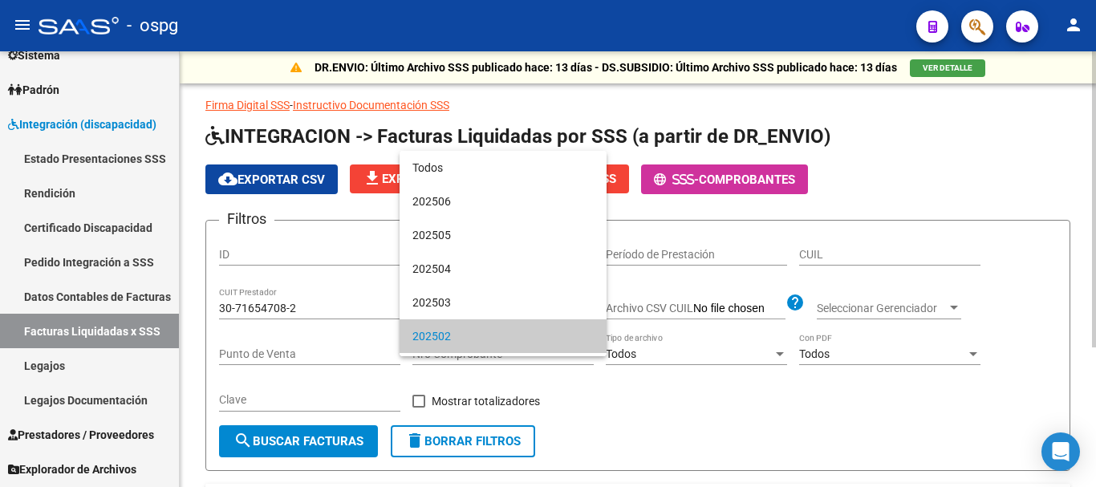
scroll to position [83, 0]
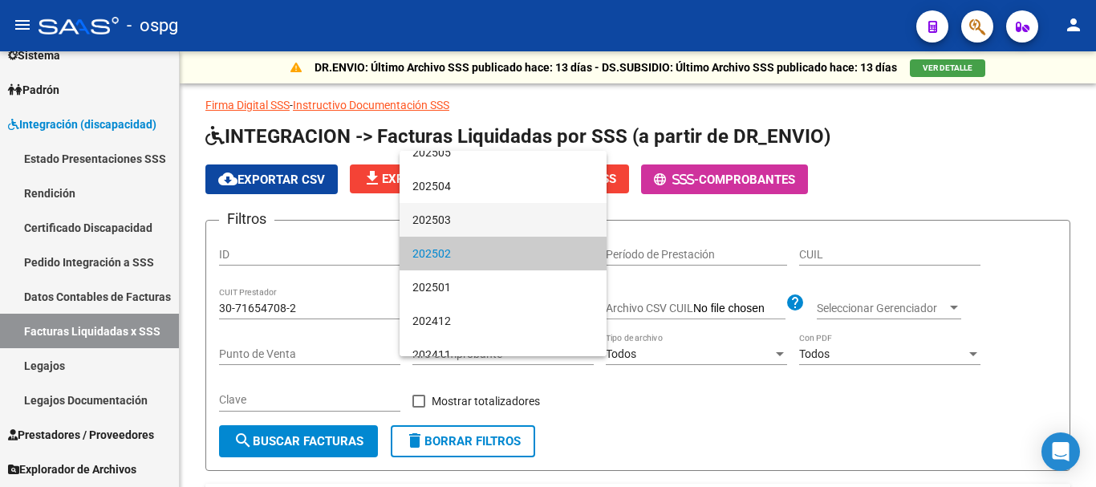
click at [508, 204] on span "202503" at bounding box center [502, 220] width 181 height 34
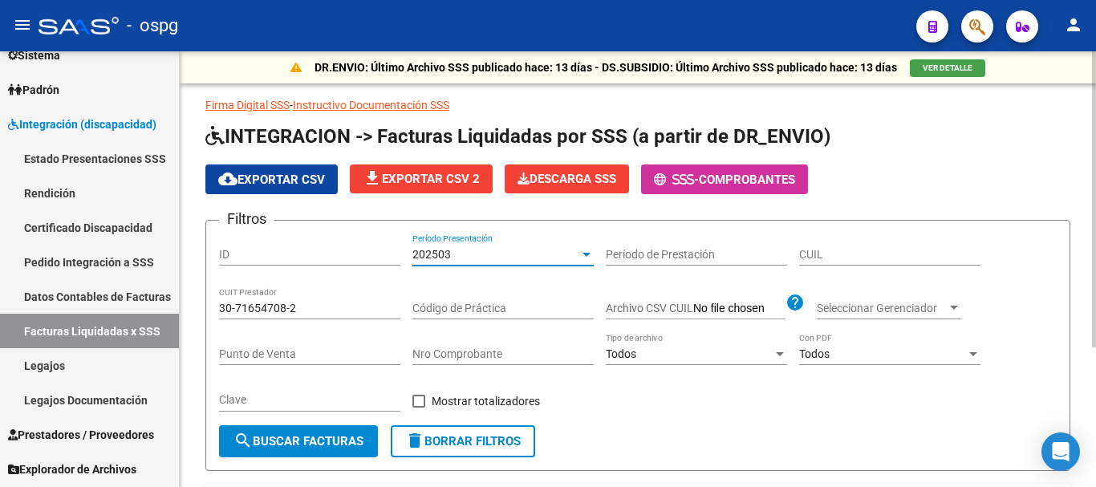
click at [290, 440] on span "search Buscar Facturas" at bounding box center [298, 441] width 130 height 14
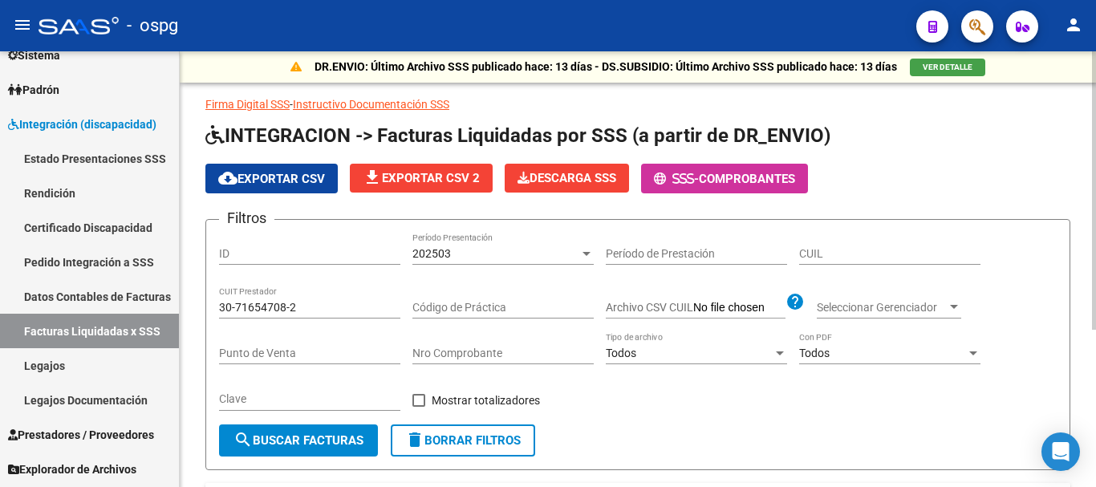
scroll to position [0, 0]
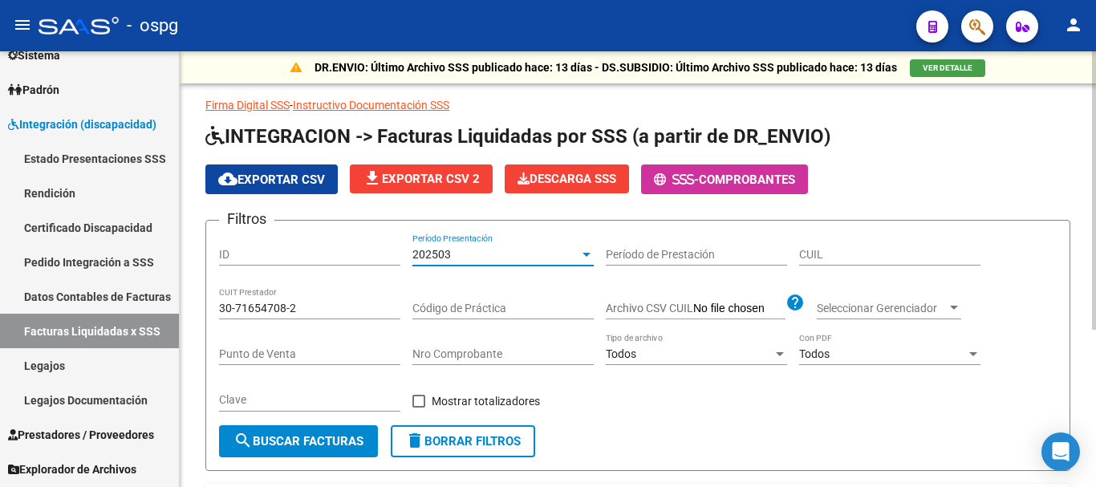
click at [586, 259] on div at bounding box center [586, 254] width 14 height 13
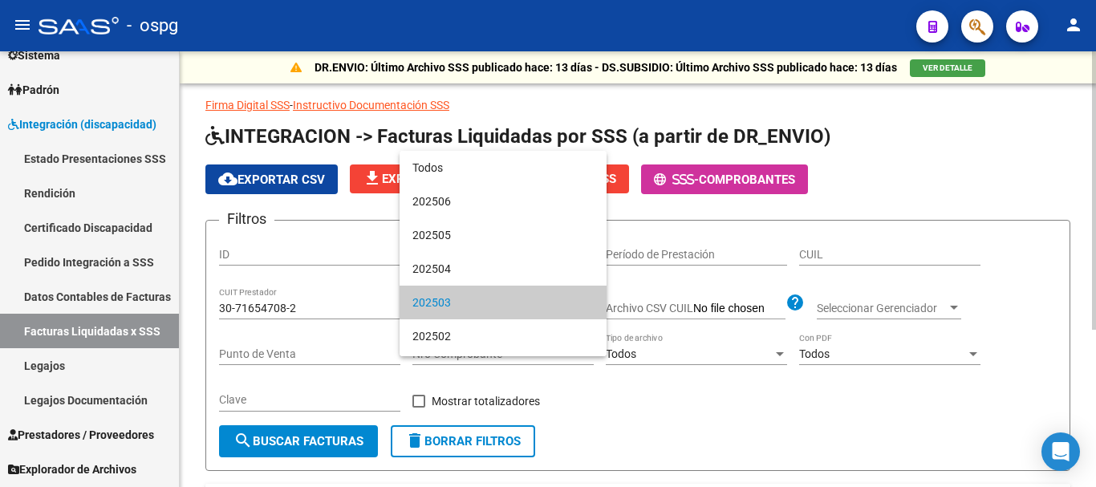
scroll to position [49, 0]
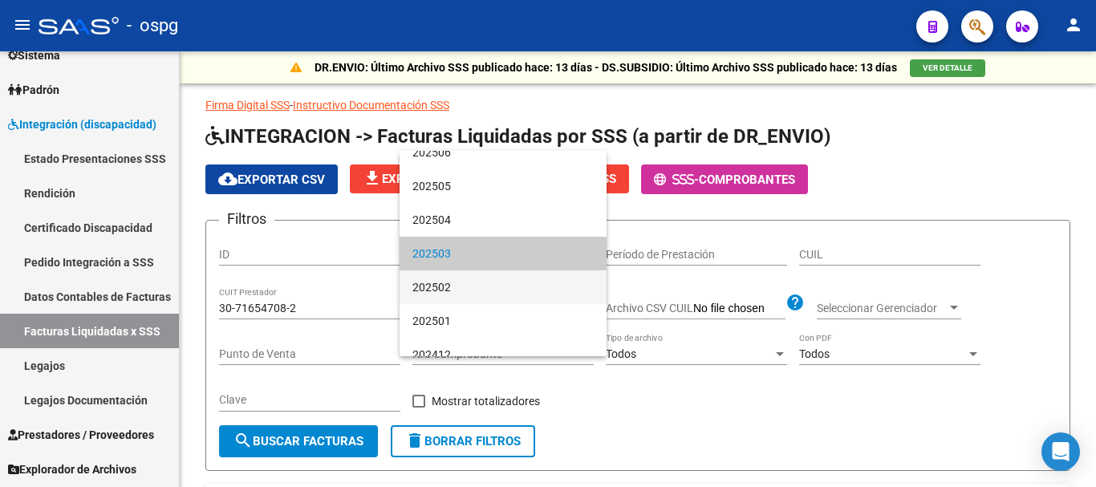
click at [554, 279] on span "202502" at bounding box center [502, 287] width 181 height 34
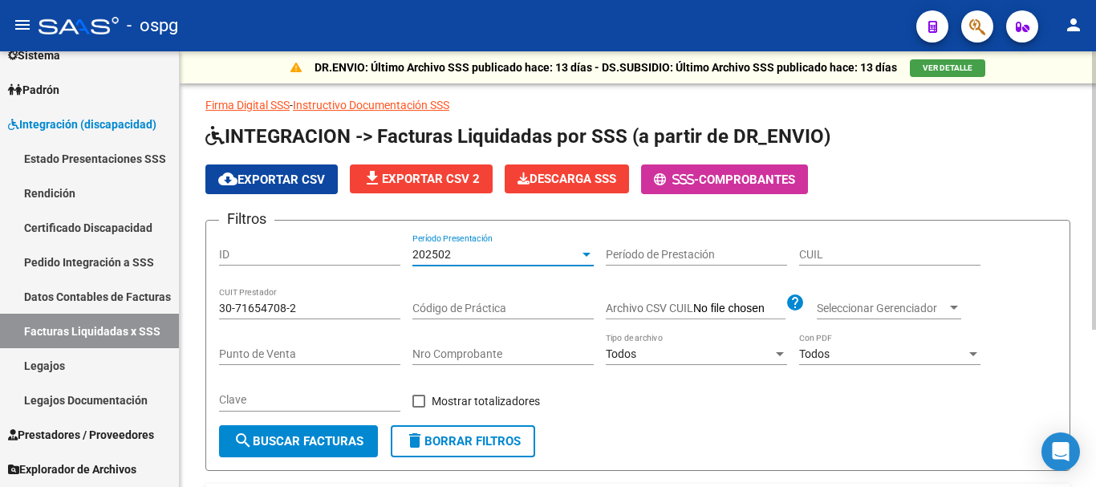
click at [334, 440] on span "search Buscar Facturas" at bounding box center [298, 441] width 130 height 14
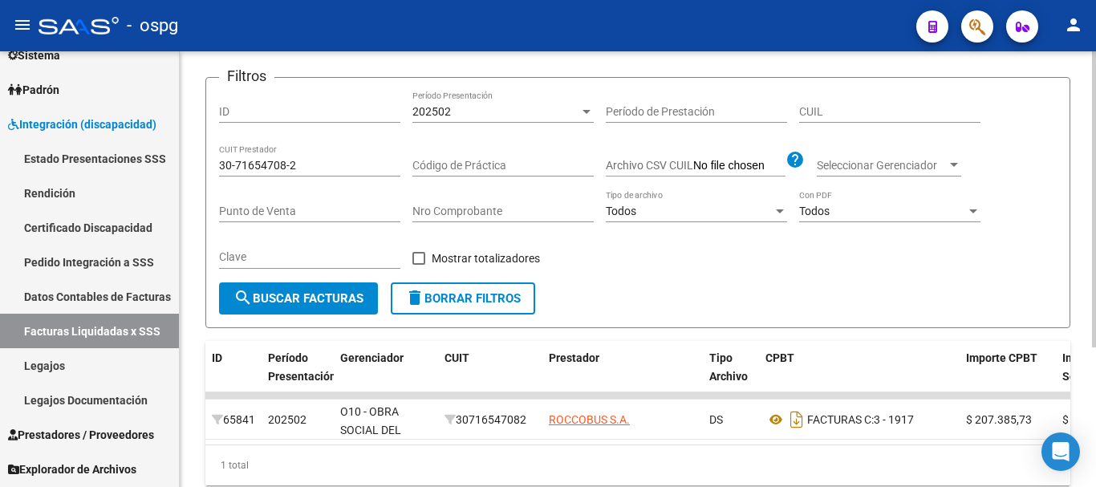
scroll to position [45, 0]
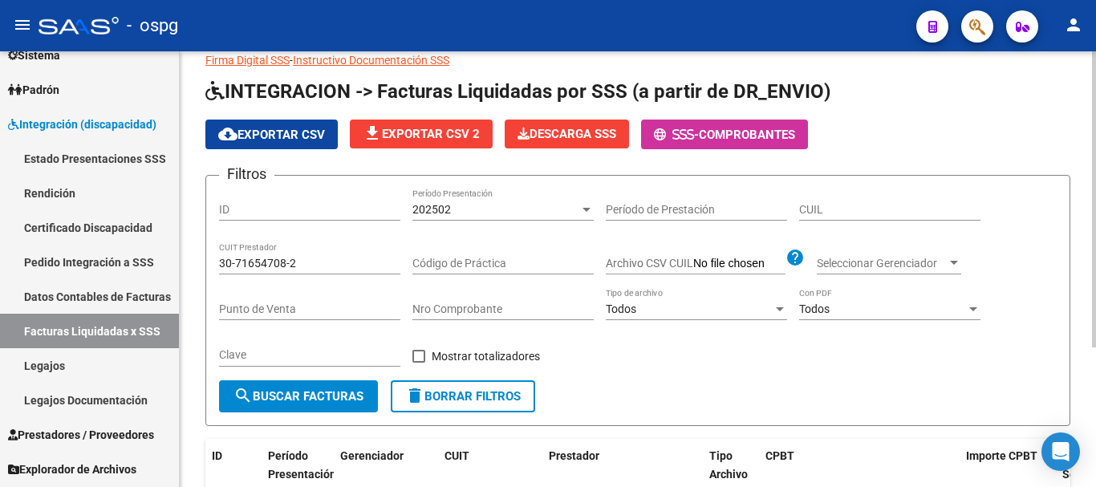
click at [588, 210] on div at bounding box center [587, 210] width 8 height 4
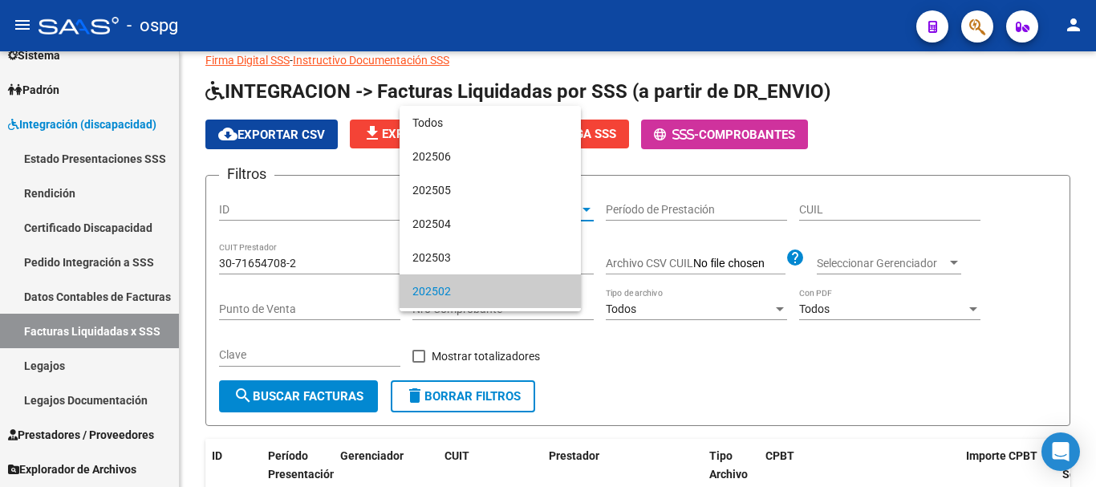
scroll to position [83, 0]
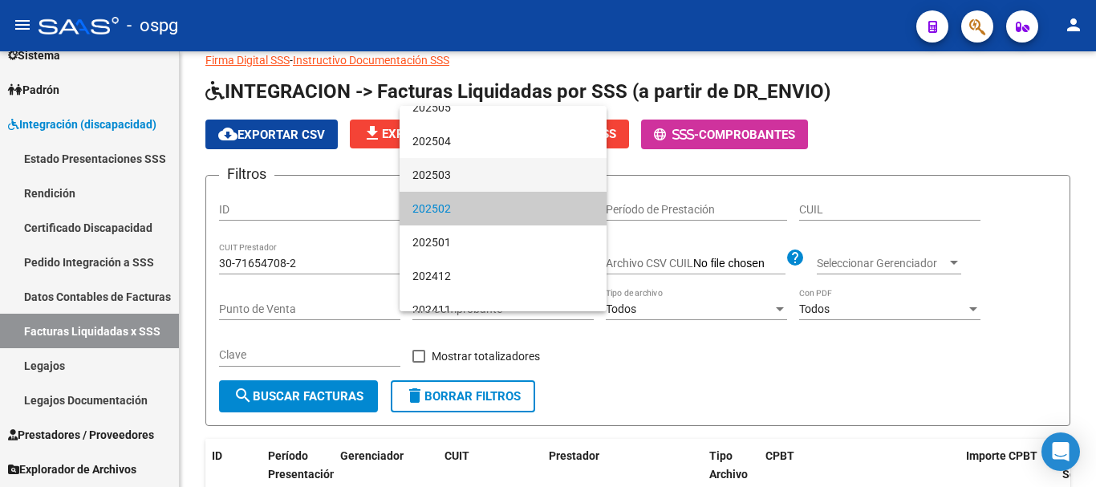
click at [481, 183] on span "202503" at bounding box center [502, 175] width 181 height 34
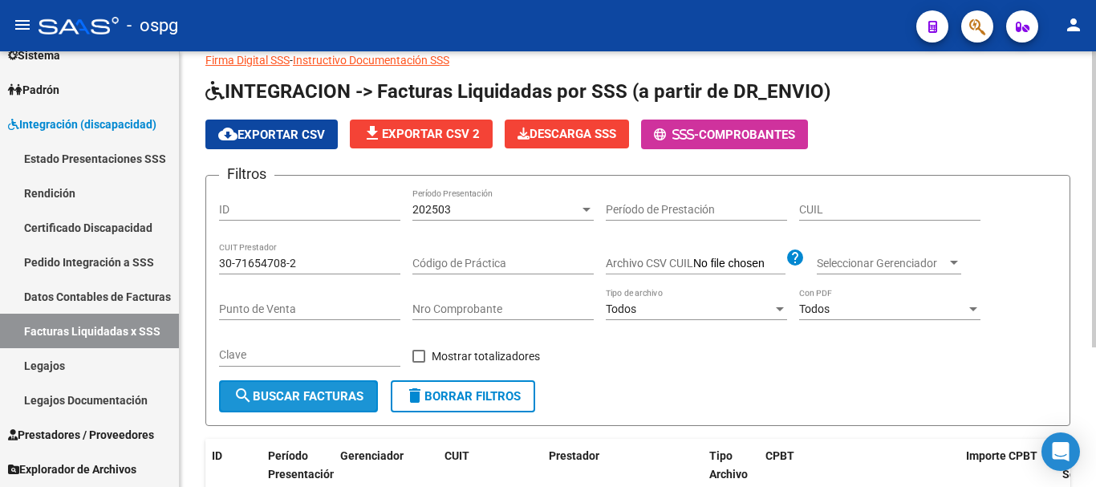
click at [282, 399] on span "search Buscar Facturas" at bounding box center [298, 396] width 130 height 14
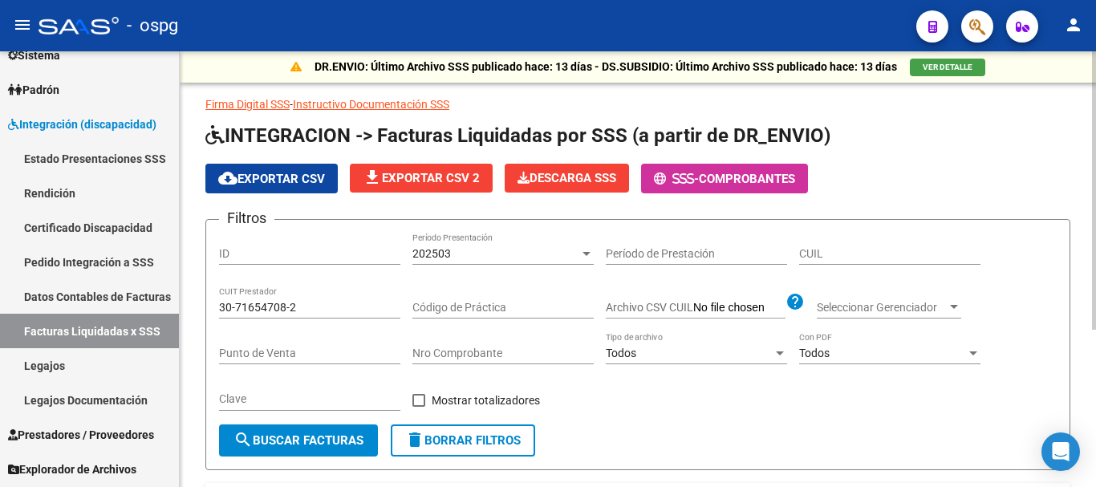
scroll to position [0, 0]
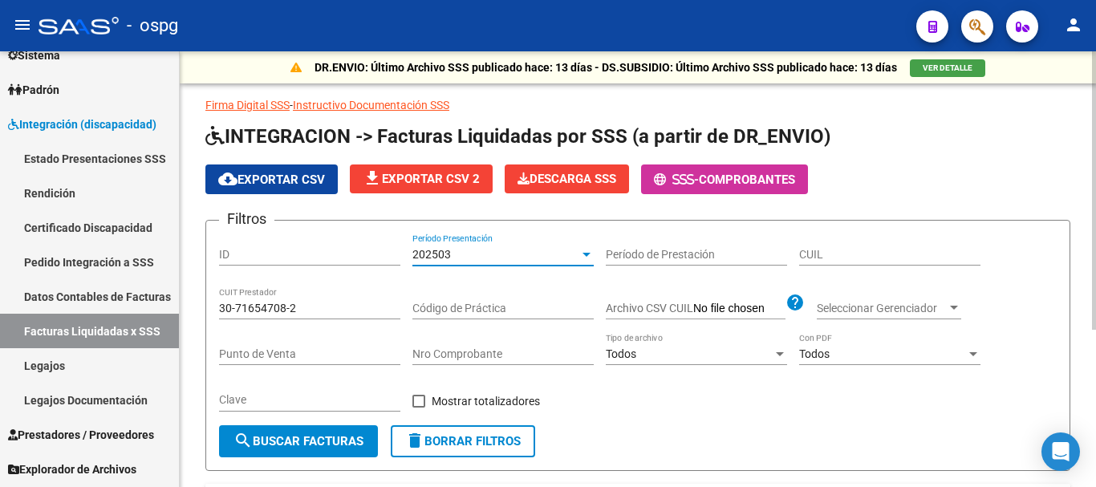
click at [584, 256] on div at bounding box center [586, 254] width 14 height 13
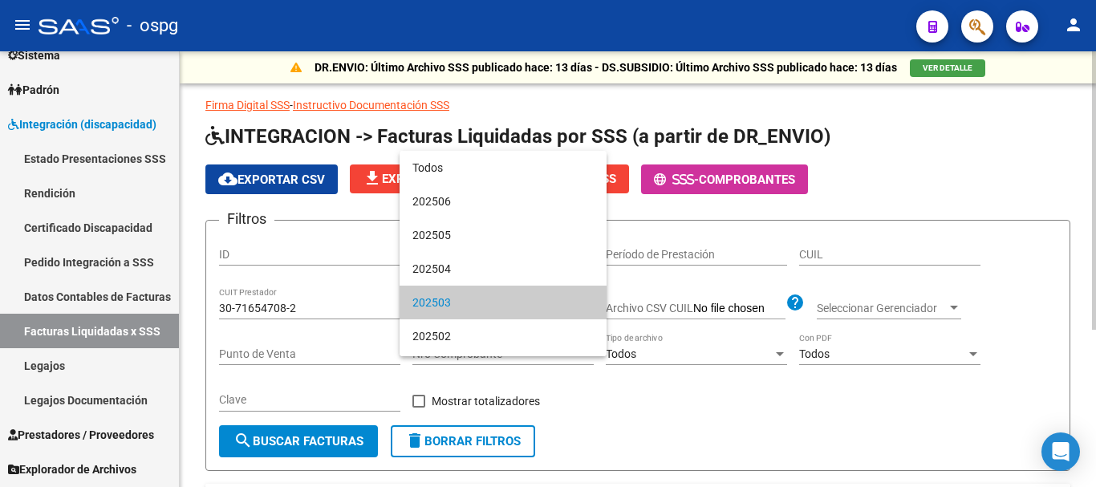
scroll to position [49, 0]
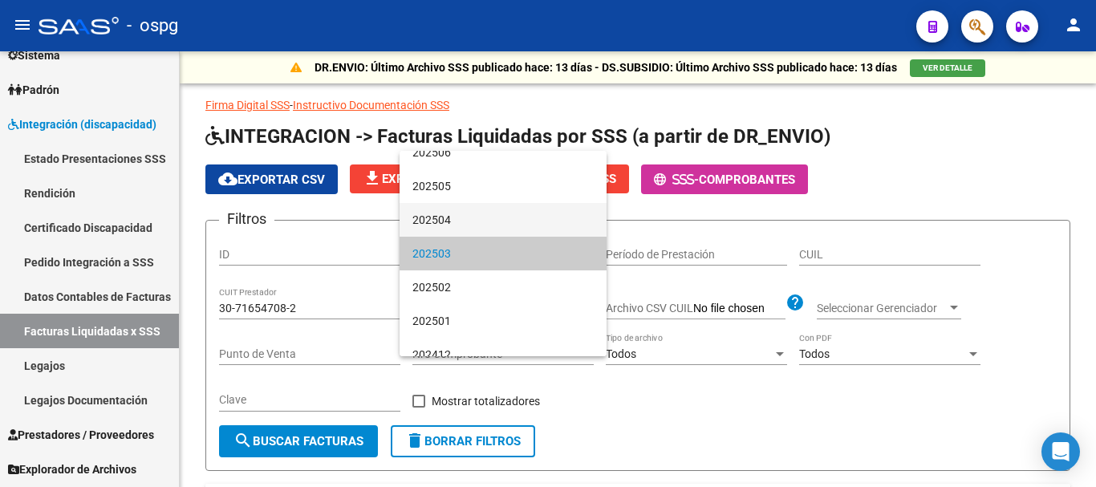
click at [556, 224] on span "202504" at bounding box center [502, 220] width 181 height 34
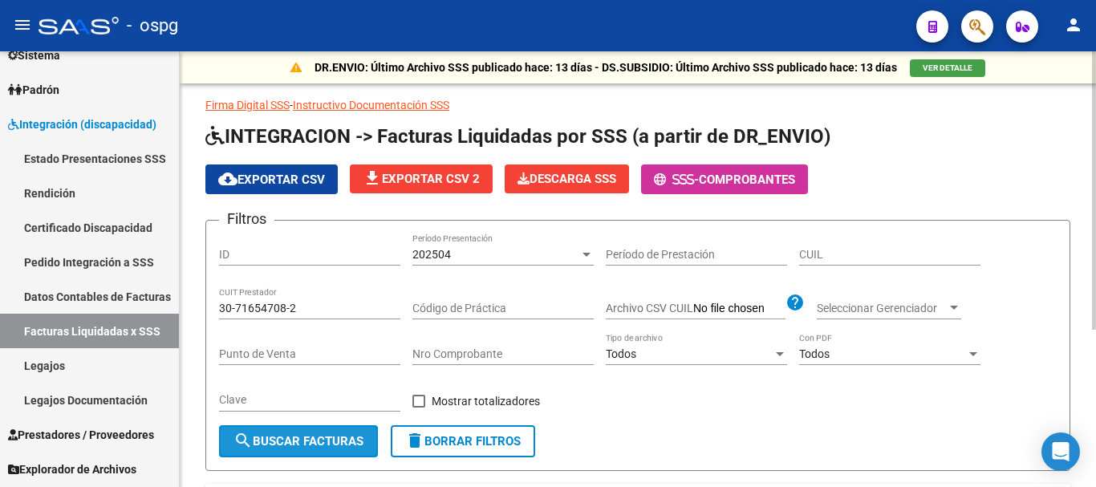
click at [327, 438] on span "search Buscar Facturas" at bounding box center [298, 441] width 130 height 14
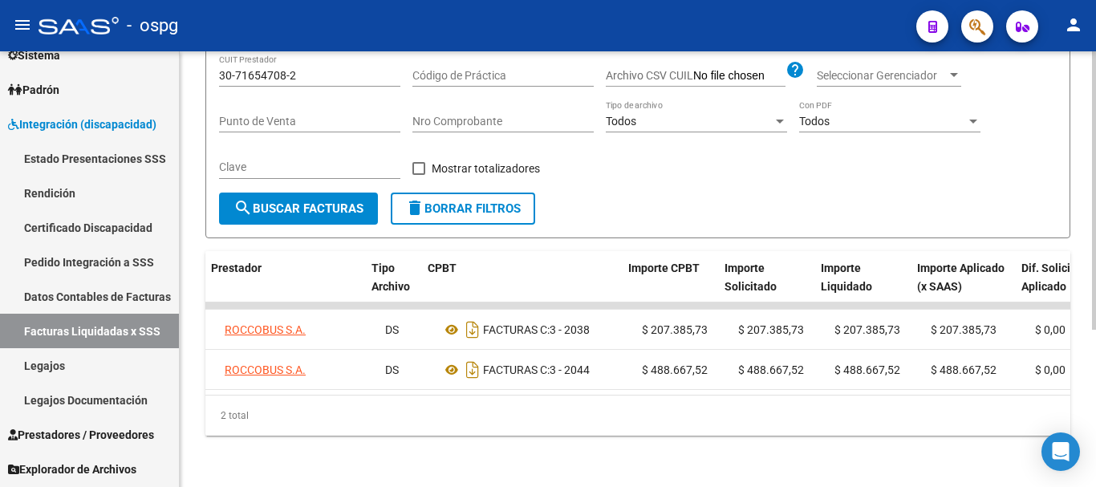
scroll to position [0, 298]
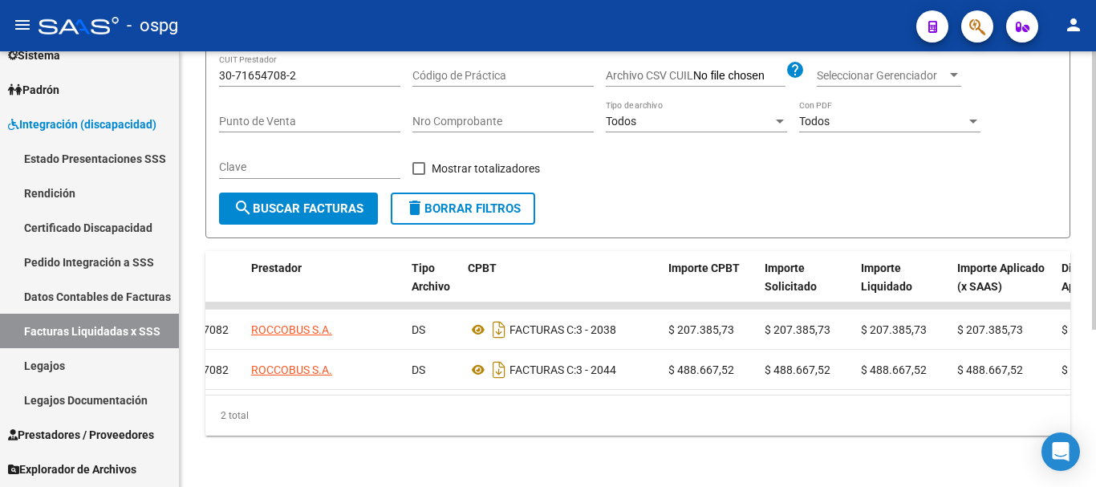
drag, startPoint x: 664, startPoint y: 435, endPoint x: 537, endPoint y: 435, distance: 126.8
click at [537, 435] on div "2 total" at bounding box center [637, 416] width 865 height 40
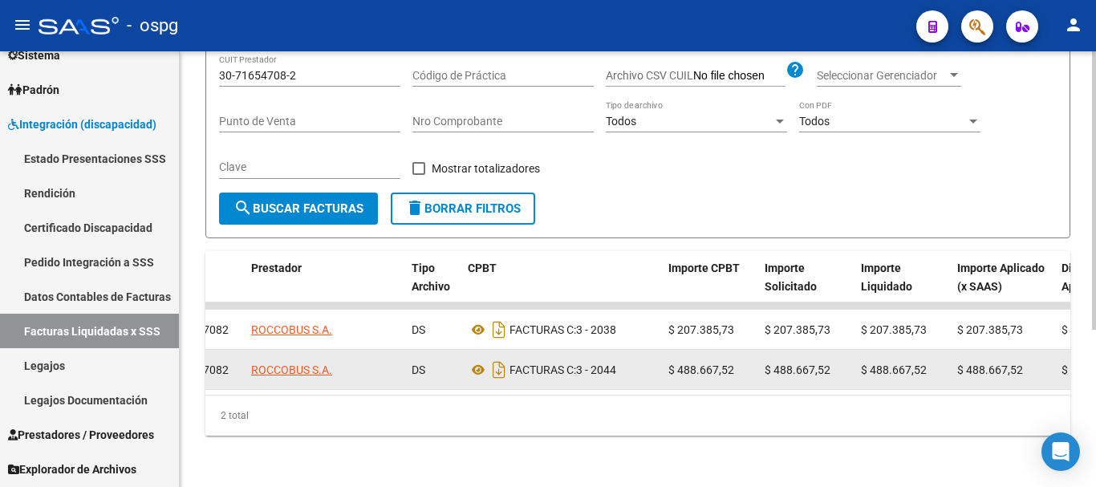
scroll to position [0, 0]
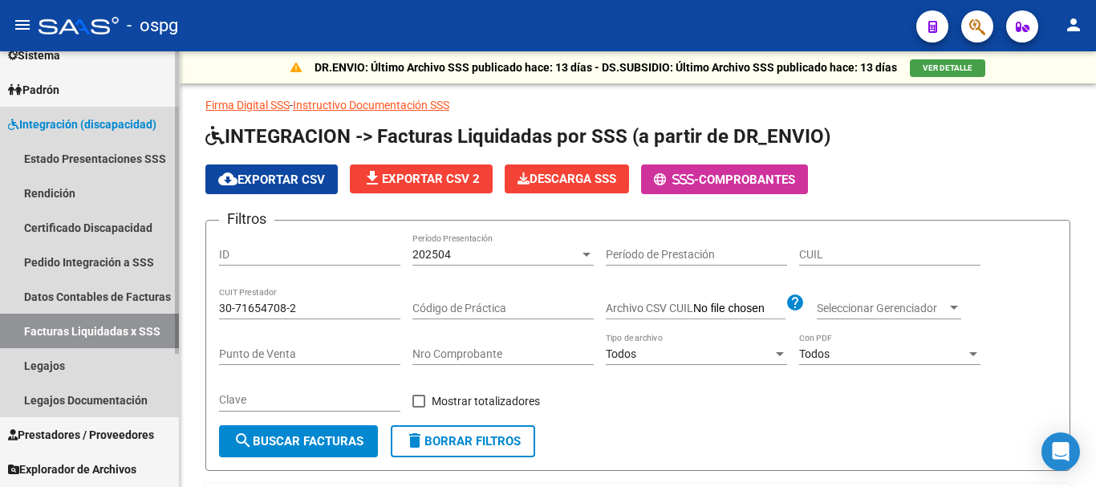
click at [68, 132] on span "Integración (discapacidad)" at bounding box center [82, 125] width 148 height 18
